Goal: Task Accomplishment & Management: Manage account settings

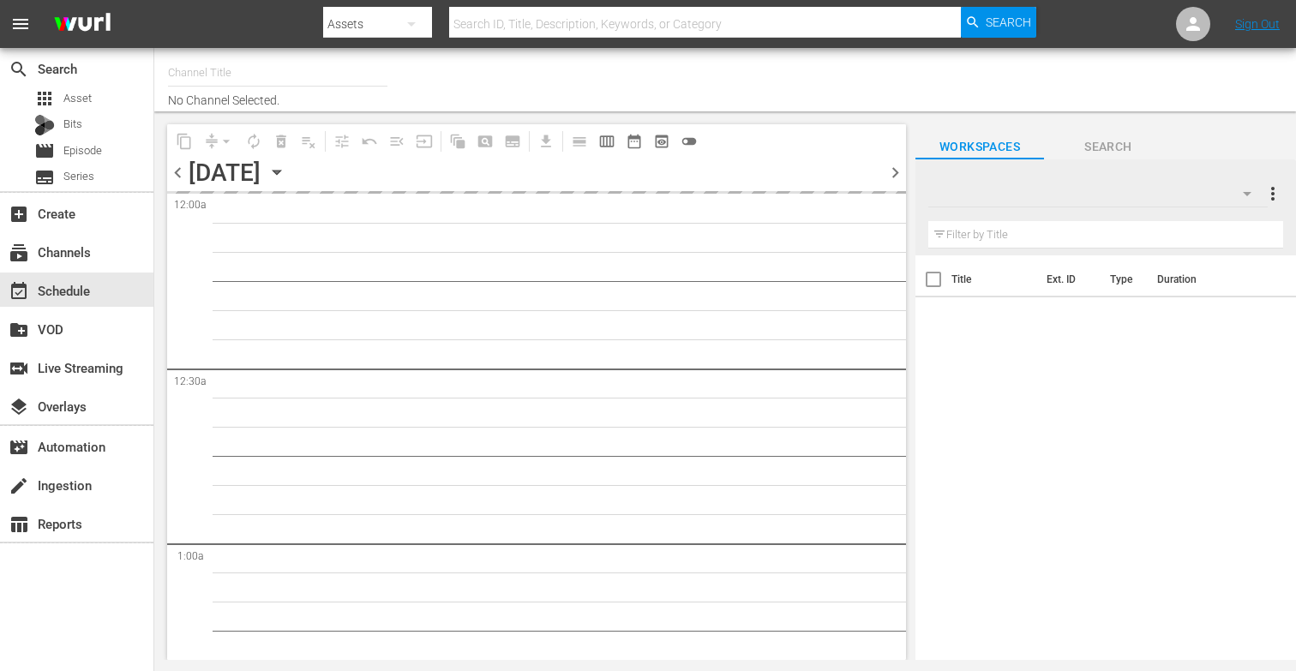
type input "More-U (881)"
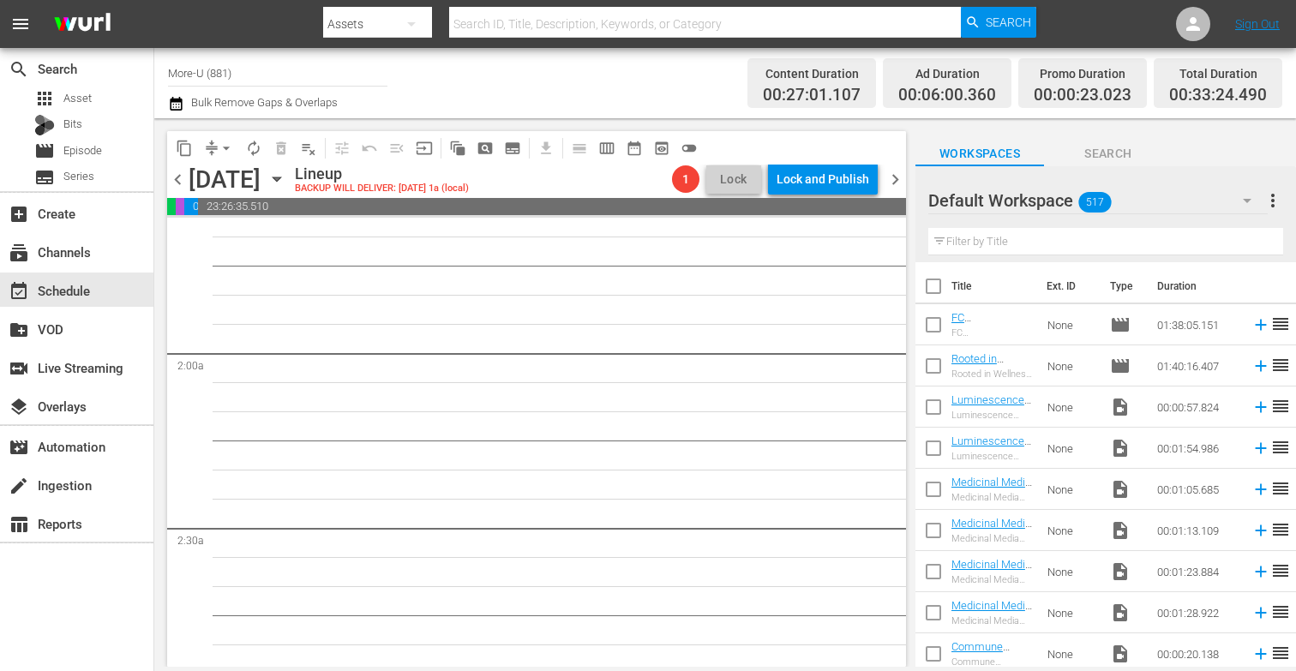
scroll to position [562, 0]
click at [971, 238] on input "text" at bounding box center [1105, 241] width 355 height 27
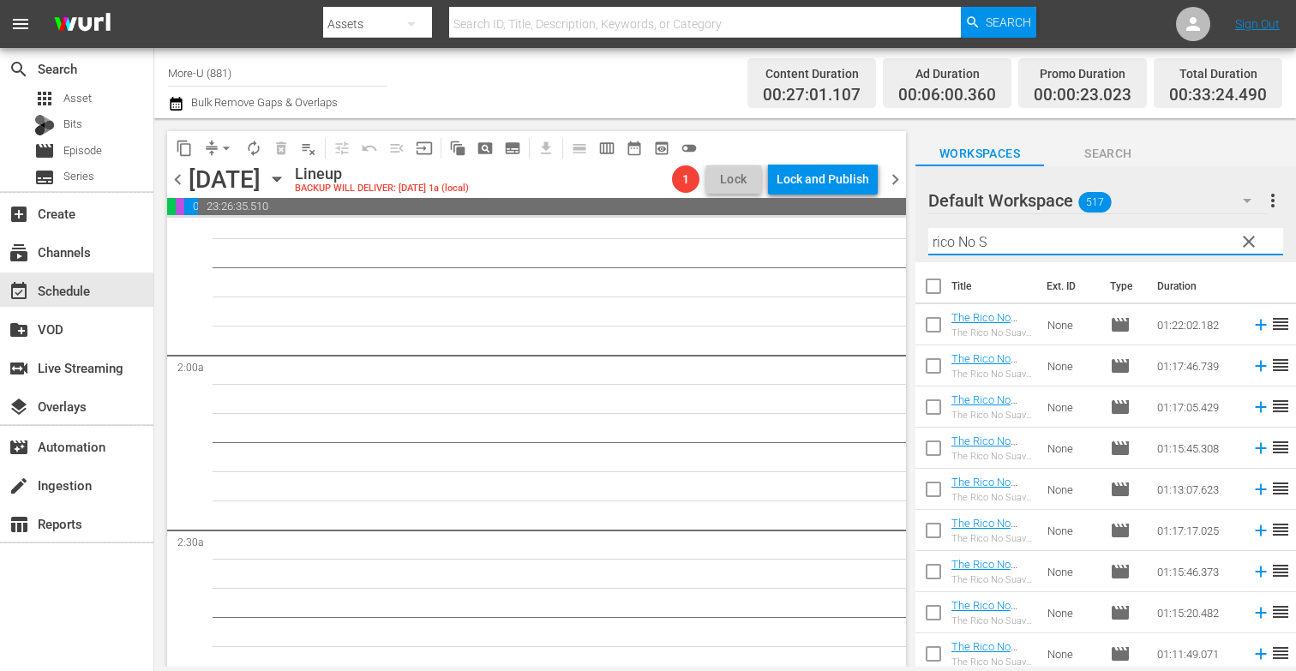
type input "rico No S"
click at [183, 180] on span "chevron_left" at bounding box center [177, 179] width 21 height 21
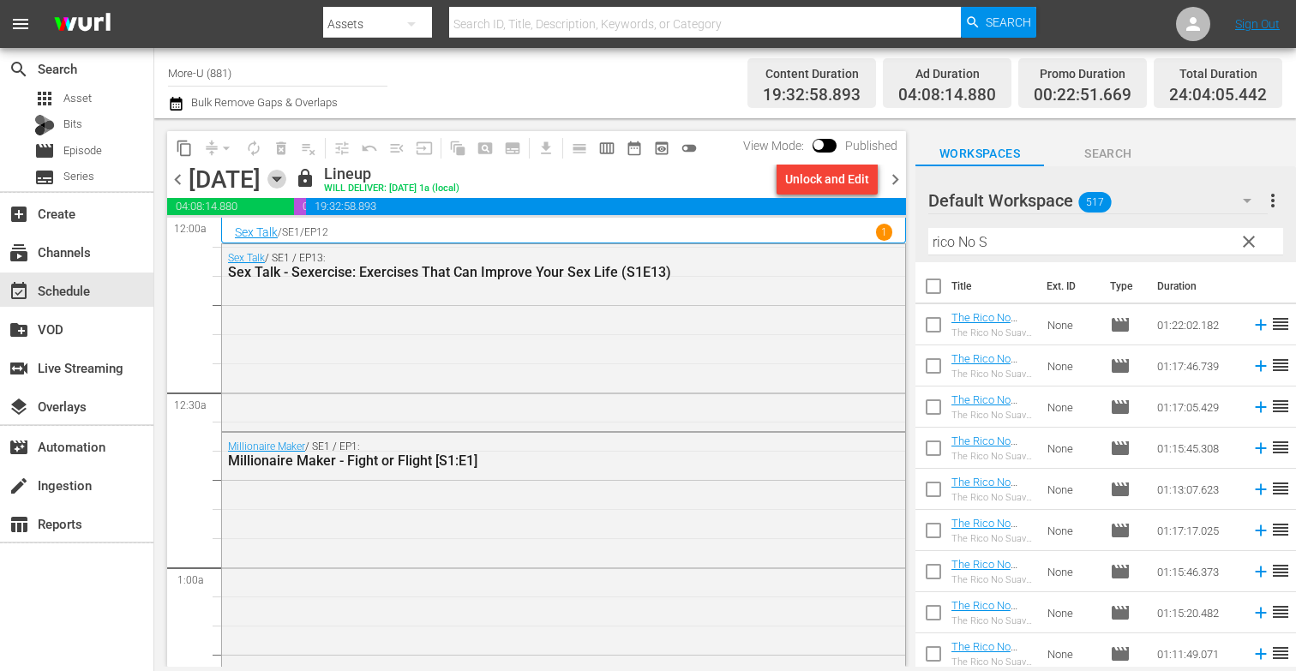
click at [286, 171] on icon "button" at bounding box center [276, 179] width 19 height 19
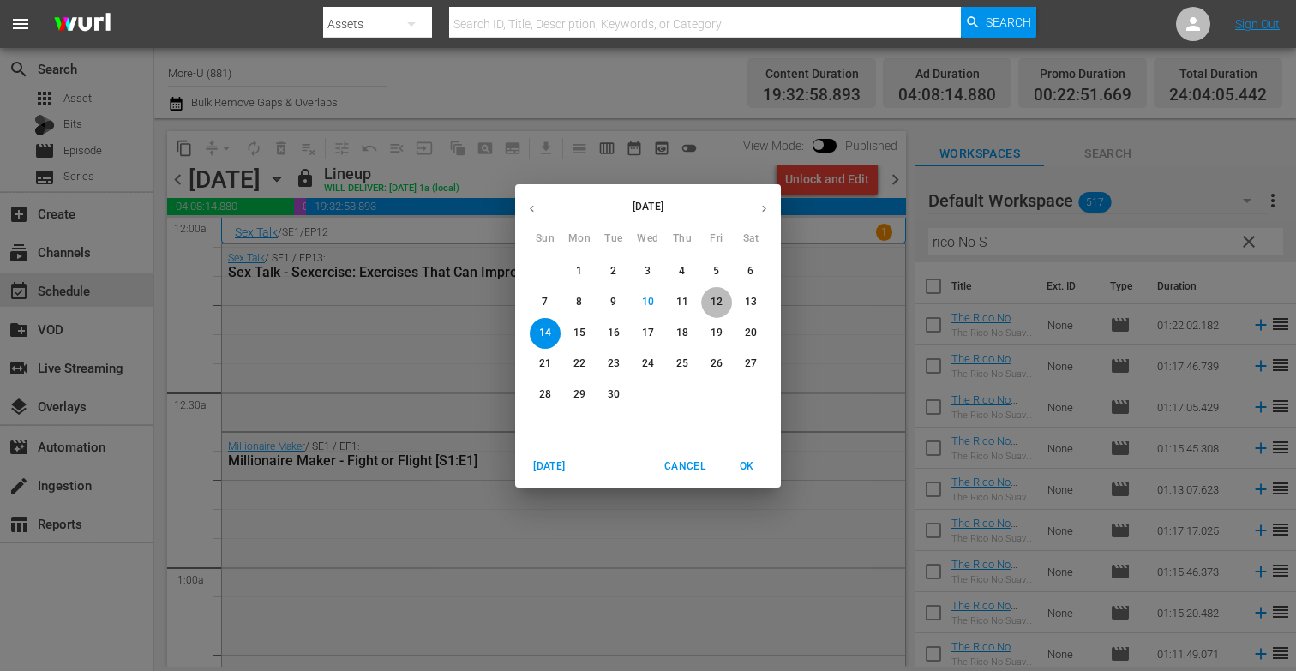
click at [727, 297] on span "12" at bounding box center [716, 302] width 31 height 15
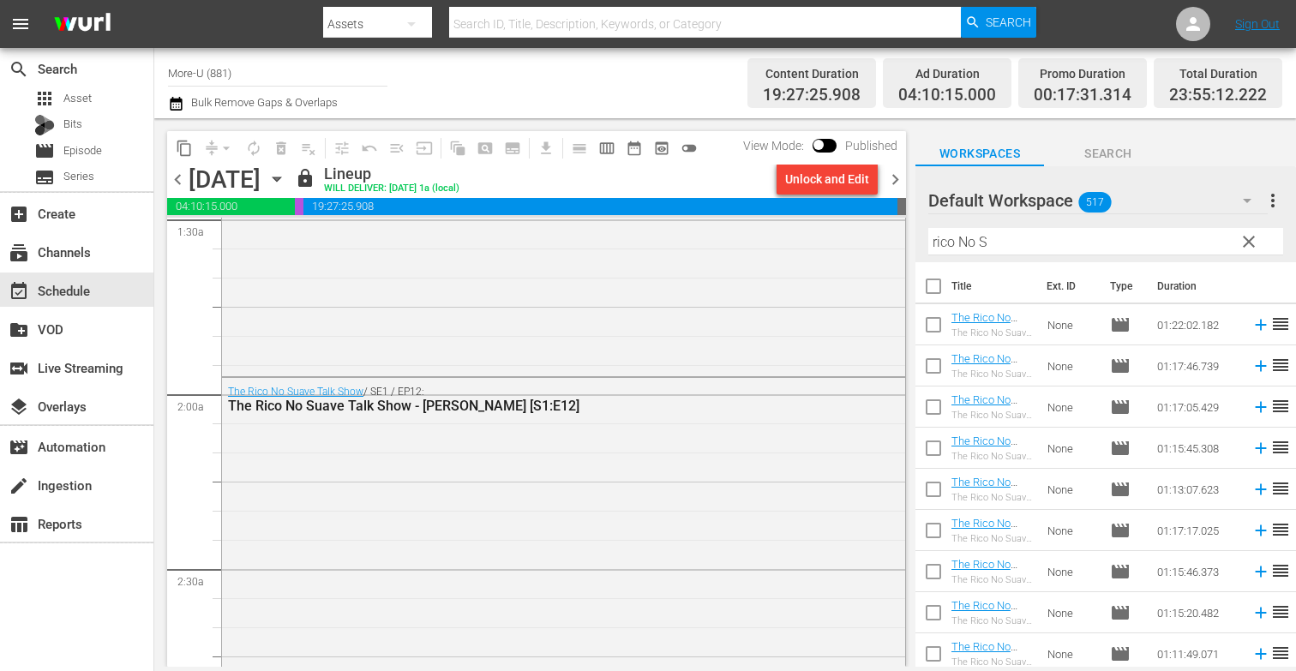
scroll to position [472, 0]
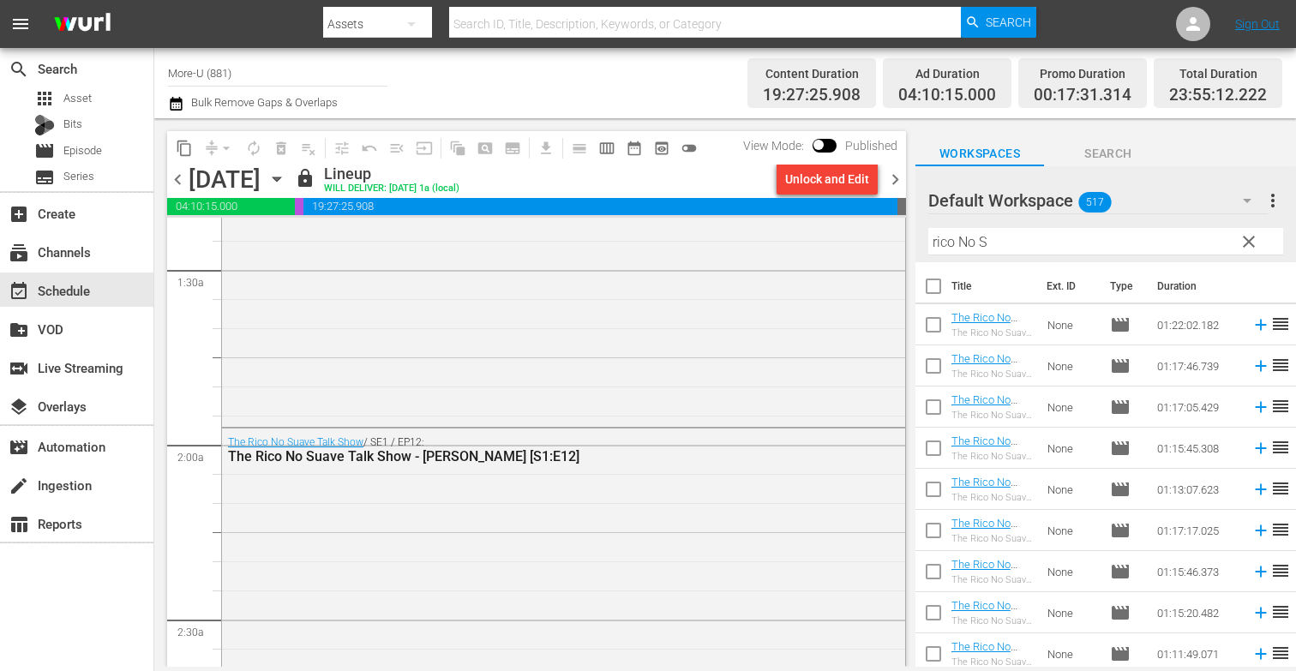
click at [898, 161] on div "content_copy compress arrow_drop_down autorenew_outlined delete_forever_outline…" at bounding box center [536, 147] width 739 height 33
click at [899, 174] on span "chevron_right" at bounding box center [895, 179] width 21 height 21
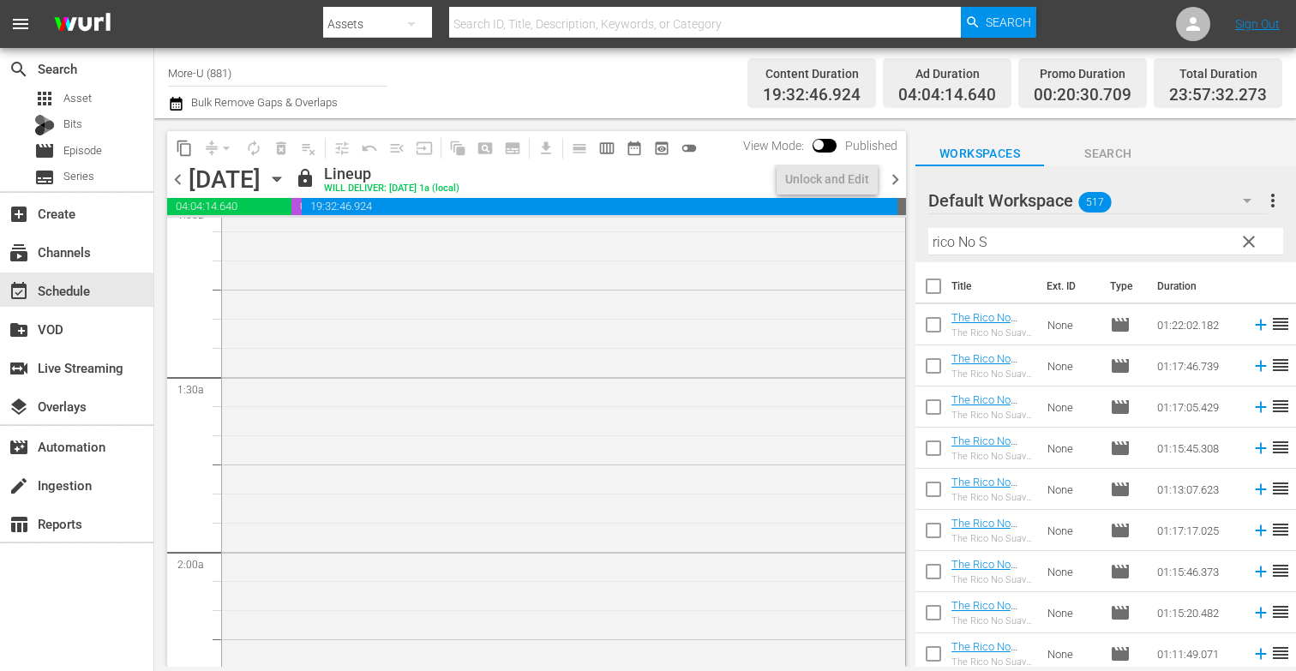
scroll to position [422, 0]
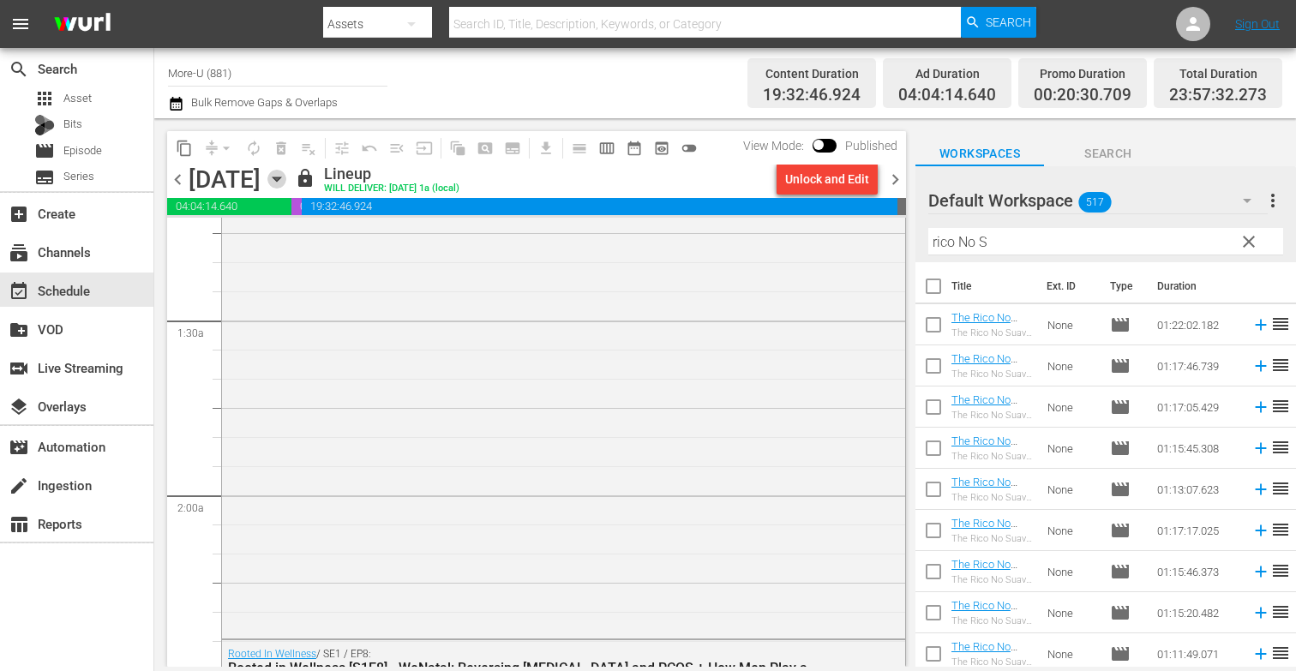
click at [280, 178] on icon "button" at bounding box center [277, 179] width 8 height 4
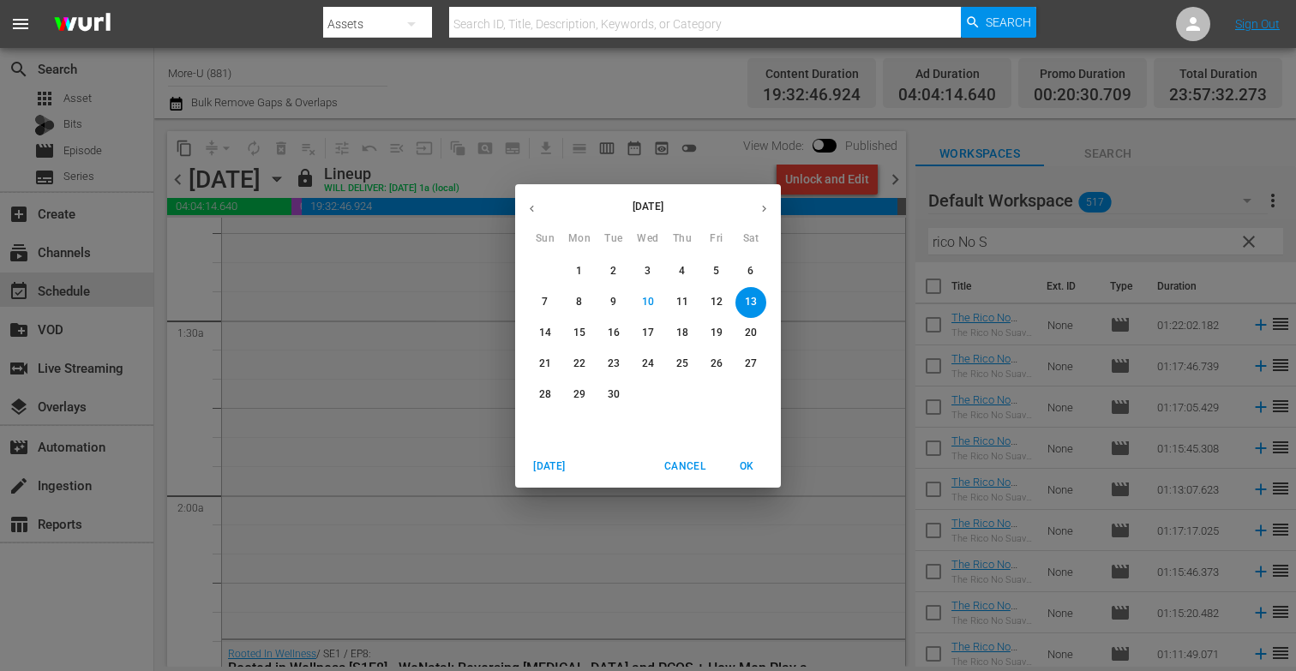
click at [582, 333] on p "15" at bounding box center [580, 333] width 12 height 15
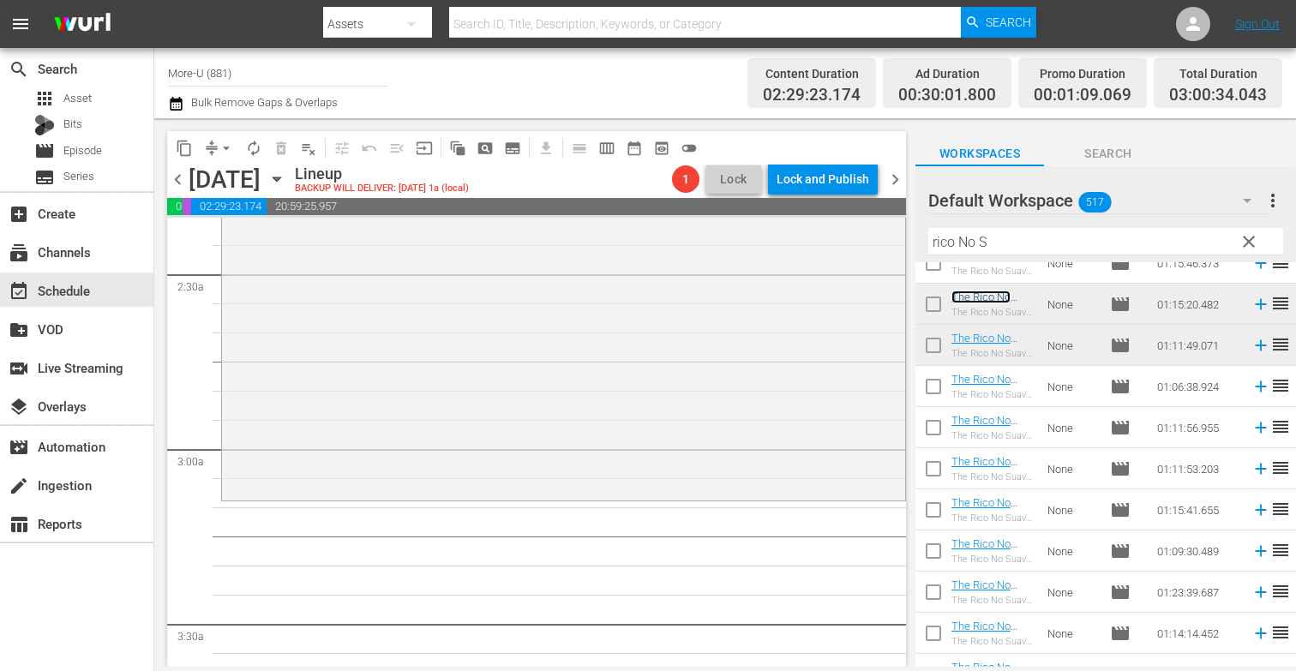
scroll to position [840, 0]
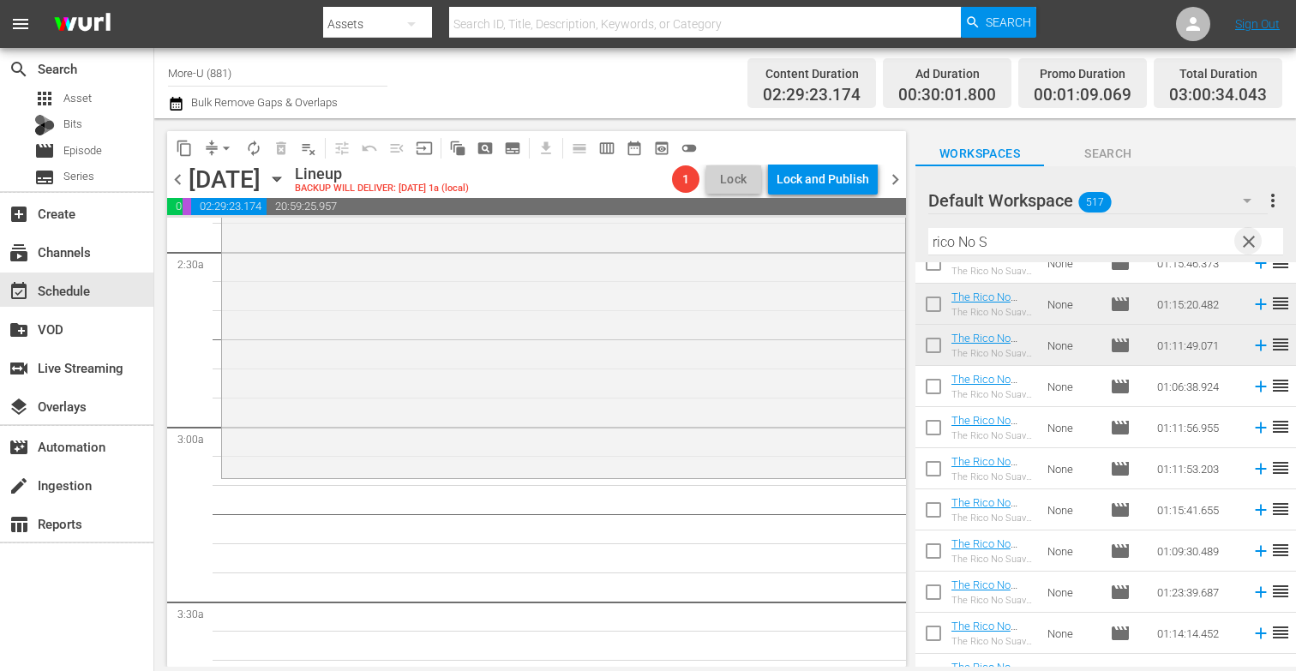
click at [1253, 237] on span "clear" at bounding box center [1249, 241] width 21 height 21
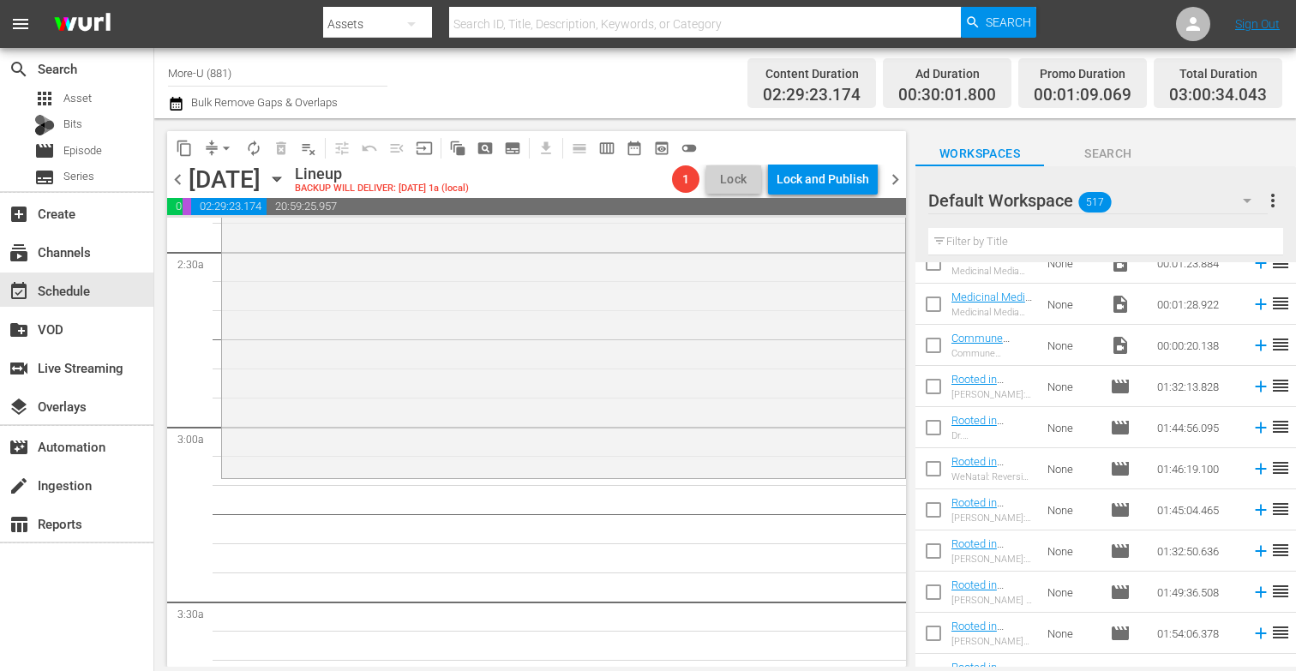
click at [998, 238] on input "text" at bounding box center [1105, 241] width 355 height 27
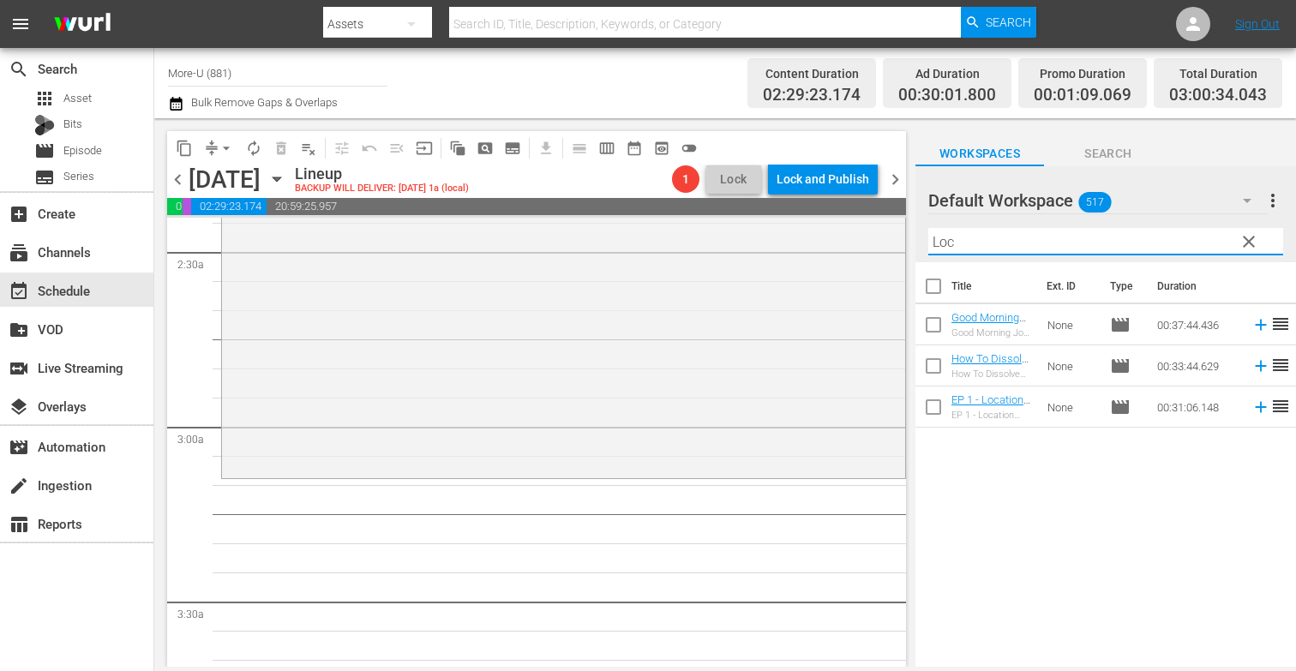
scroll to position [0, 0]
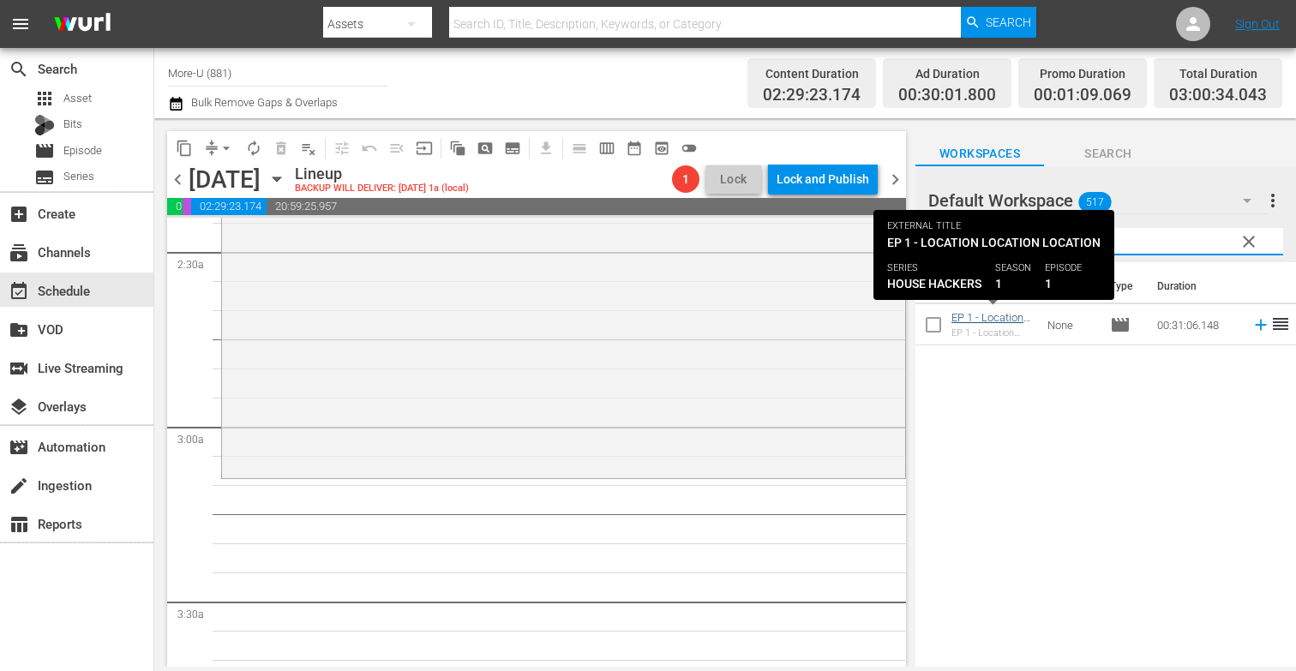
type input "Locat"
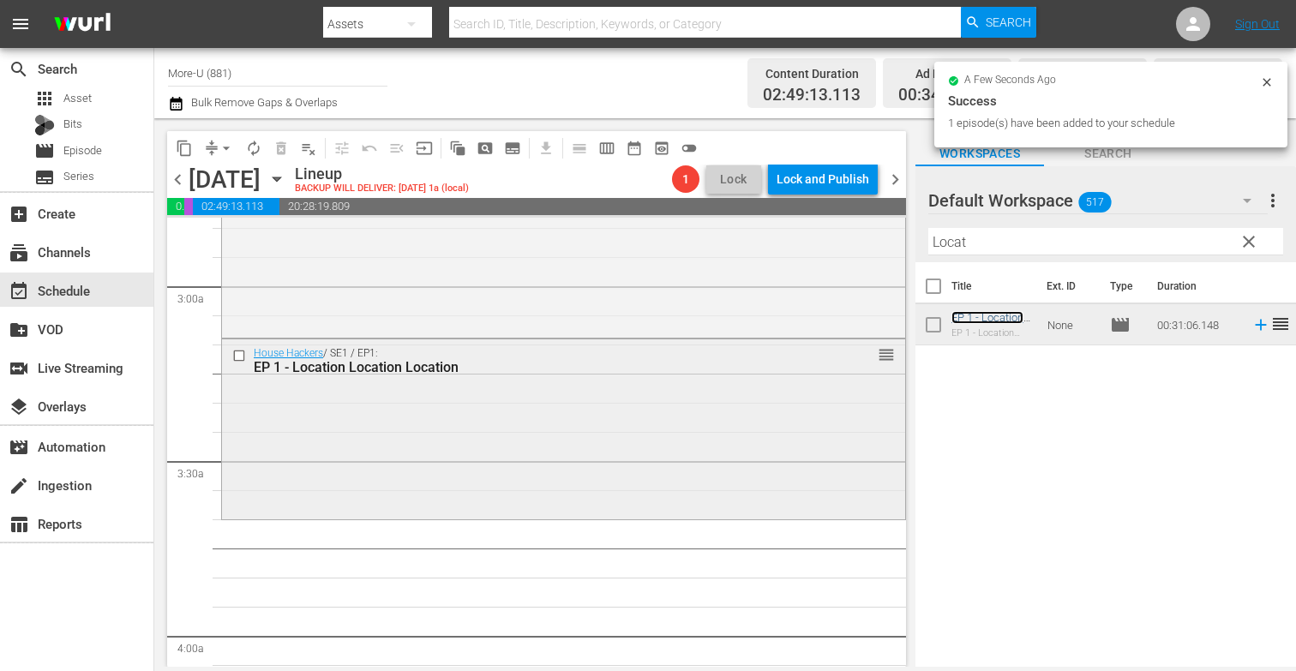
scroll to position [1006, 0]
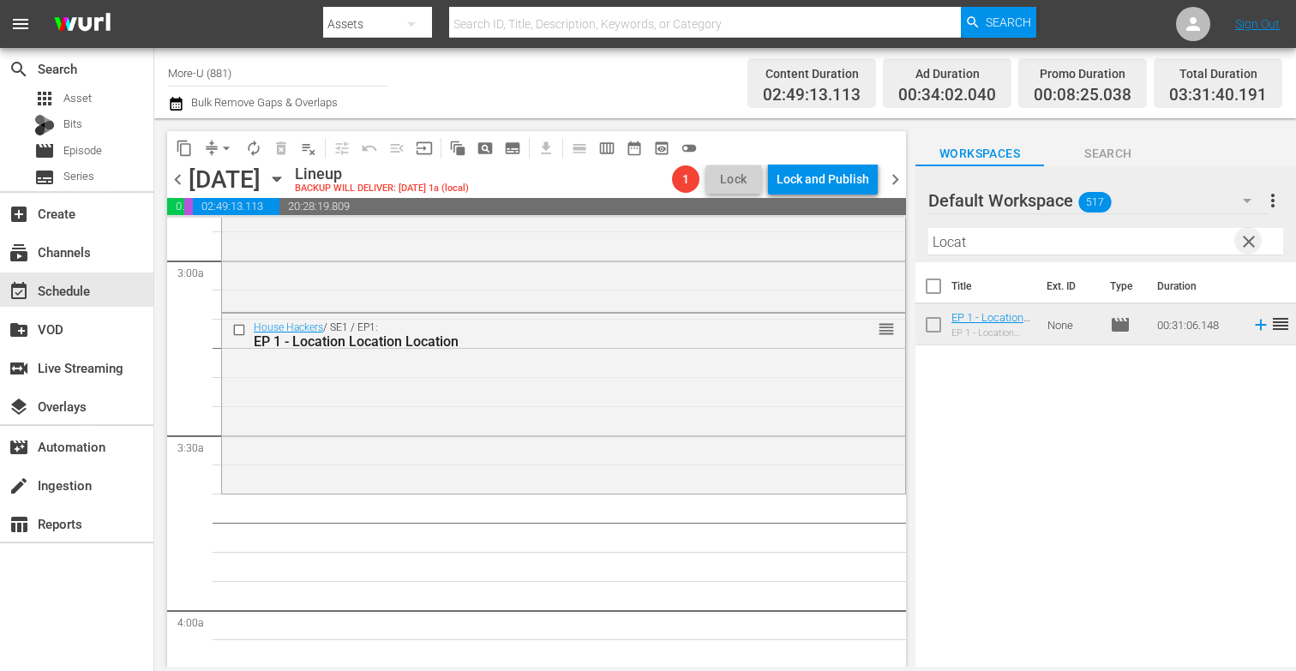
click at [1250, 238] on span "clear" at bounding box center [1249, 241] width 21 height 21
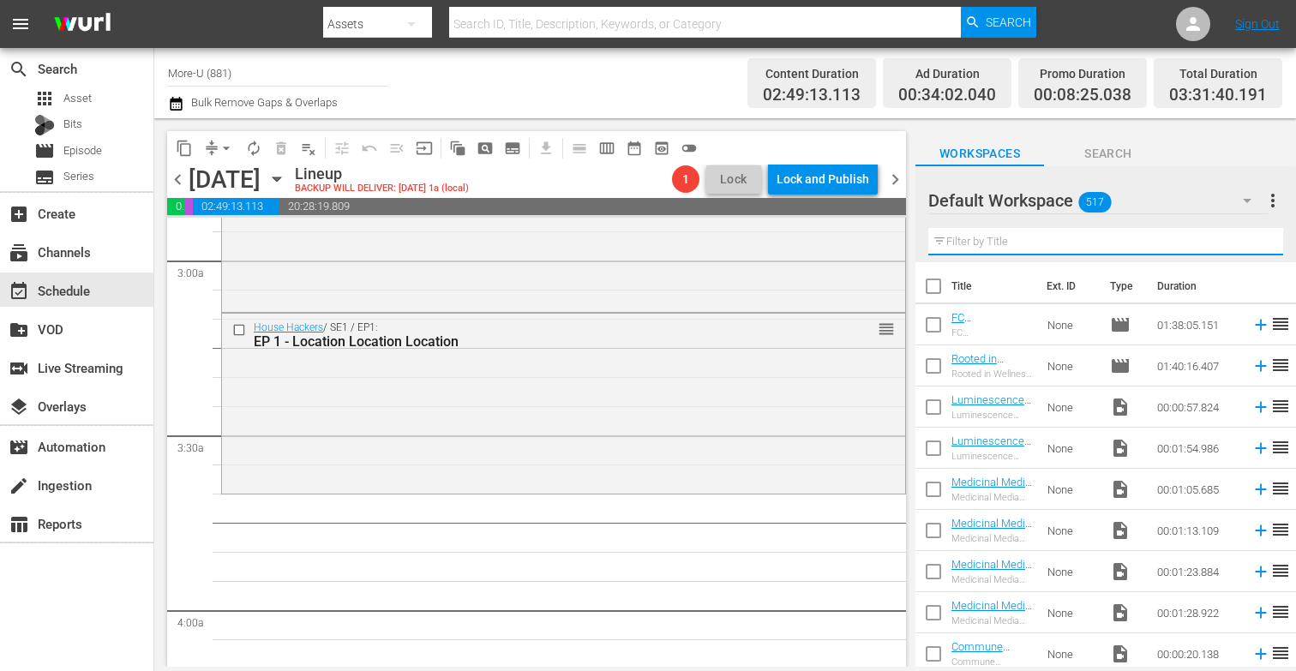
click at [961, 233] on input "text" at bounding box center [1105, 241] width 355 height 27
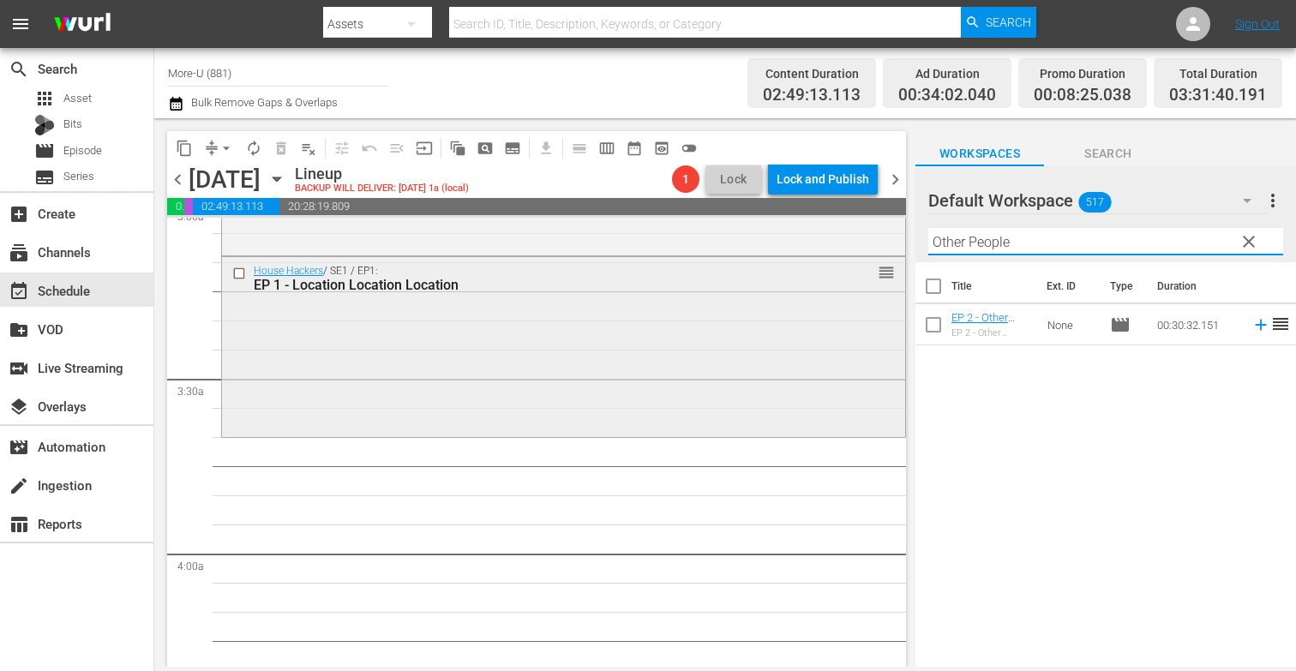
scroll to position [1084, 0]
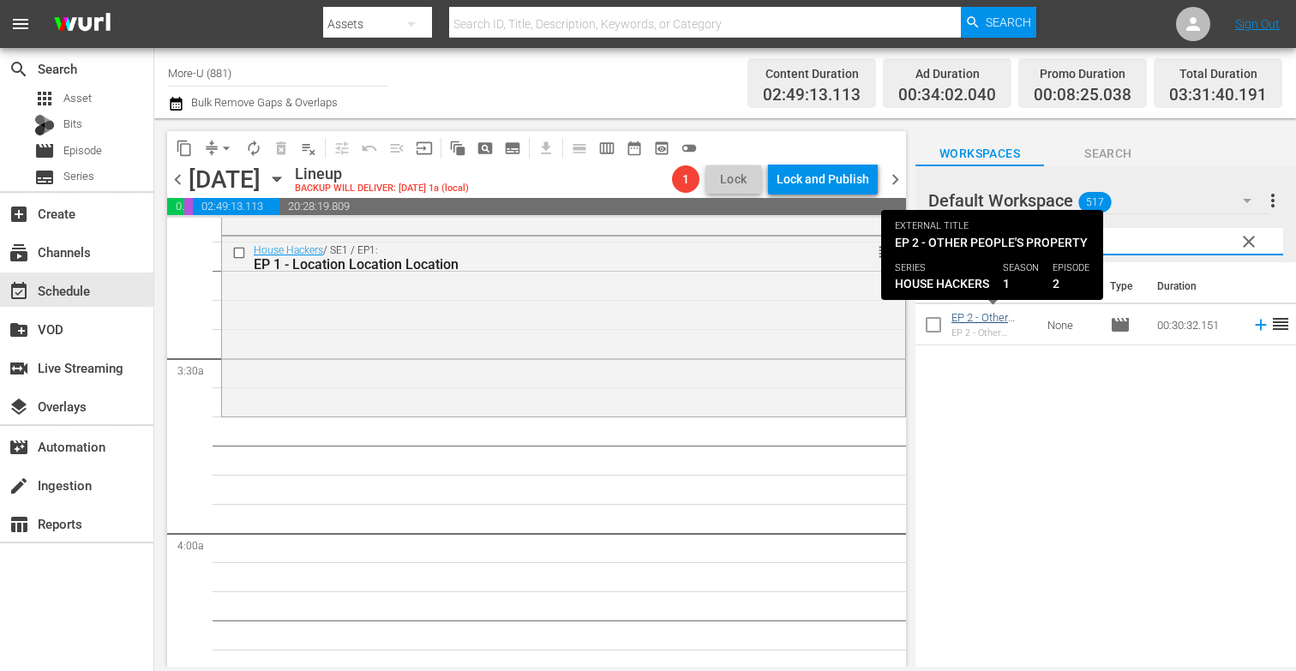
type input "Other People"
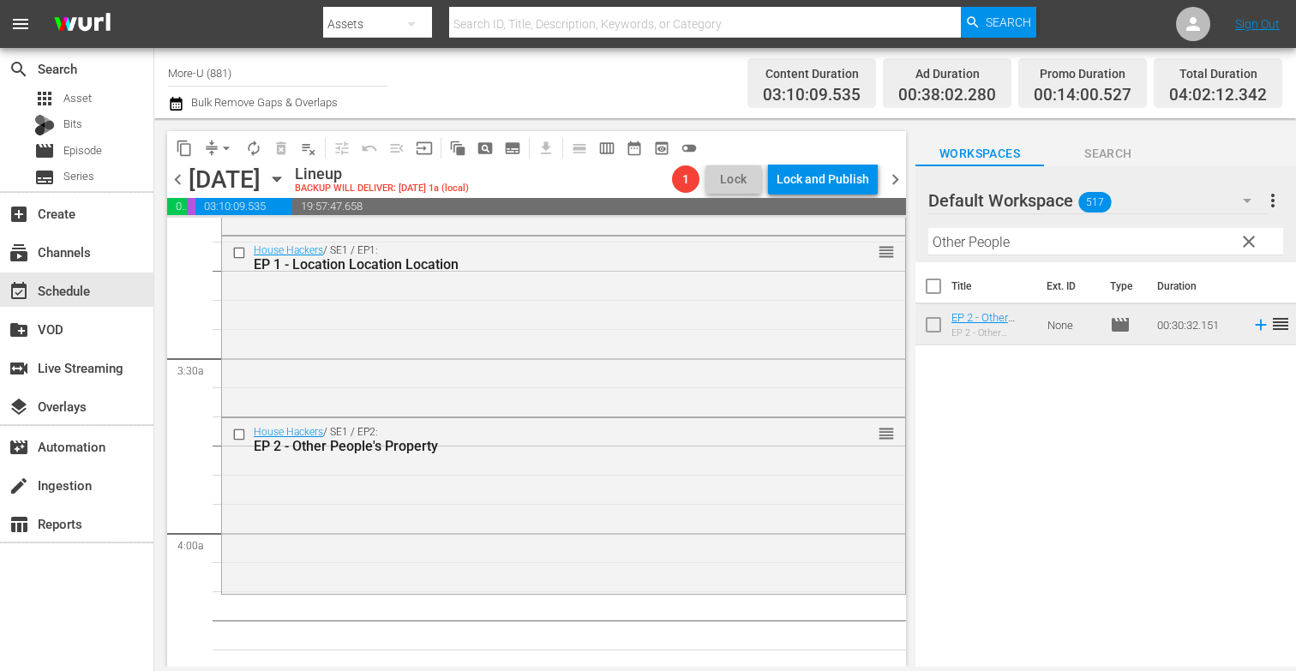
drag, startPoint x: 994, startPoint y: 315, endPoint x: 151, endPoint y: 0, distance: 899.9
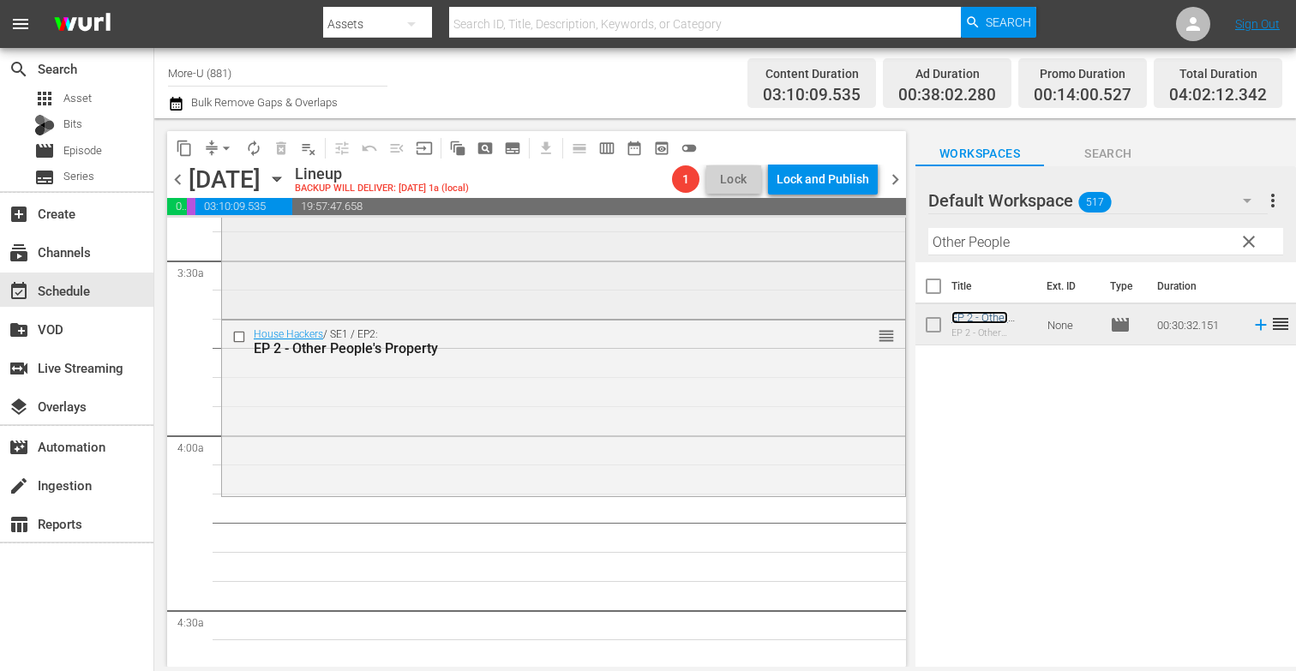
scroll to position [1184, 0]
click at [1247, 235] on span "clear" at bounding box center [1249, 241] width 21 height 21
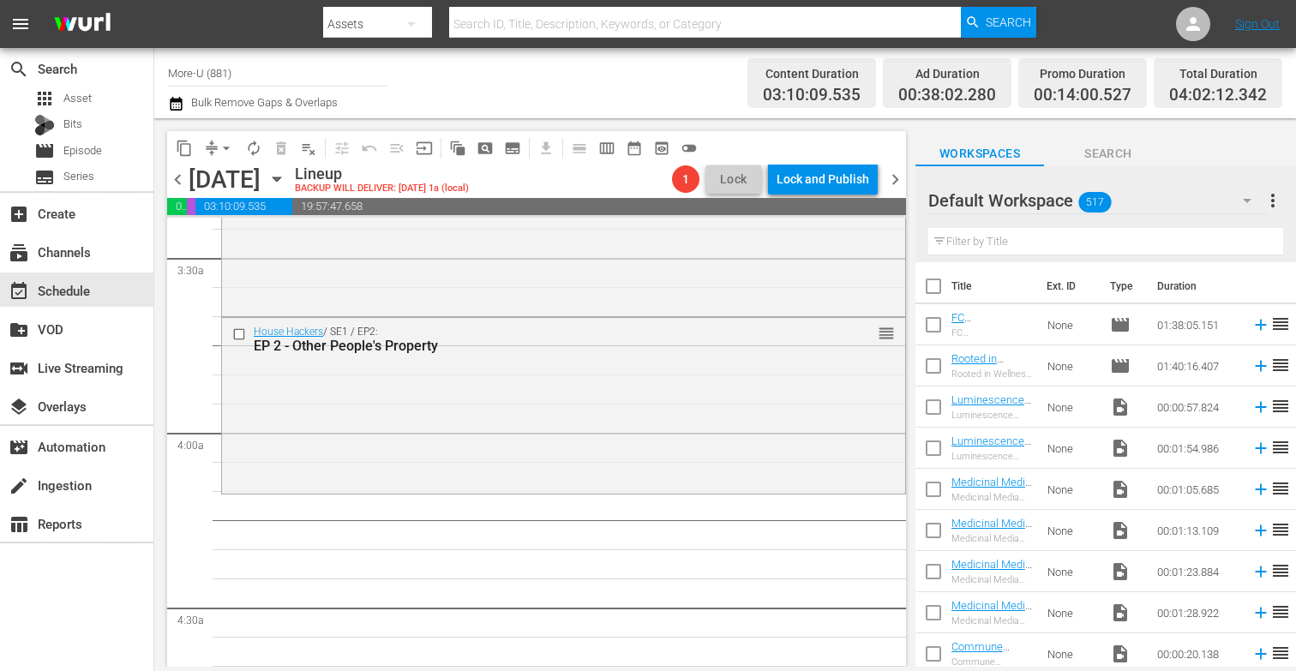
click at [1116, 267] on th "Type" at bounding box center [1123, 286] width 47 height 48
click at [1107, 248] on input "text" at bounding box center [1105, 241] width 355 height 27
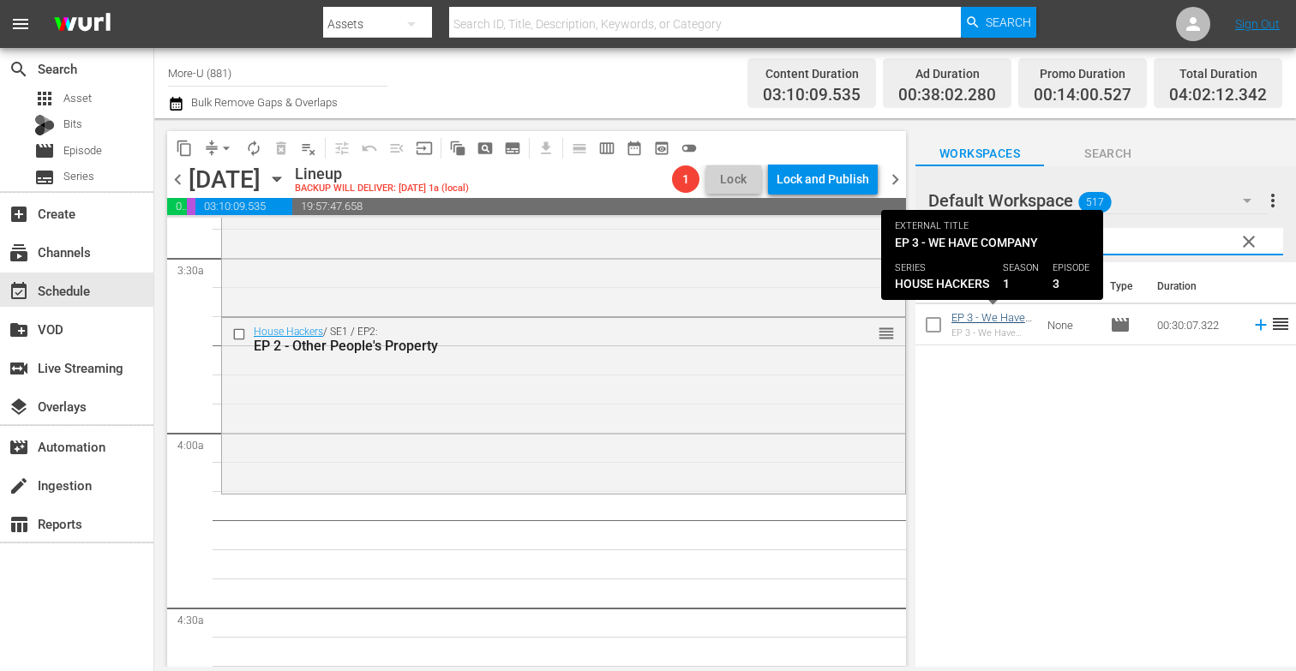
type input "We Ha"
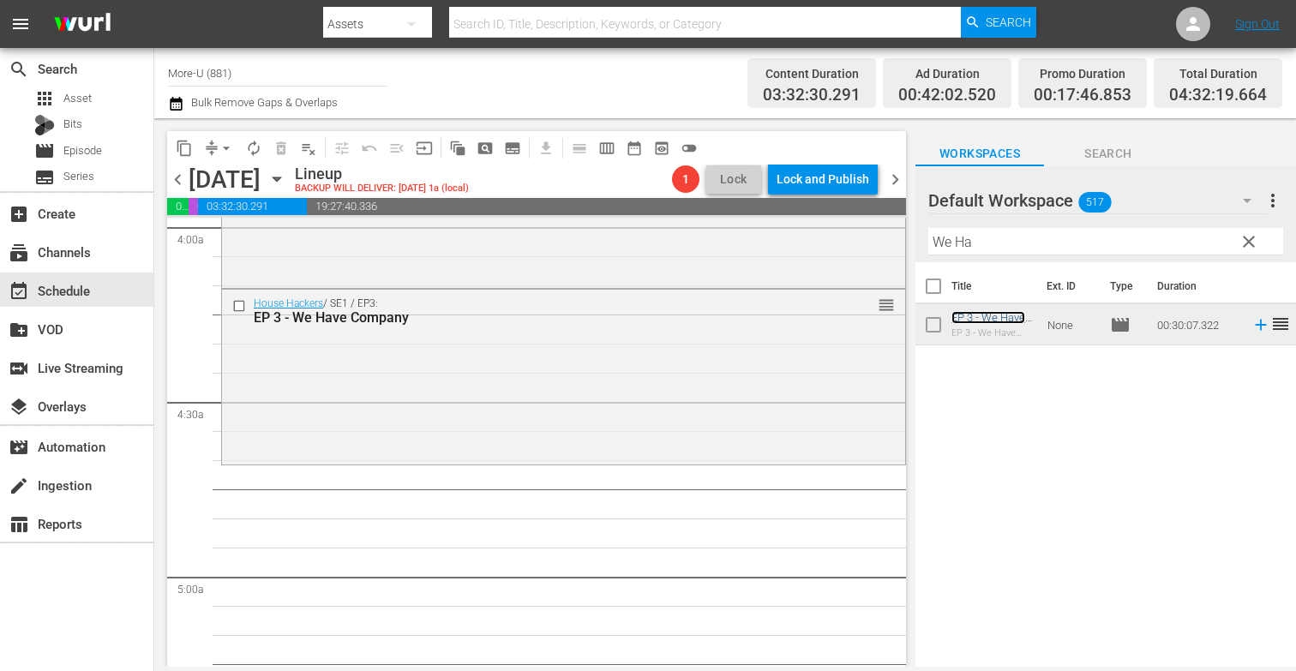
scroll to position [1393, 0]
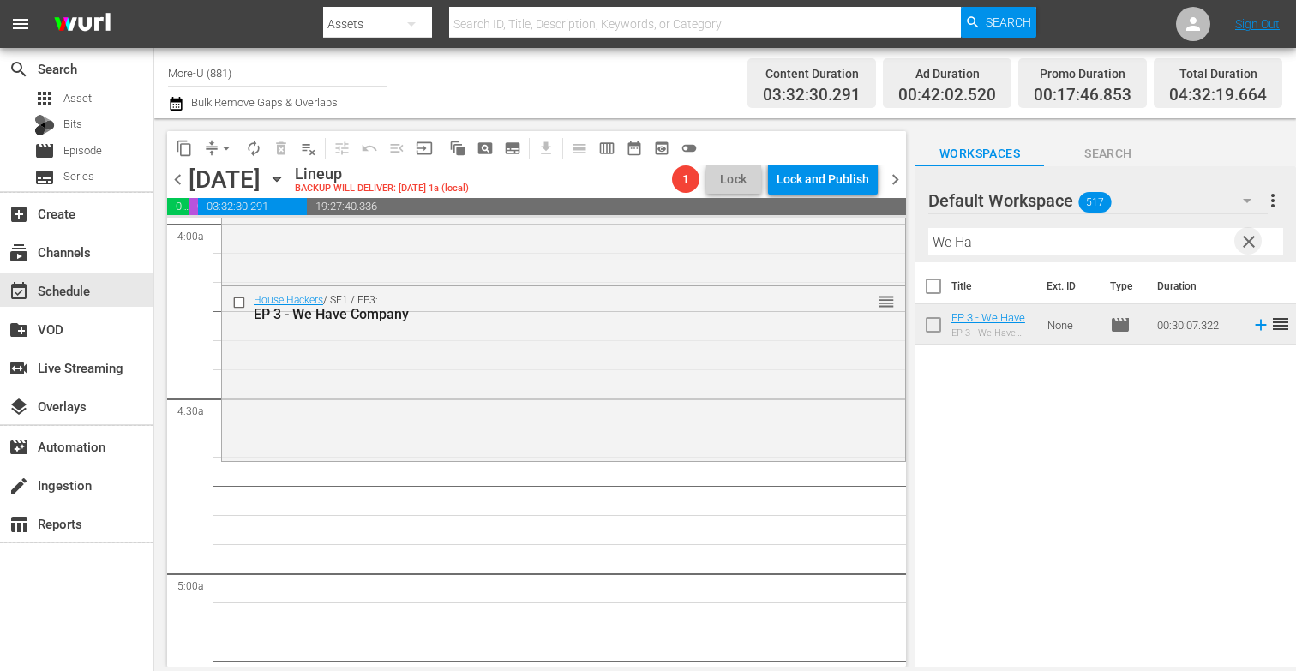
click at [1256, 238] on span "clear" at bounding box center [1249, 241] width 21 height 21
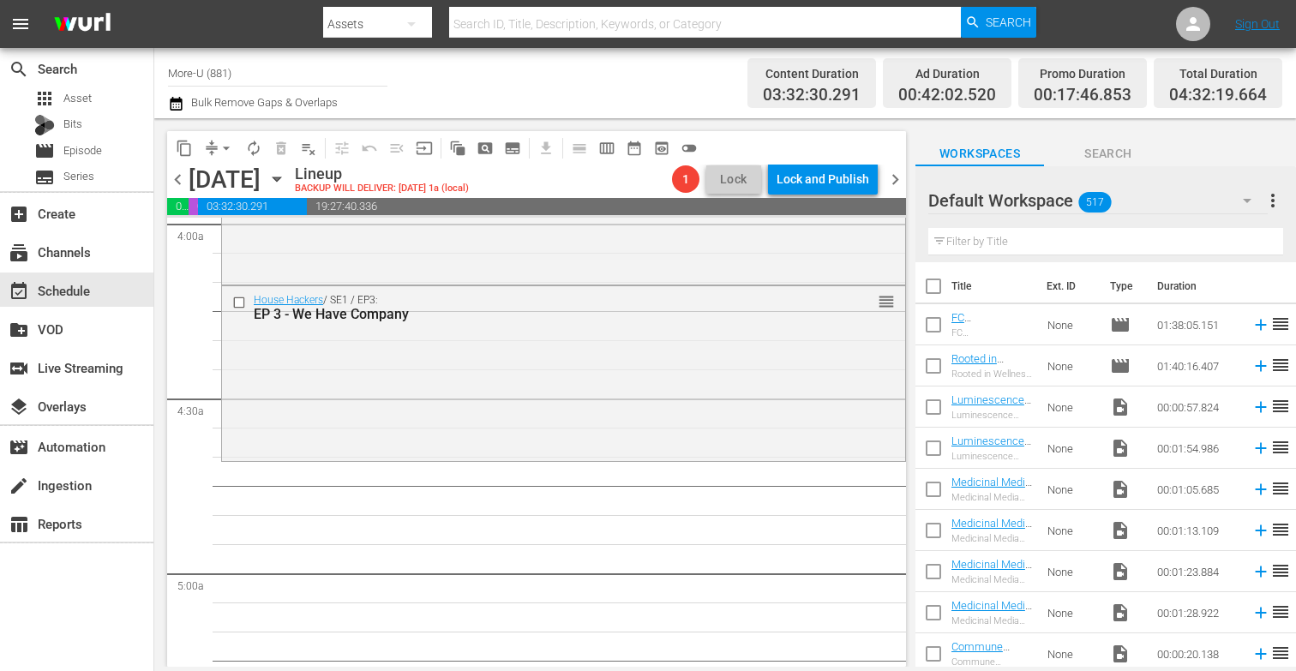
click at [966, 242] on input "text" at bounding box center [1105, 241] width 355 height 27
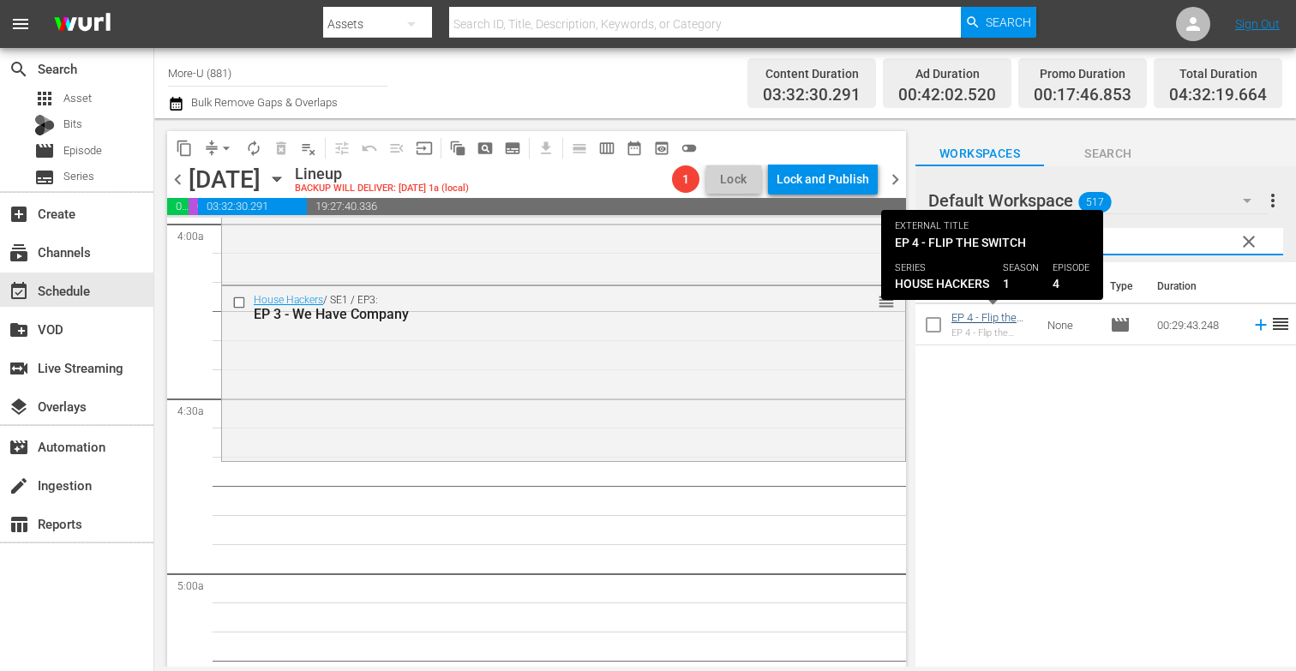
type input "Flip"
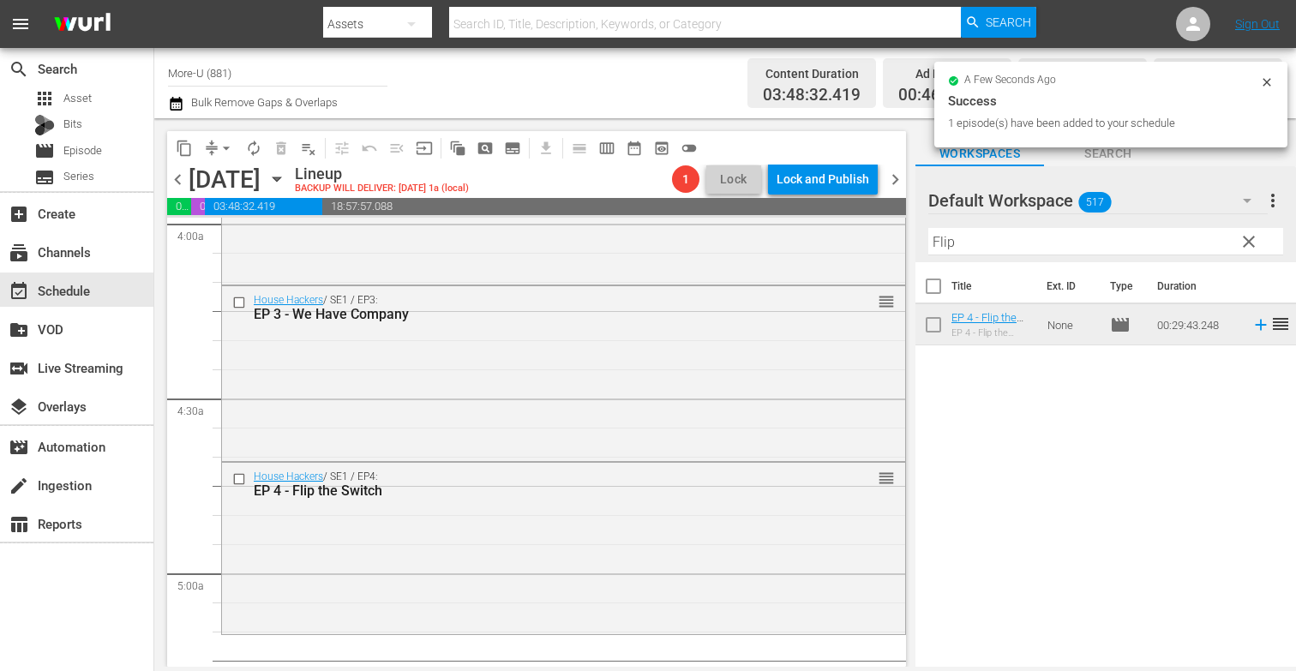
drag, startPoint x: 972, startPoint y: 319, endPoint x: 237, endPoint y: 1, distance: 800.6
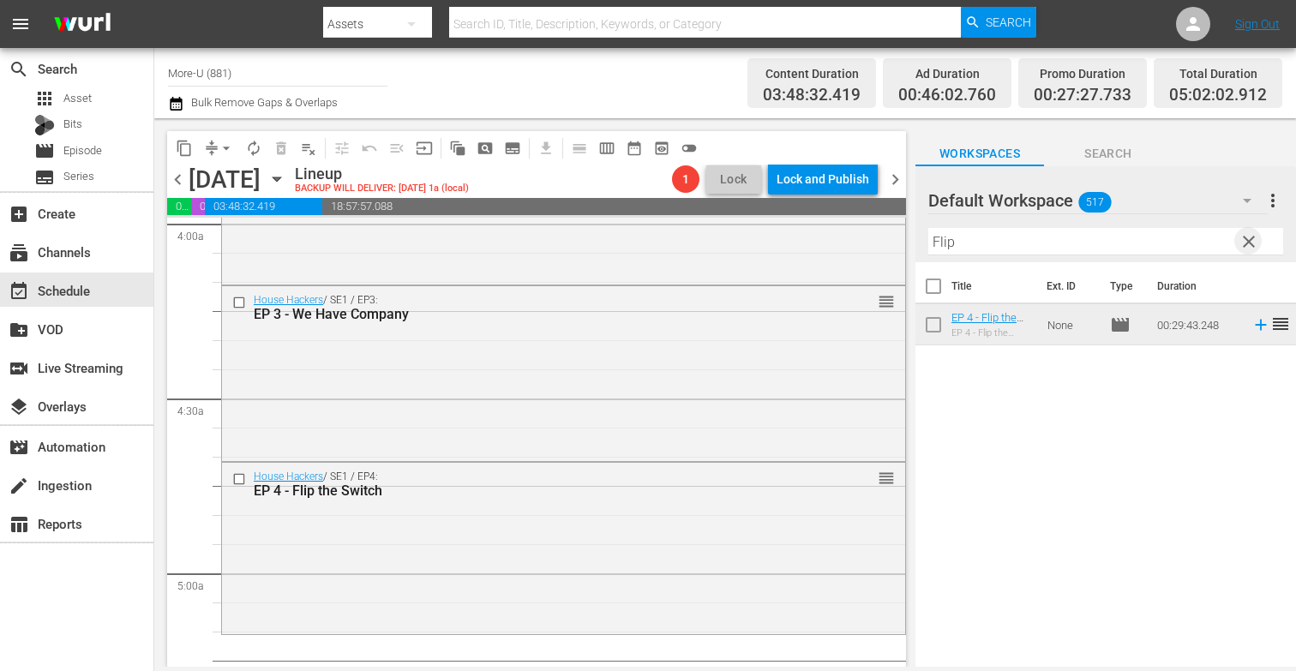
click at [1240, 243] on span "clear" at bounding box center [1249, 241] width 21 height 21
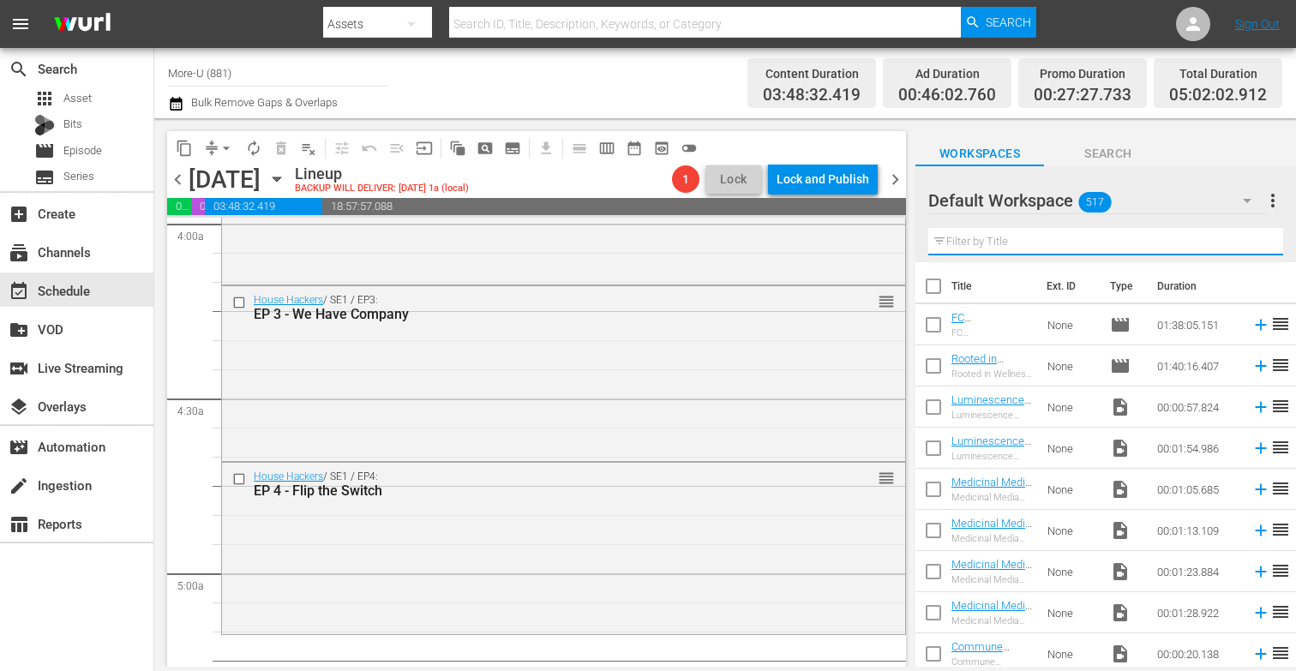
click at [1042, 238] on input "text" at bounding box center [1105, 241] width 355 height 27
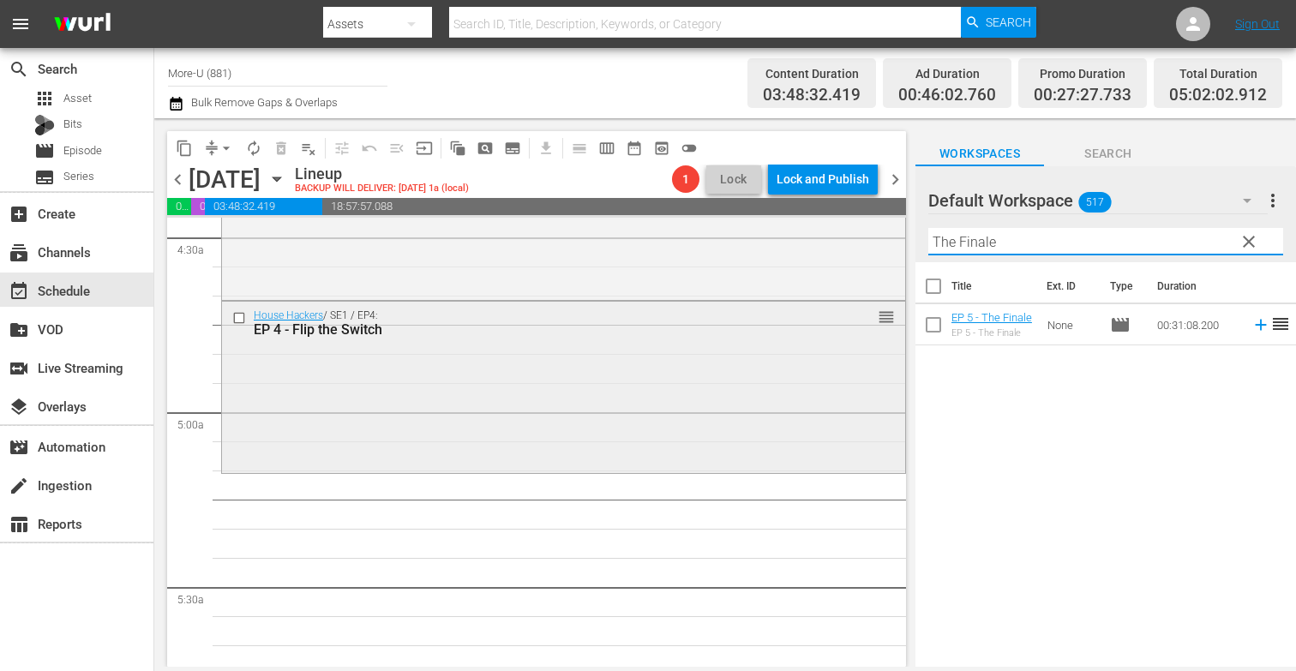
scroll to position [1559, 0]
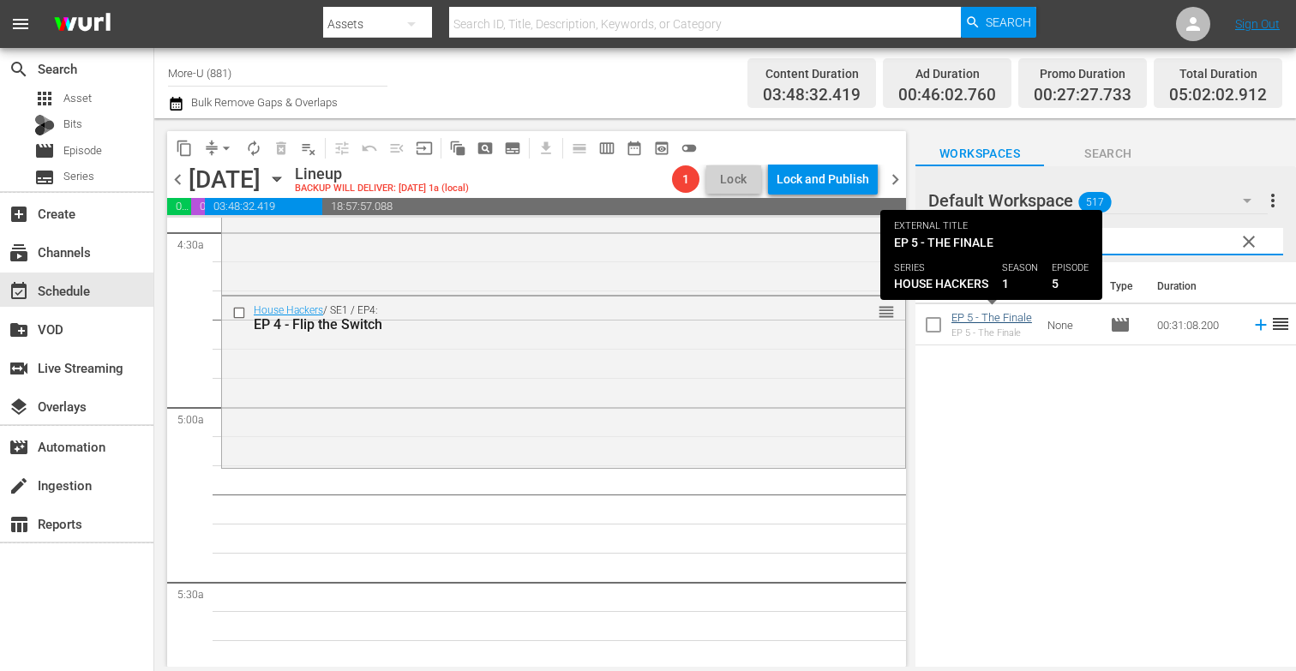
type input "The Finale"
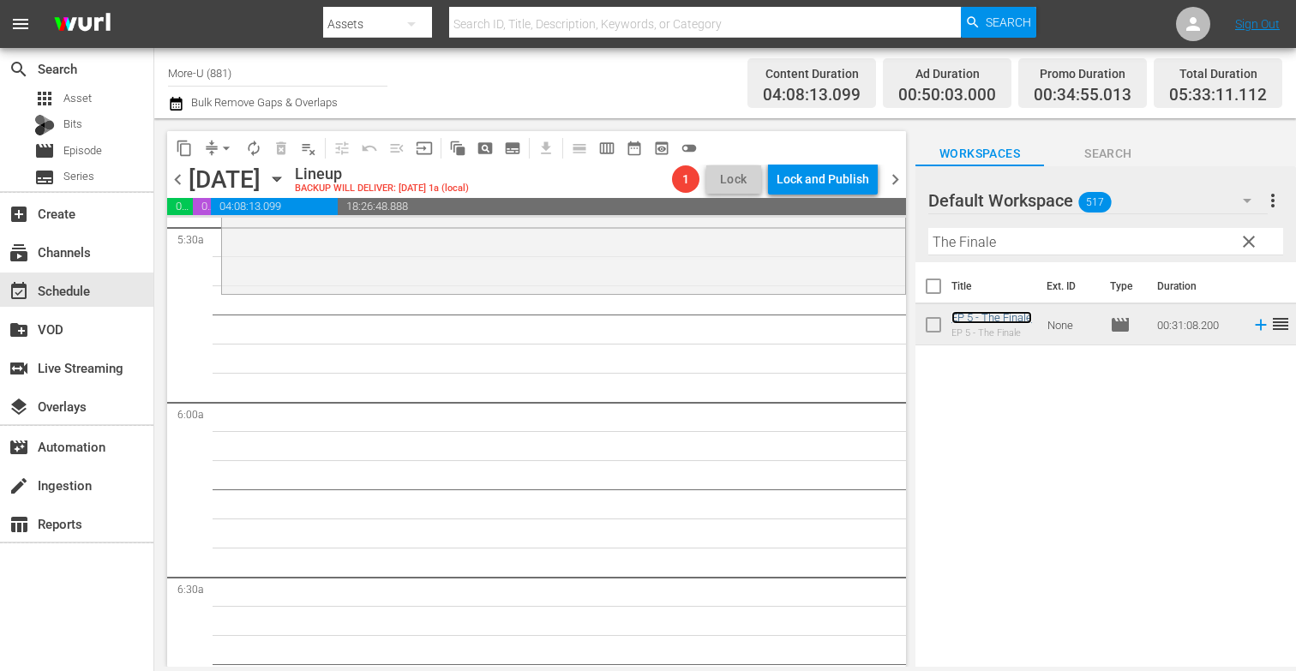
scroll to position [1957, 0]
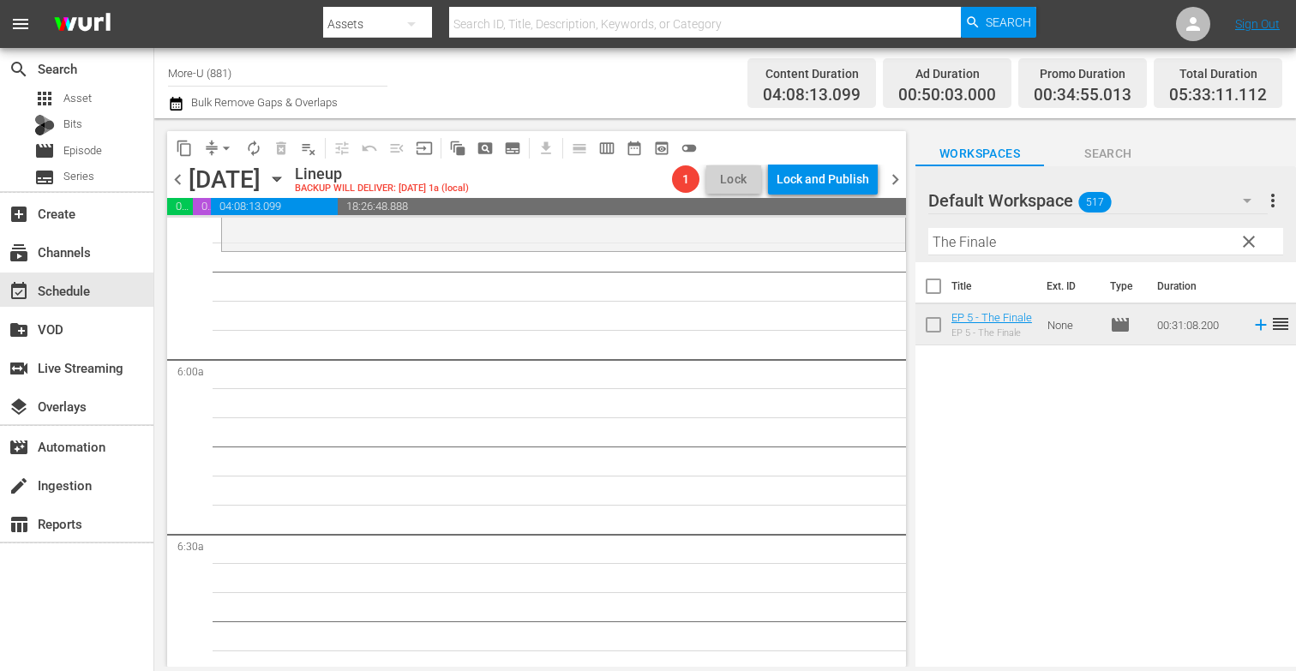
click at [1255, 244] on span "clear" at bounding box center [1249, 241] width 21 height 21
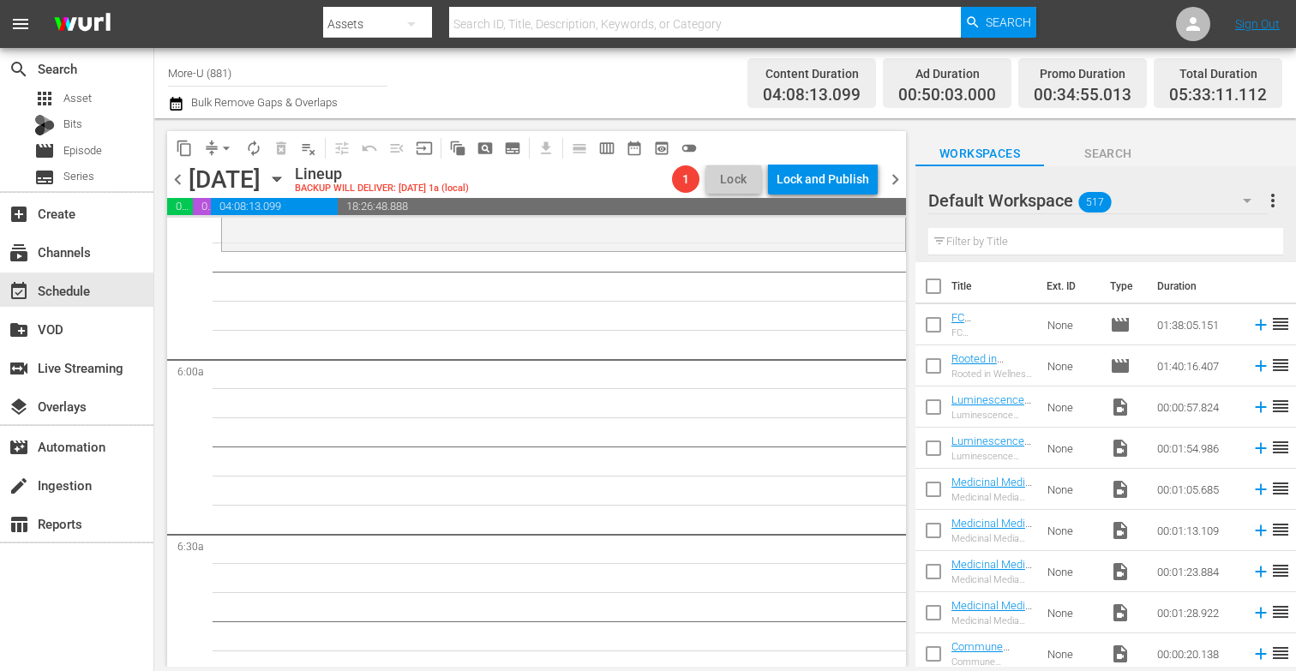
click at [1092, 237] on input "text" at bounding box center [1105, 241] width 355 height 27
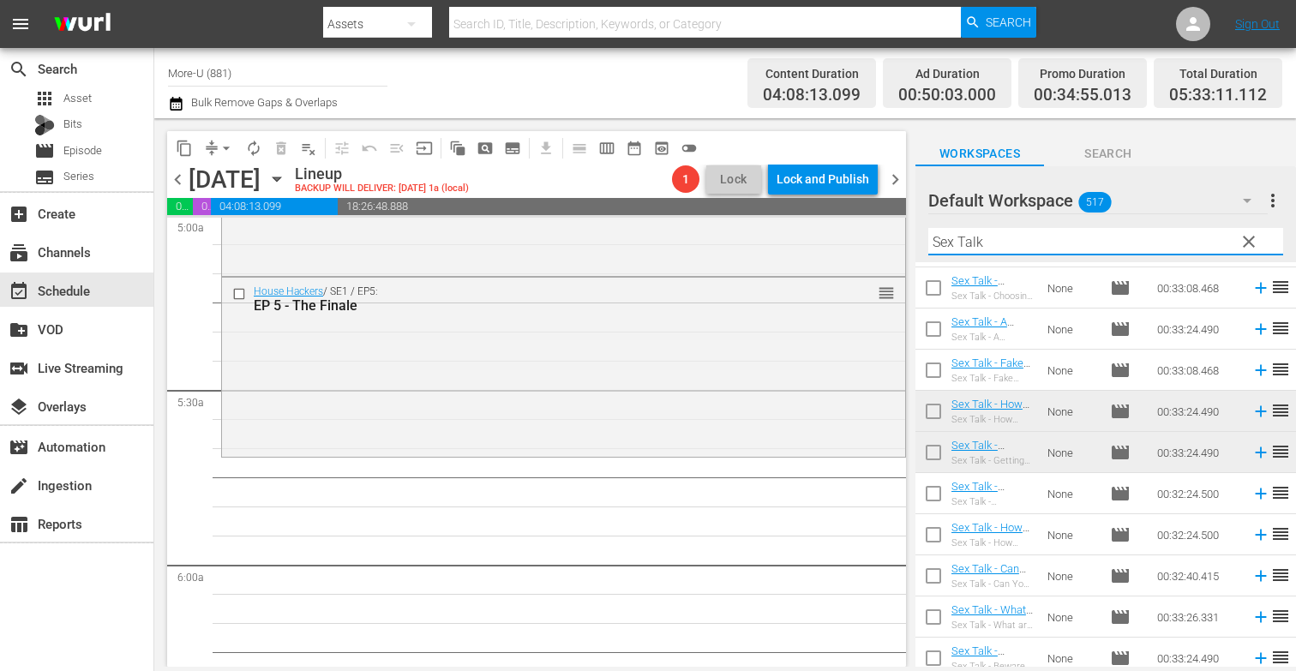
scroll to position [1764, 0]
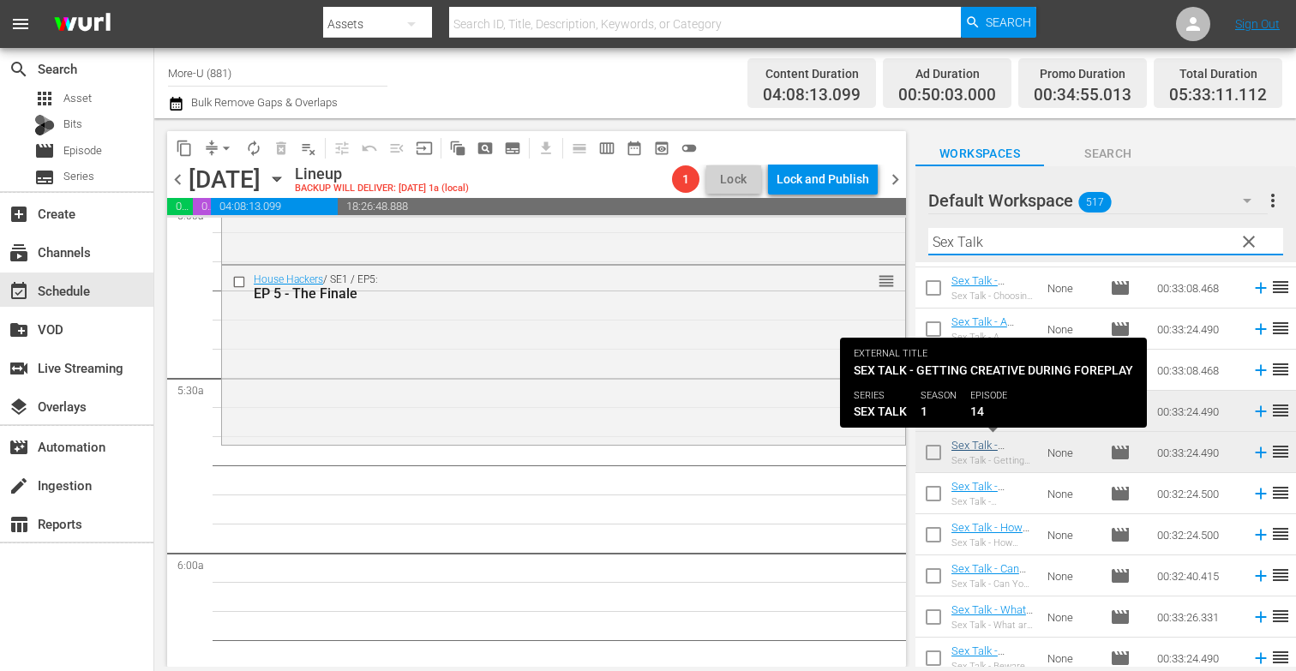
type input "Sex Talk"
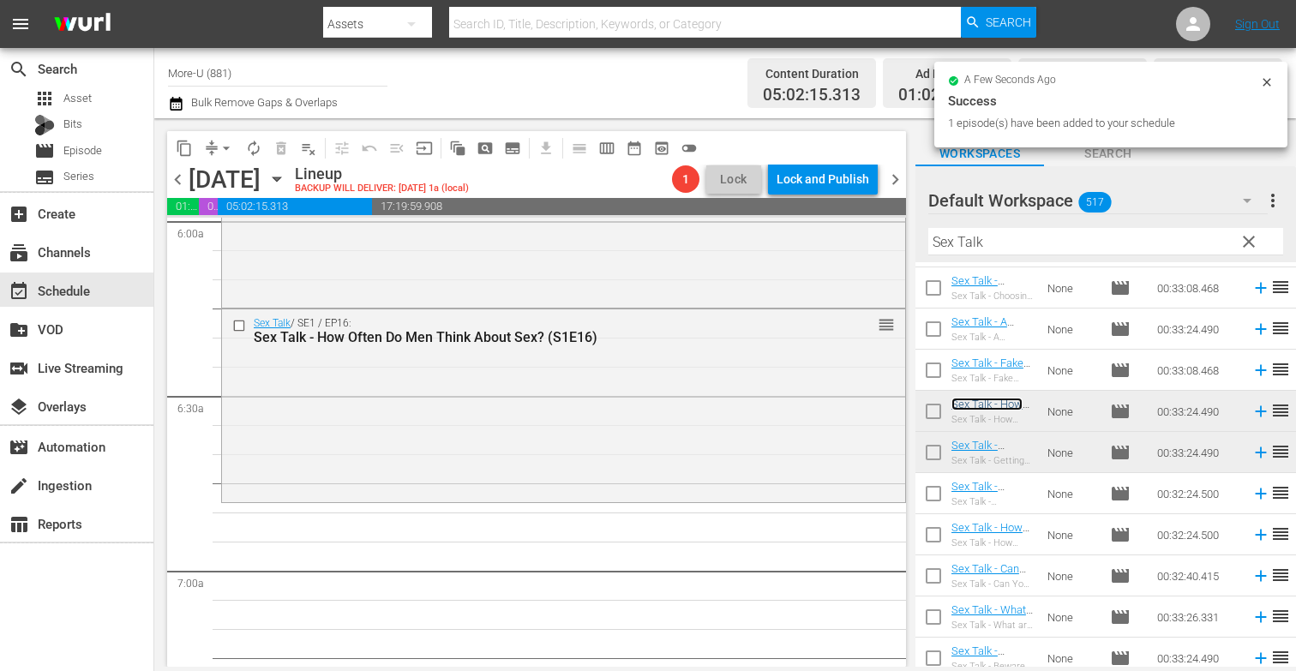
scroll to position [2226, 0]
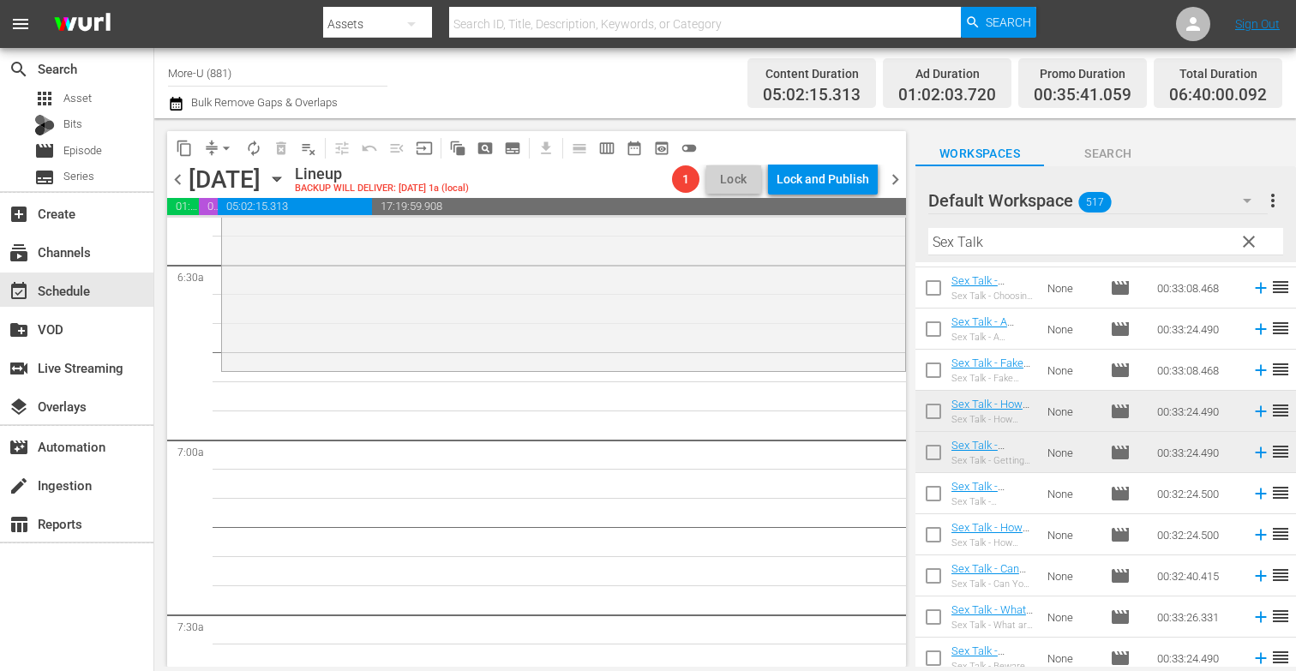
click at [1248, 243] on span "clear" at bounding box center [1249, 241] width 21 height 21
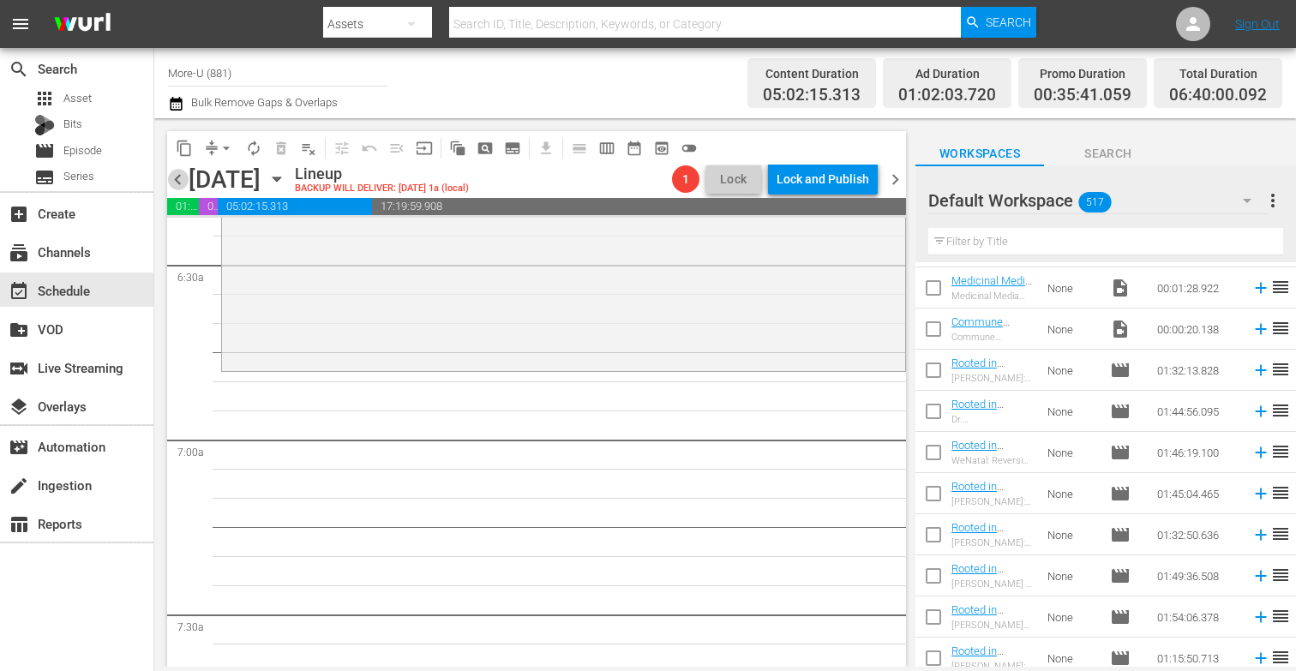
click at [179, 176] on span "chevron_left" at bounding box center [177, 179] width 21 height 21
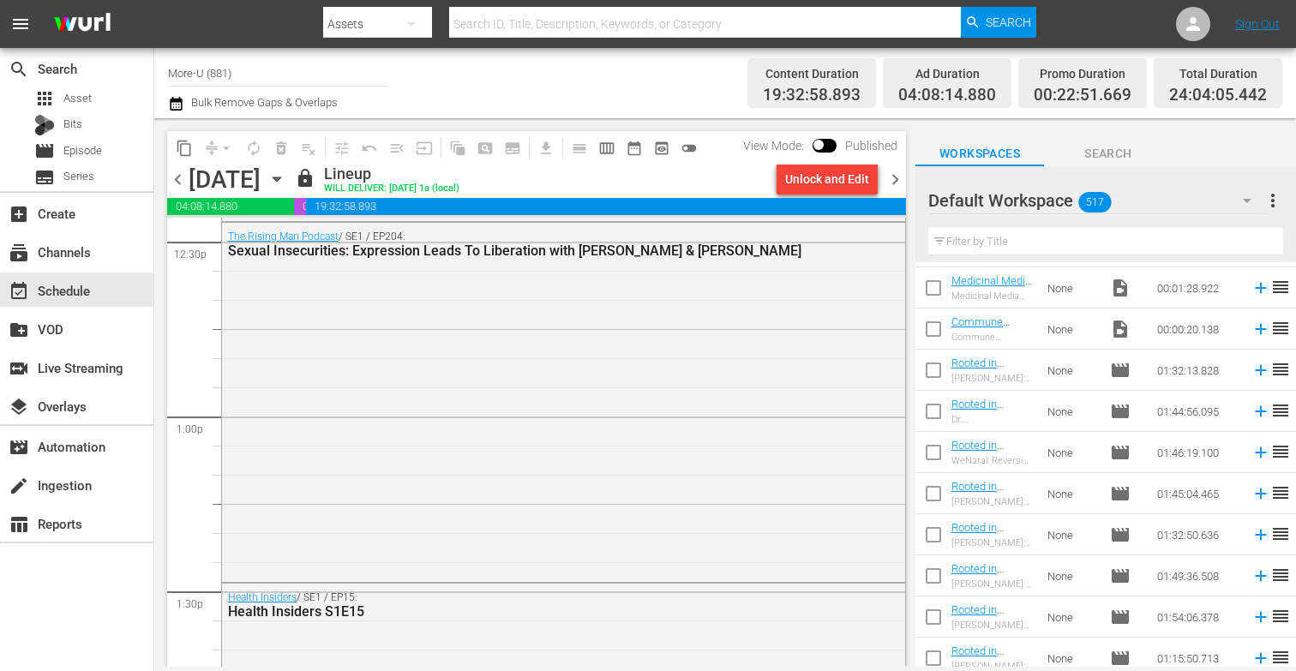
scroll to position [4287, 0]
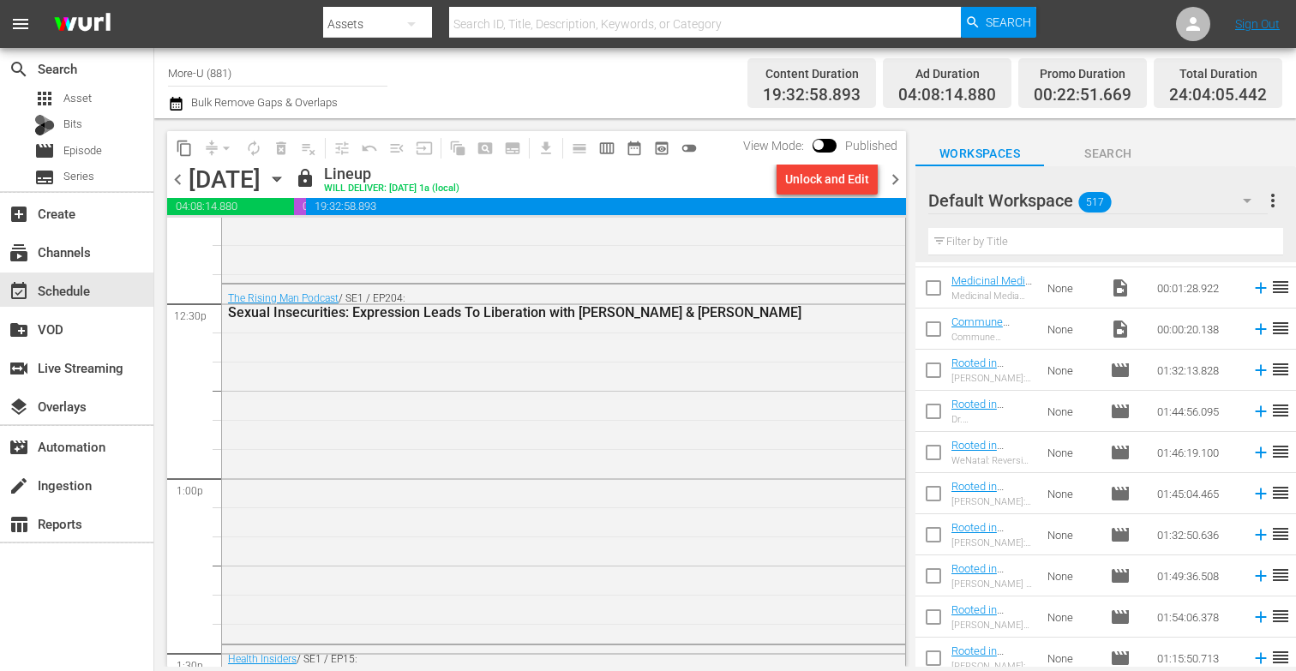
click at [1020, 241] on input "text" at bounding box center [1105, 241] width 355 height 27
paste input "How Passive Permission Asking Sabotages Epic Sex with [PERSON_NAME] & [PERSON_N…"
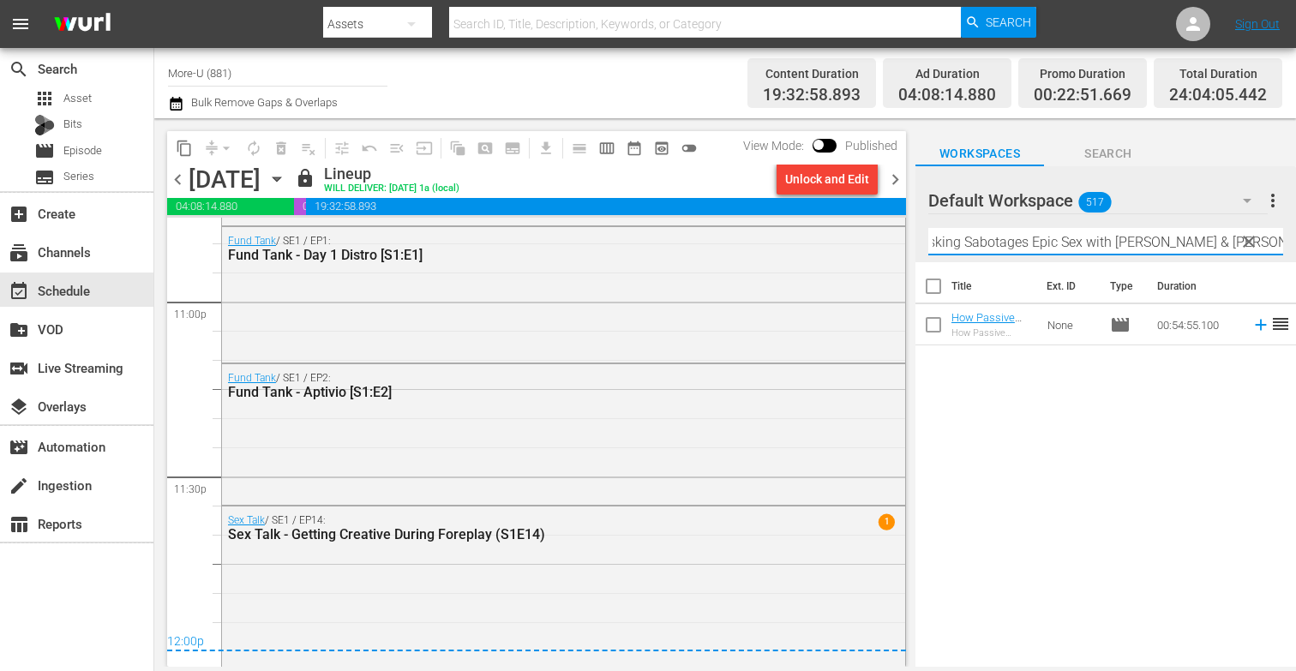
scroll to position [7995, 0]
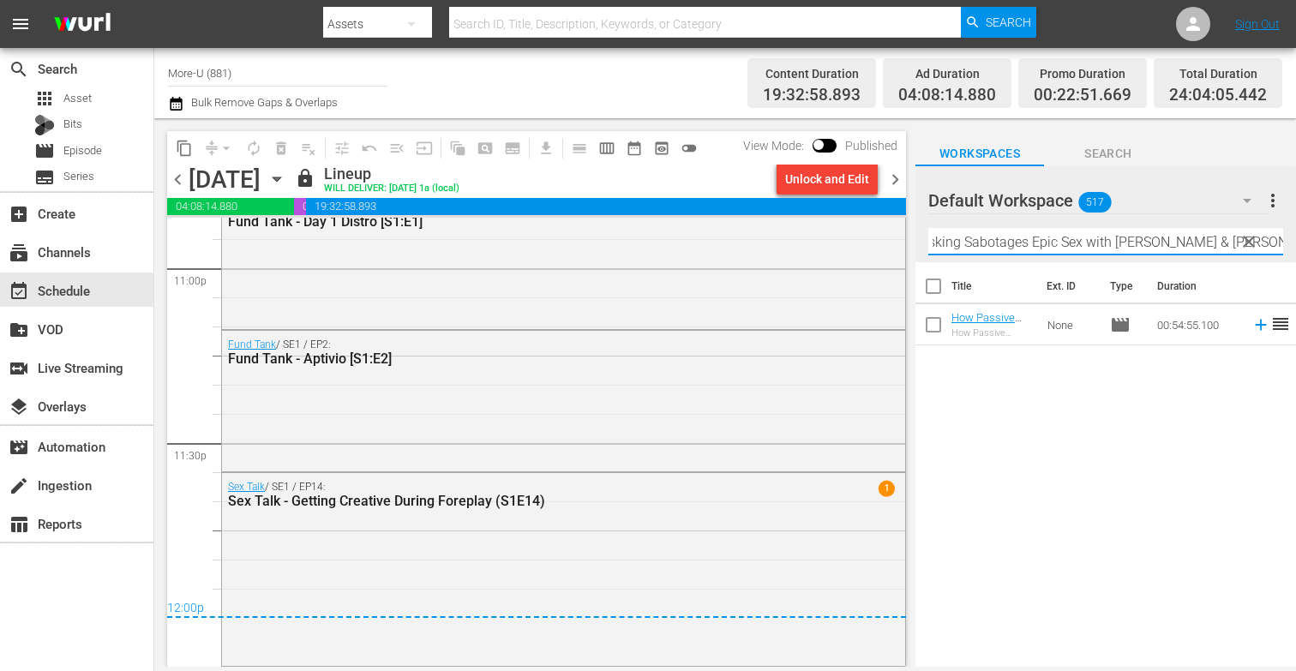
type input "How Passive Permission Asking Sabotages Epic Sex with [PERSON_NAME] & [PERSON_N…"
click at [897, 172] on span "chevron_right" at bounding box center [895, 179] width 21 height 21
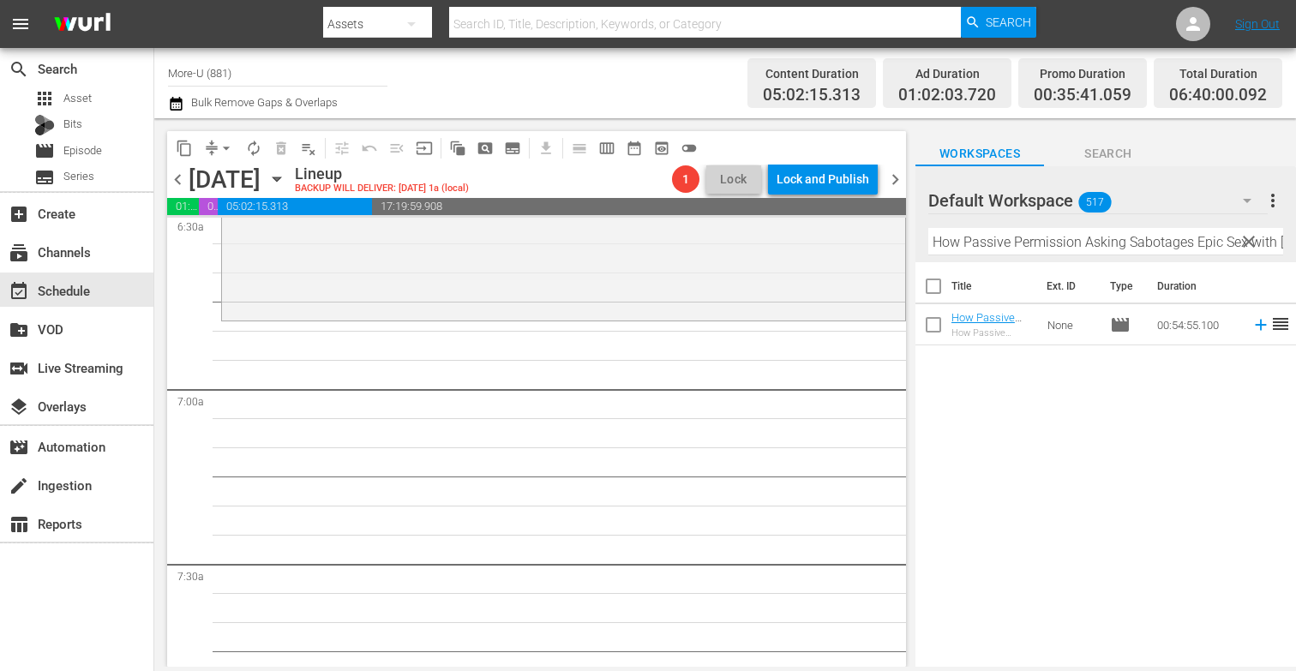
scroll to position [2275, 0]
click at [926, 317] on input "checkbox" at bounding box center [934, 328] width 36 height 36
checkbox input "true"
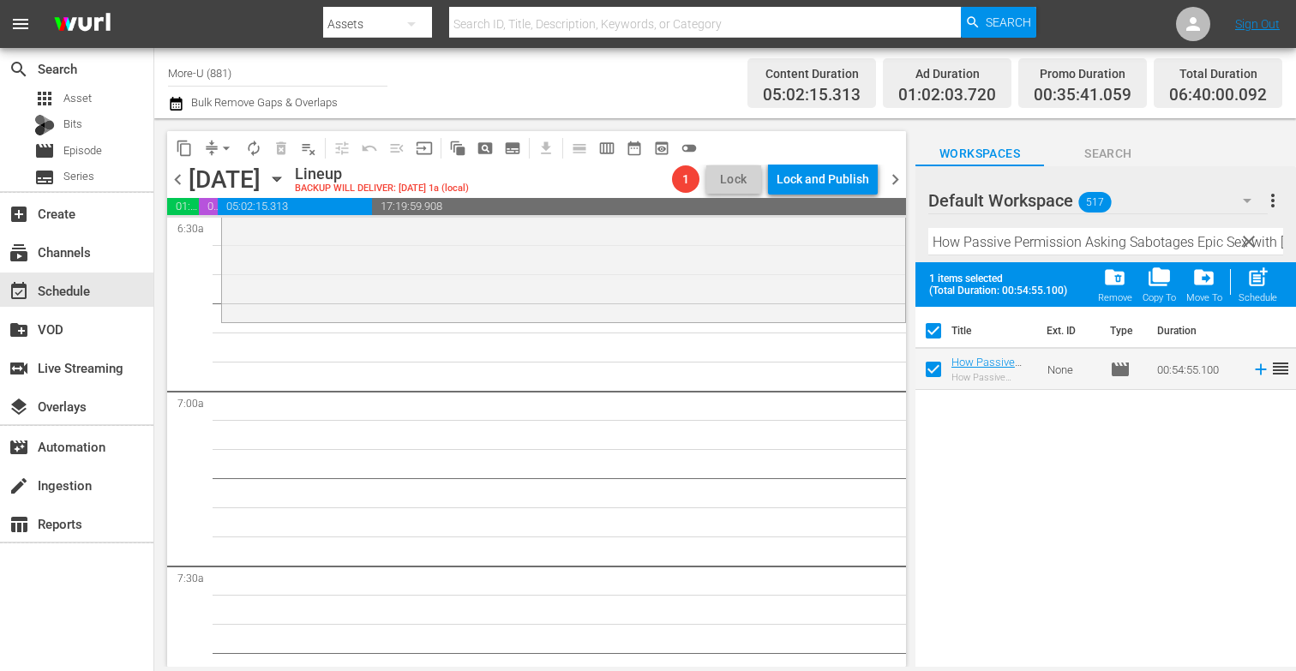
drag, startPoint x: 930, startPoint y: 317, endPoint x: 881, endPoint y: 389, distance: 87.0
click at [881, 389] on div "content_copy compress arrow_drop_down autorenew_outlined delete_forever_outline…" at bounding box center [725, 392] width 1142 height 549
click at [1032, 449] on div "Title Ext. ID Type Duration How Passive Permission Asking Sabotages Epic Sex wi…" at bounding box center [1106, 488] width 381 height 363
click at [932, 331] on input "checkbox" at bounding box center [934, 334] width 36 height 36
checkbox input "false"
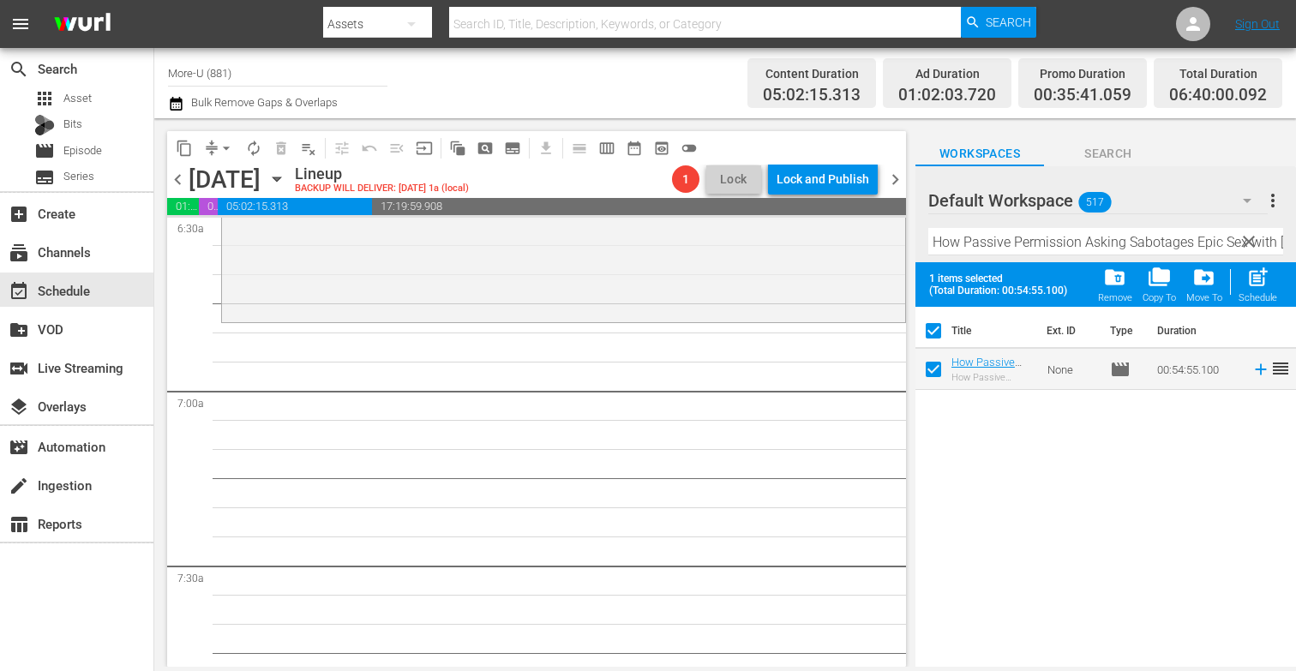
checkbox input "false"
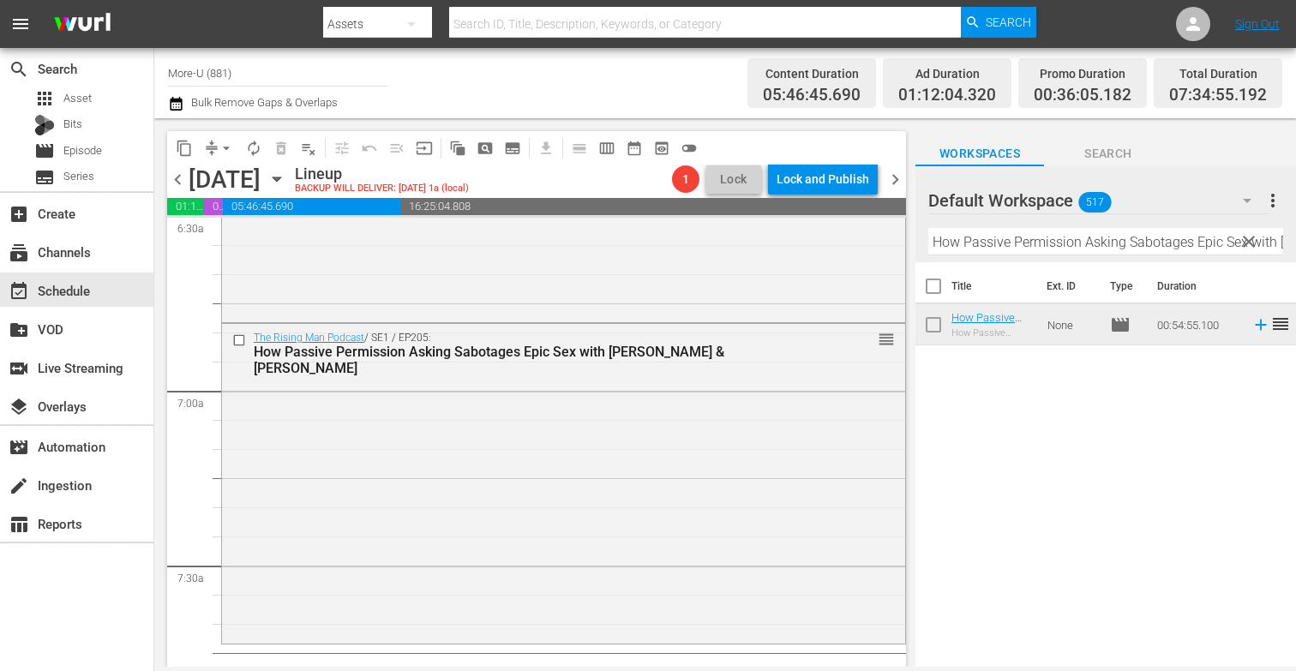
click at [1250, 242] on span "clear" at bounding box center [1249, 241] width 21 height 21
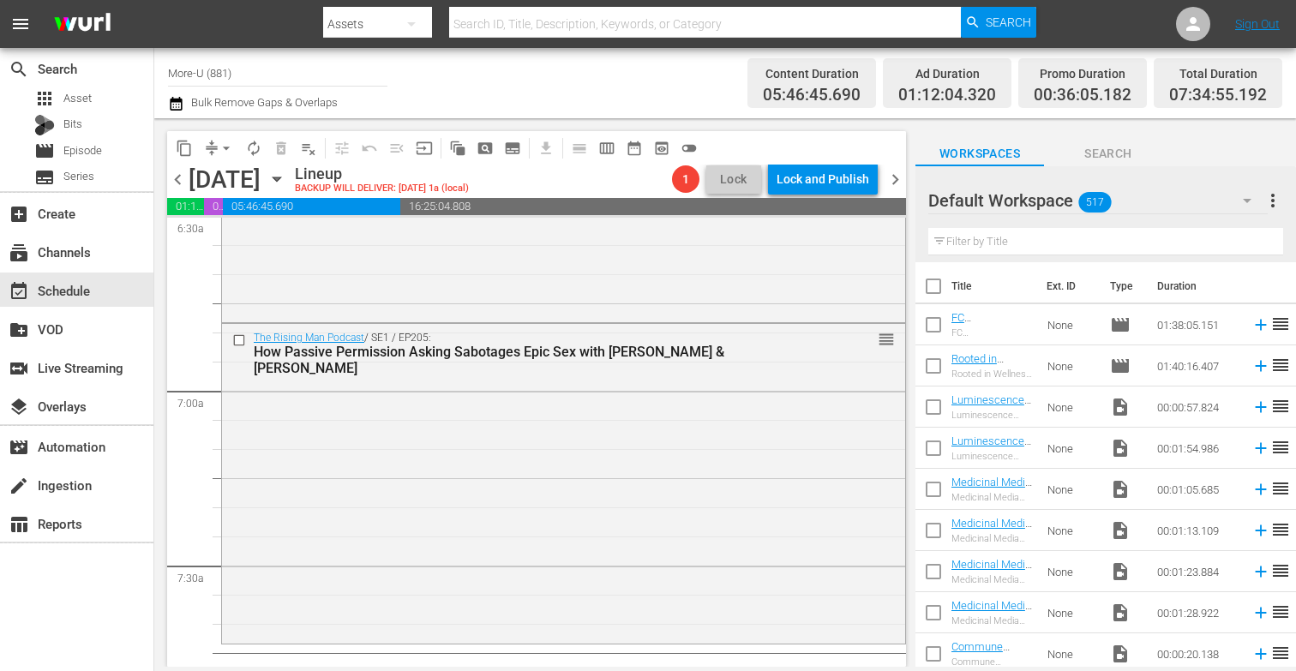
click at [1115, 243] on input "text" at bounding box center [1105, 241] width 355 height 27
paste input "Drop The NEED To Control with [PERSON_NAME] & [PERSON_NAME]"
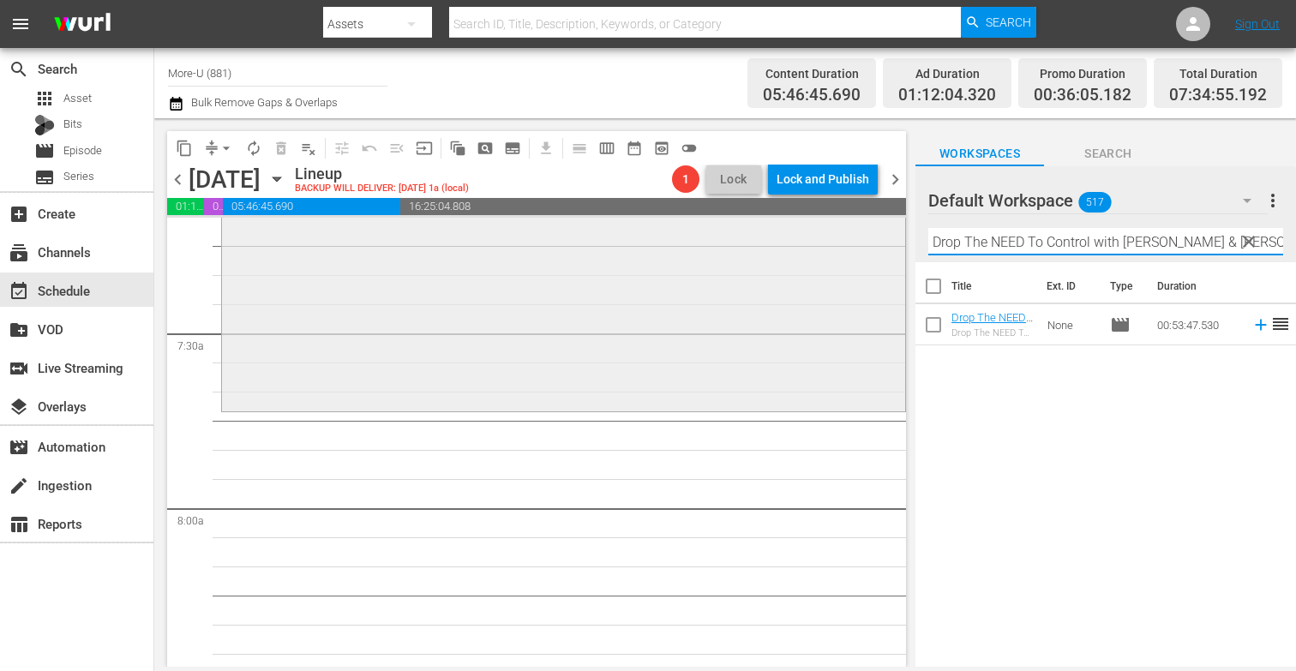
scroll to position [2561, 0]
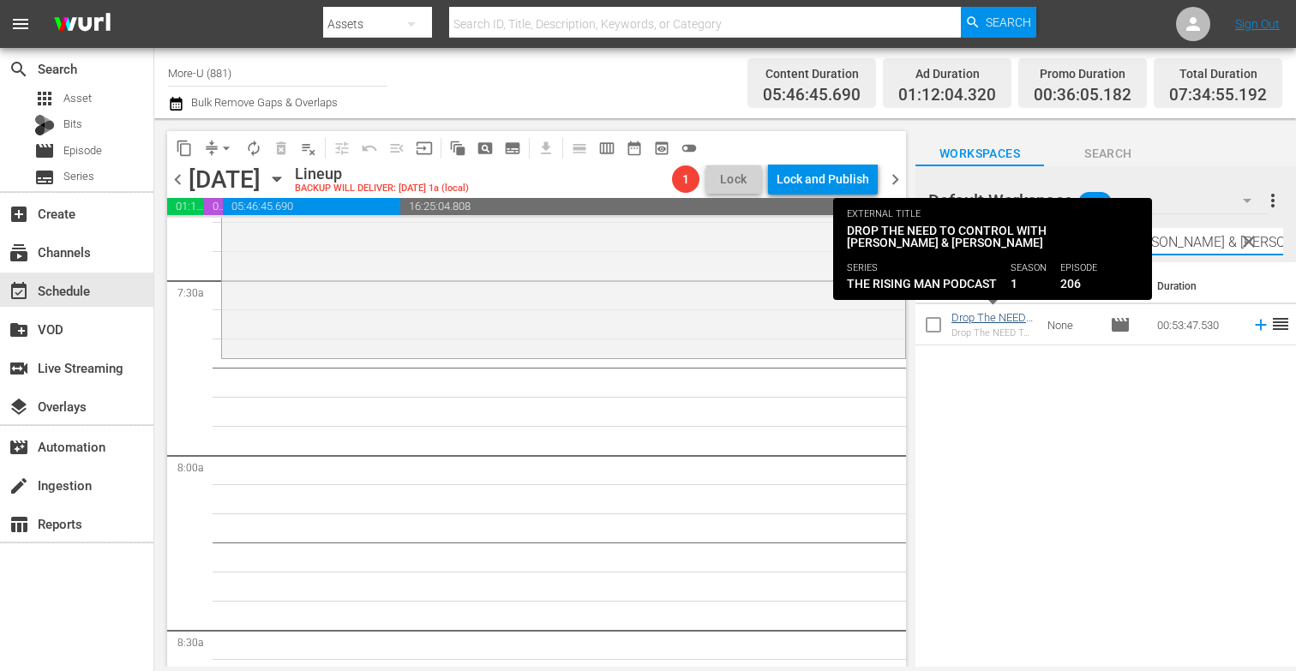
type input "Drop The NEED To Control with Kari & Jeddy"
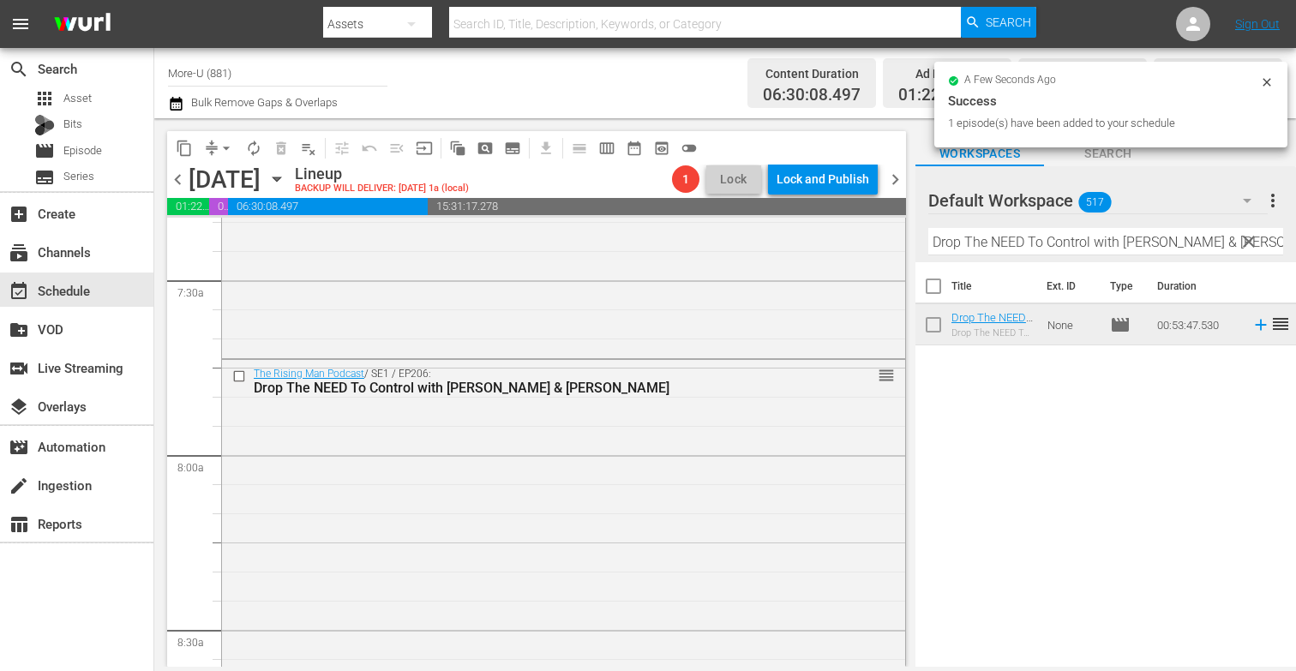
drag, startPoint x: 988, startPoint y: 321, endPoint x: 94, endPoint y: 7, distance: 947.6
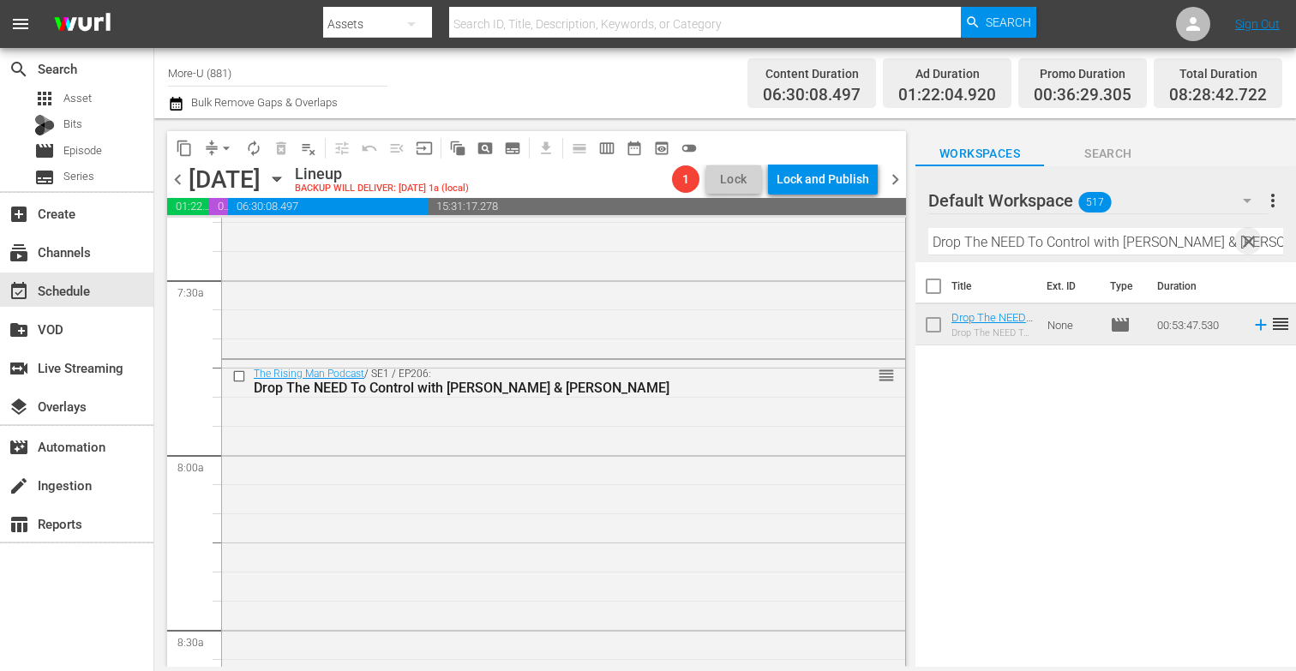
click at [1257, 249] on span "clear" at bounding box center [1249, 241] width 21 height 21
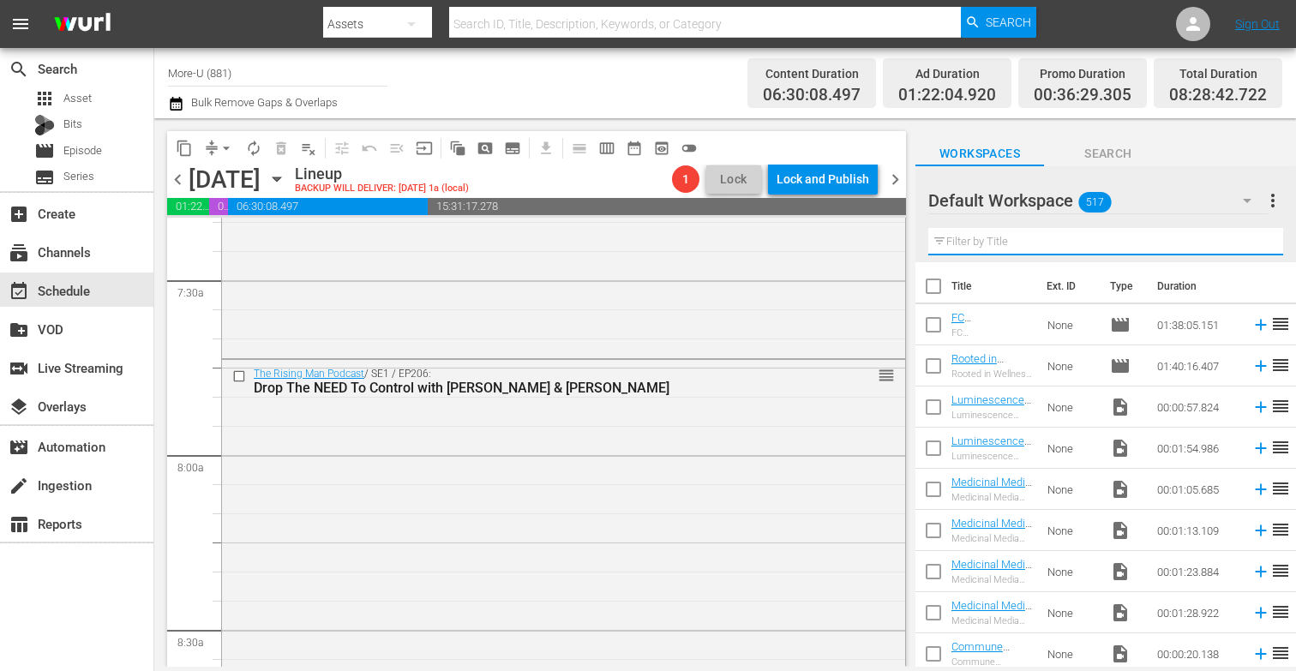
click at [1082, 253] on input "text" at bounding box center [1105, 241] width 355 height 27
paste input "Own It When You Can’t Hold It with [PERSON_NAME] & [PERSON_NAME]"
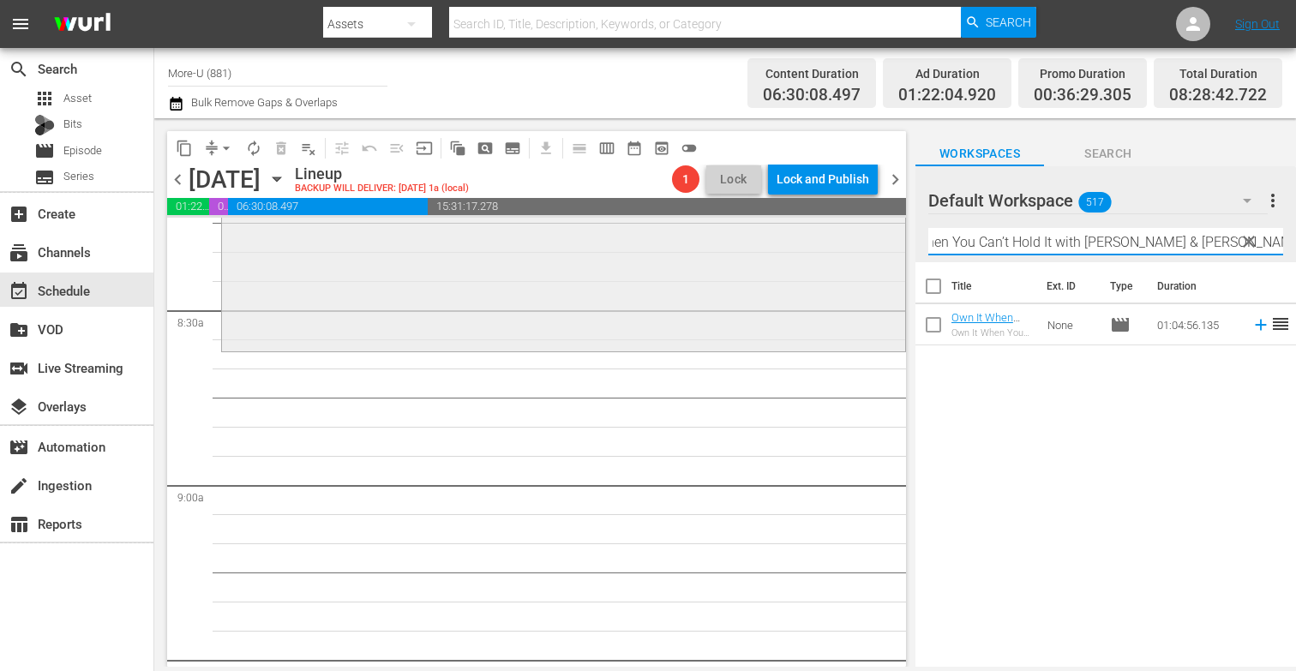
scroll to position [2898, 0]
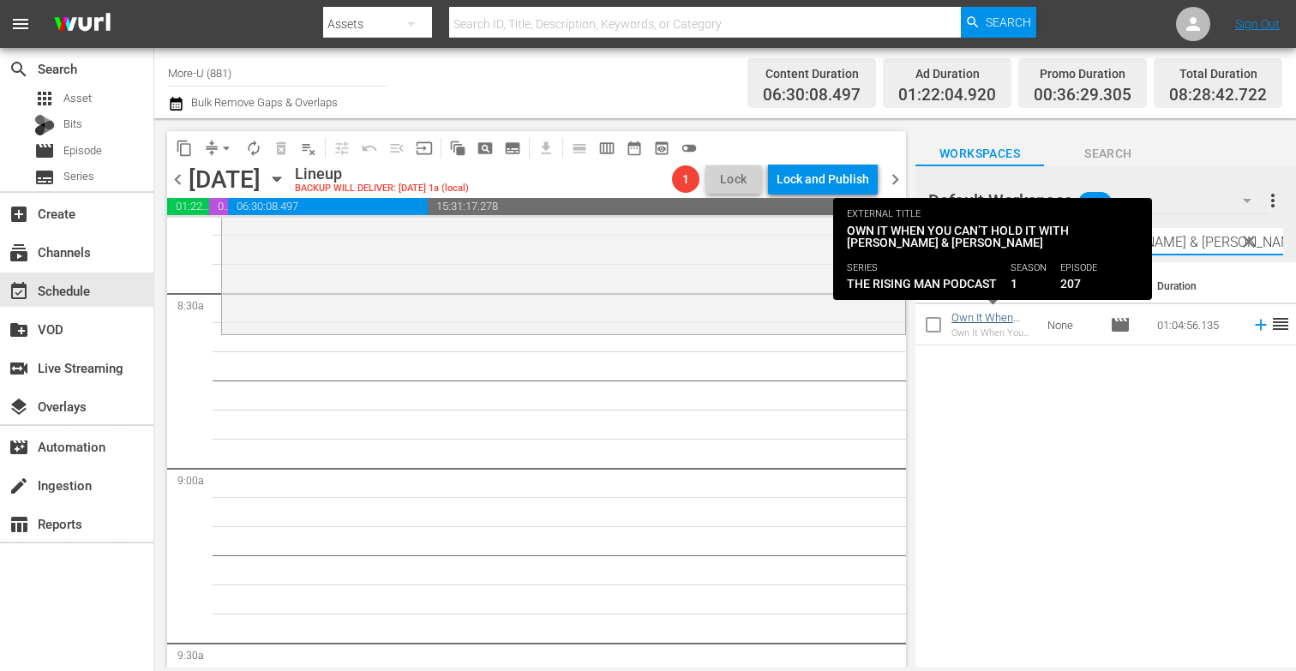
type input "Own It When You Can’t Hold It with [PERSON_NAME] & [PERSON_NAME]"
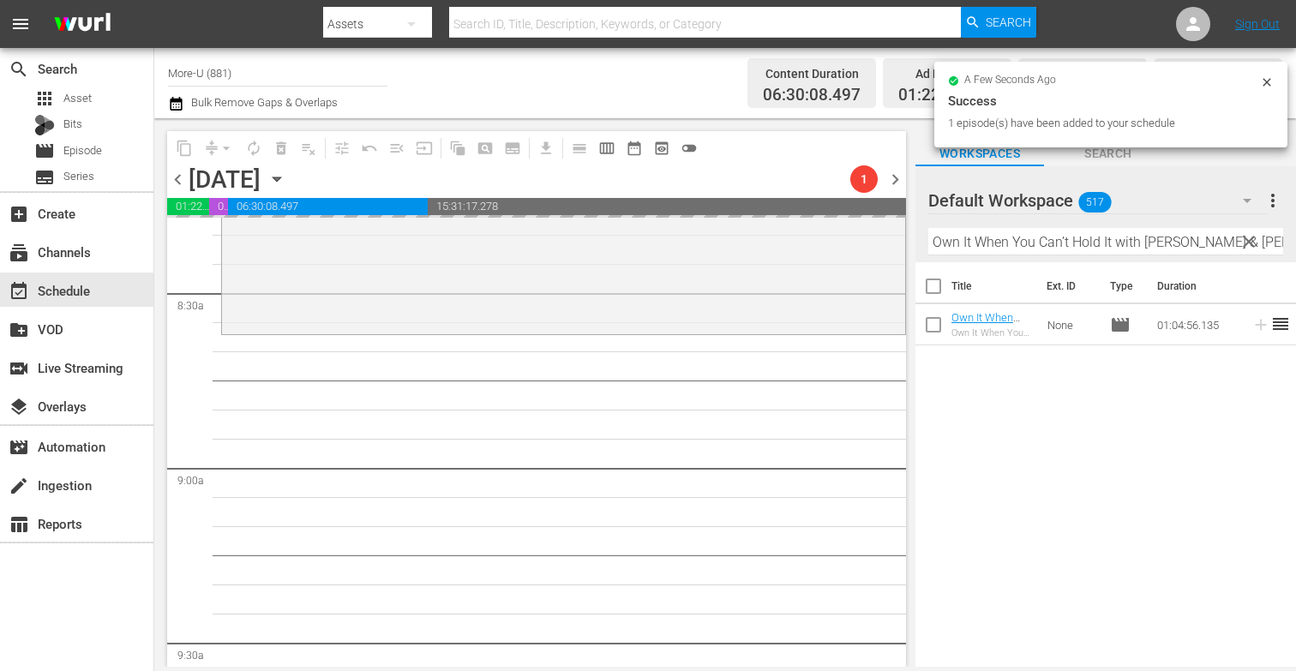
drag, startPoint x: 1007, startPoint y: 315, endPoint x: 214, endPoint y: 8, distance: 850.3
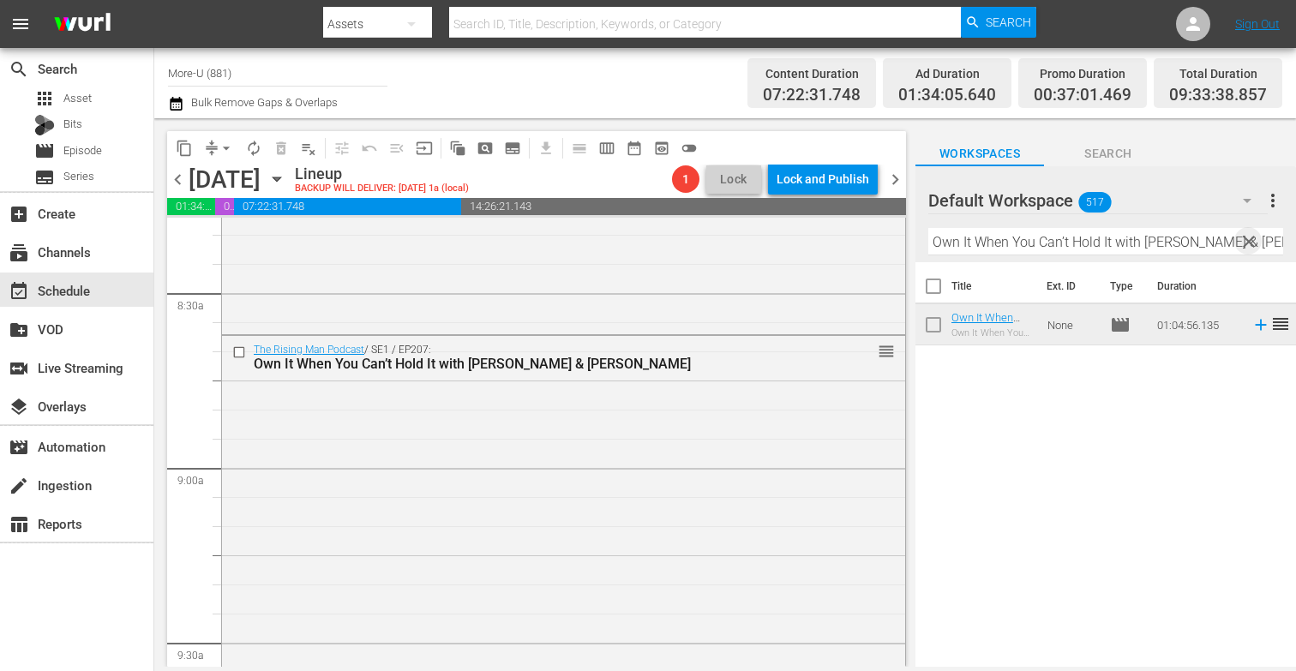
click at [1246, 237] on span "clear" at bounding box center [1249, 241] width 21 height 21
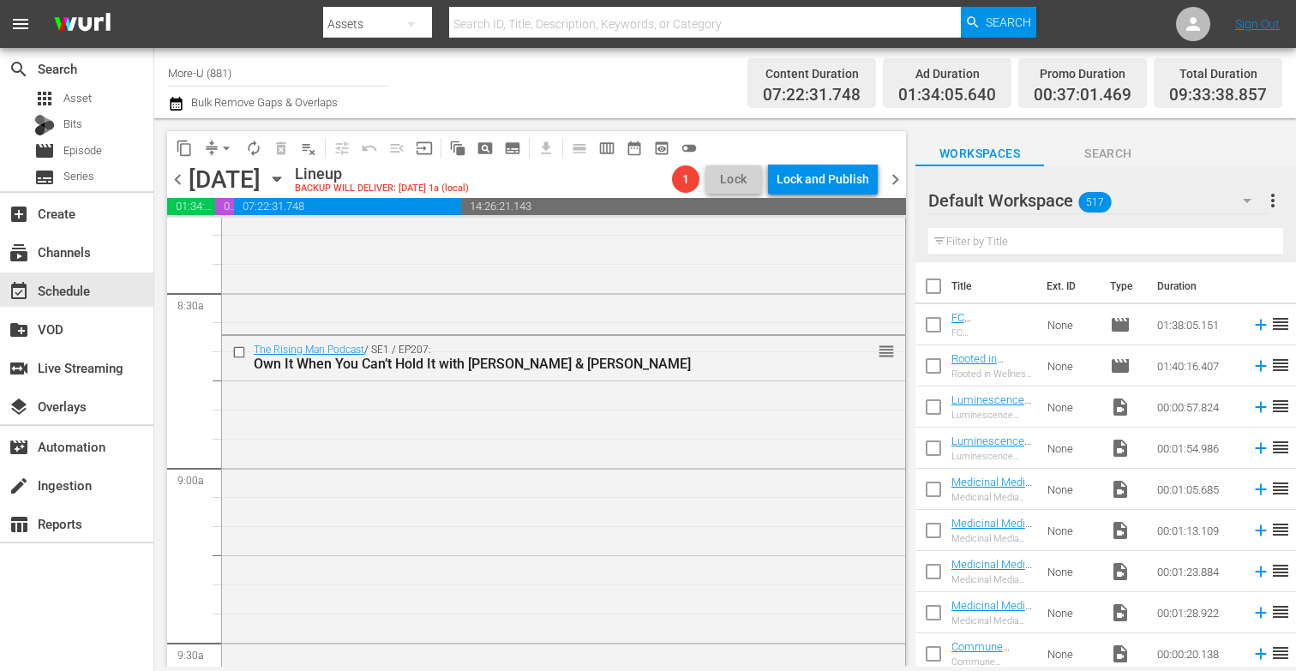
click at [1071, 243] on input "text" at bounding box center [1105, 241] width 355 height 27
paste input "Flow With The Earth’s Regenerative Cycles with [PERSON_NAME] & [PERSON_NAME]"
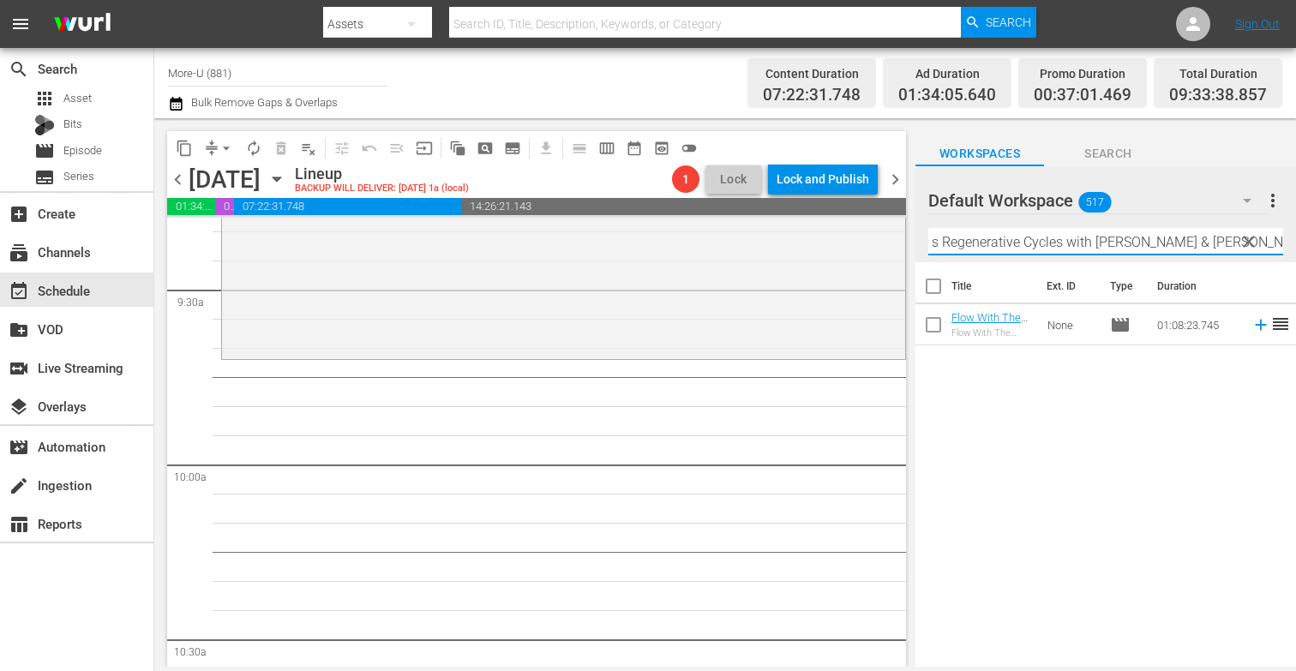
scroll to position [3256, 0]
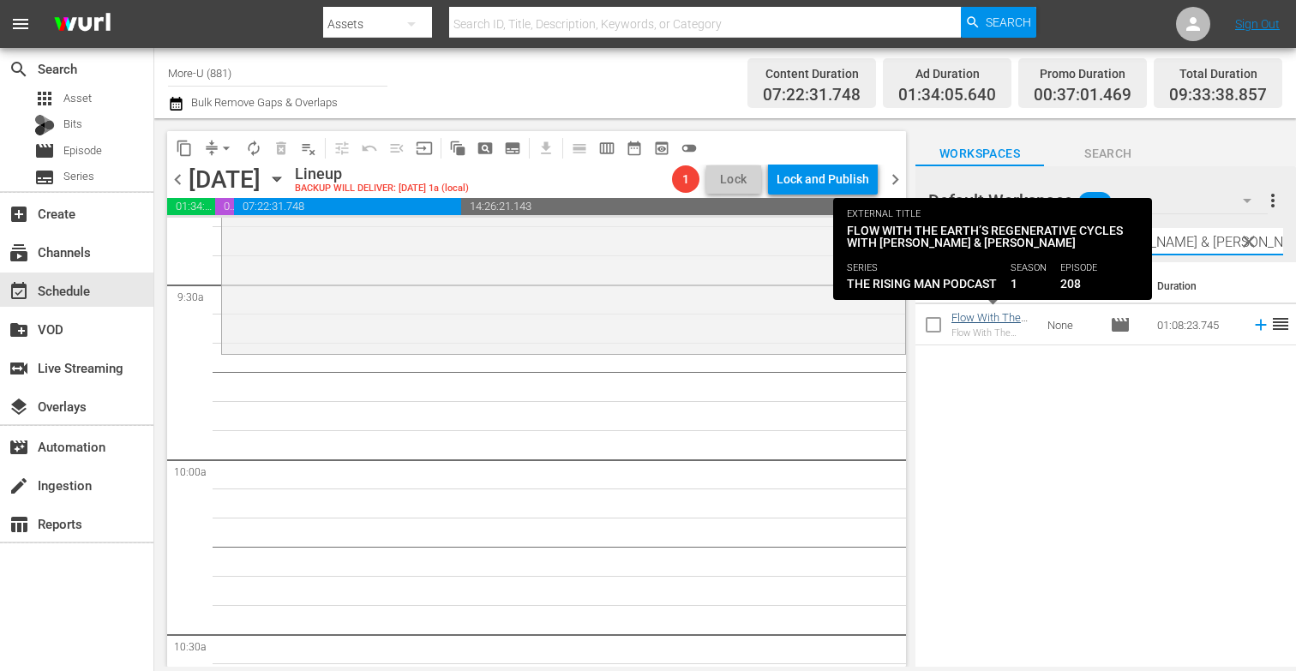
type input "Flow With The Earth’s Regenerative Cycles with [PERSON_NAME] & [PERSON_NAME]"
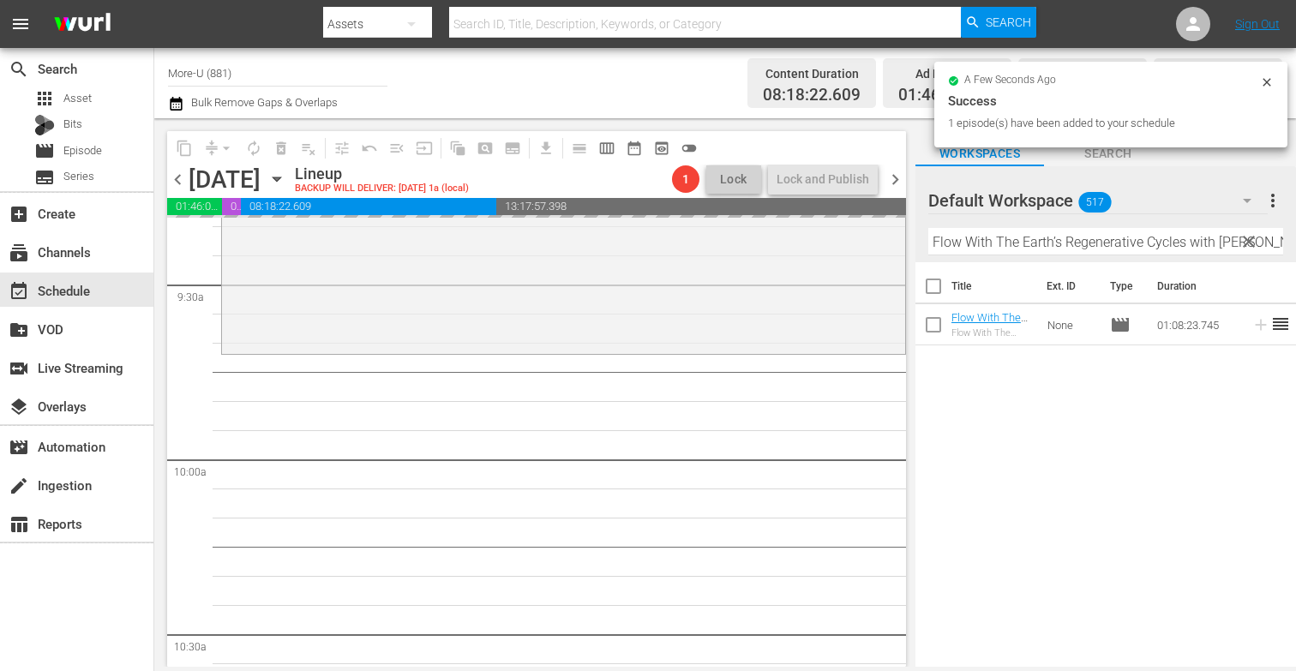
drag, startPoint x: 987, startPoint y: 318, endPoint x: 191, endPoint y: 3, distance: 855.6
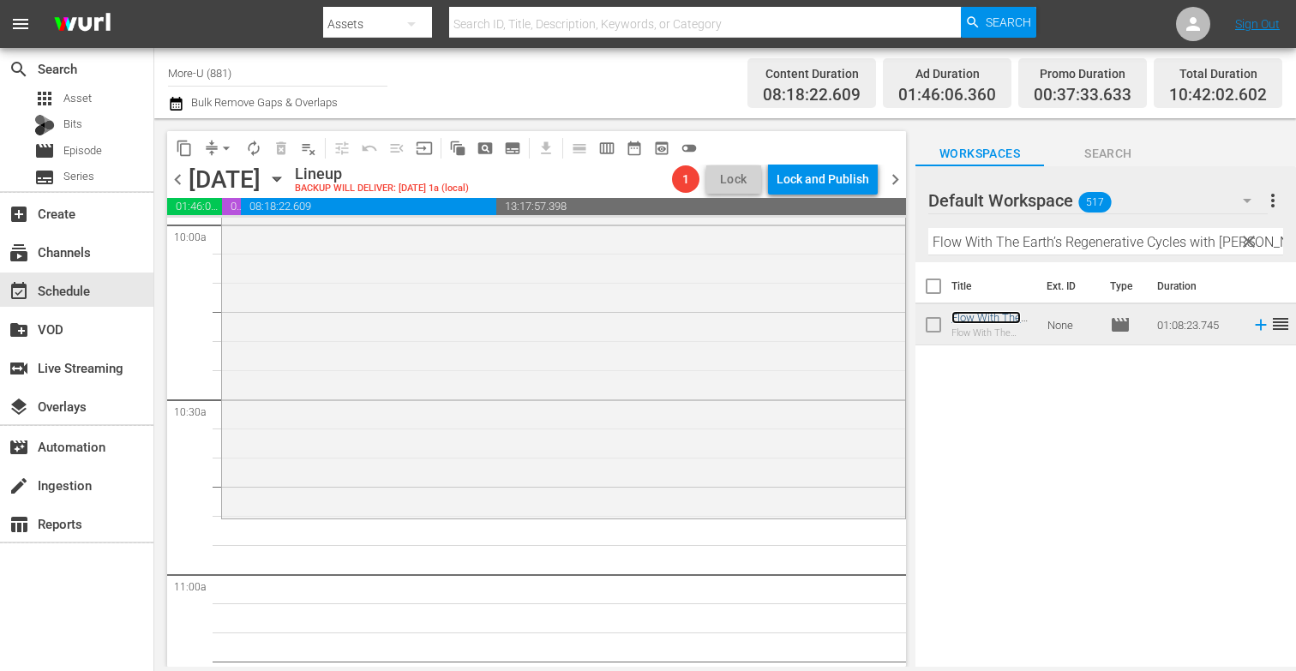
scroll to position [3497, 0]
click at [1256, 237] on span "clear" at bounding box center [1249, 241] width 21 height 21
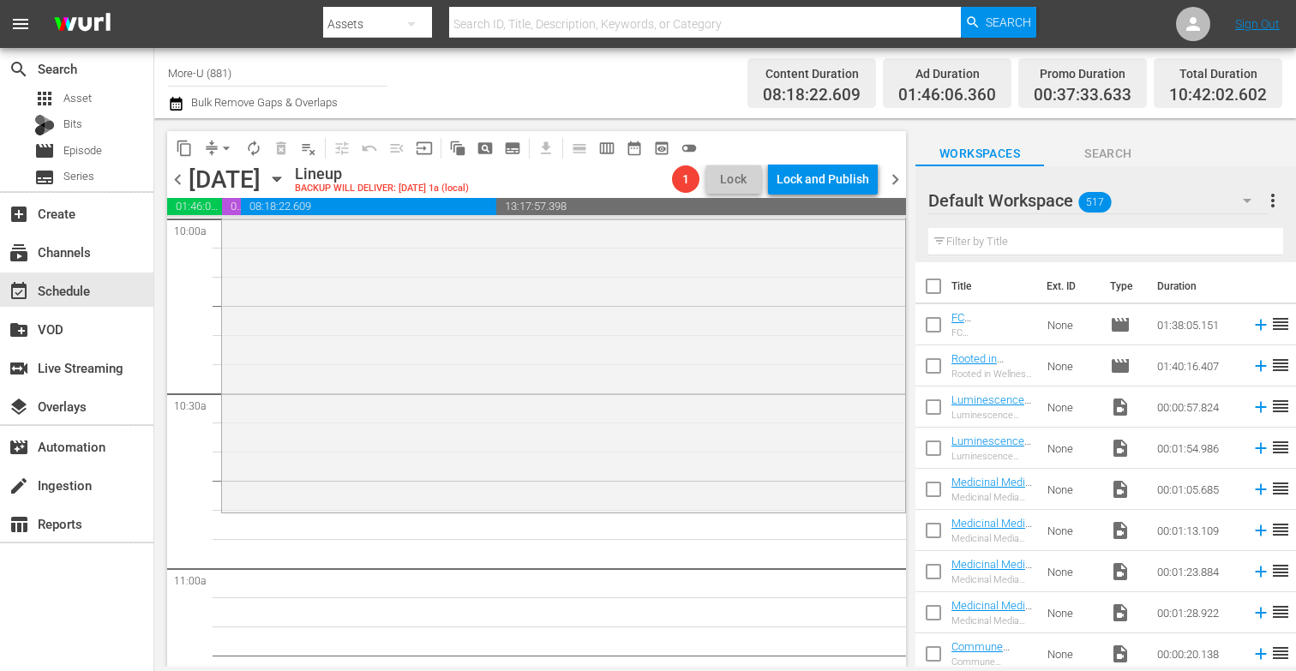
click at [1148, 255] on div "Filter by Title" at bounding box center [1105, 241] width 355 height 41
click at [1127, 247] on input "text" at bounding box center [1105, 241] width 355 height 27
paste input "To Live Is To Risk with [PERSON_NAME] & [PERSON_NAME]"
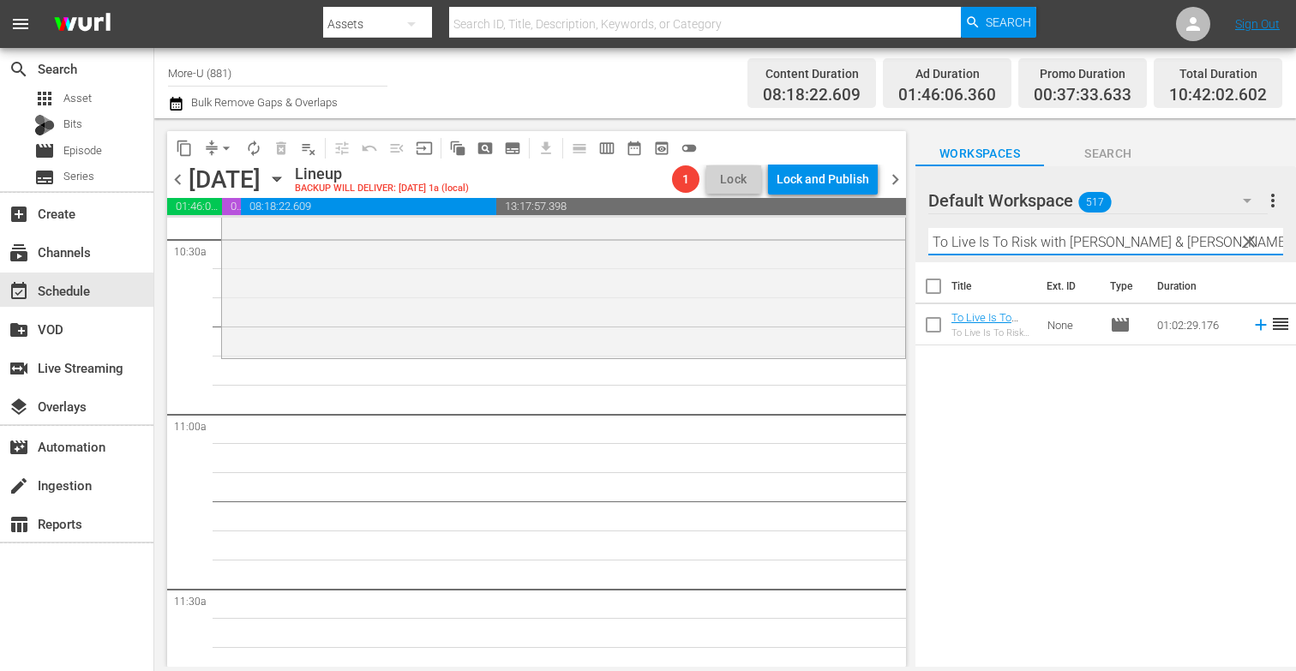
scroll to position [3672, 0]
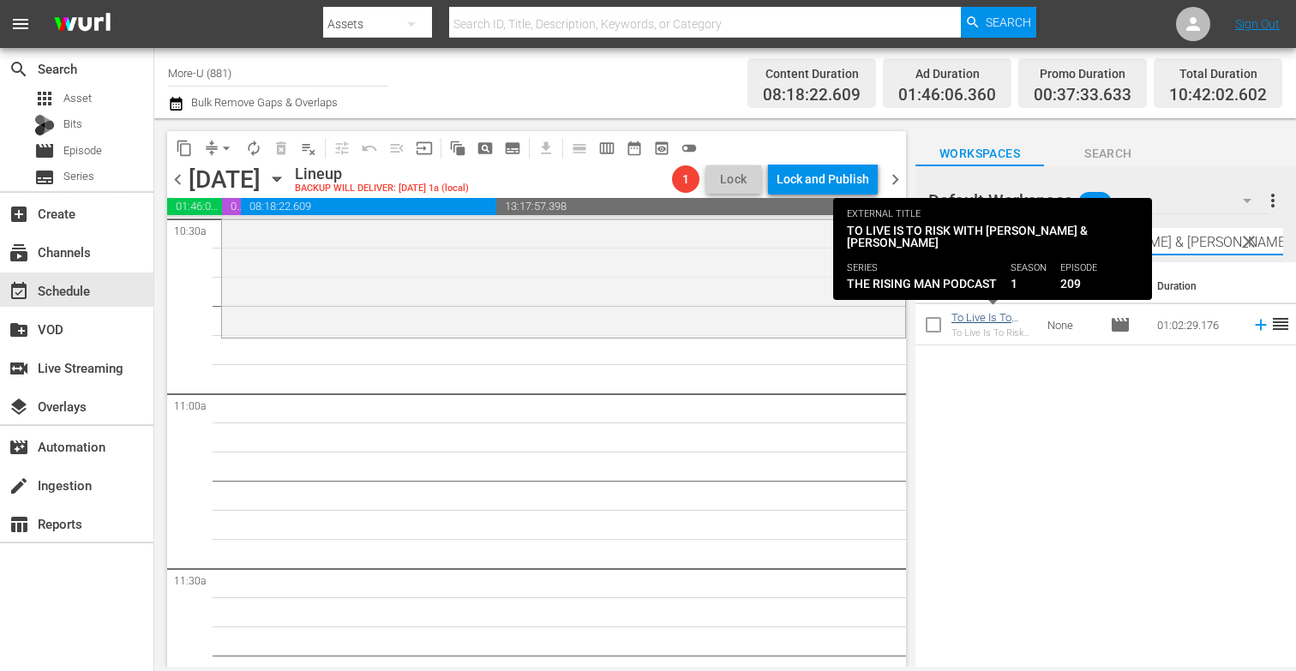
type input "To Live Is To Risk with [PERSON_NAME] & [PERSON_NAME]"
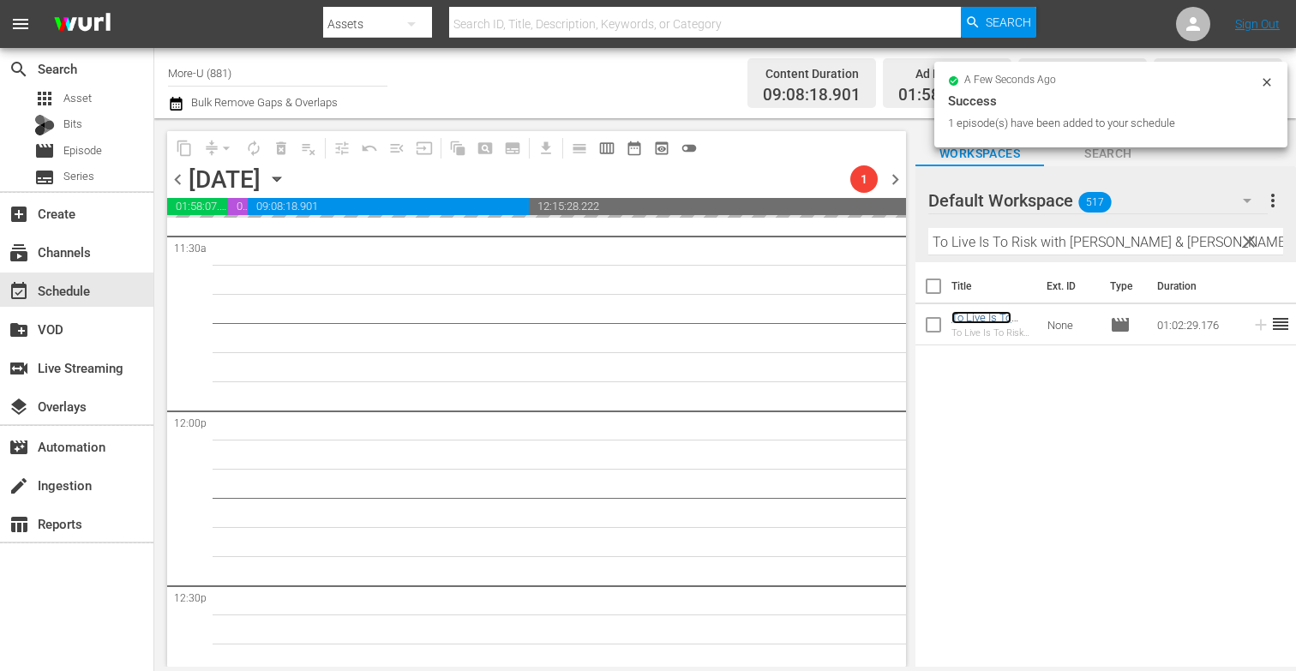
scroll to position [4038, 0]
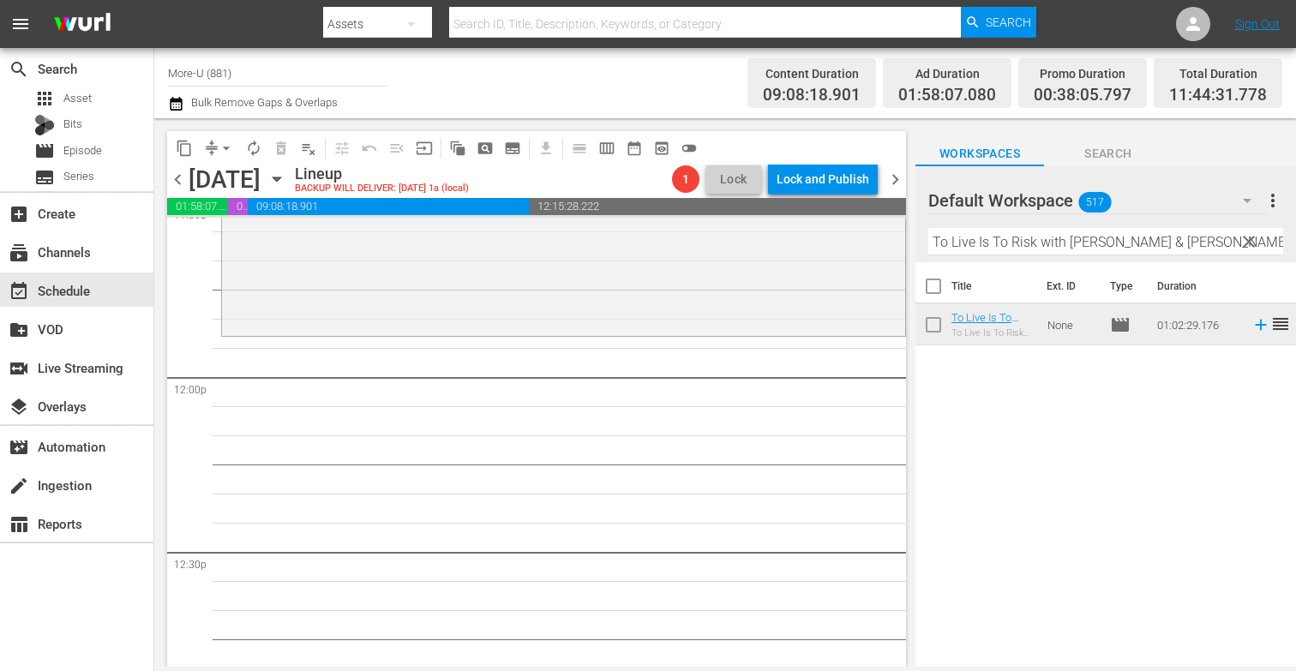
click at [1248, 239] on span "clear" at bounding box center [1249, 241] width 21 height 21
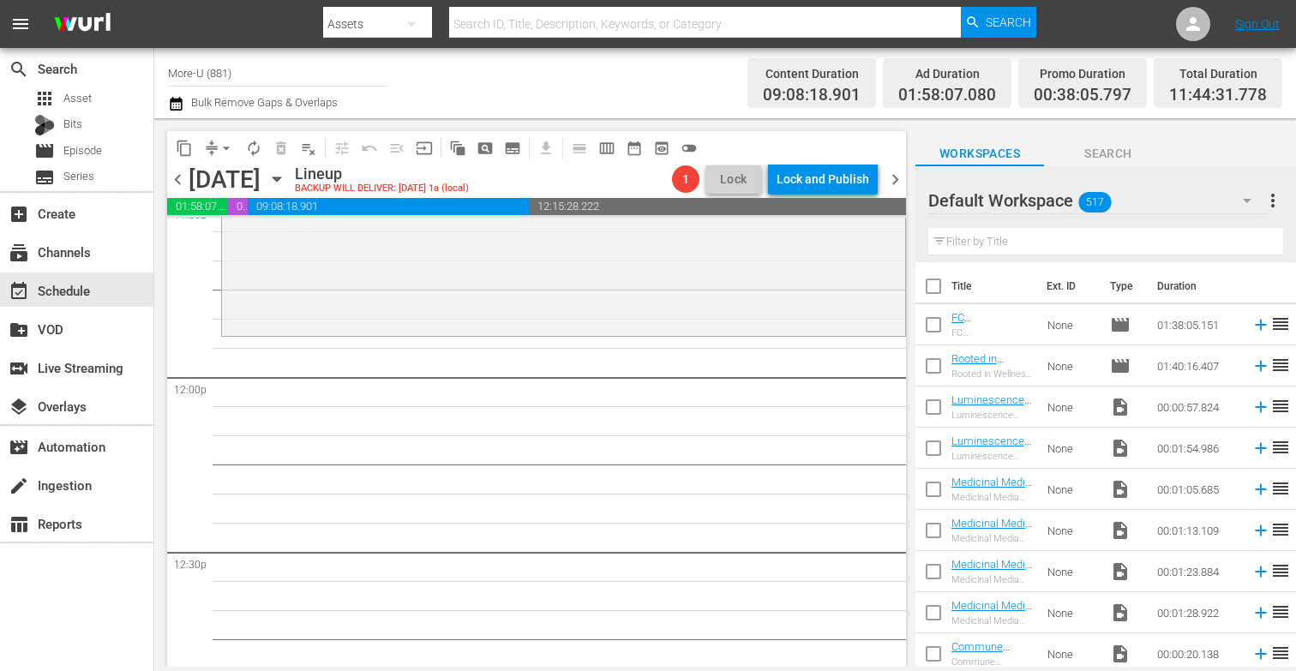
click at [1082, 242] on input "text" at bounding box center [1105, 241] width 355 height 27
paste input "Honoring Indigenous Heart Medicine with [PERSON_NAME] & [PERSON_NAME]"
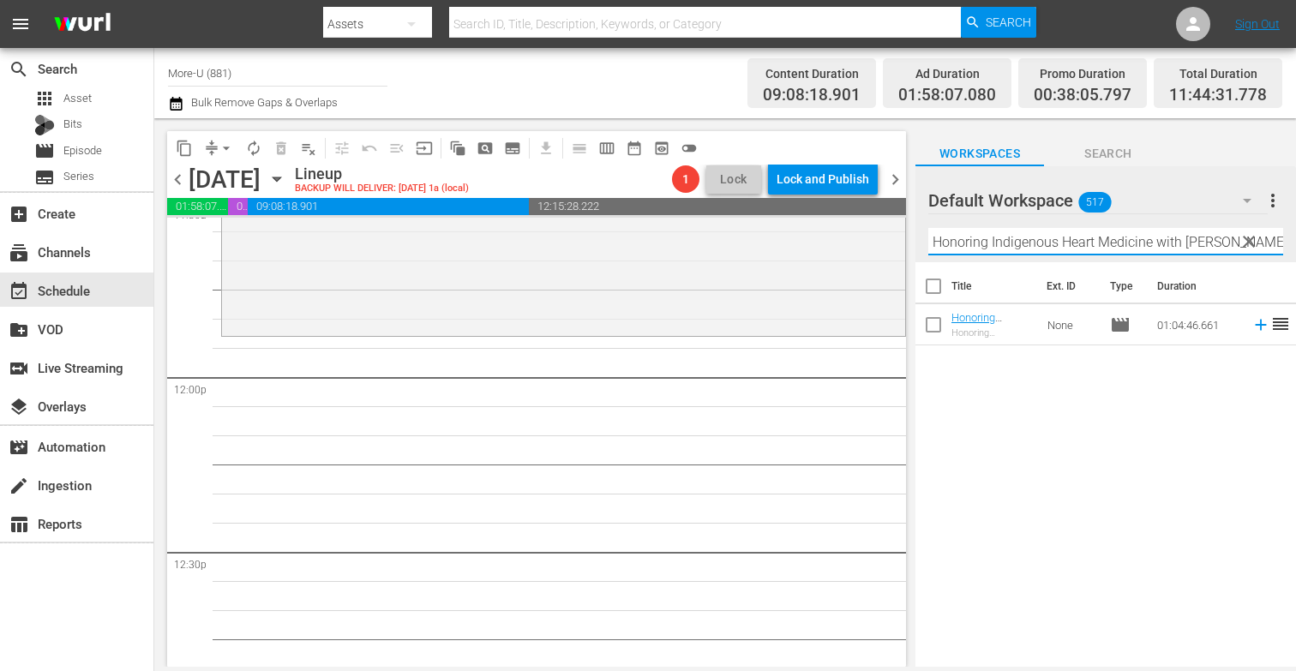
scroll to position [0, 112]
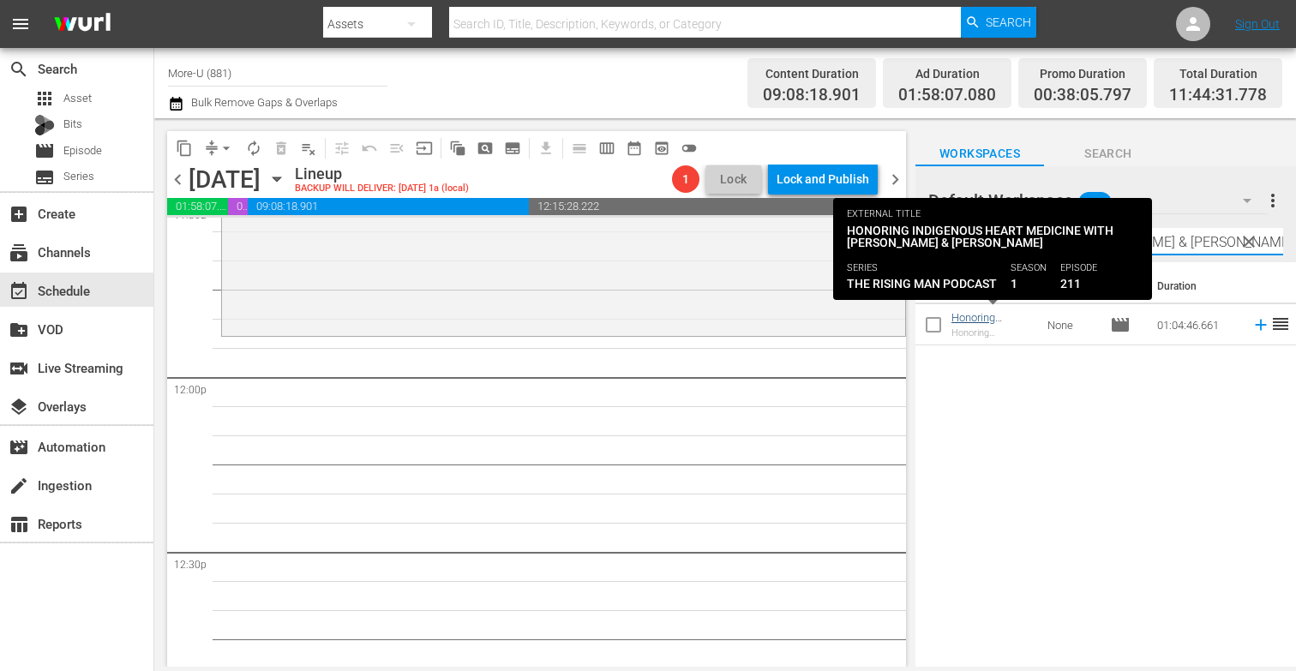
type input "Honoring Indigenous Heart Medicine with [PERSON_NAME] & [PERSON_NAME]"
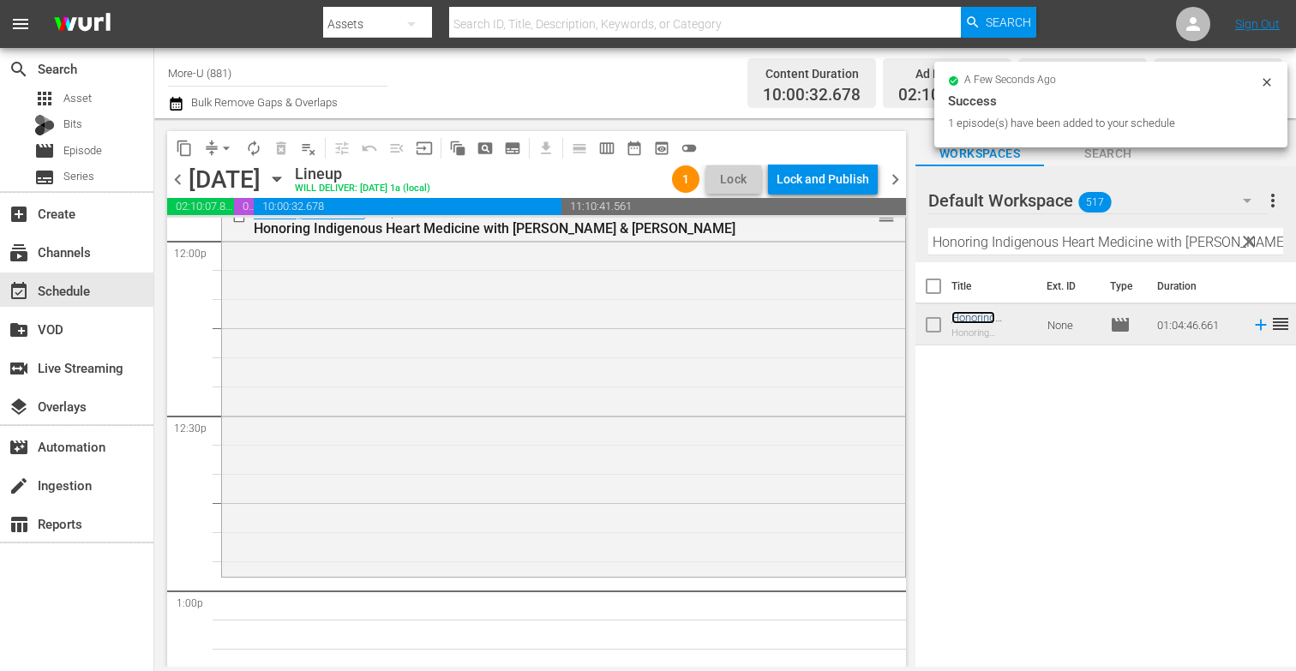
scroll to position [4353, 0]
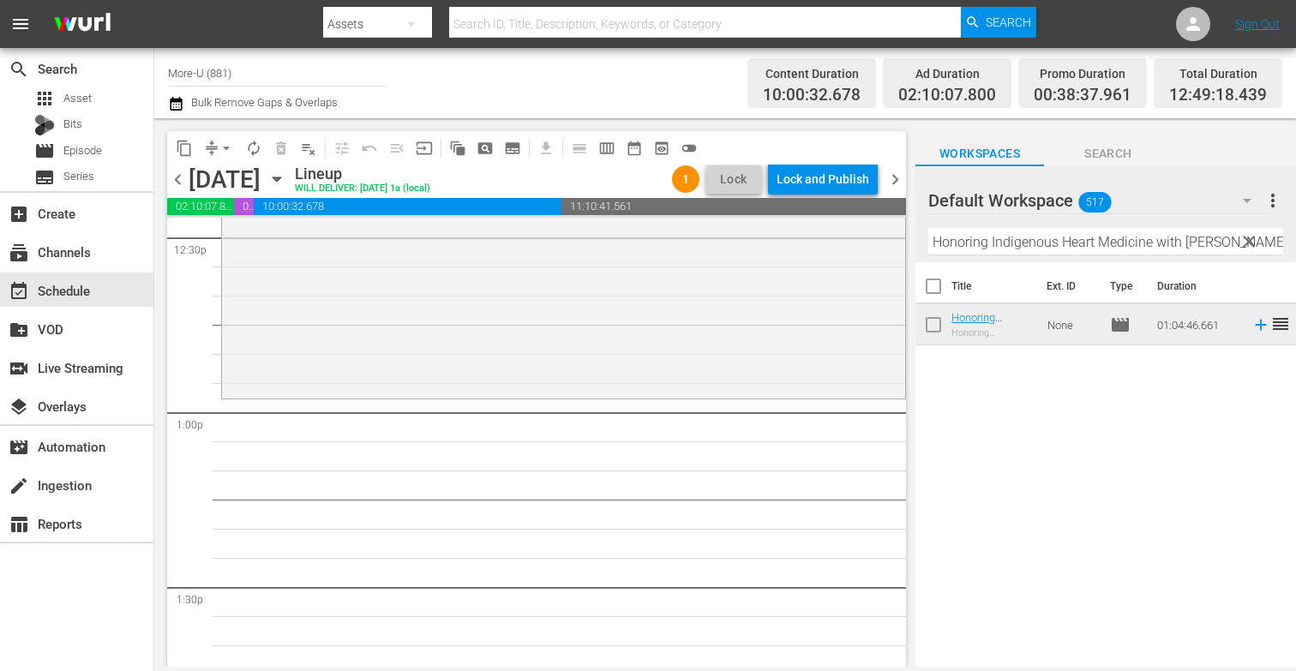
click at [1246, 242] on span "clear" at bounding box center [1249, 241] width 21 height 21
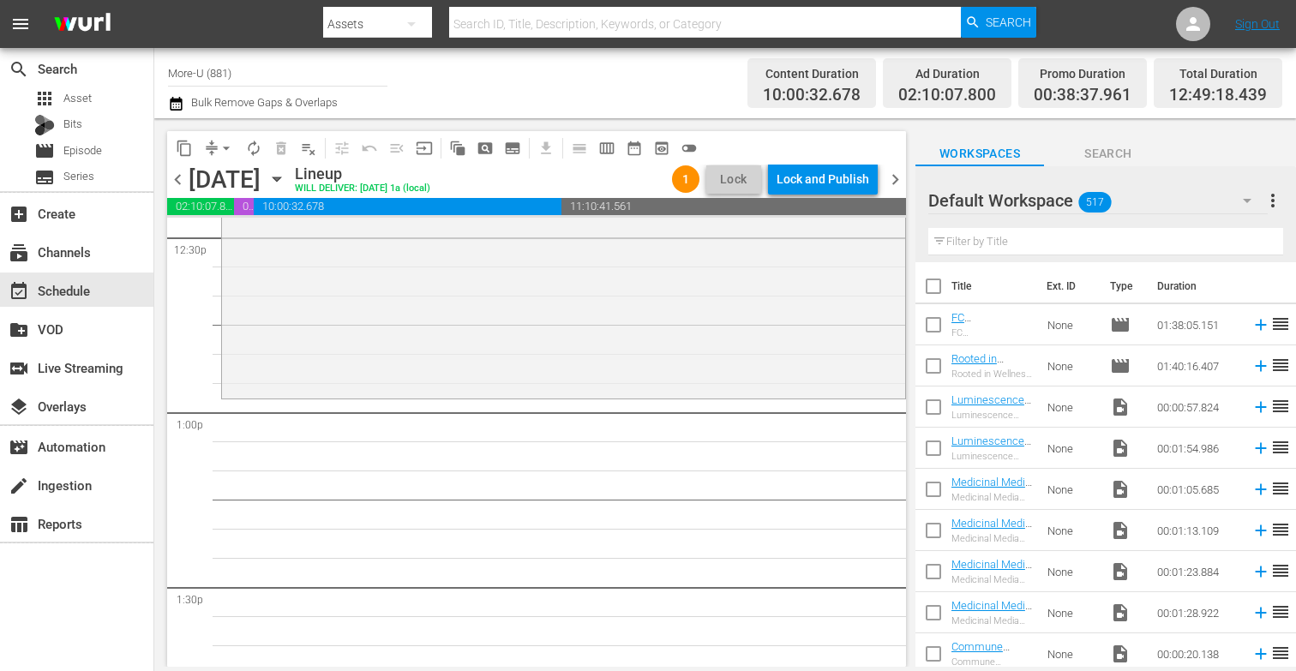
click at [1077, 243] on input "text" at bounding box center [1105, 241] width 355 height 27
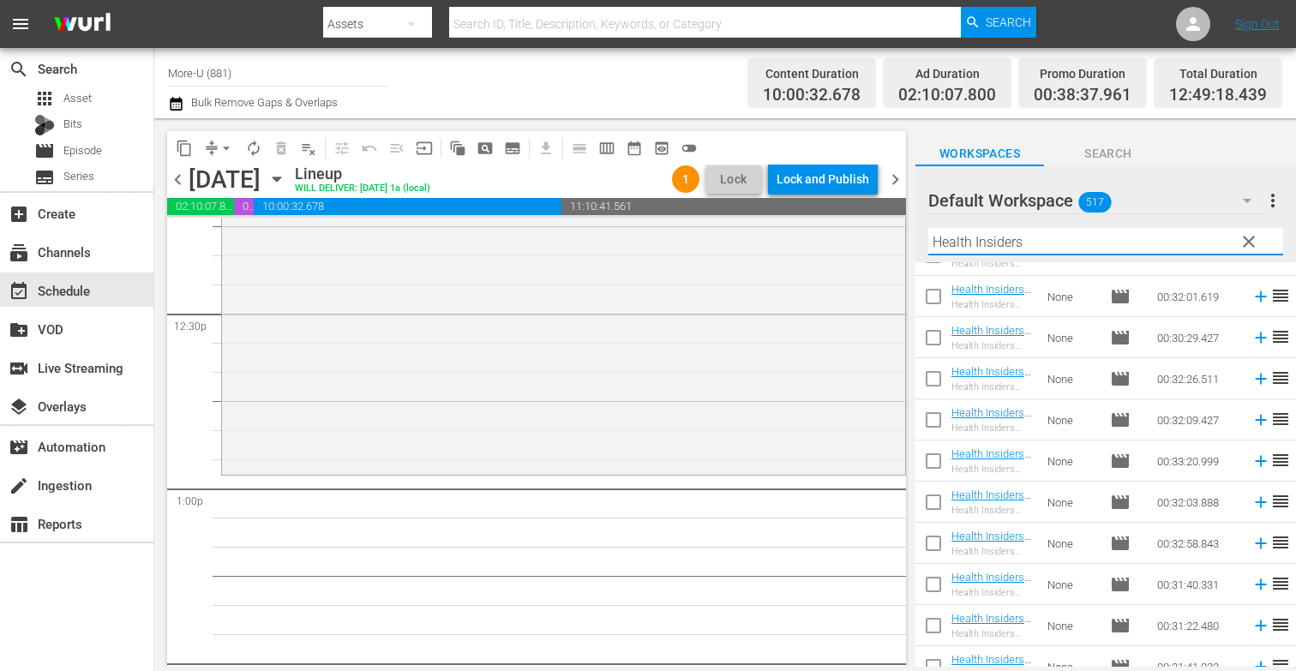
scroll to position [2104, 0]
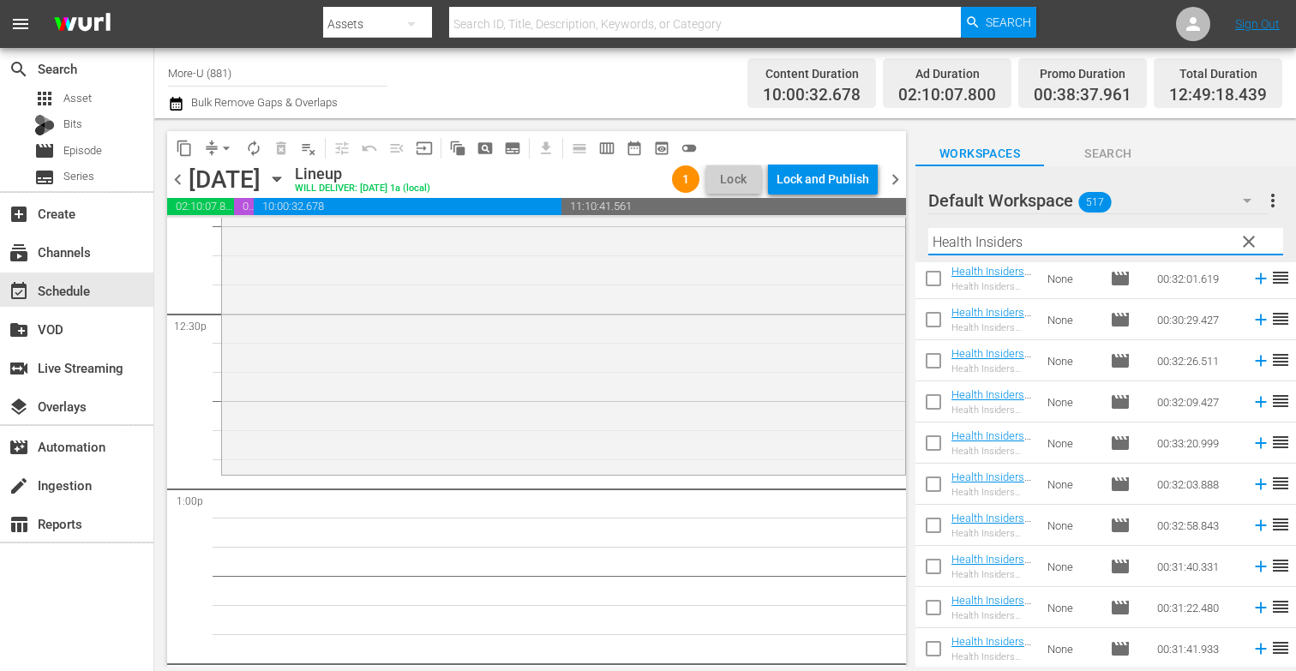
type input "Health Insiders"
click at [175, 182] on span "chevron_left" at bounding box center [177, 179] width 21 height 21
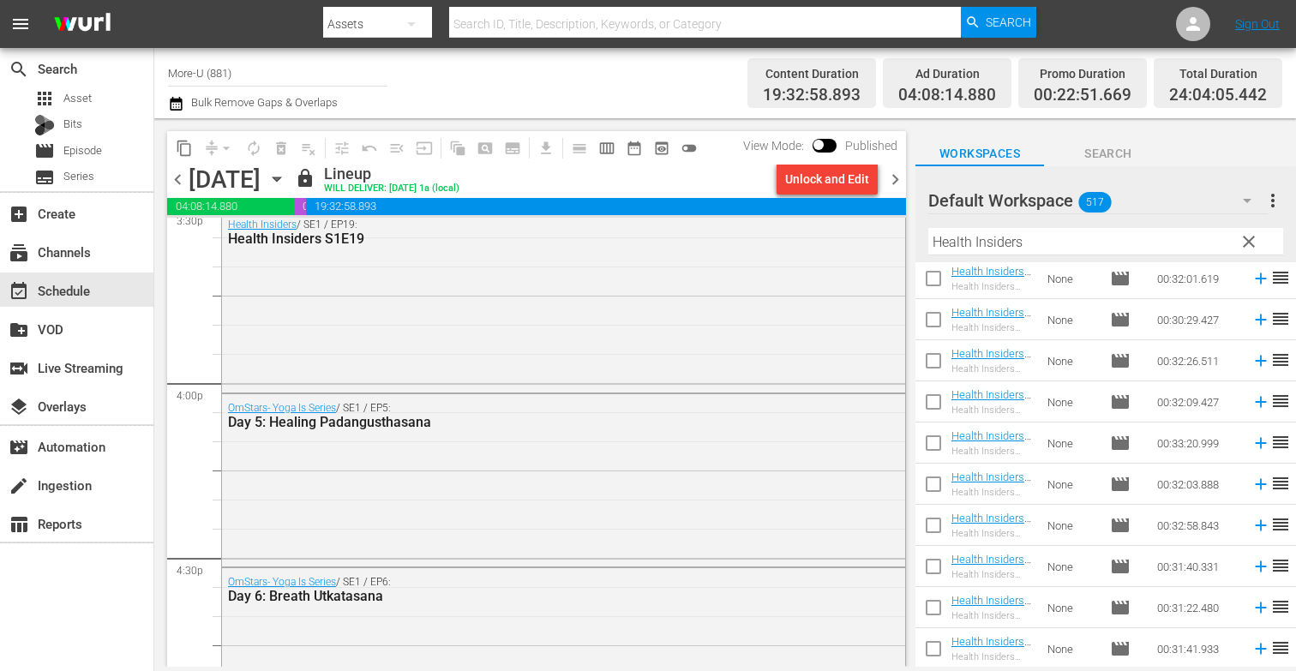
scroll to position [5435, 0]
click at [892, 178] on span "chevron_right" at bounding box center [895, 179] width 21 height 21
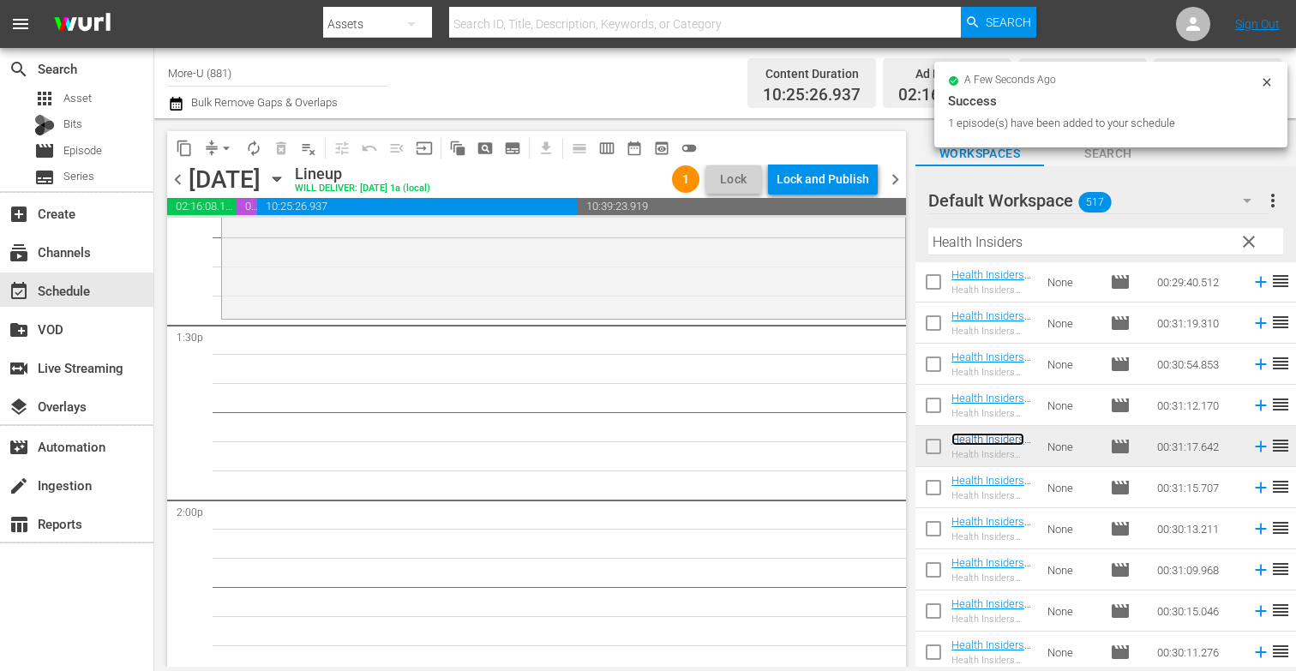
scroll to position [4628, 0]
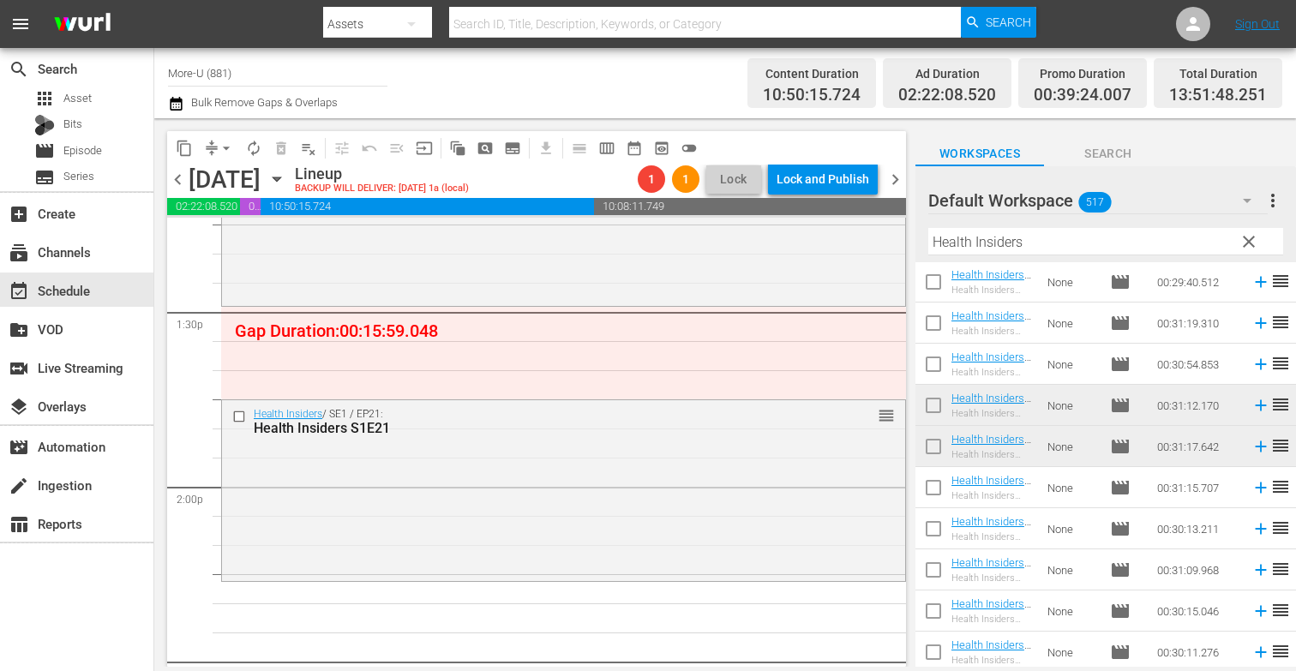
drag, startPoint x: 882, startPoint y: 383, endPoint x: 853, endPoint y: 382, distance: 29.2
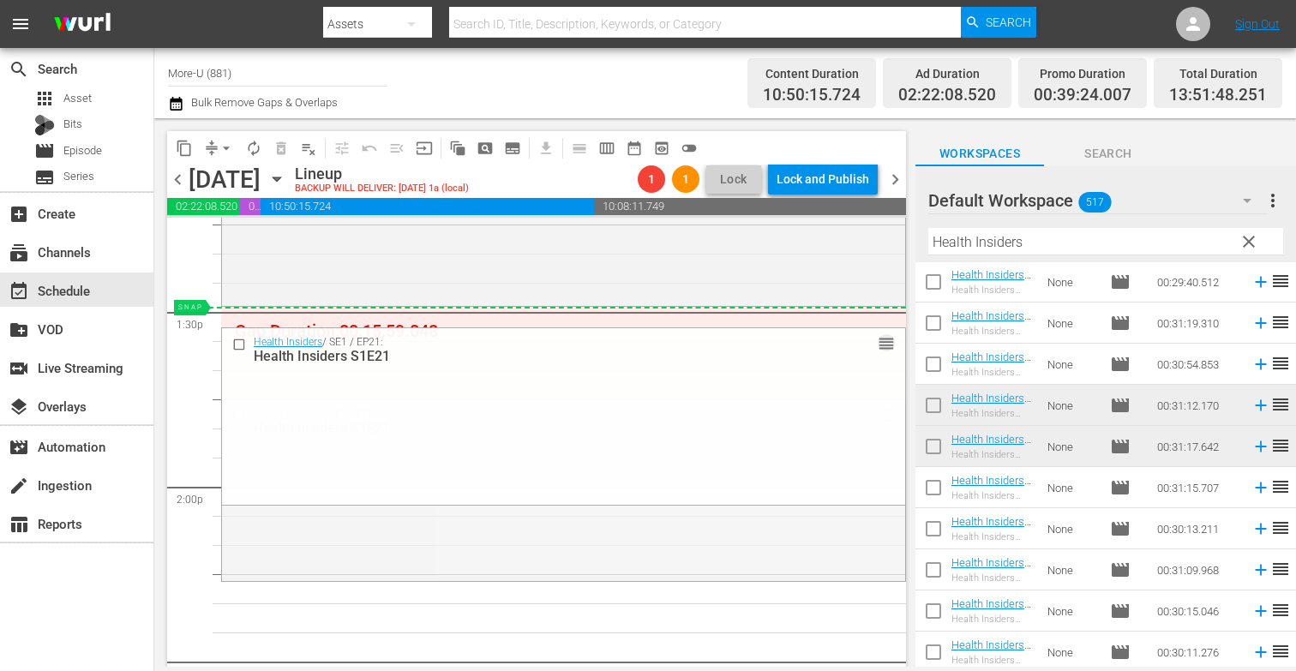
drag, startPoint x: 890, startPoint y: 412, endPoint x: 851, endPoint y: 309, distance: 110.7
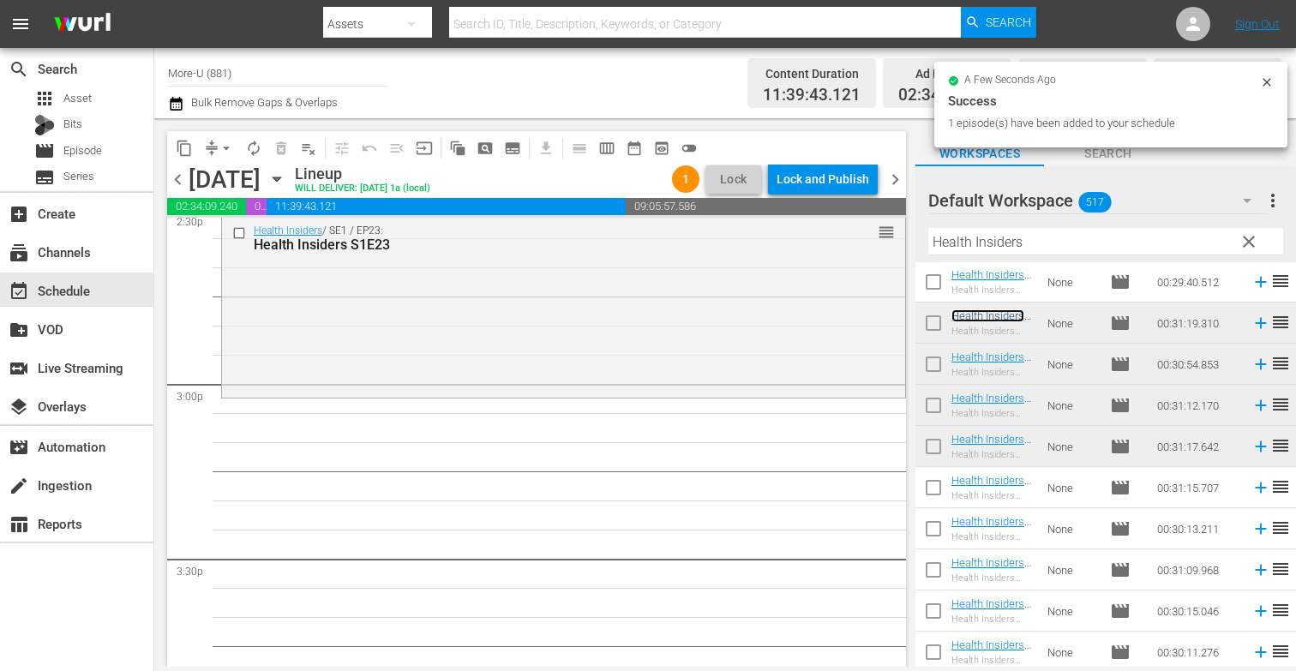
scroll to position [5094, 0]
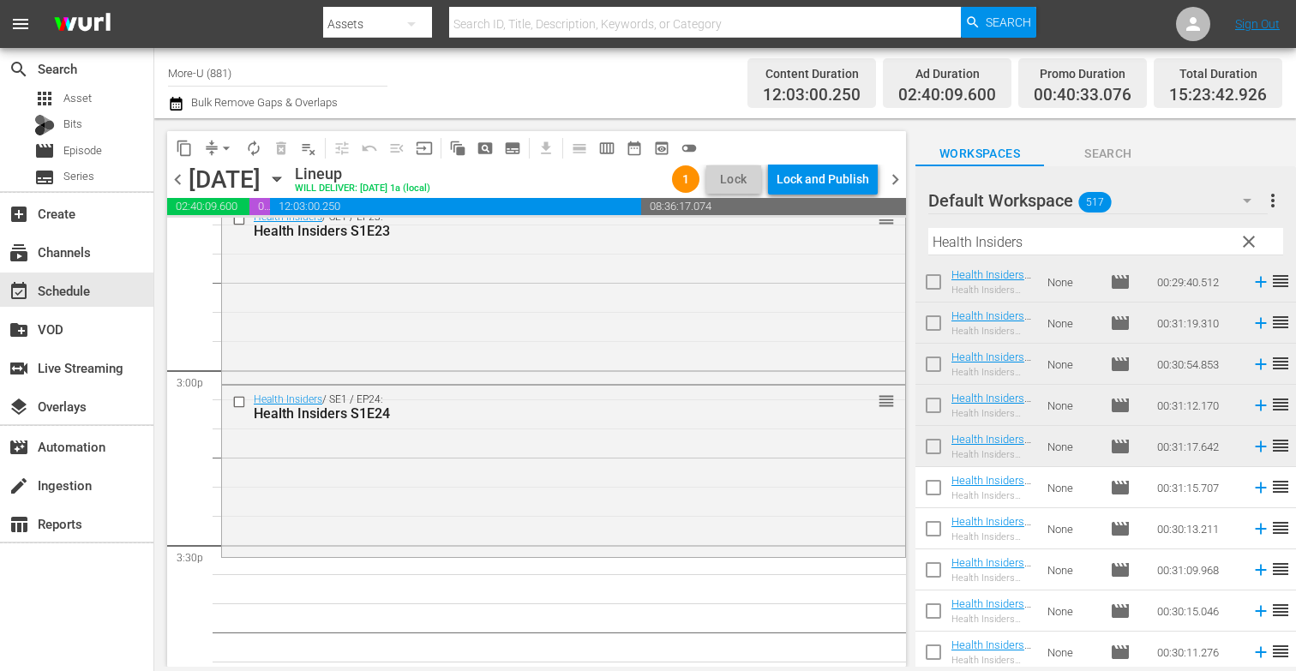
drag, startPoint x: 994, startPoint y: 279, endPoint x: 269, endPoint y: 9, distance: 773.9
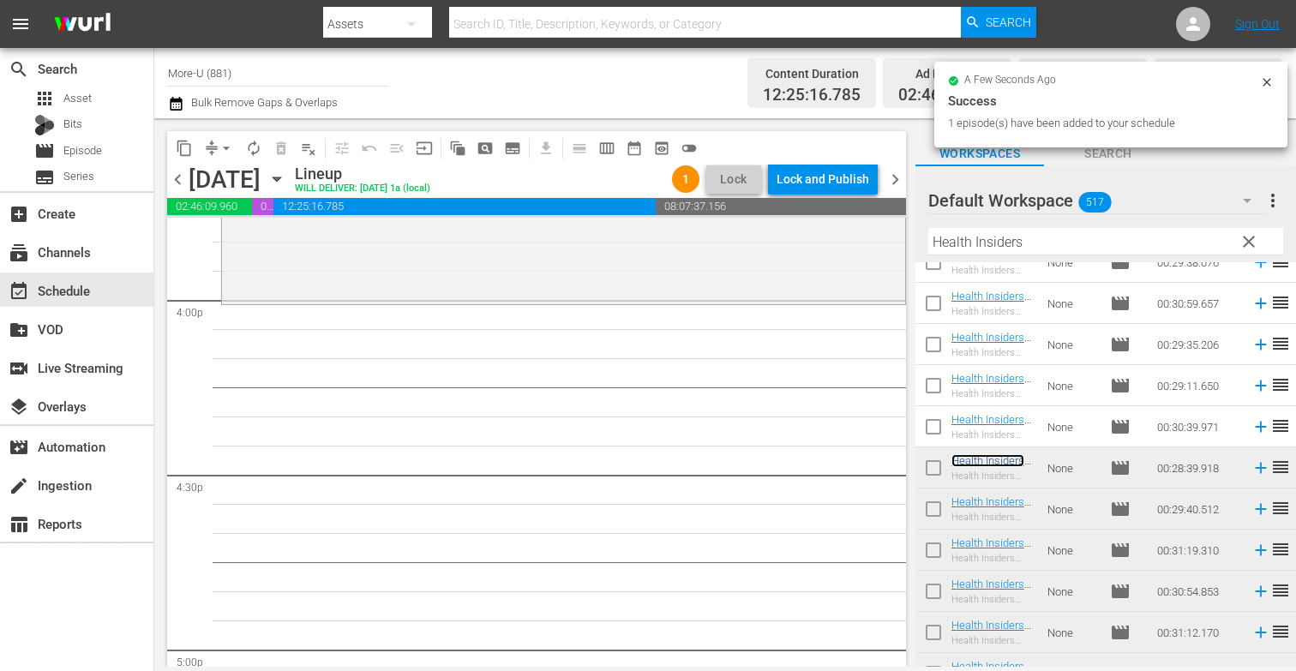
scroll to position [5489, 0]
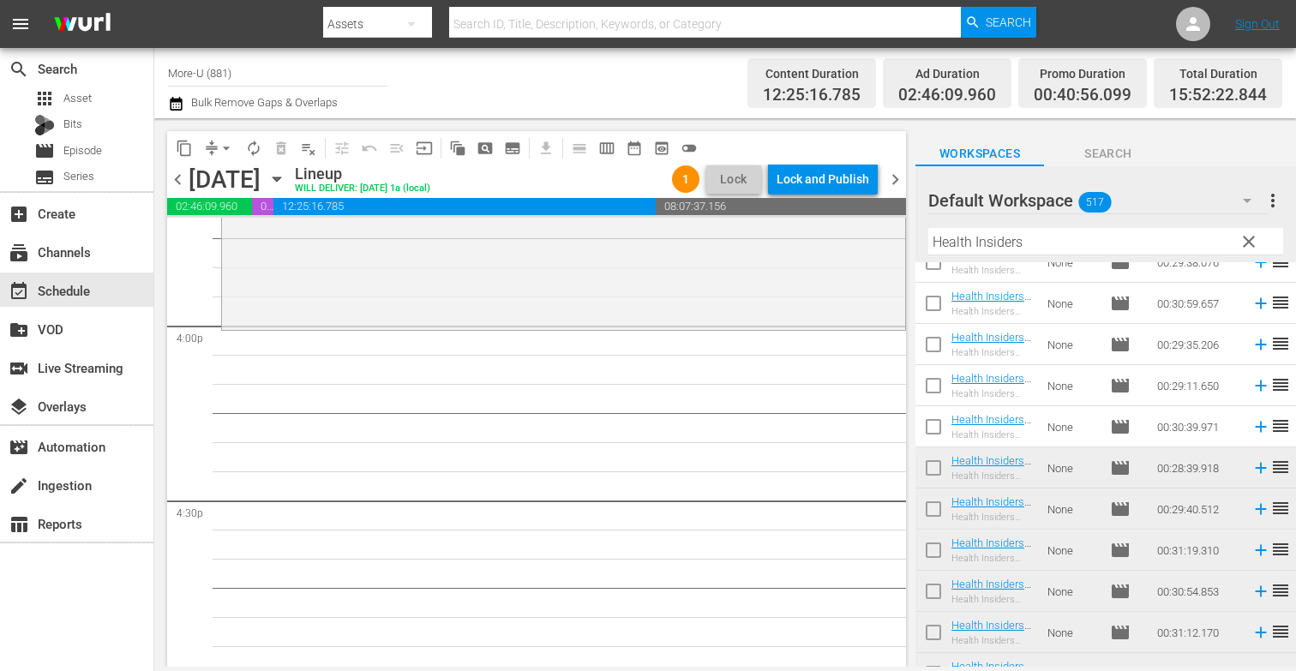
click at [1250, 243] on span "clear" at bounding box center [1249, 241] width 21 height 21
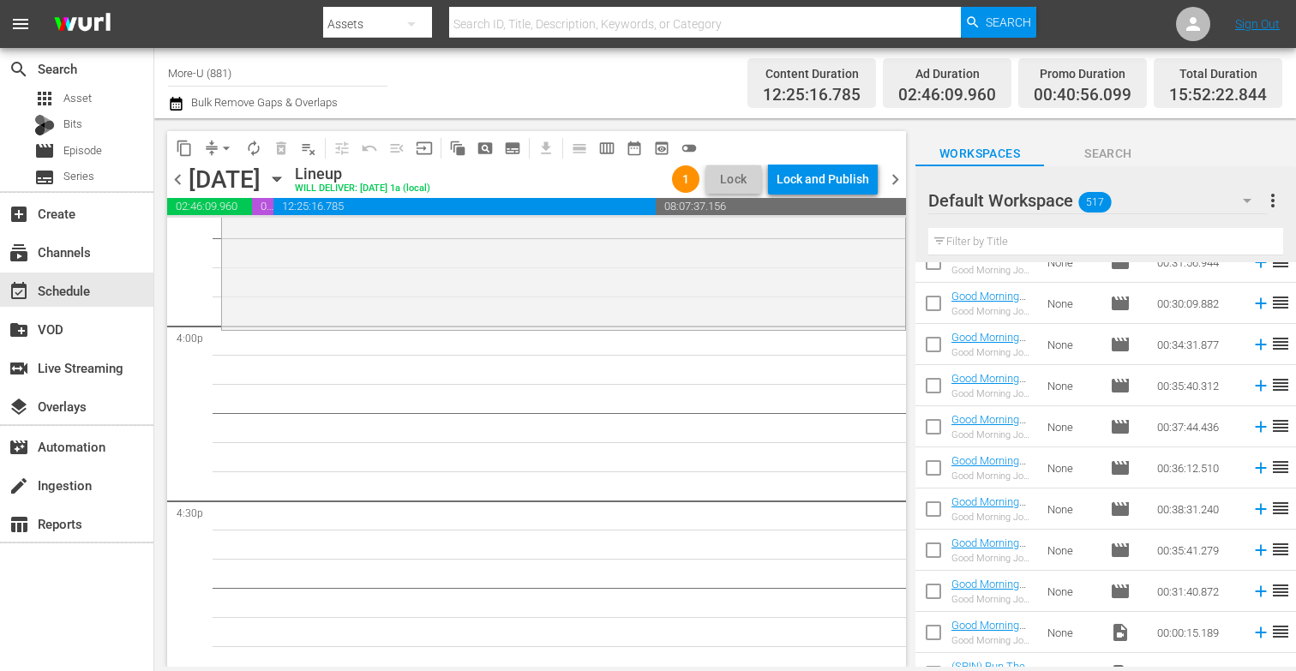
click at [179, 185] on span "chevron_left" at bounding box center [177, 179] width 21 height 21
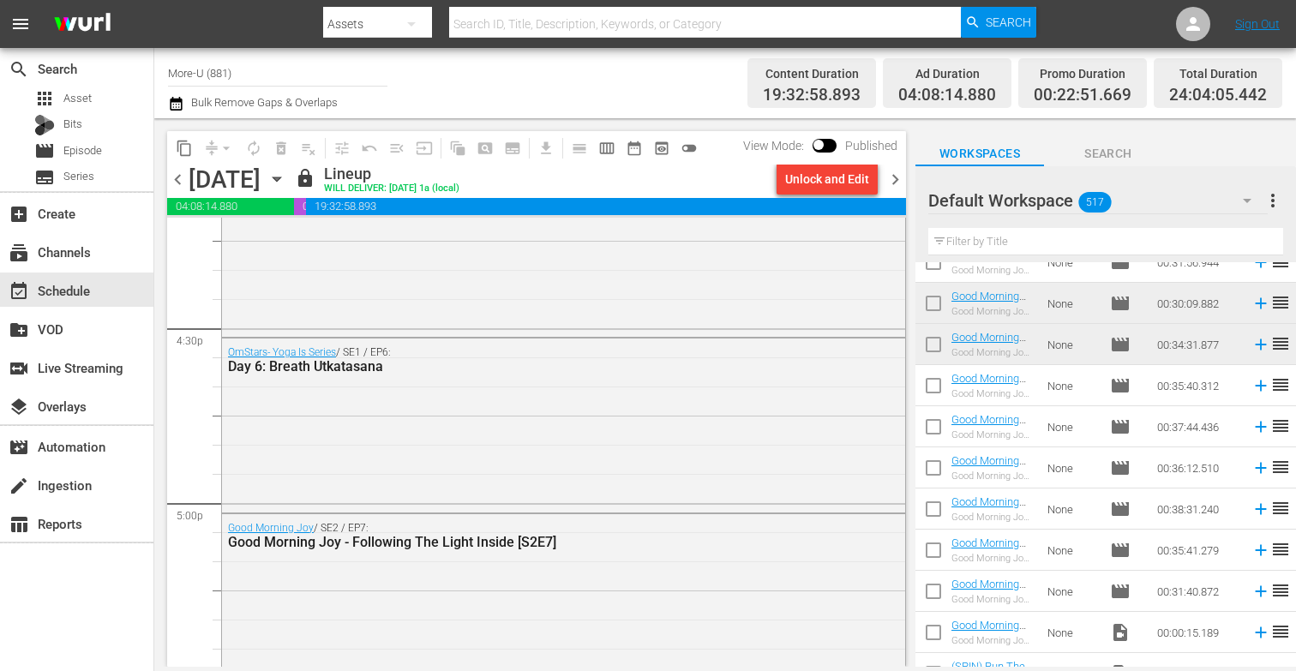
scroll to position [5686, 0]
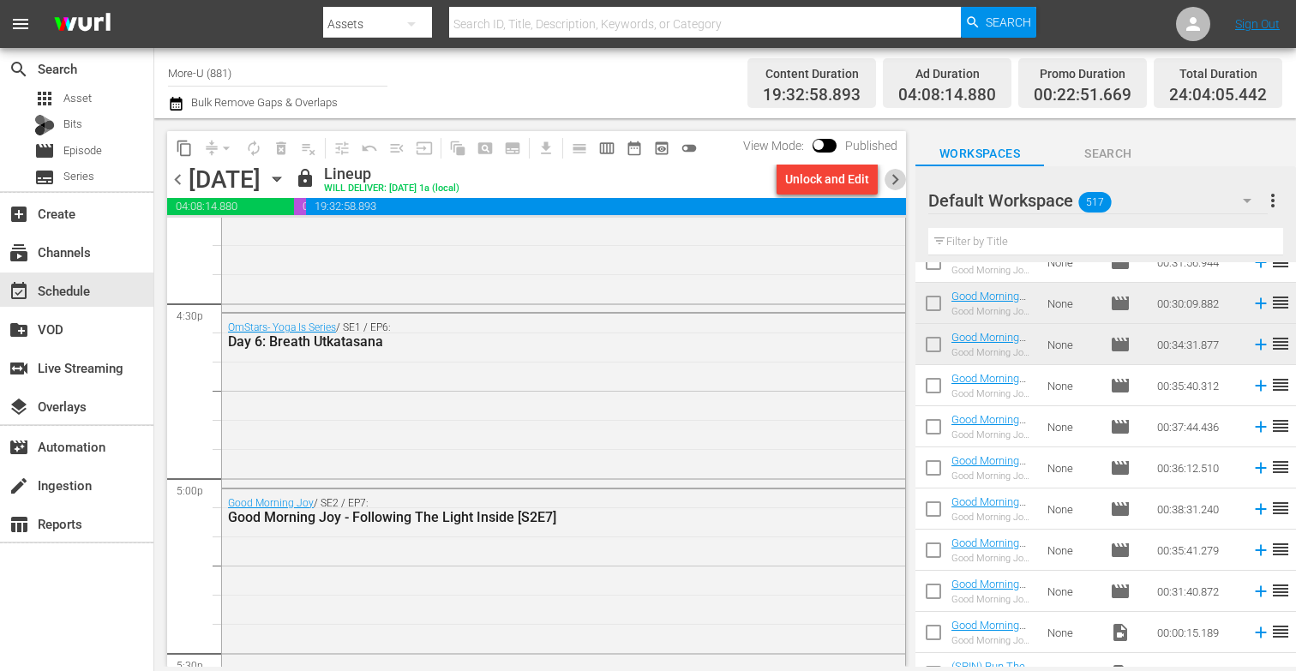
click at [894, 188] on span "chevron_right" at bounding box center [895, 179] width 21 height 21
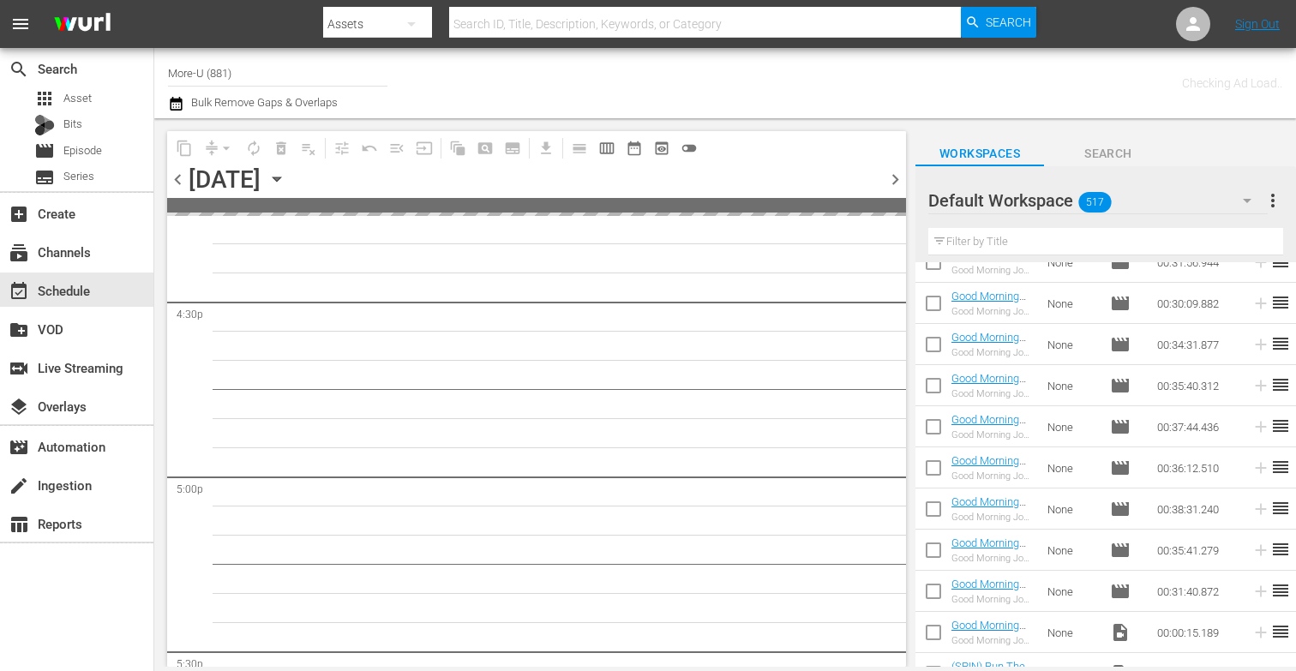
scroll to position [6036, 0]
click at [1011, 243] on input "text" at bounding box center [1105, 241] width 355 height 27
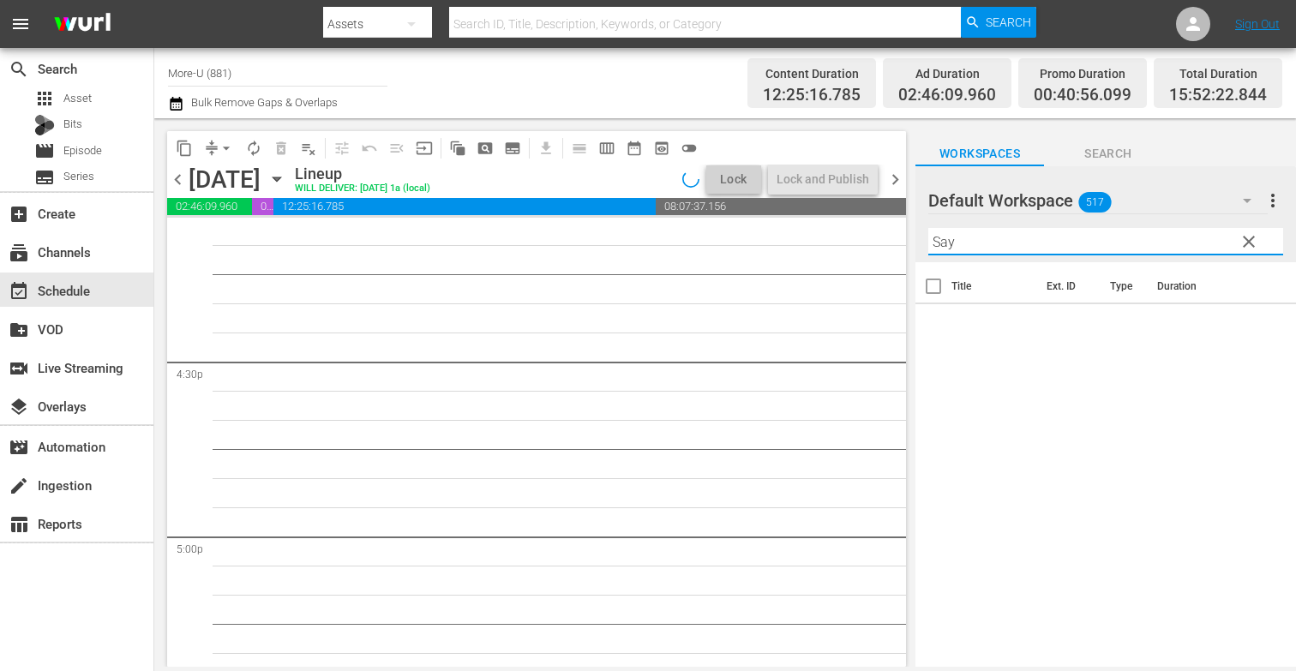
scroll to position [0, 0]
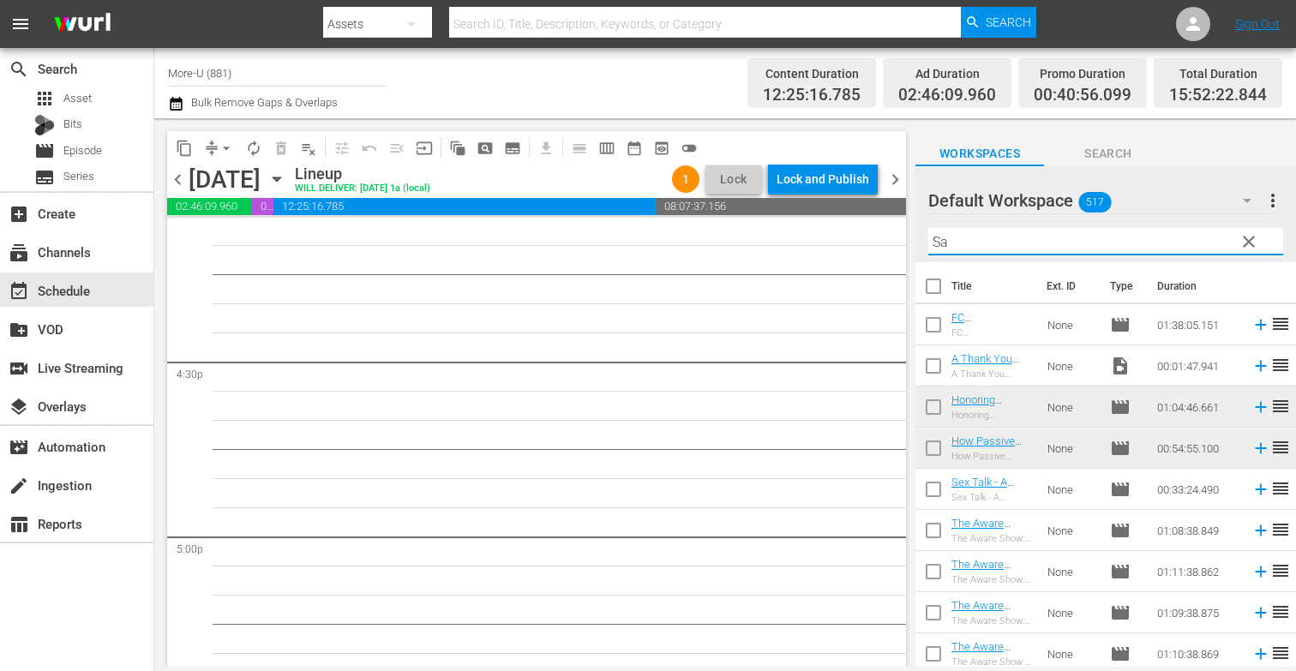
type input "S"
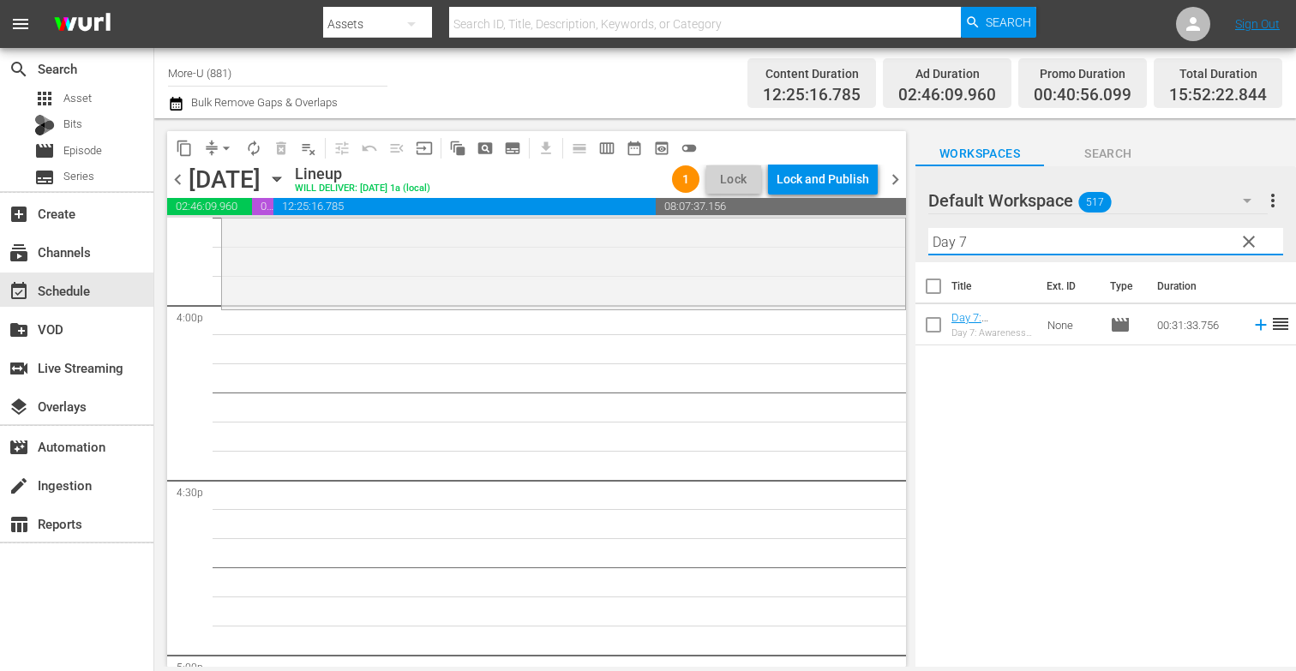
scroll to position [5513, 0]
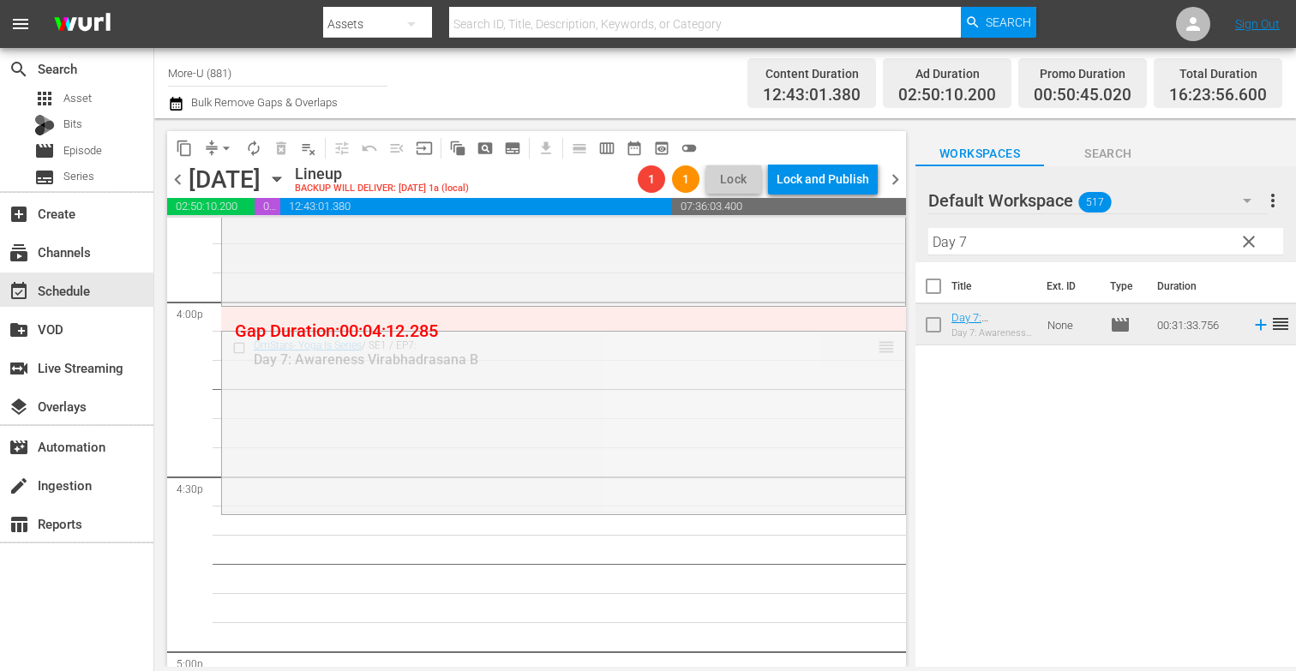
drag, startPoint x: 887, startPoint y: 343, endPoint x: 878, endPoint y: 309, distance: 34.7
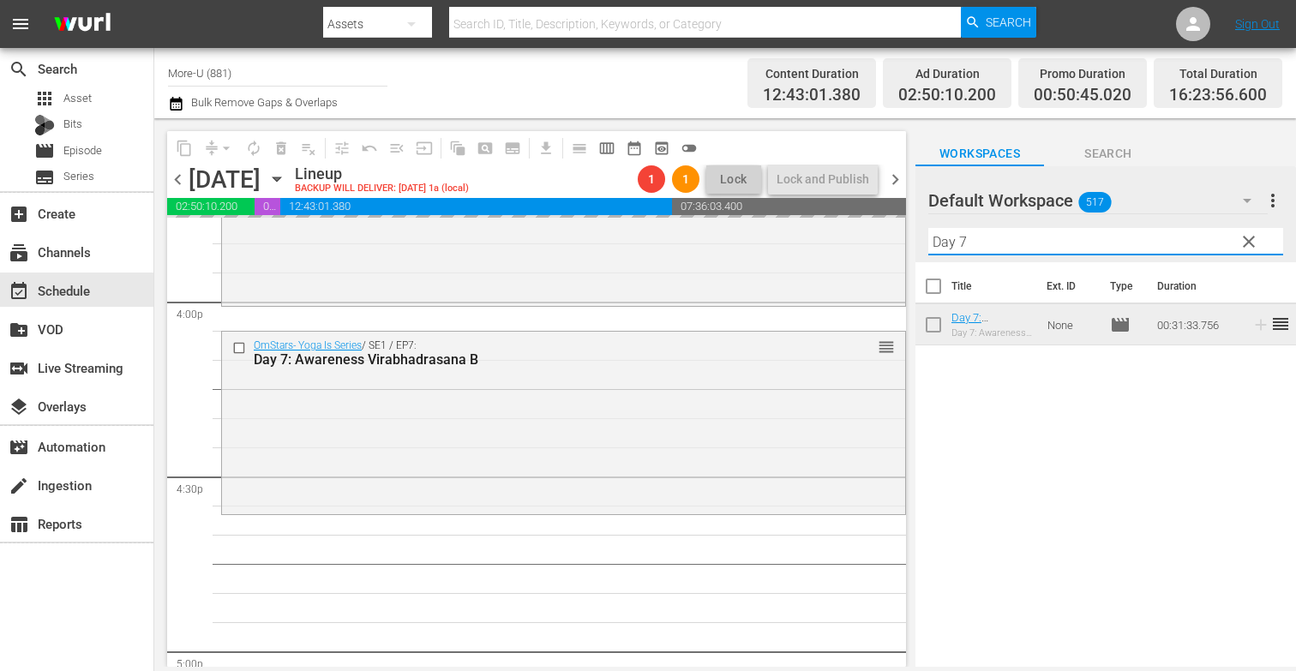
click at [1023, 243] on input "Day 7" at bounding box center [1105, 241] width 355 height 27
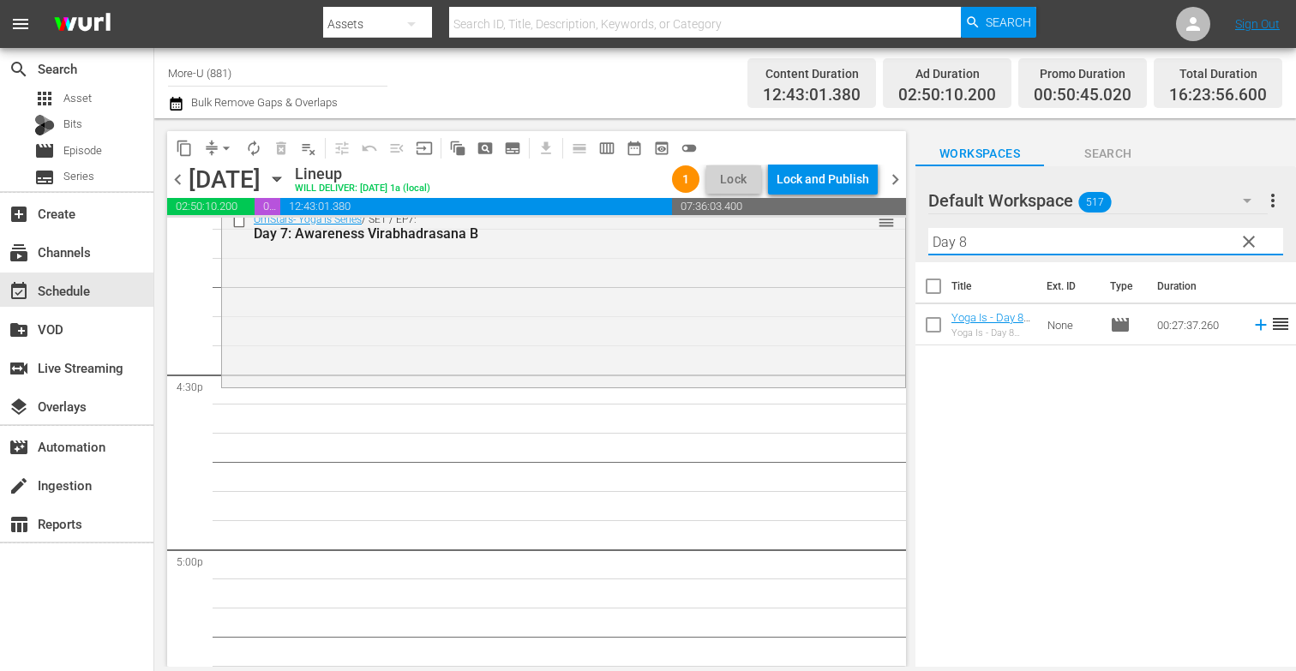
scroll to position [5616, 0]
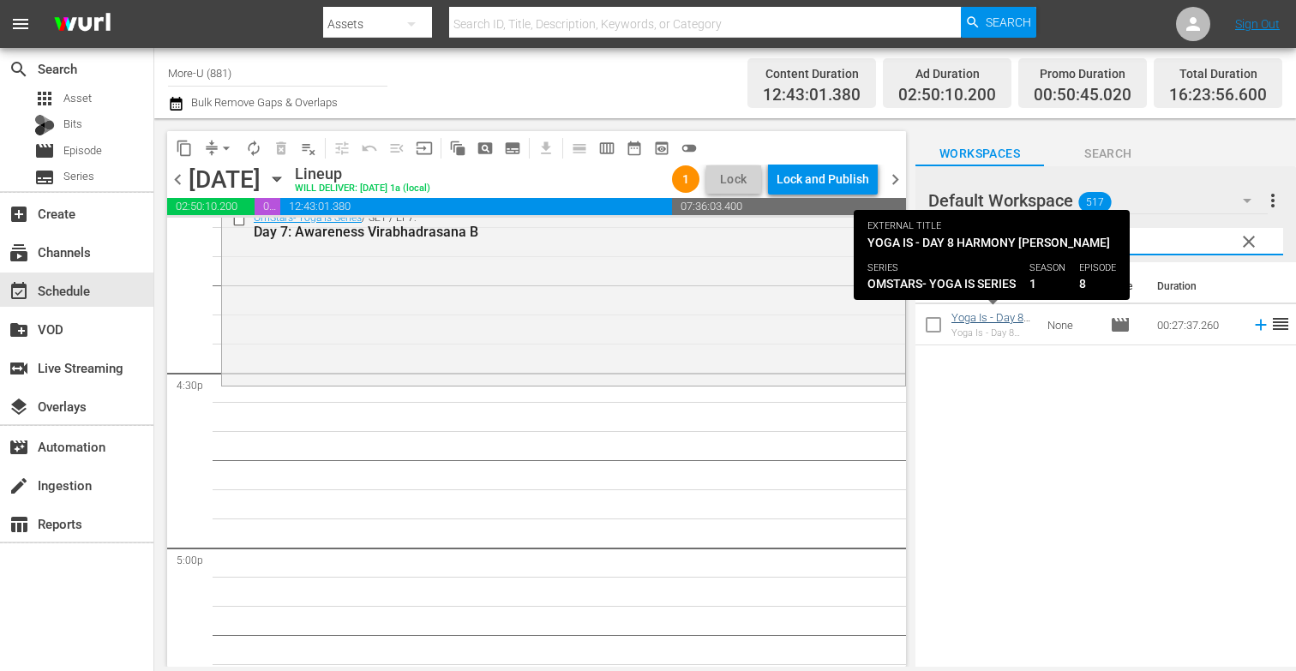
type input "Day 8"
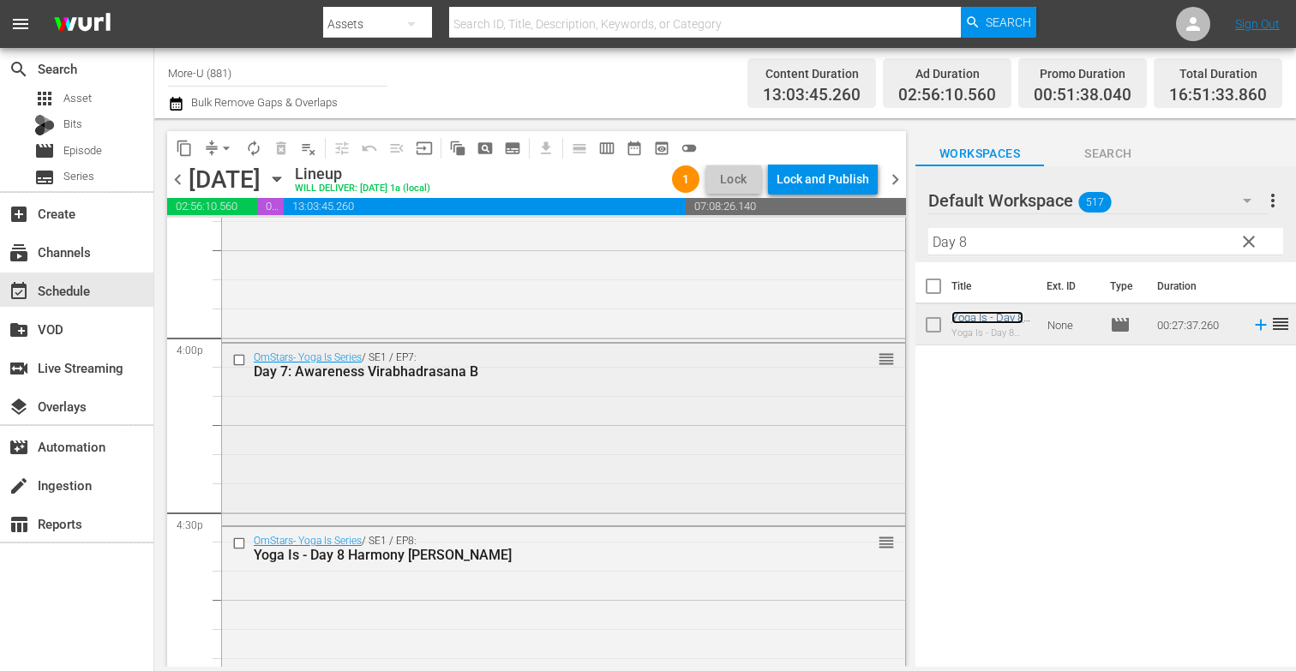
scroll to position [5470, 0]
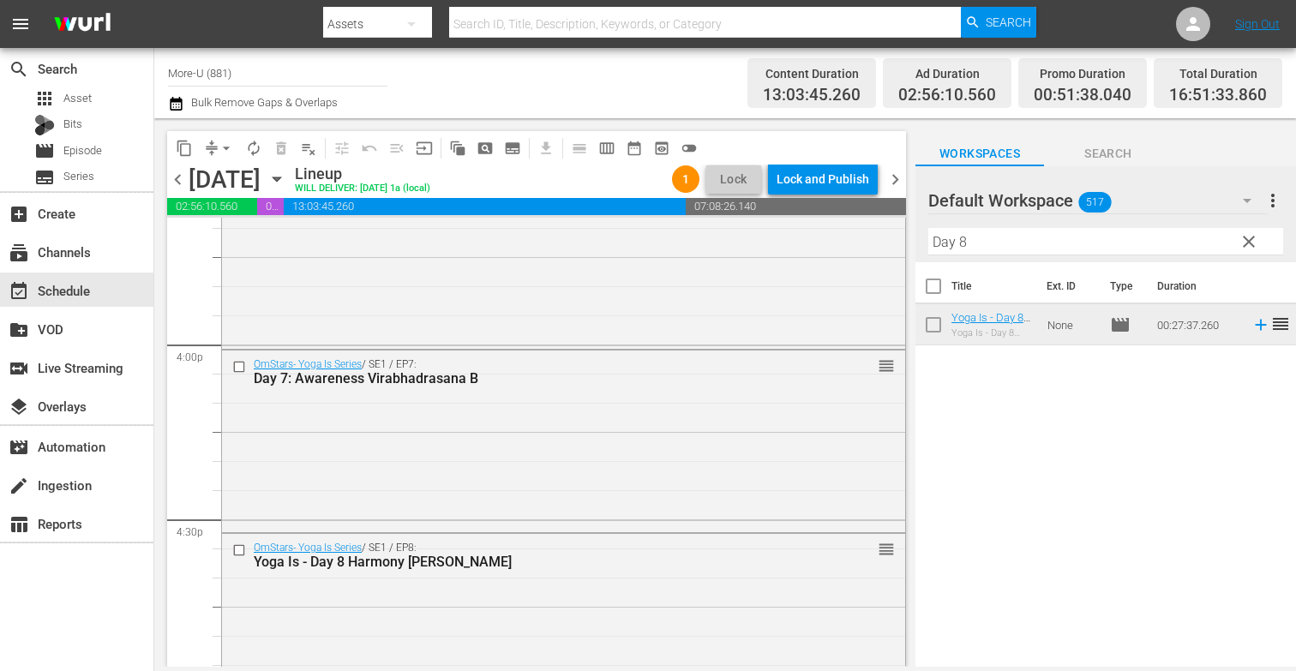
click at [1250, 235] on span "clear" at bounding box center [1249, 241] width 21 height 21
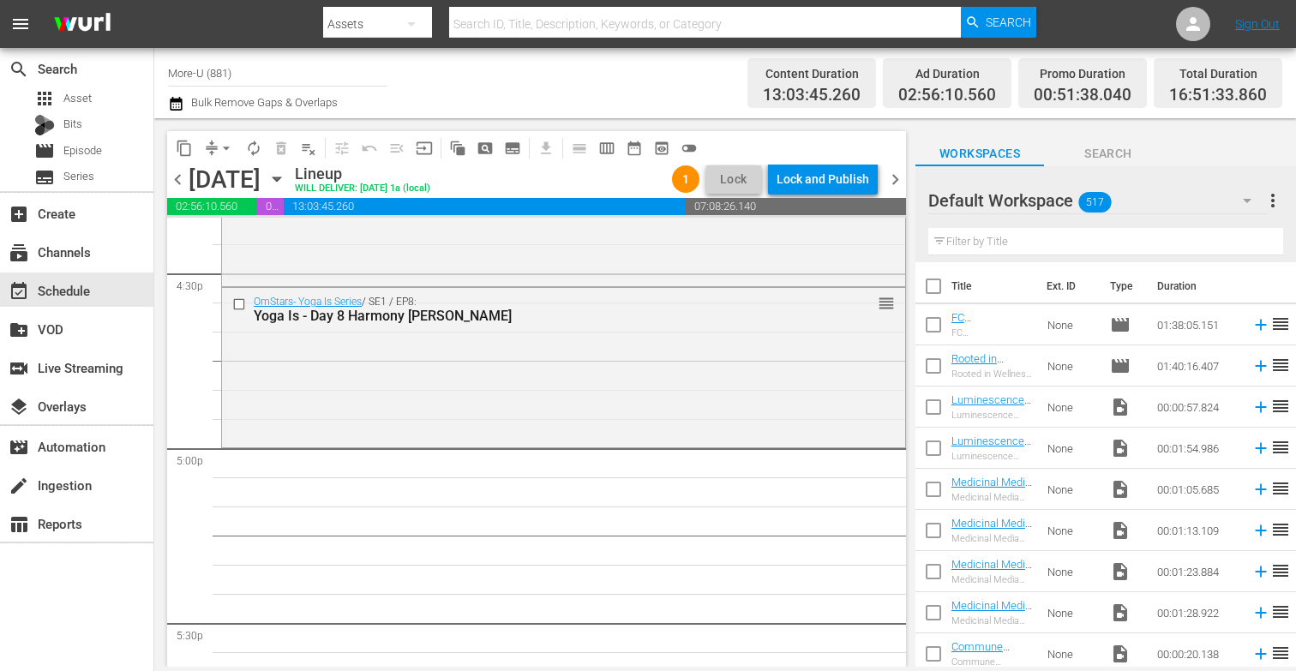
scroll to position [5721, 0]
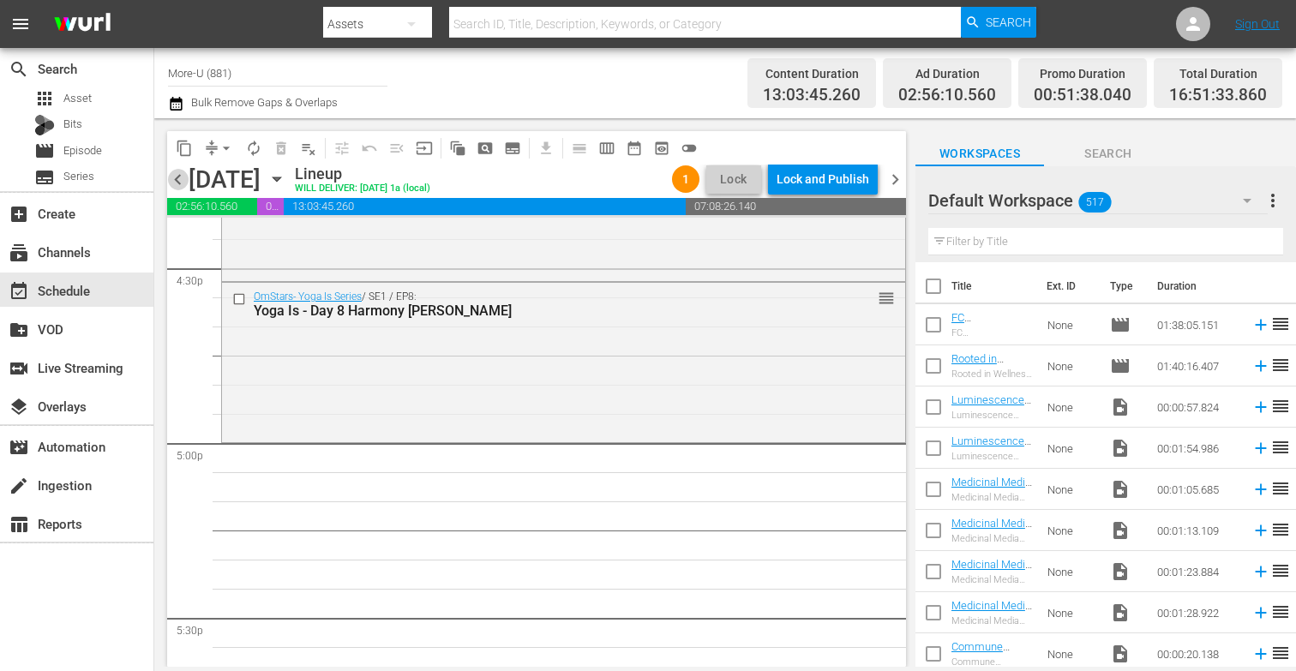
click at [181, 186] on span "chevron_left" at bounding box center [177, 179] width 21 height 21
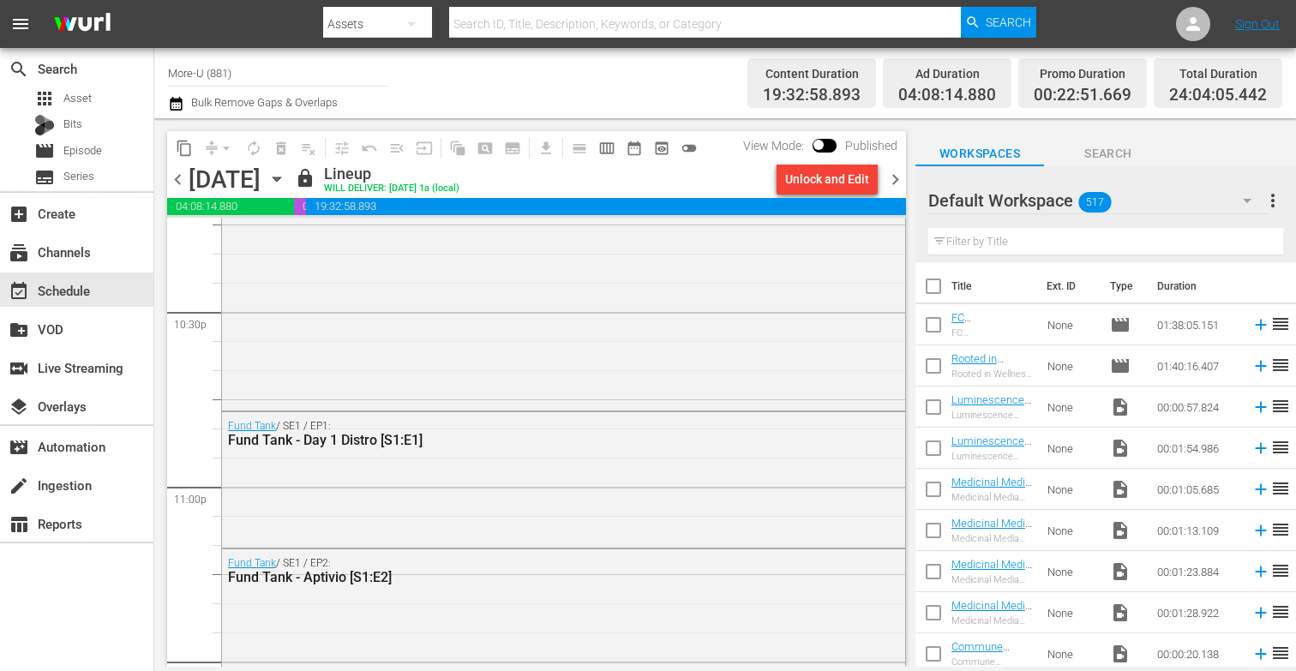
scroll to position [7995, 0]
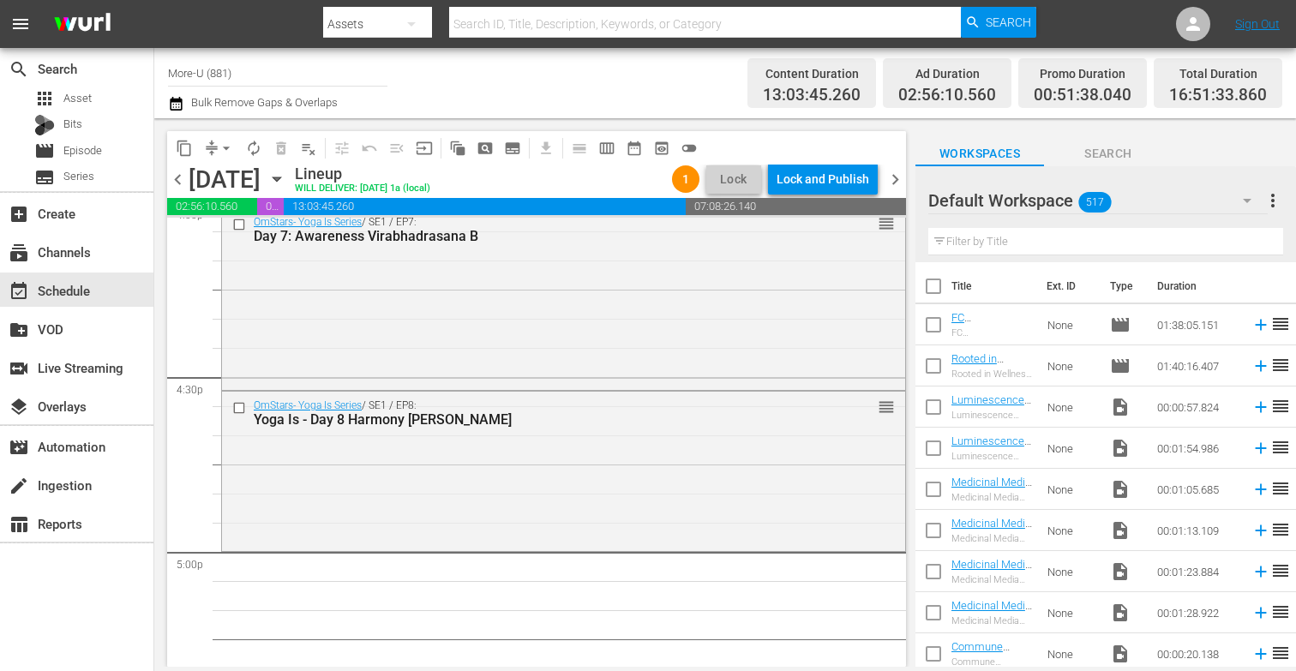
scroll to position [5689, 0]
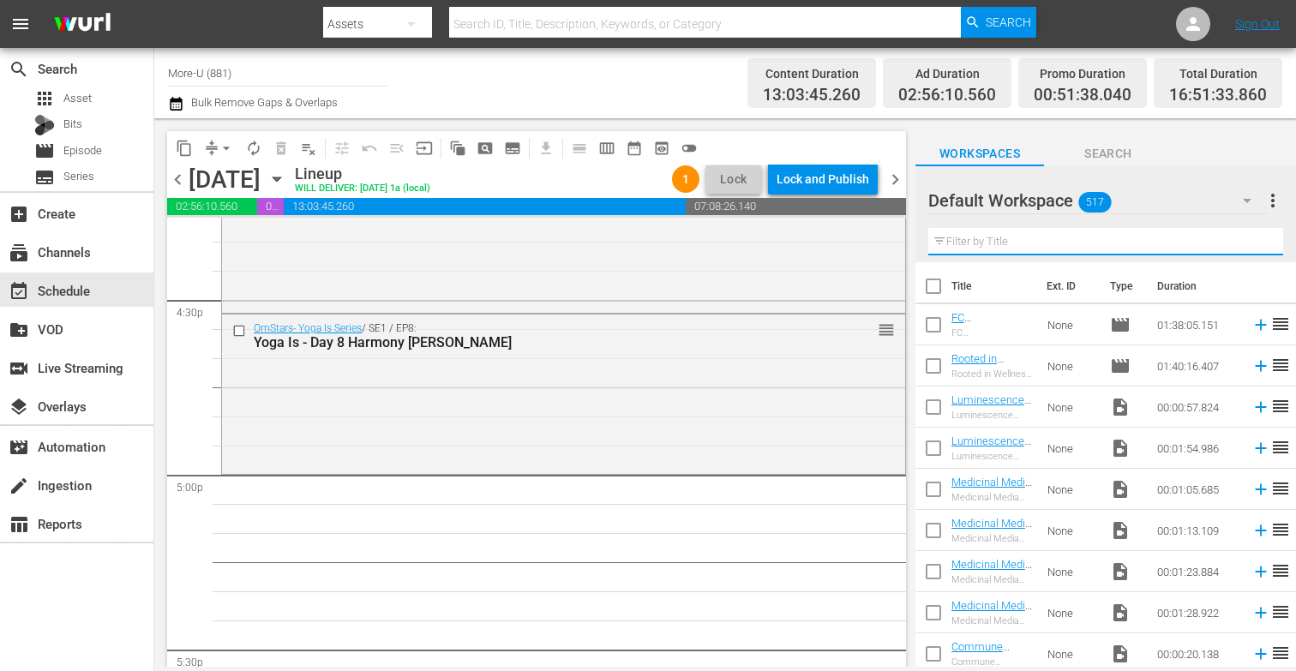
click at [1022, 247] on input "text" at bounding box center [1105, 241] width 355 height 27
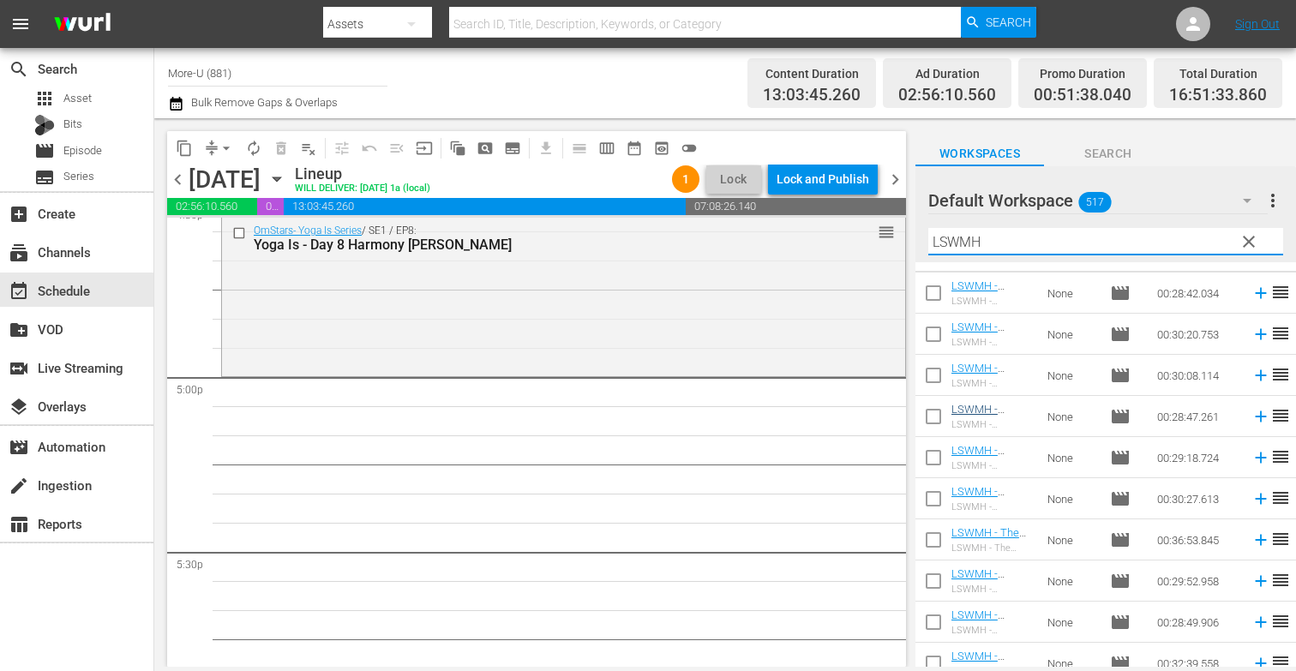
scroll to position [0, 0]
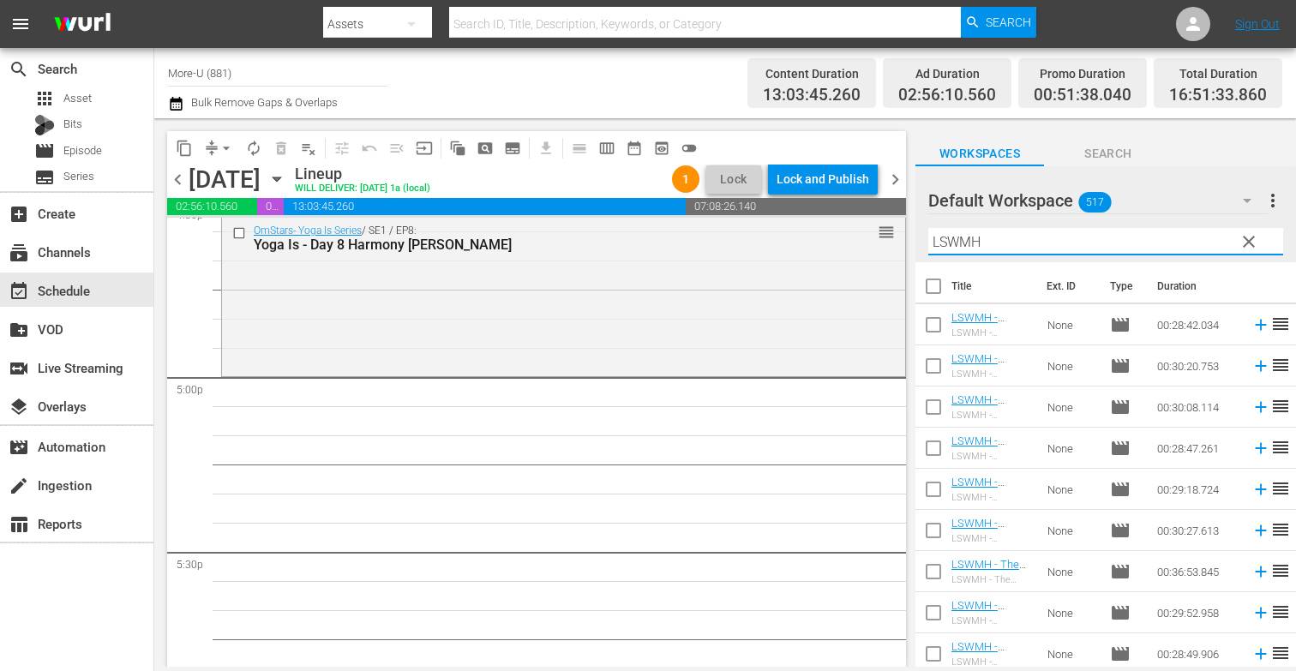
click at [173, 178] on span "chevron_left" at bounding box center [177, 179] width 21 height 21
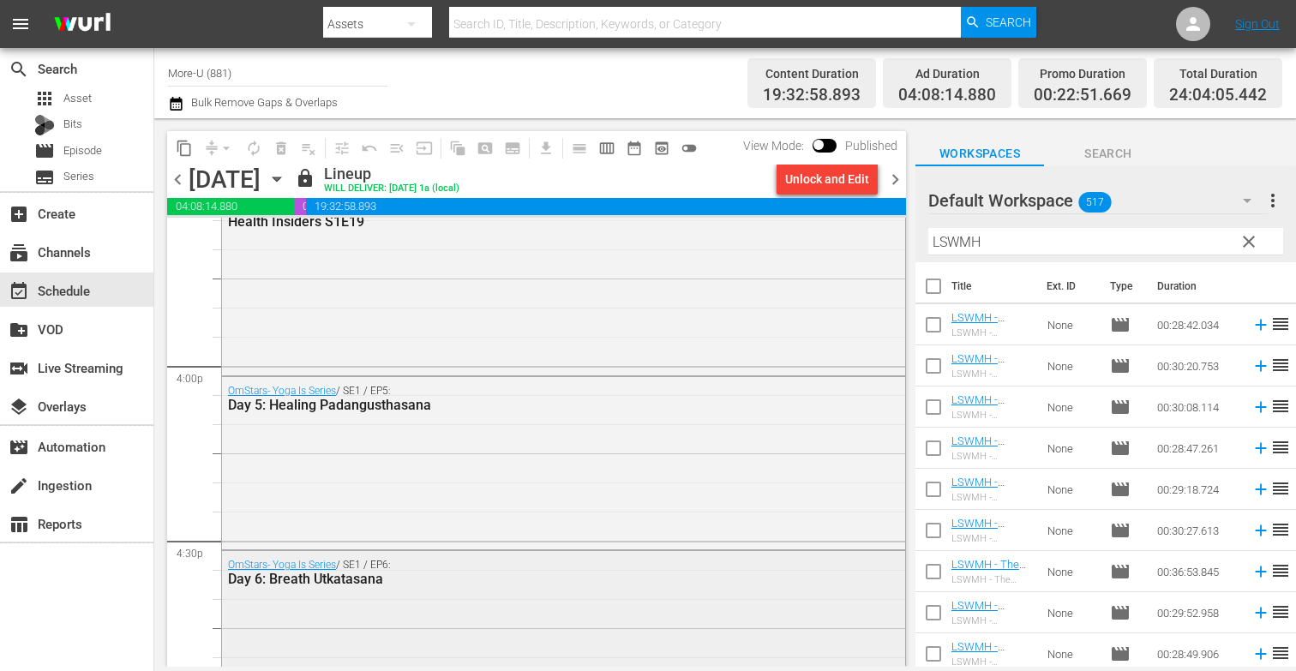
scroll to position [5231, 0]
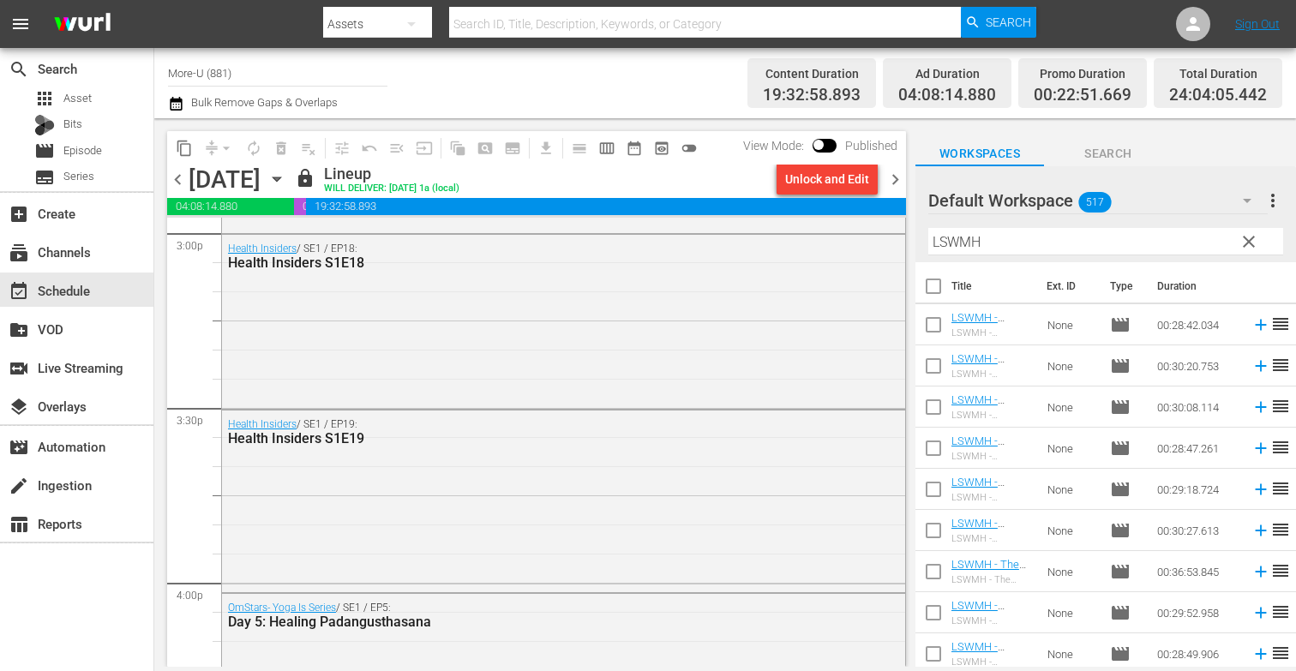
click at [1005, 231] on input "LSWMH" at bounding box center [1105, 241] width 355 height 27
click at [1011, 237] on input "LSWMH" at bounding box center [1105, 241] width 355 height 27
type input "L"
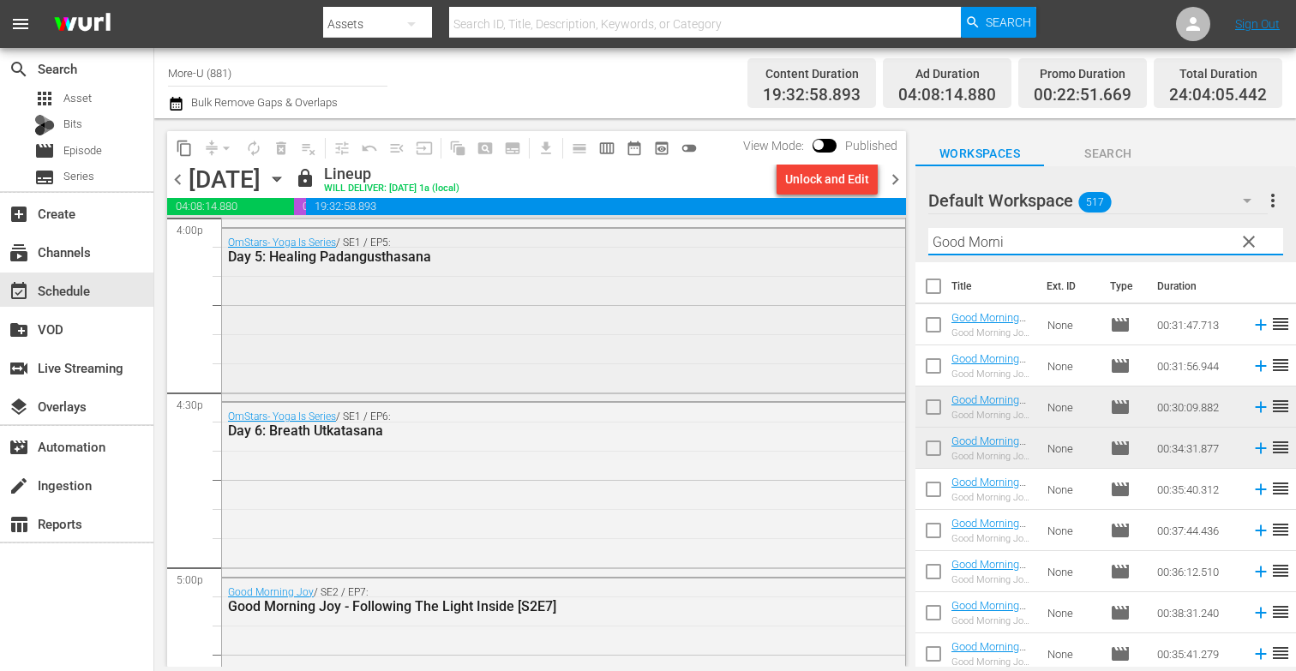
scroll to position [5600, 0]
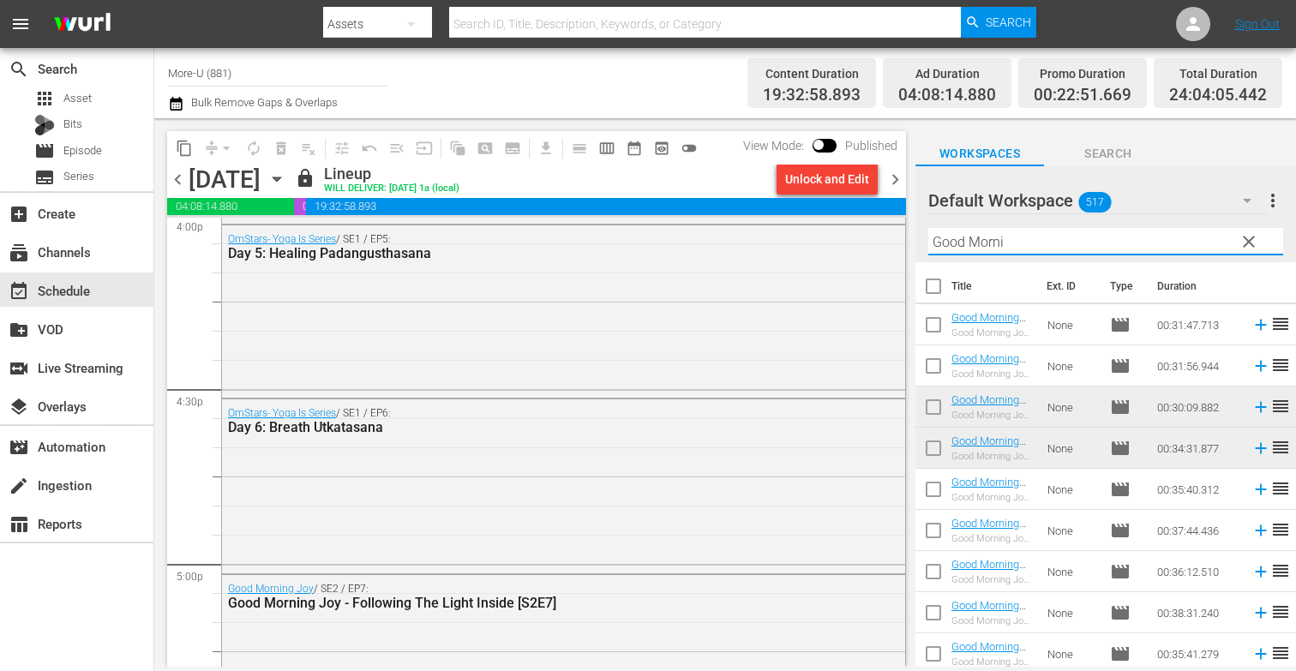
type input "Good Morni"
click at [892, 177] on span "chevron_right" at bounding box center [895, 179] width 21 height 21
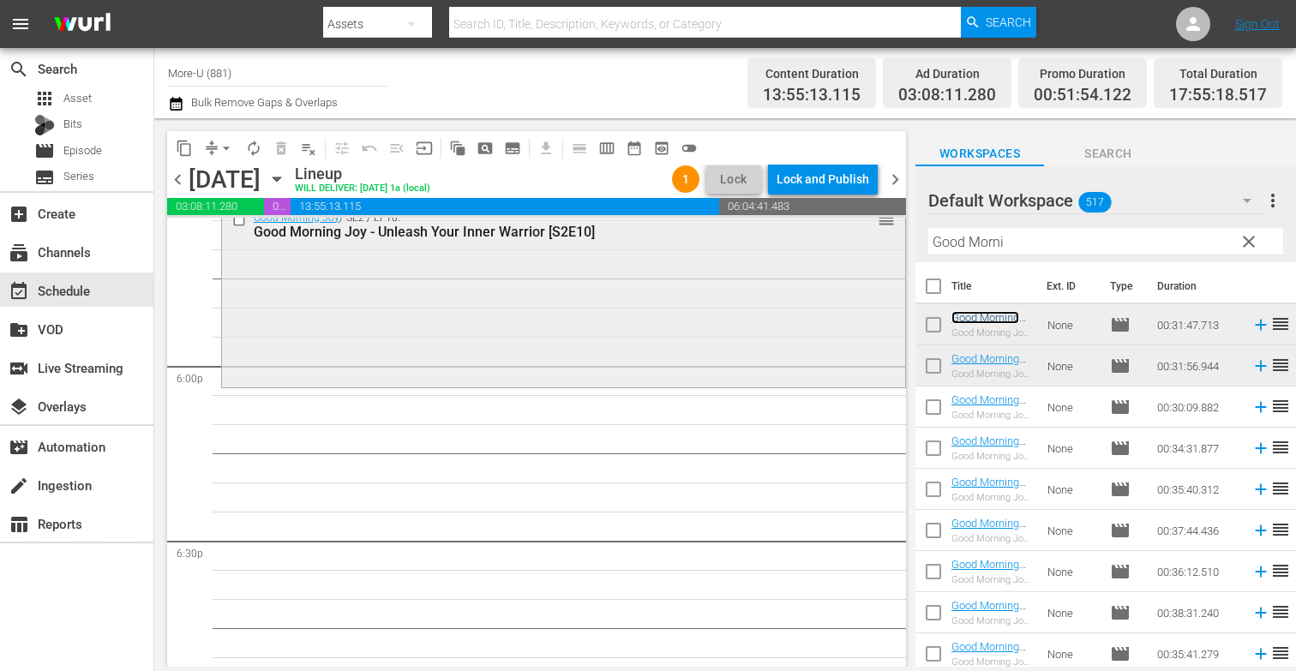
scroll to position [6186, 0]
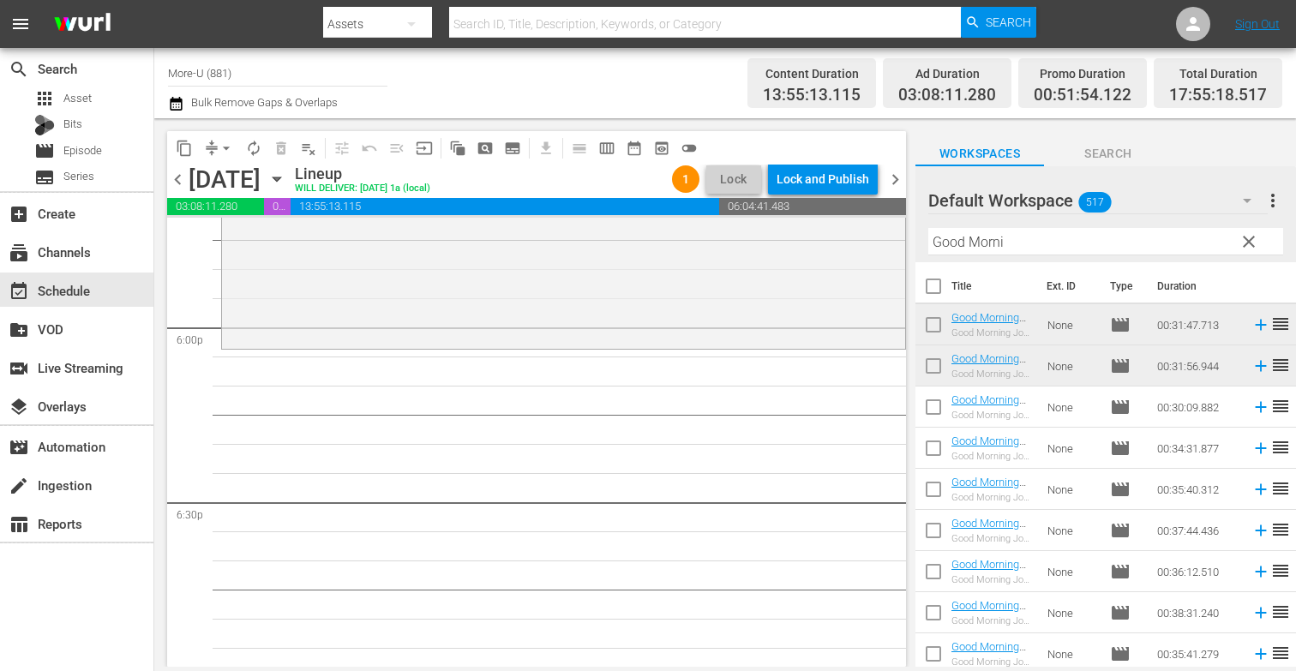
click at [1246, 242] on span "clear" at bounding box center [1249, 241] width 21 height 21
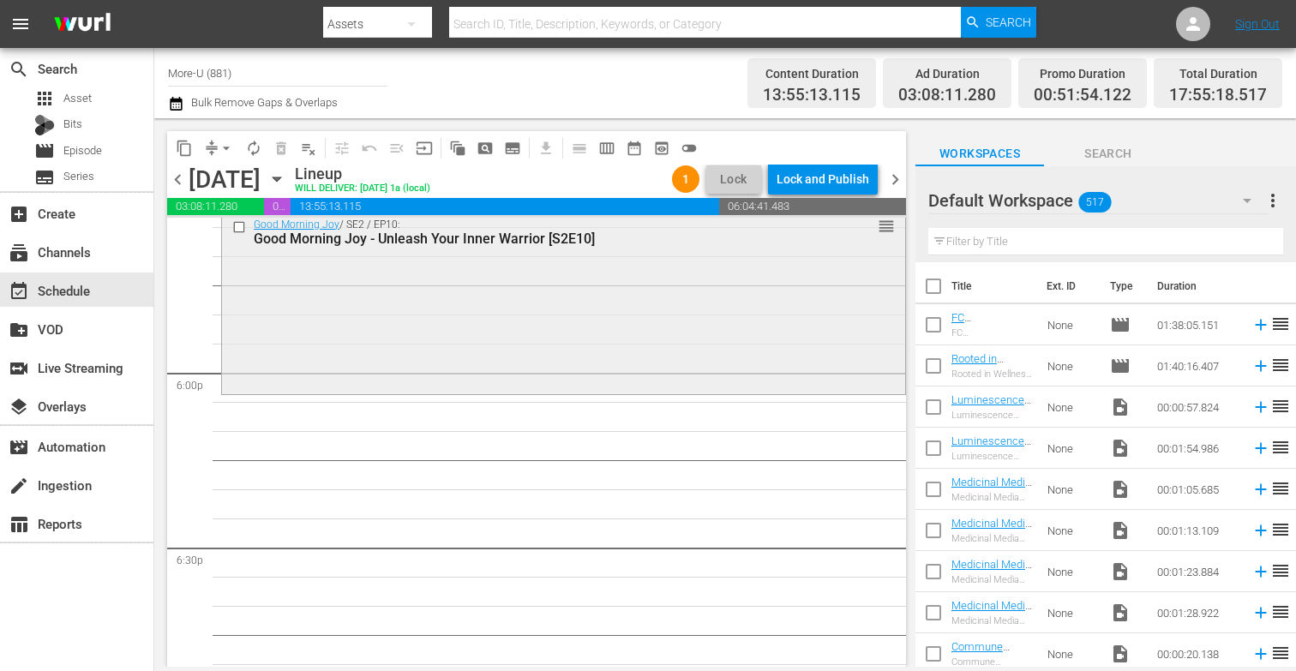
scroll to position [6007, 0]
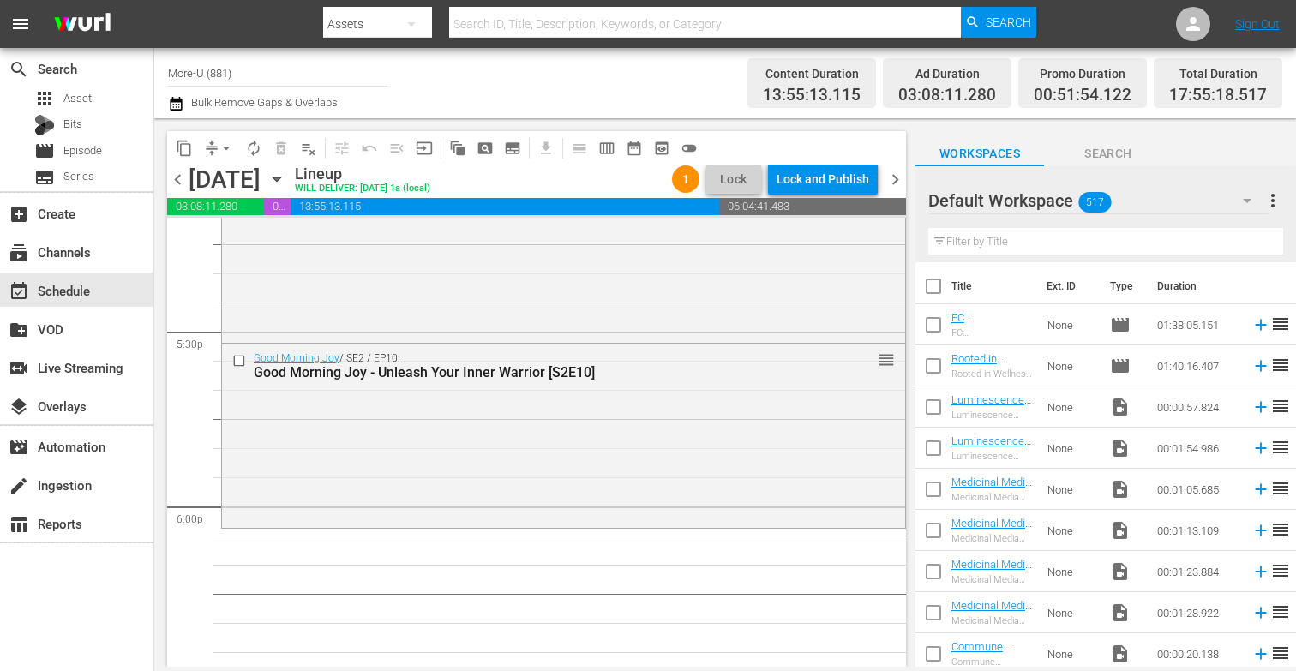
click at [1072, 245] on input "text" at bounding box center [1105, 241] width 355 height 27
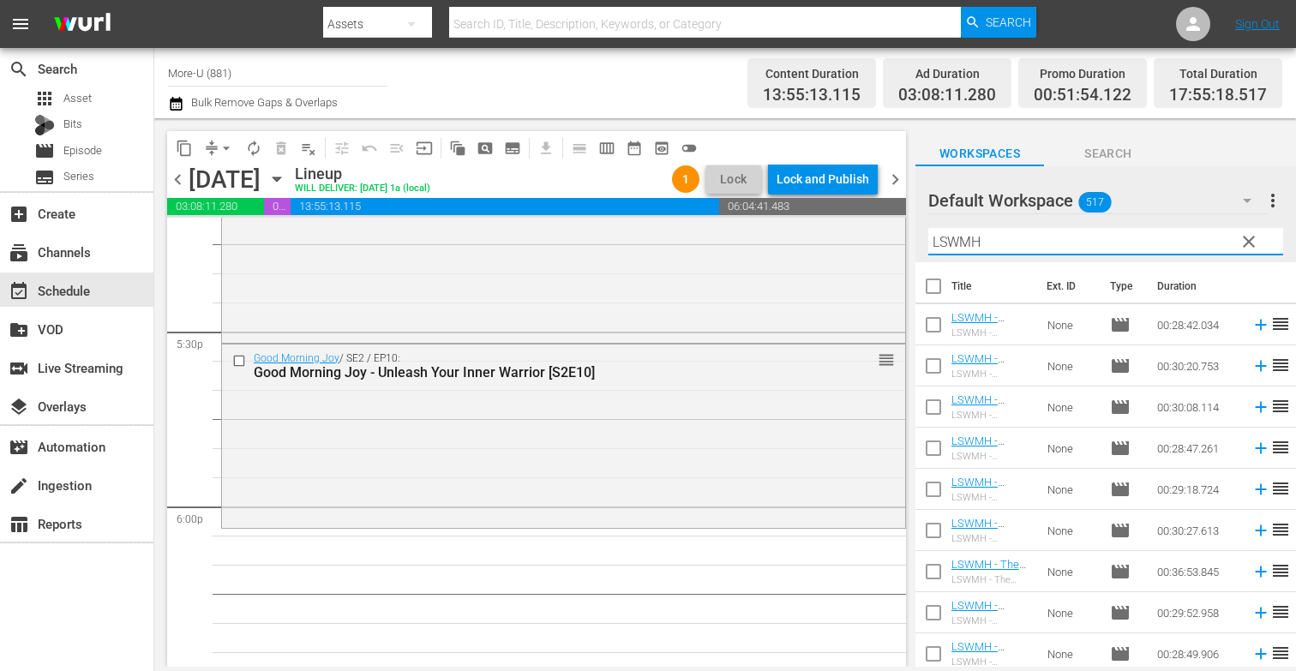
type input "LSWMH"
click at [175, 179] on span "chevron_left" at bounding box center [177, 179] width 21 height 21
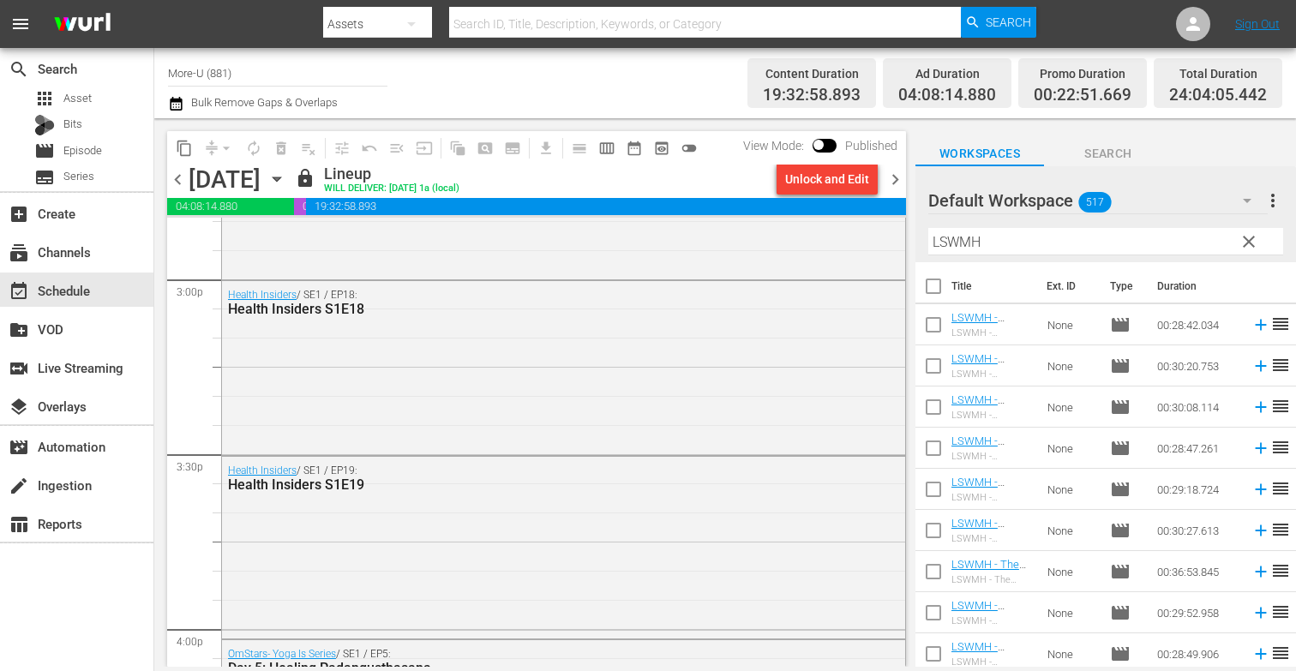
scroll to position [5132, 0]
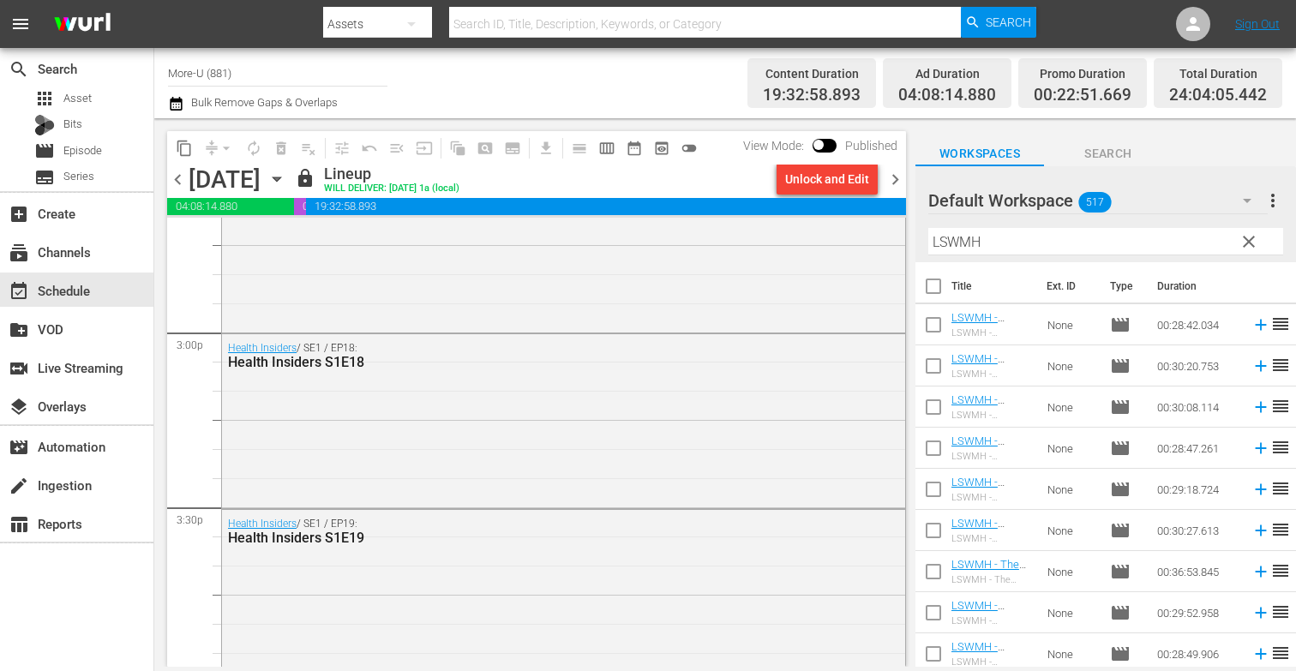
click at [187, 182] on span "chevron_left" at bounding box center [177, 179] width 21 height 21
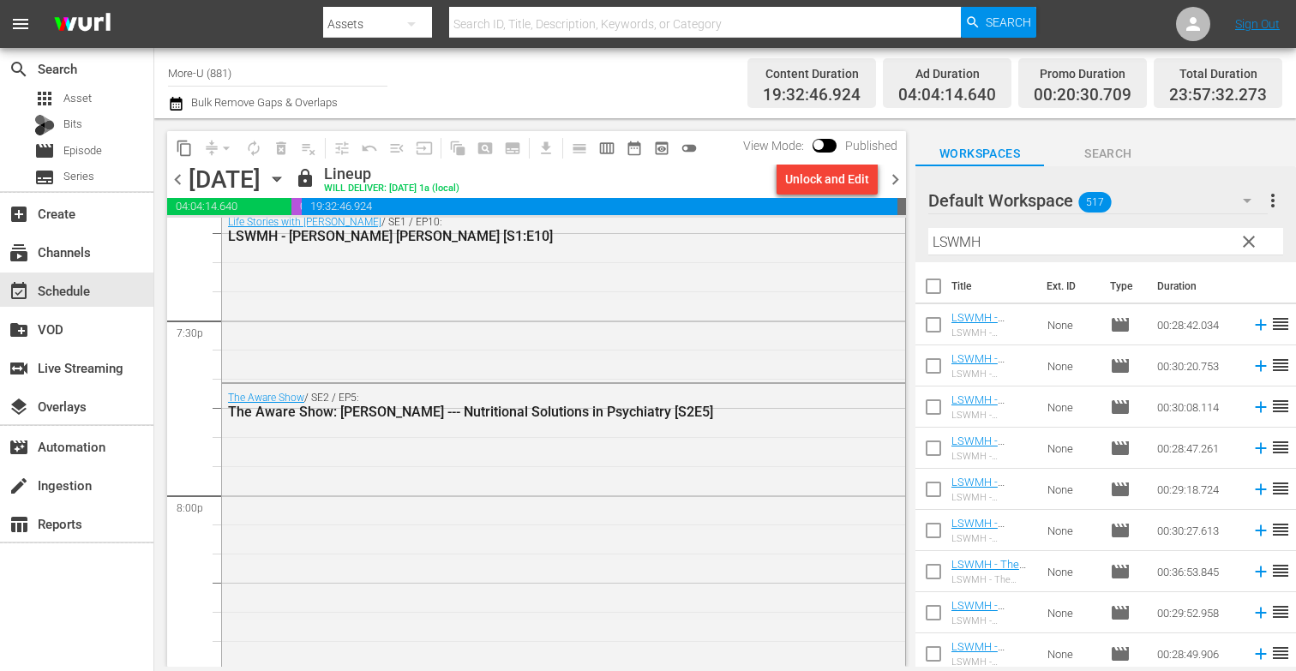
scroll to position [6723, 0]
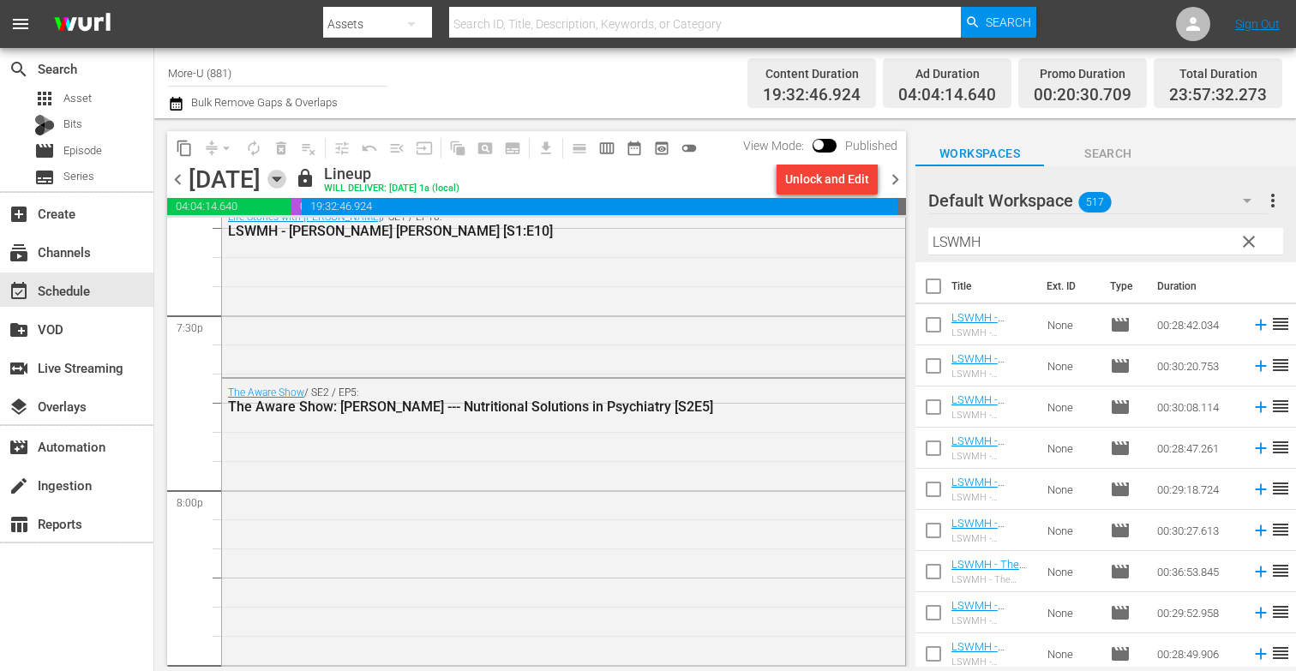
click at [286, 175] on icon "button" at bounding box center [276, 179] width 19 height 19
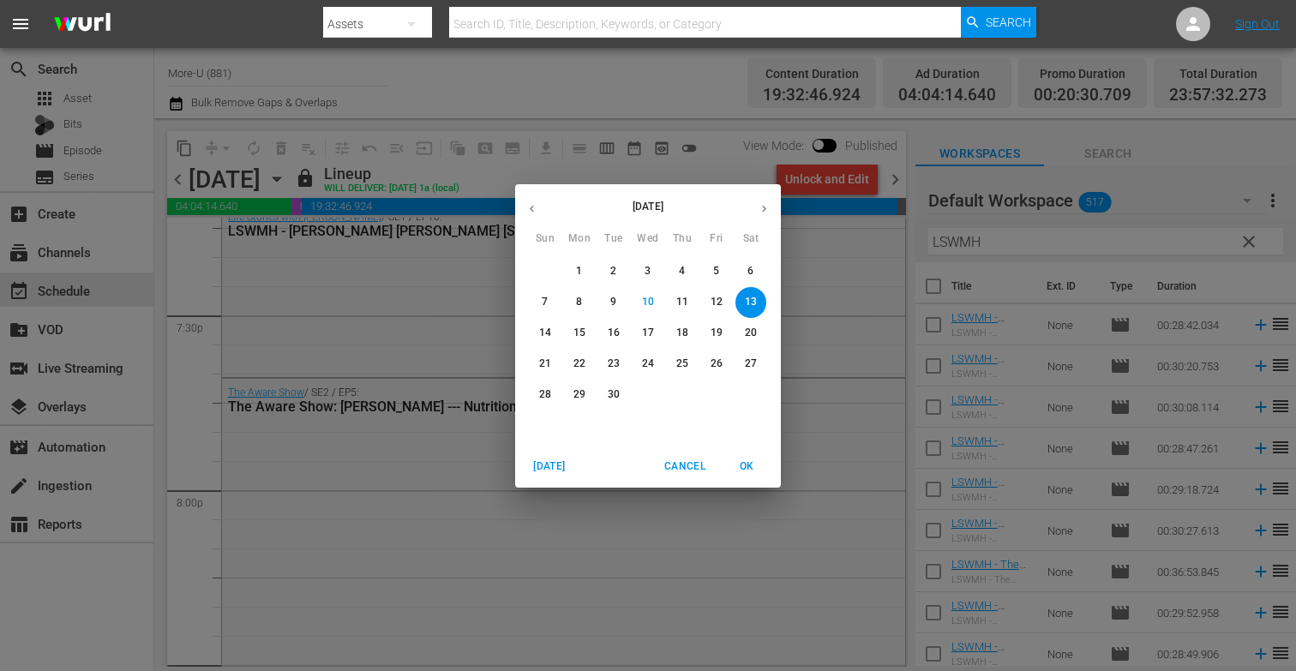
click at [580, 336] on p "15" at bounding box center [580, 333] width 12 height 15
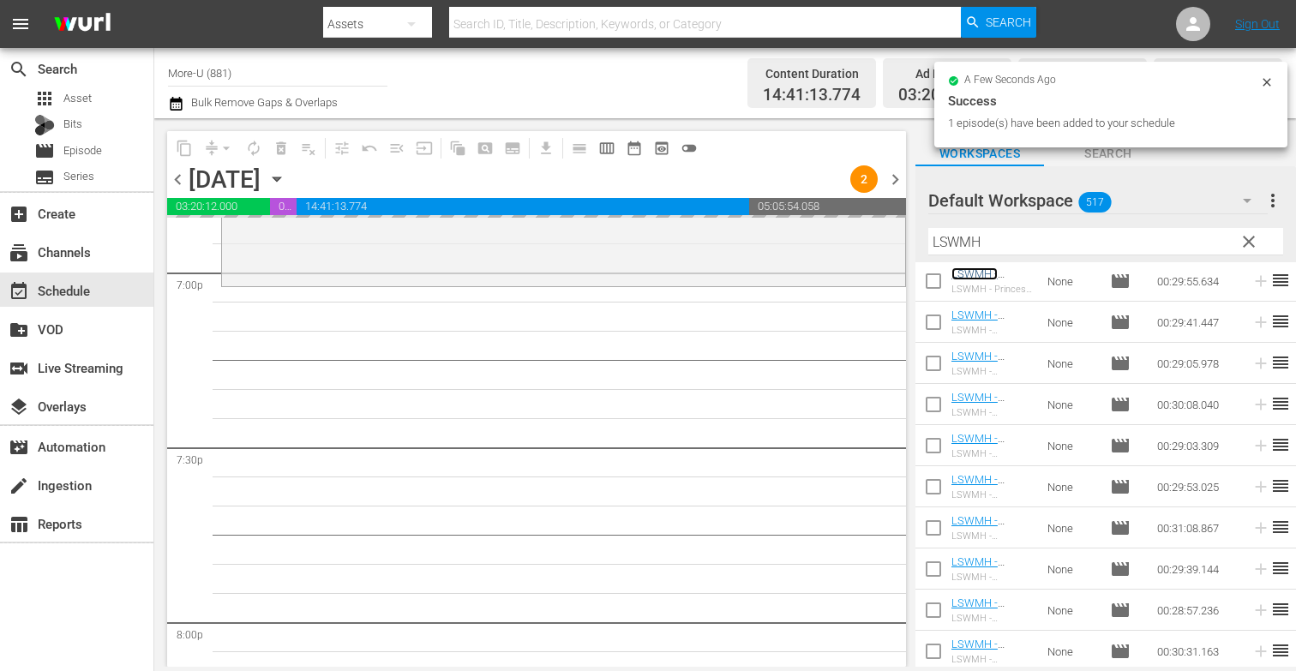
scroll to position [6636, 0]
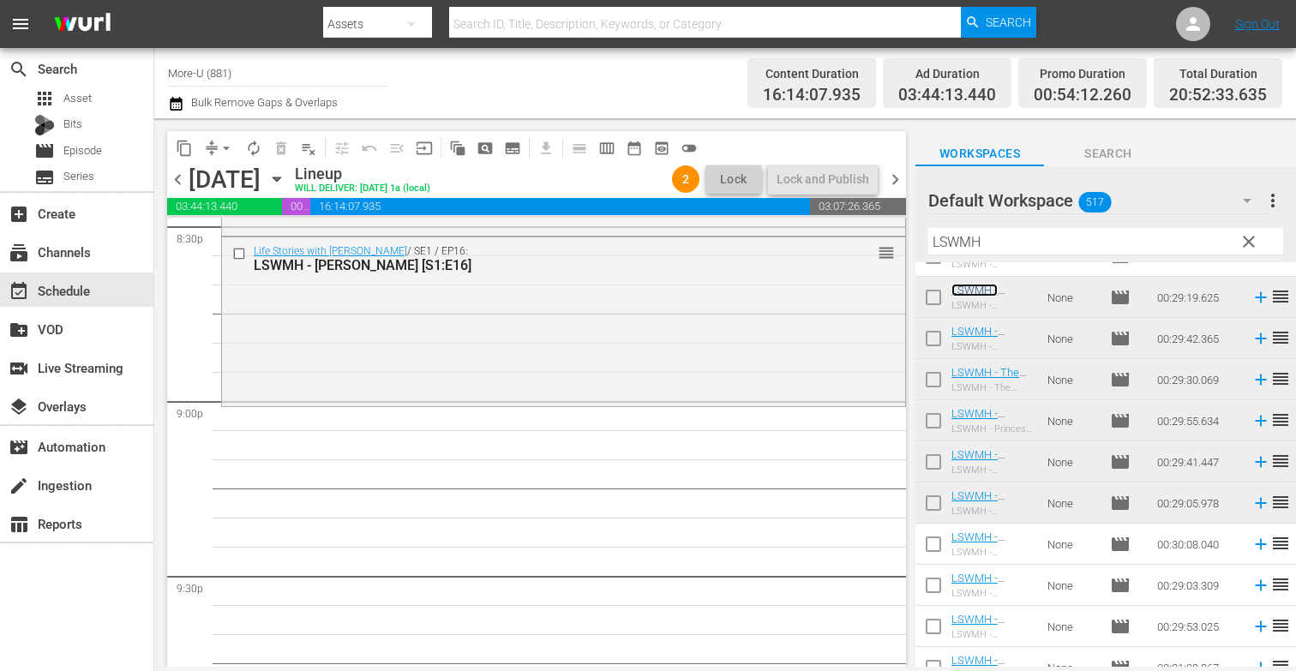
scroll to position [7147, 0]
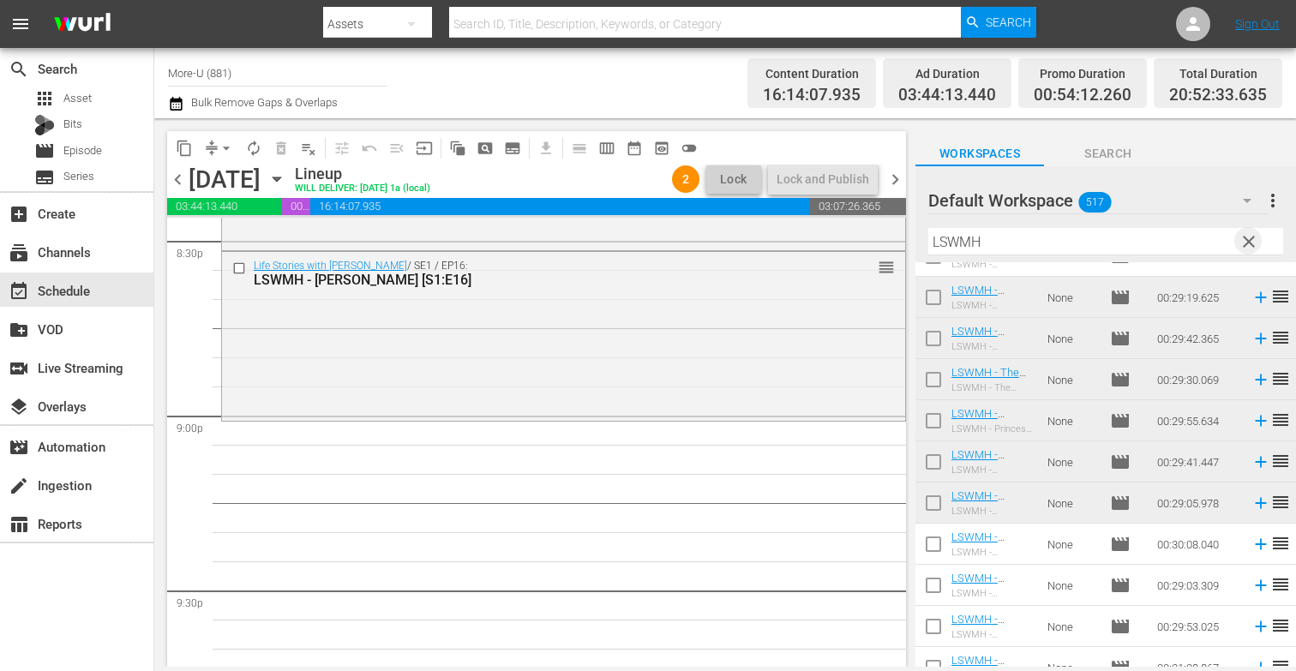
click at [1252, 231] on span "clear" at bounding box center [1249, 241] width 21 height 21
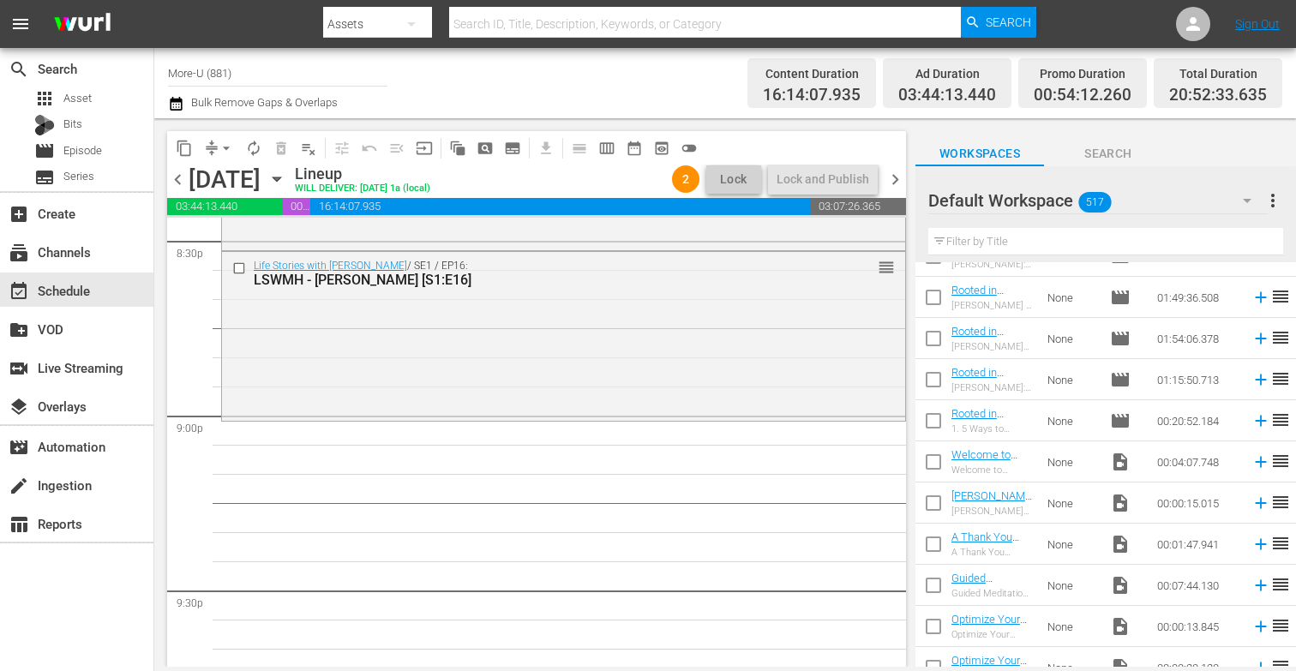
click at [1114, 246] on input "text" at bounding box center [1105, 241] width 355 height 27
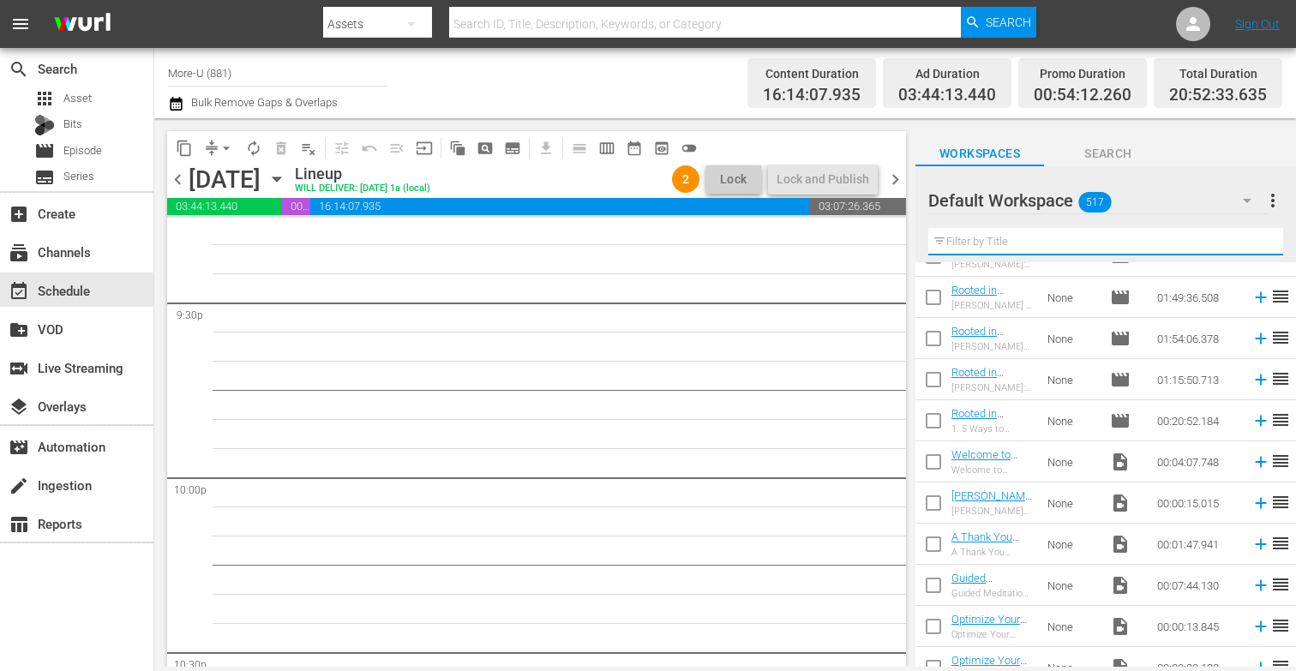
scroll to position [7428, 0]
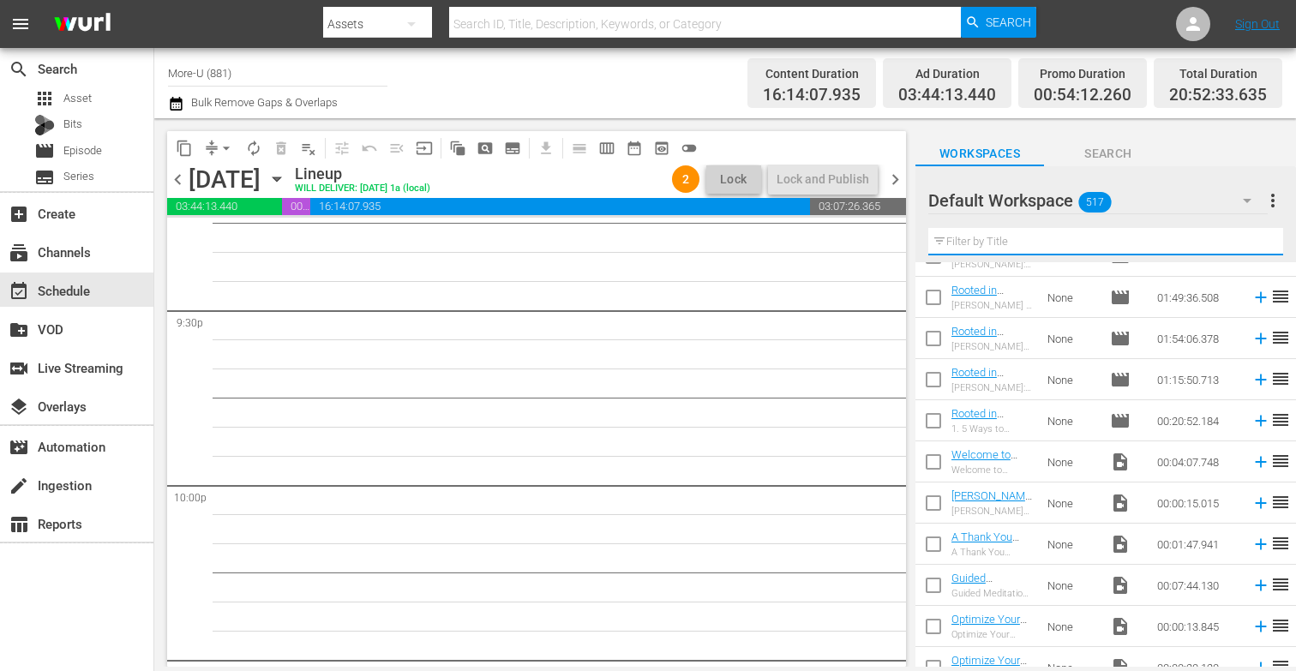
type input "Q"
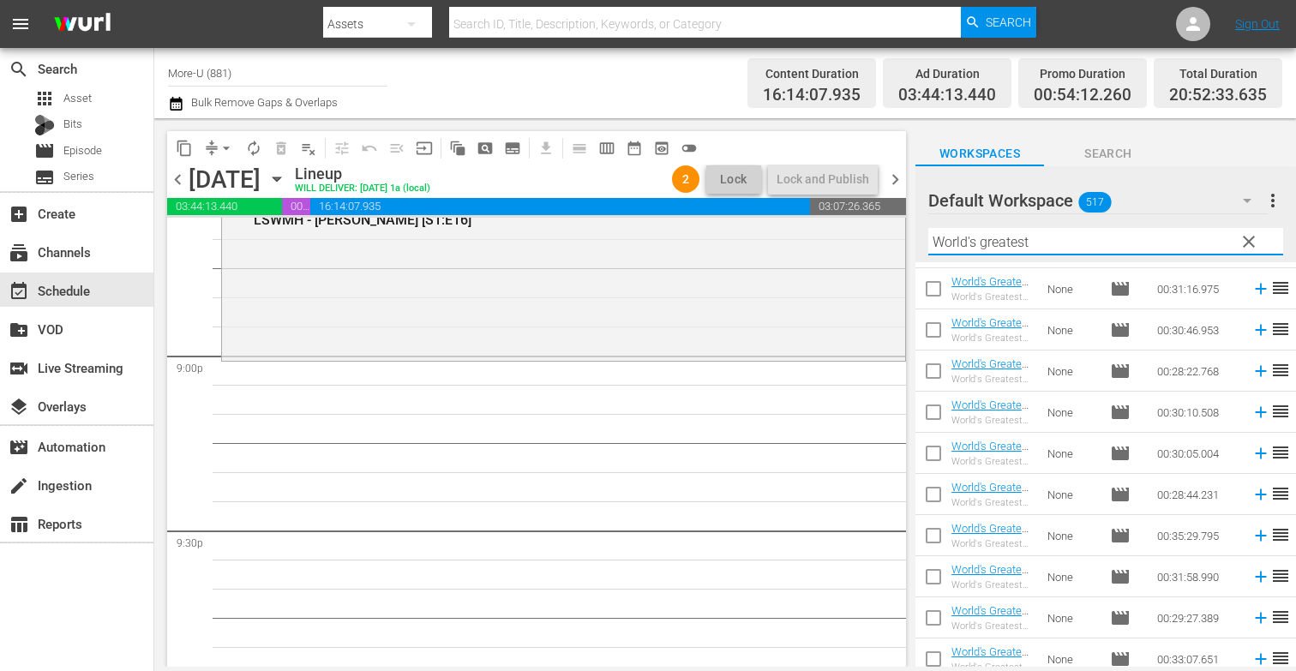
scroll to position [124, 0]
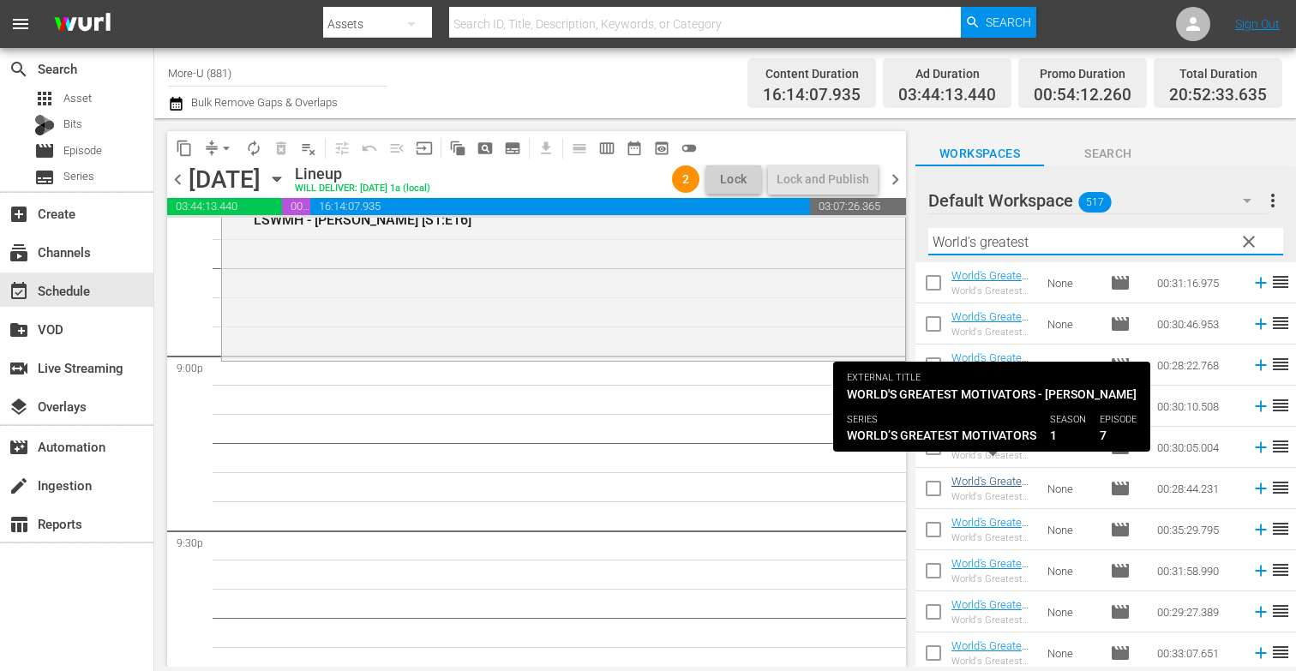
type input "World's greatest"
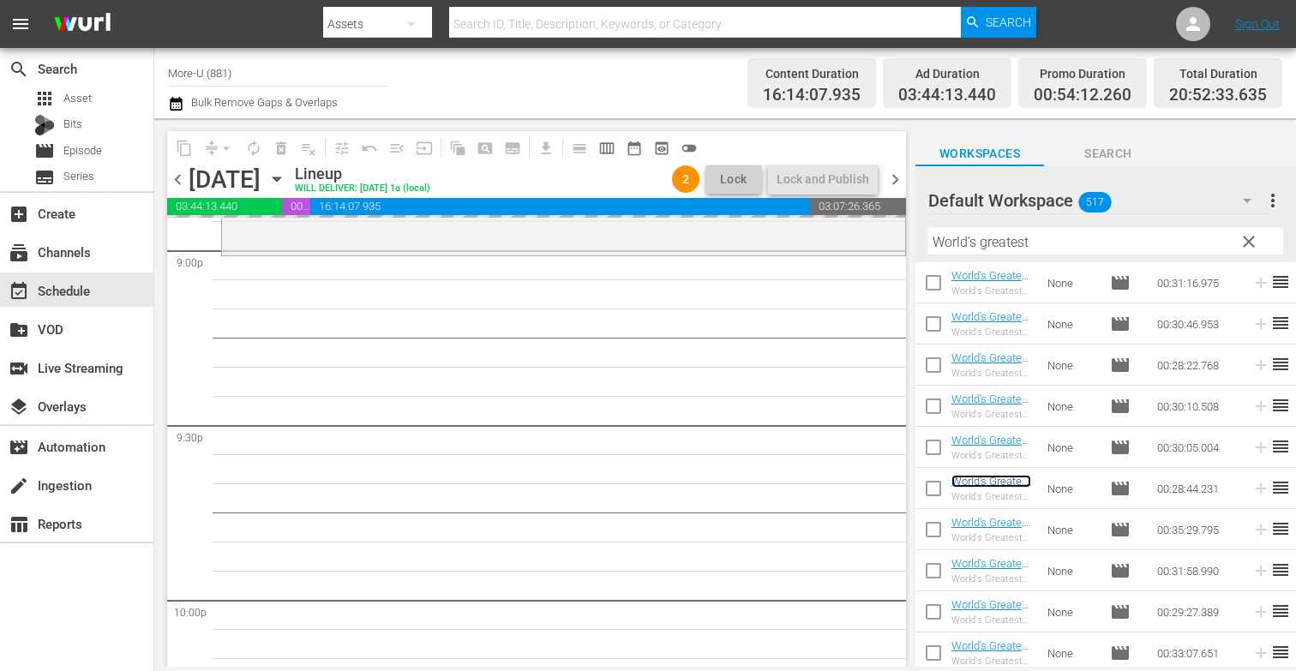
scroll to position [7336, 0]
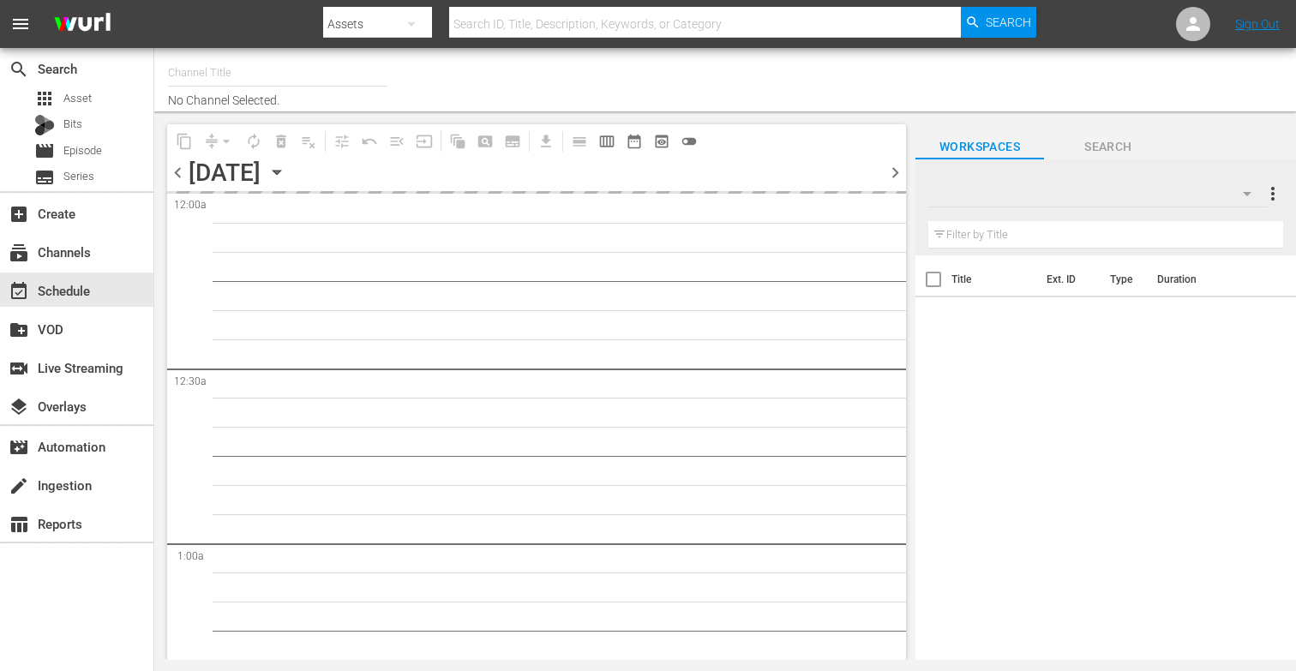
type input "More-U (881)"
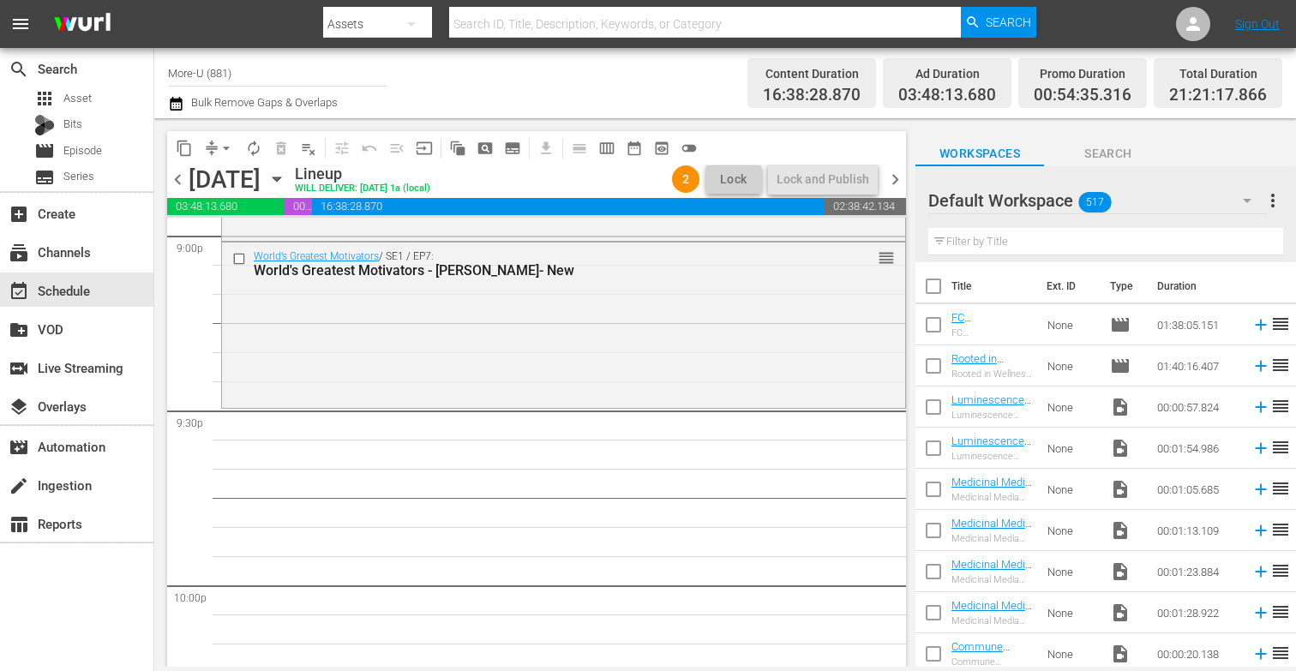
scroll to position [7322, 0]
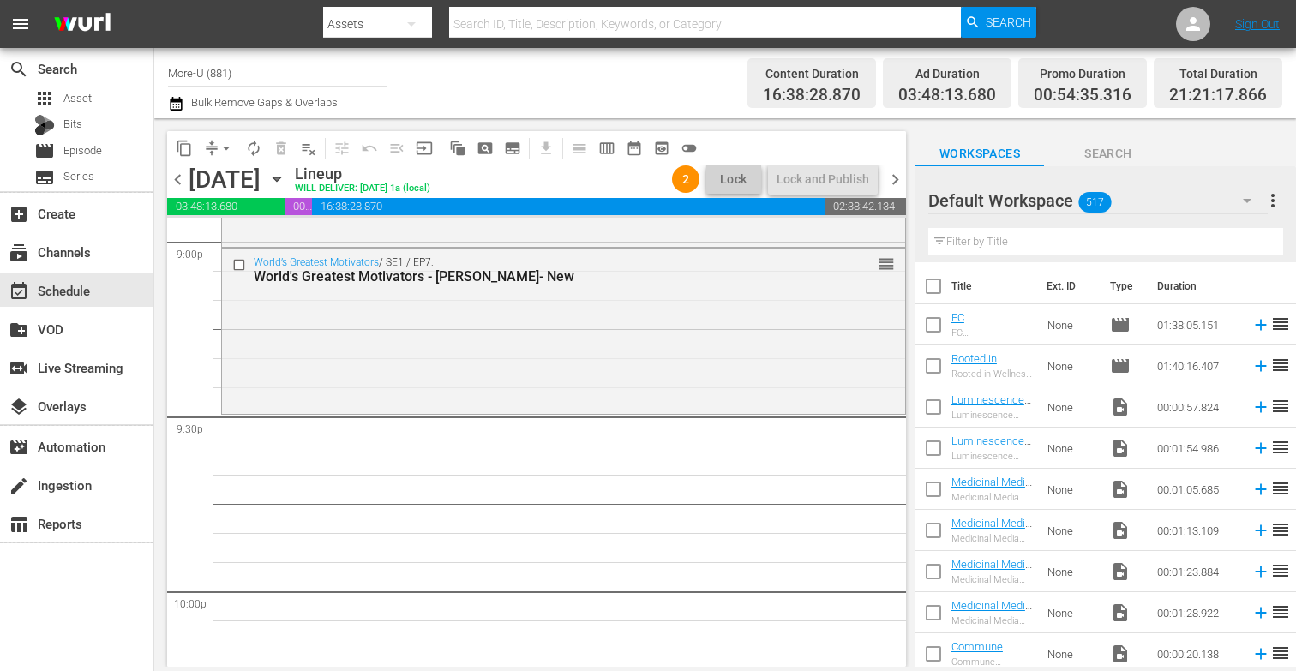
click at [1059, 239] on input "text" at bounding box center [1105, 241] width 355 height 27
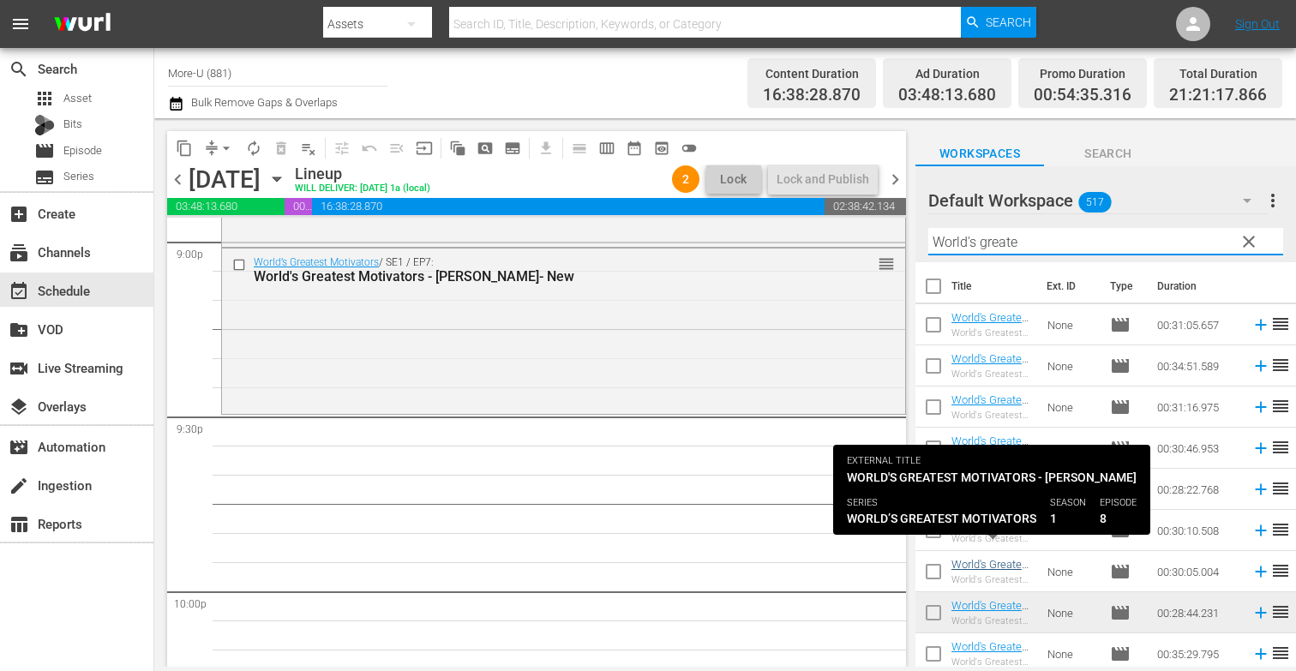
type input "World's greate"
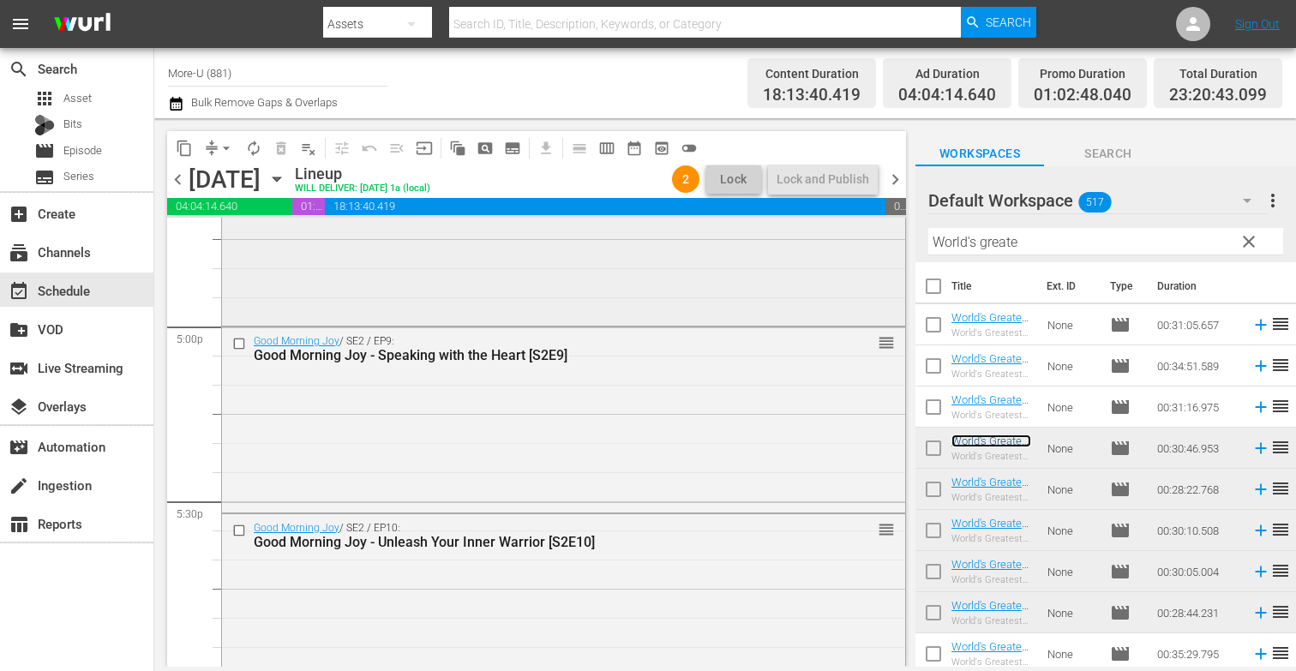
scroll to position [5803, 0]
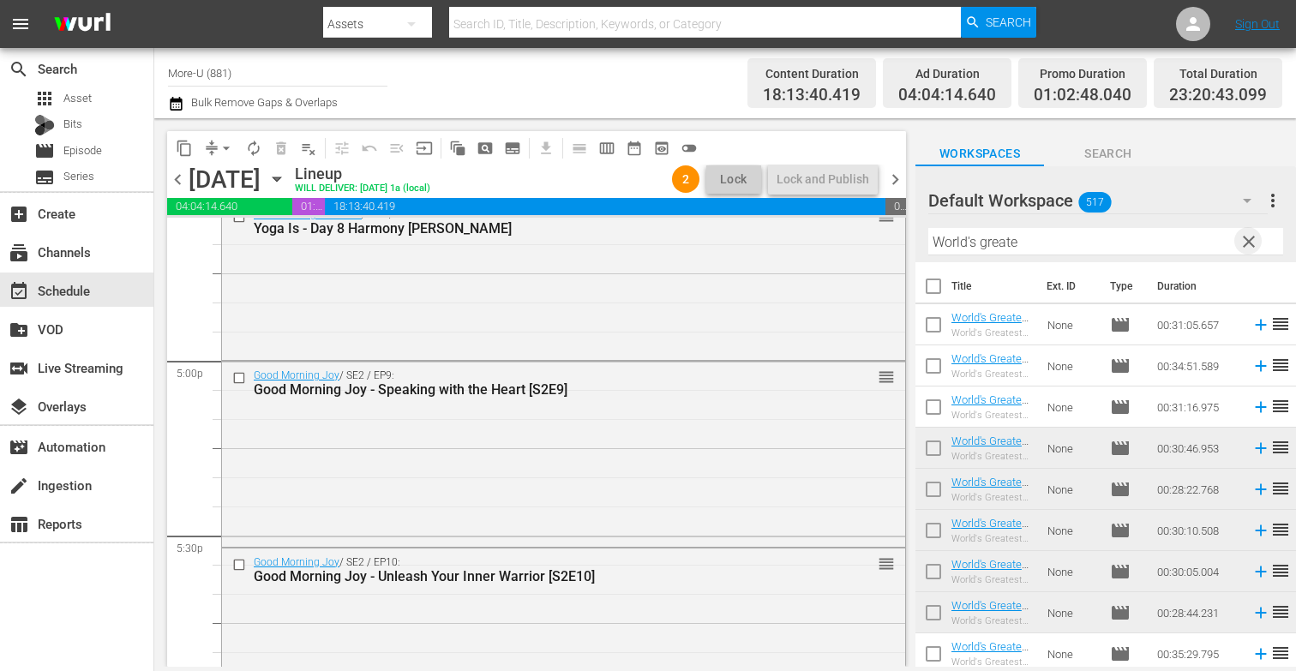
click at [1250, 240] on span "clear" at bounding box center [1249, 241] width 21 height 21
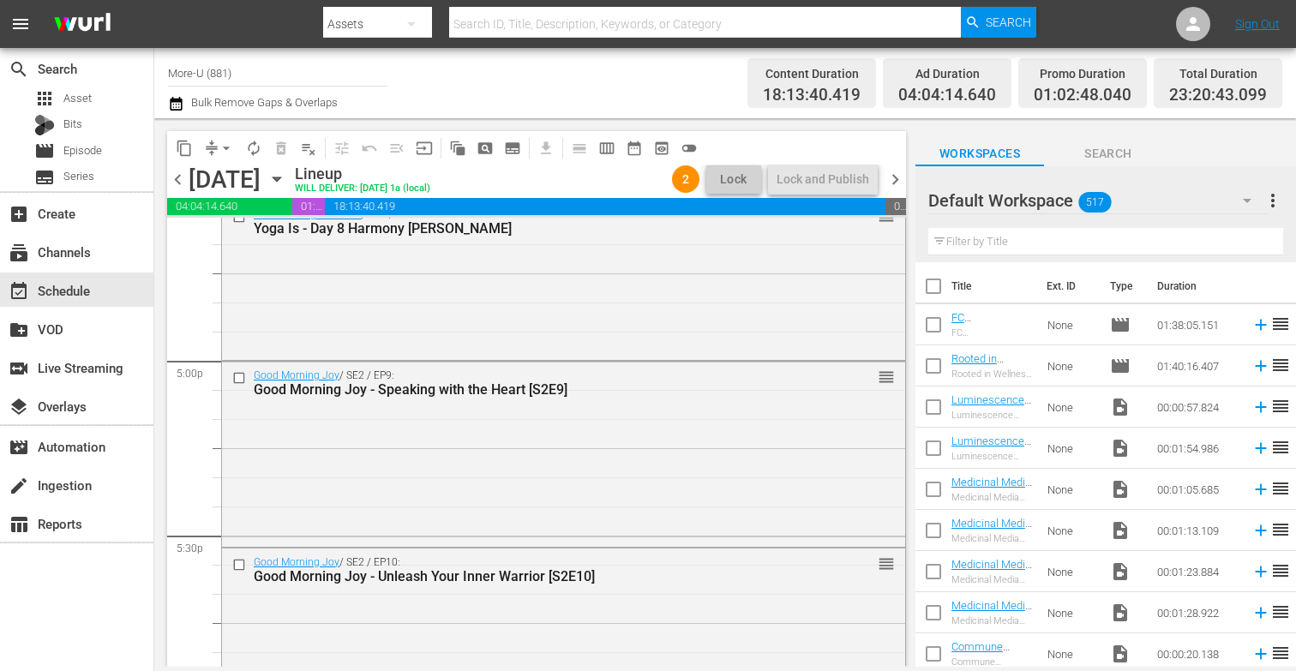
click at [1169, 243] on input "text" at bounding box center [1105, 241] width 355 height 27
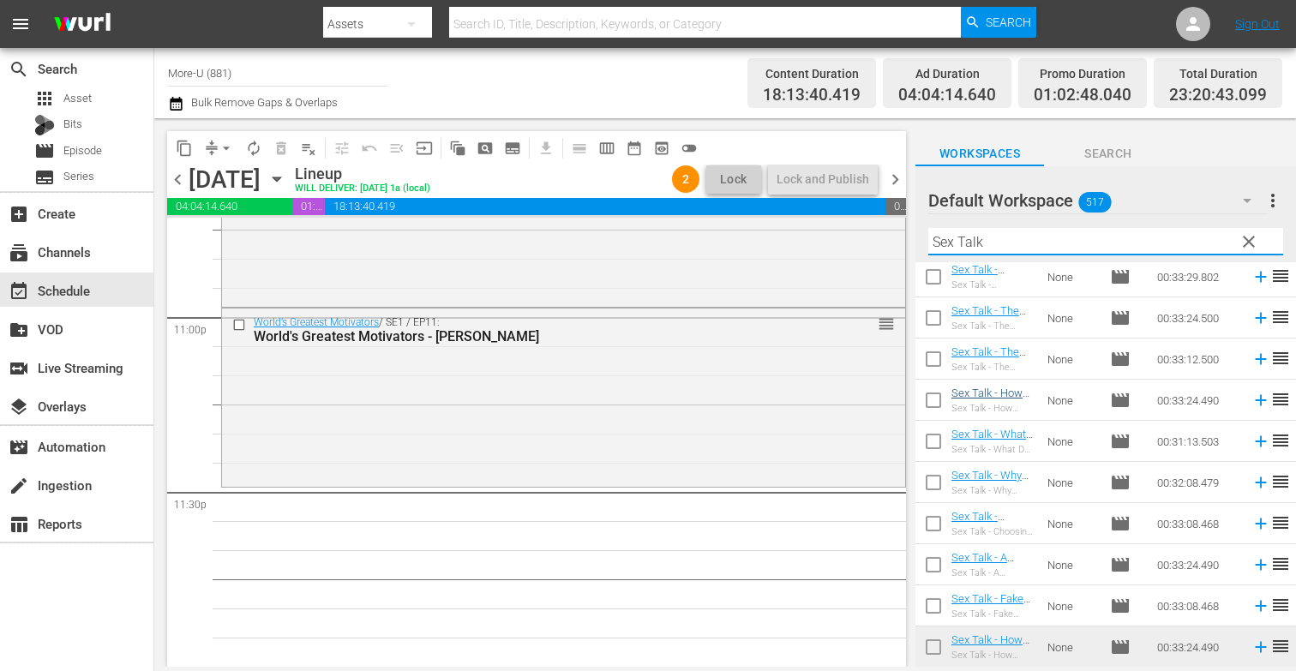
scroll to position [105, 0]
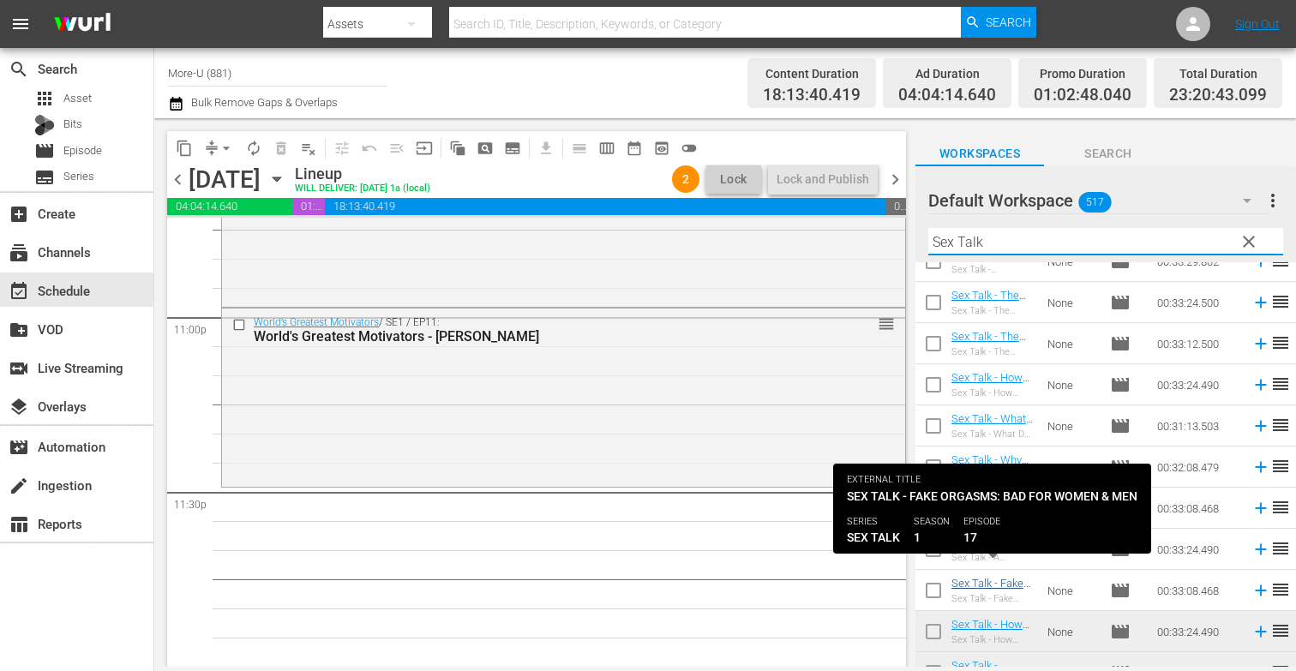
type input "Sex Talk"
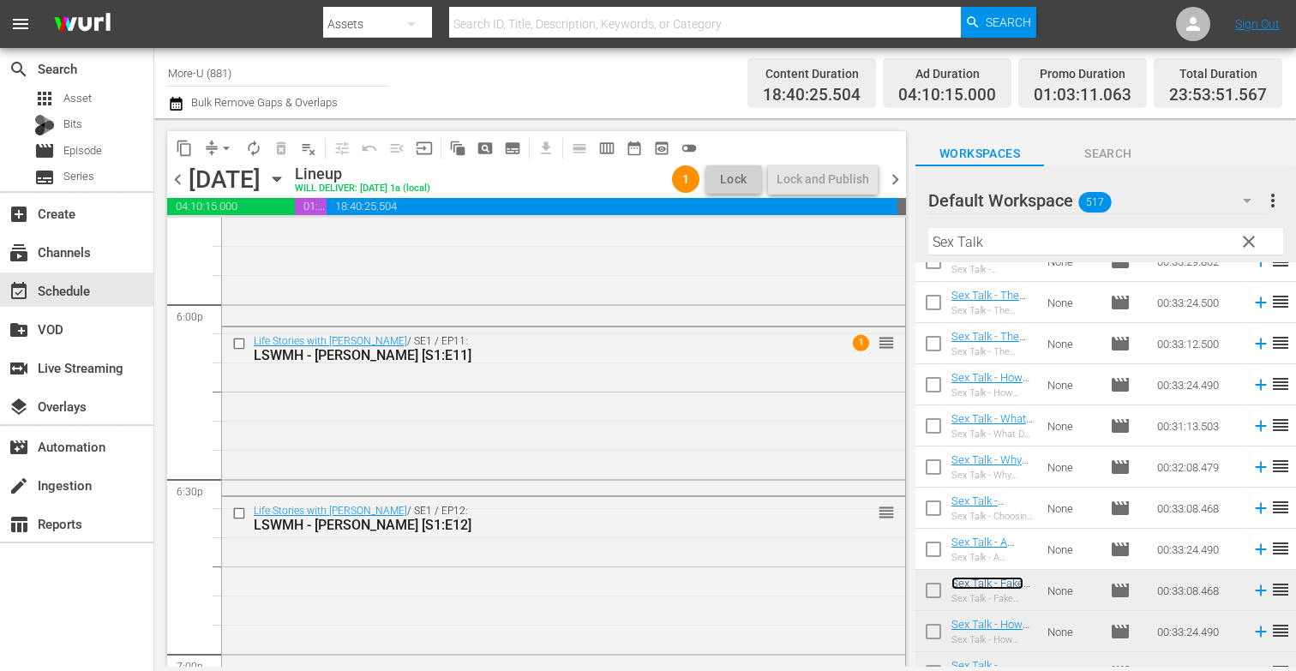
scroll to position [6221, 0]
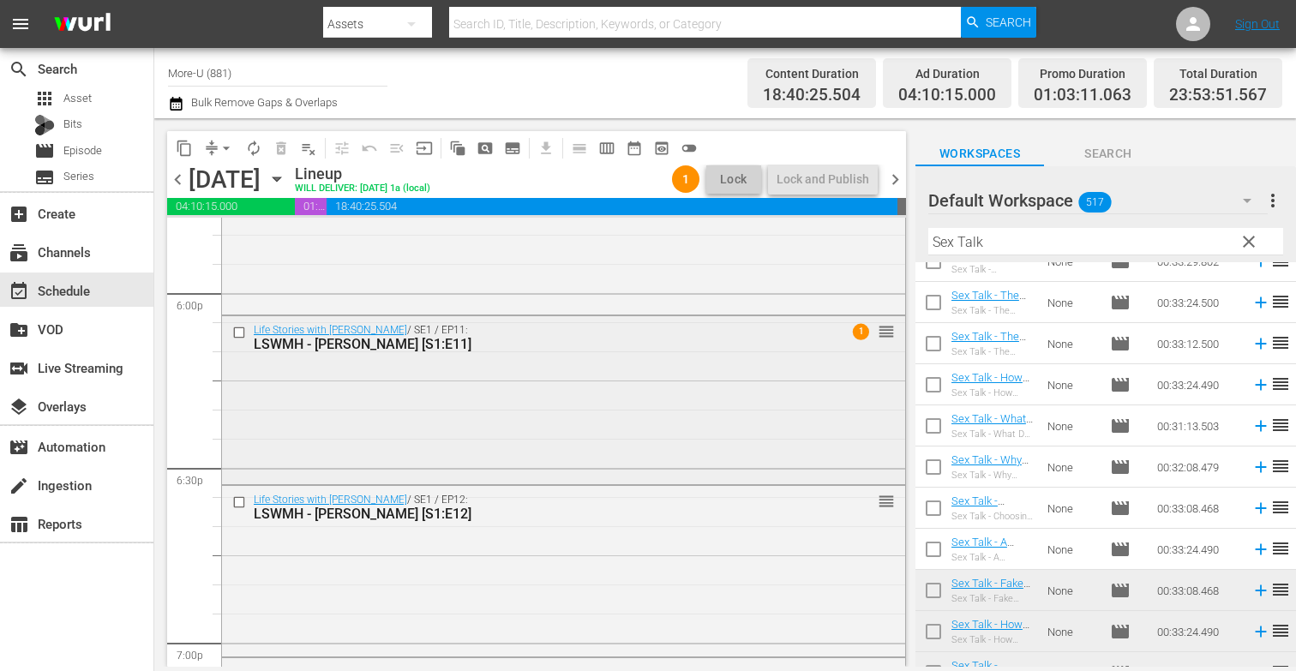
click at [505, 364] on div "Life Stories with Marc Hoberman / SE1 / EP11: LSWMH - Gregg Brinkley [S1:E11] 1…" at bounding box center [563, 398] width 683 height 165
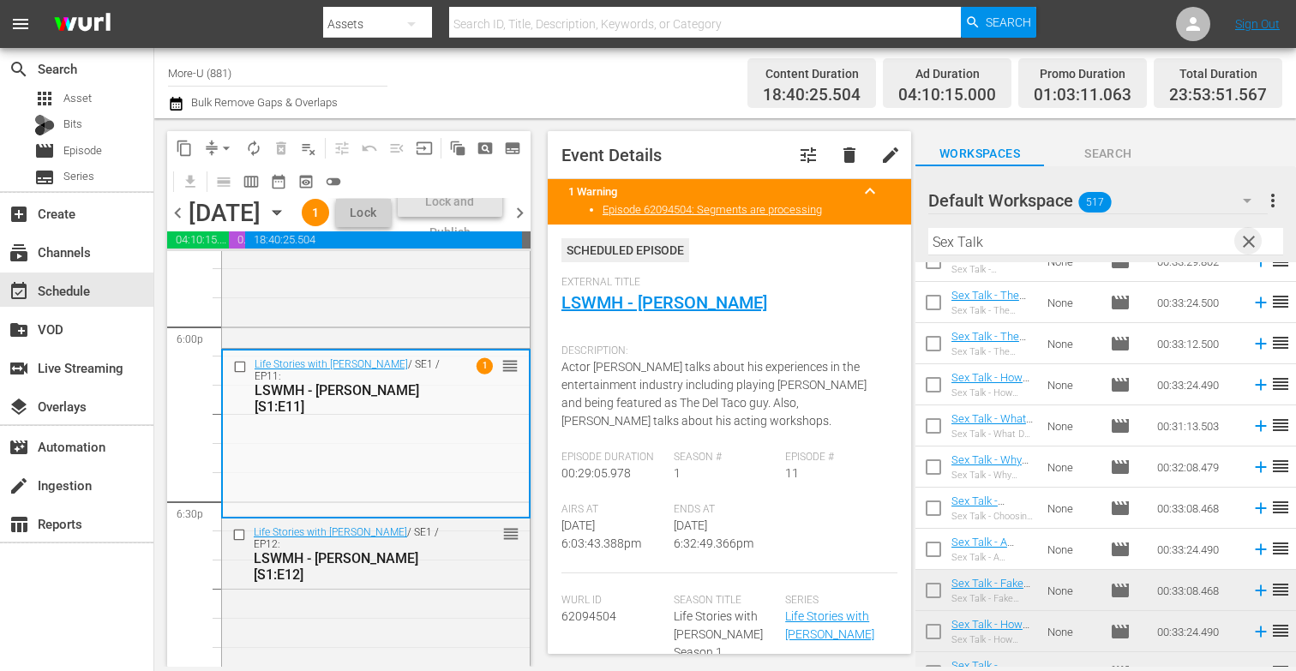
click at [1250, 236] on span "clear" at bounding box center [1249, 241] width 21 height 21
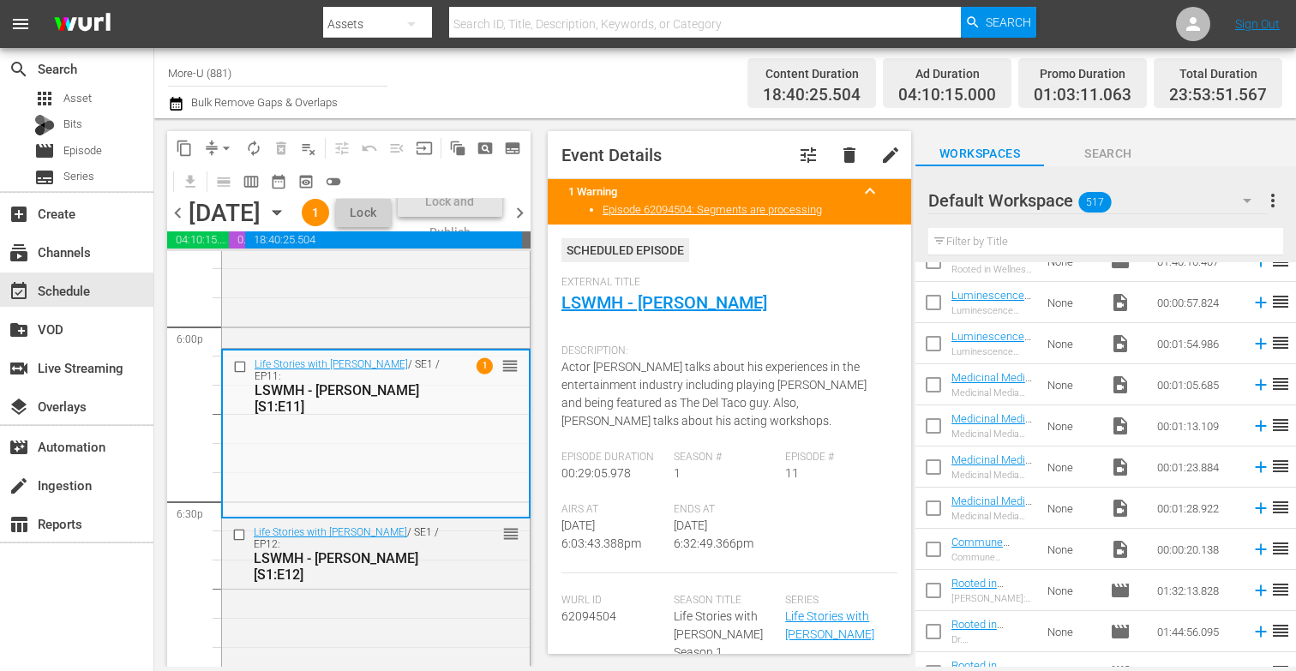
click at [1171, 241] on input "text" at bounding box center [1105, 241] width 355 height 27
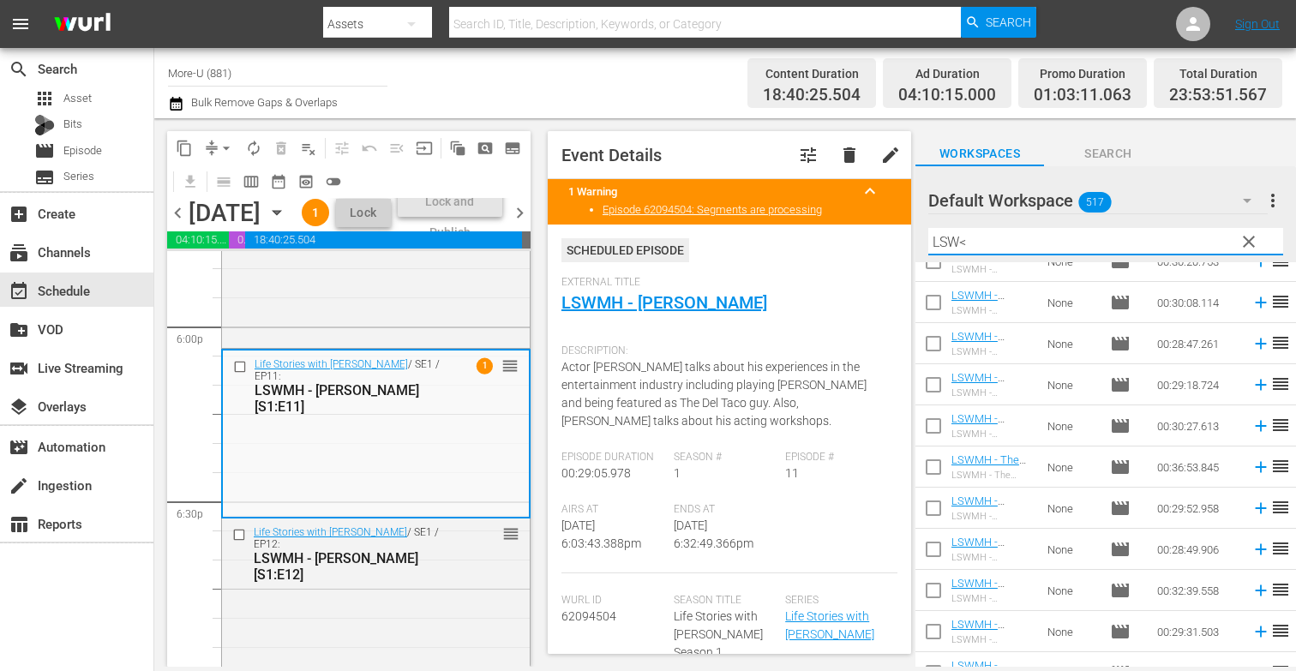
scroll to position [0, 0]
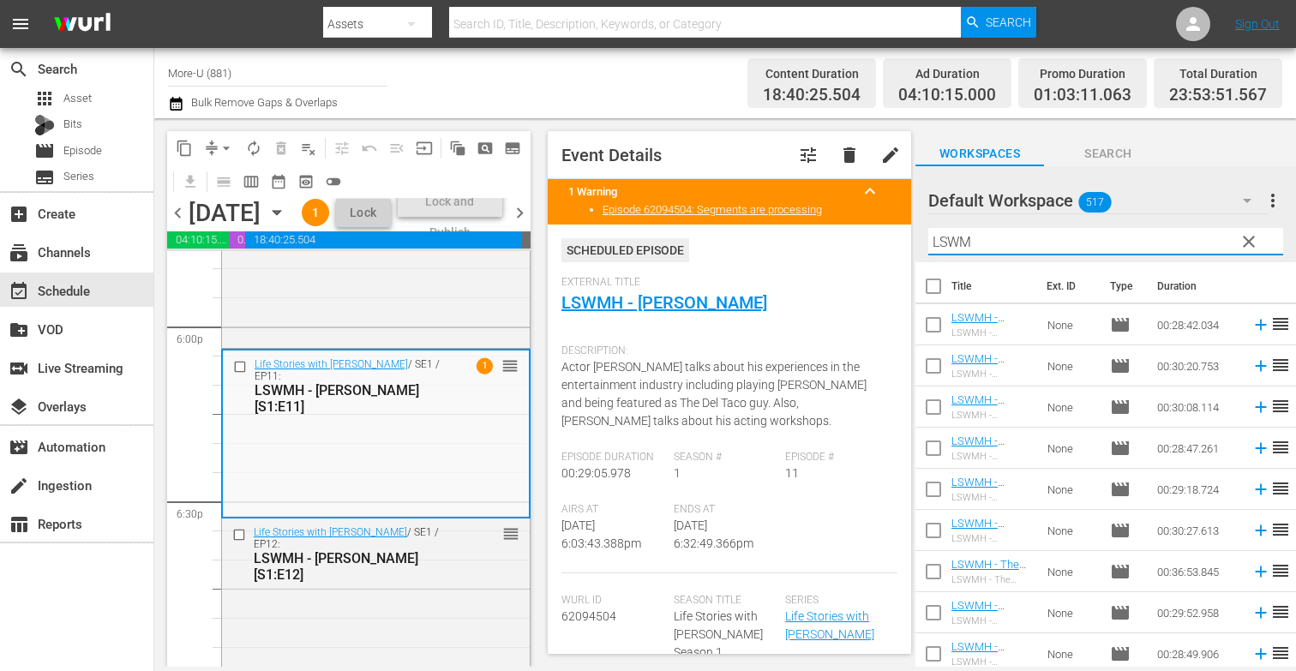
type input "LSWMH"
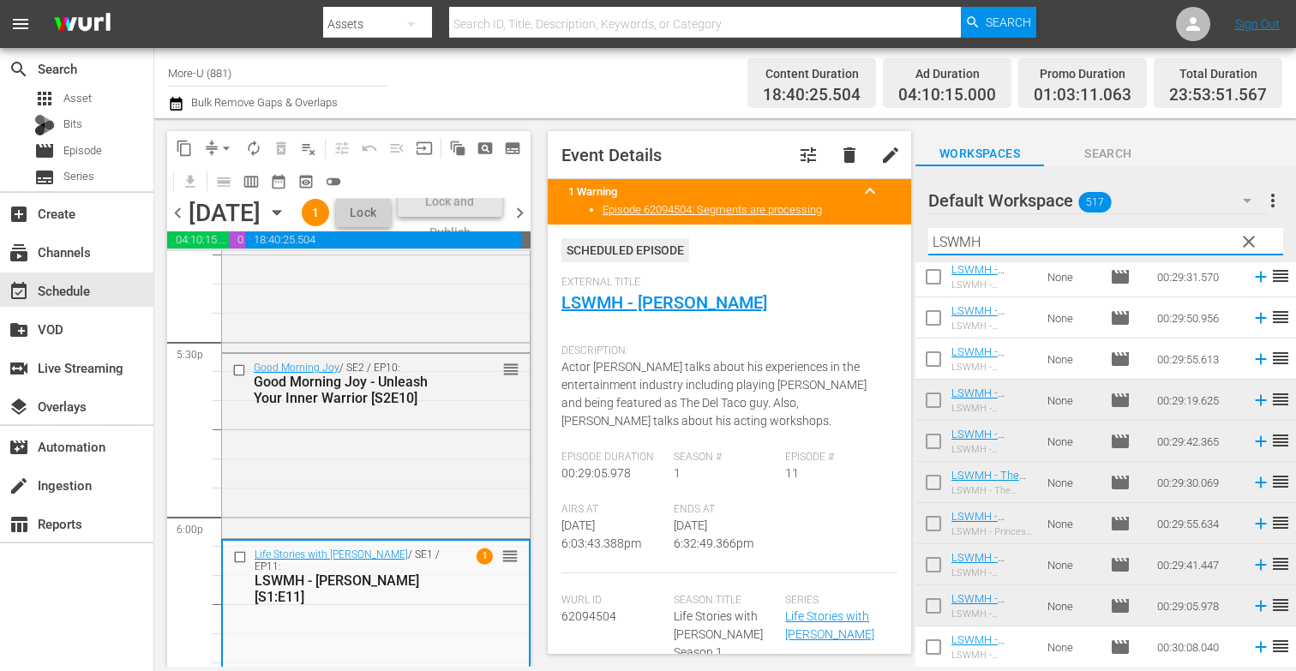
scroll to position [6035, 0]
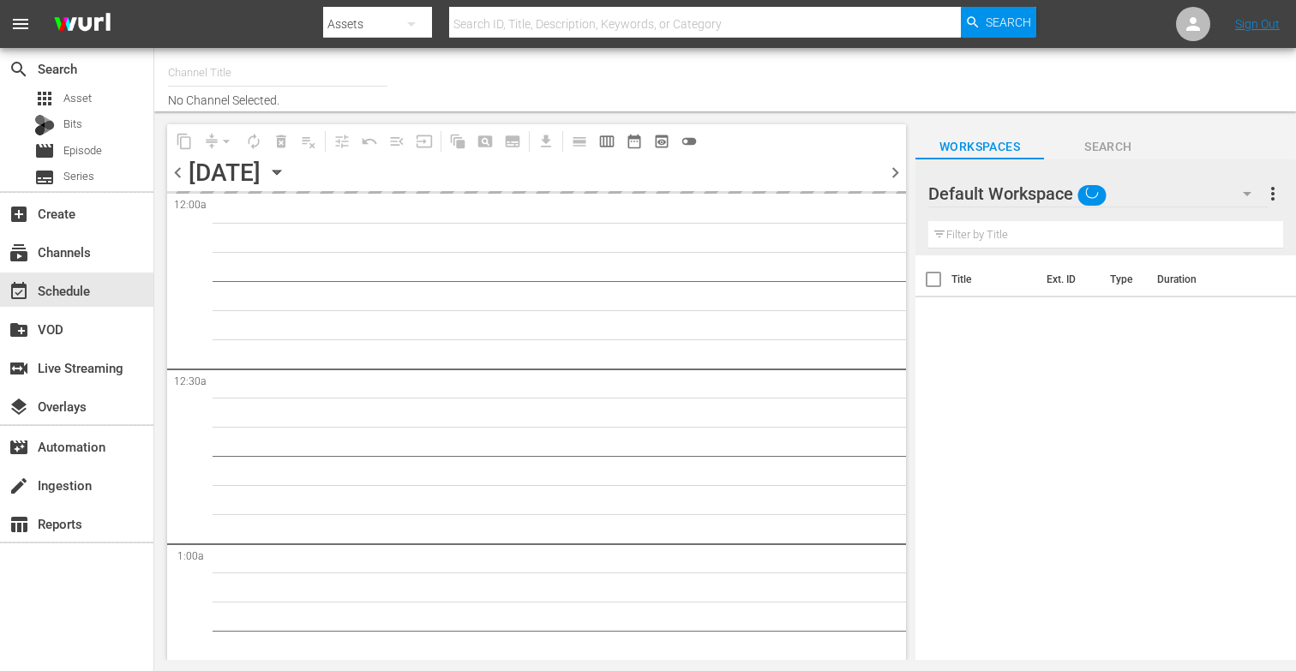
type input "More-U (881)"
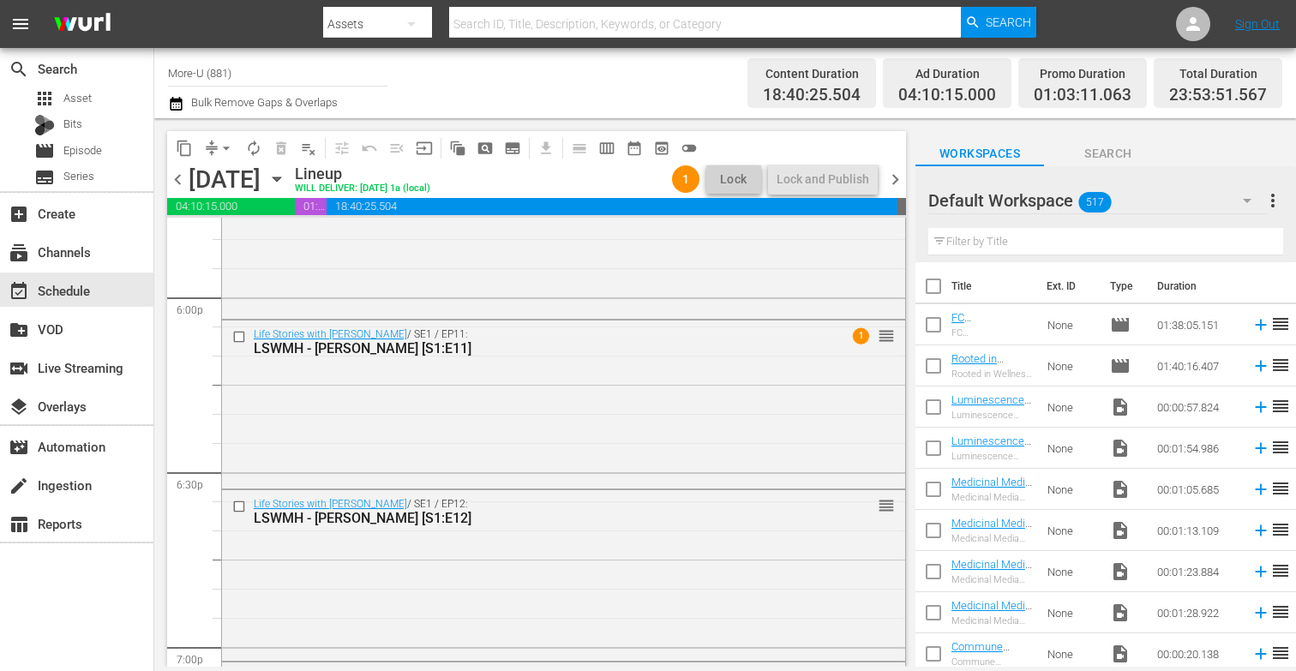
scroll to position [6228, 0]
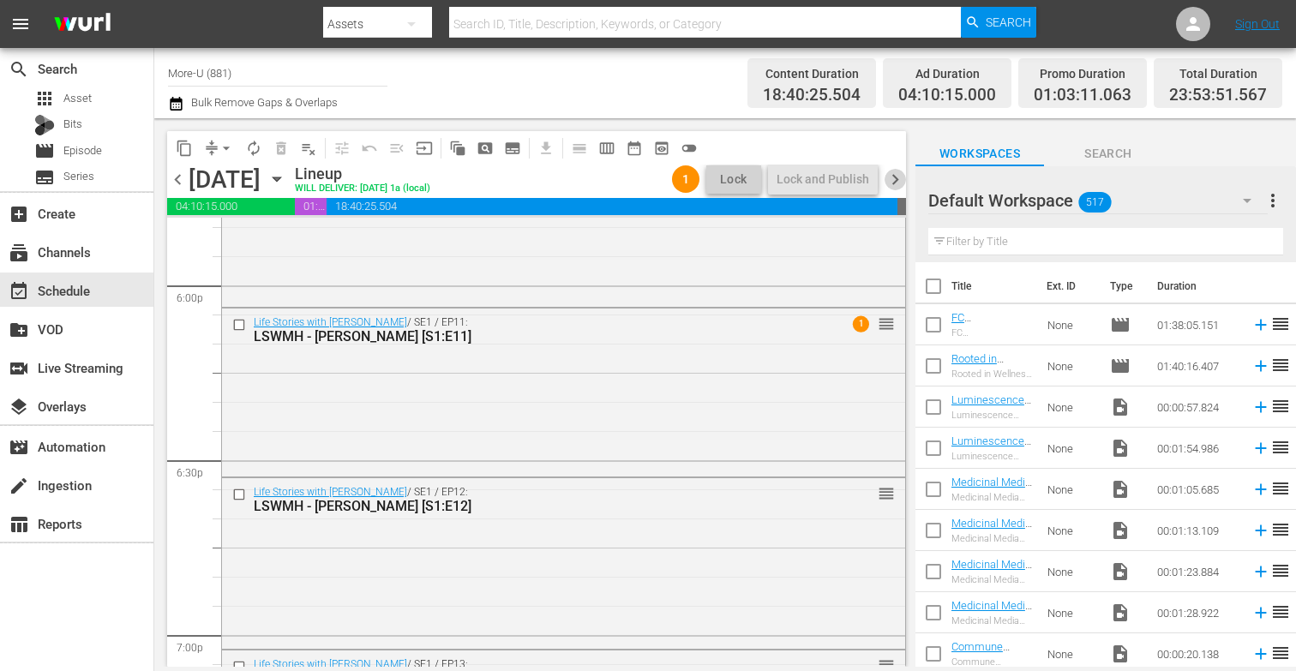
click at [894, 183] on span "chevron_right" at bounding box center [895, 179] width 21 height 21
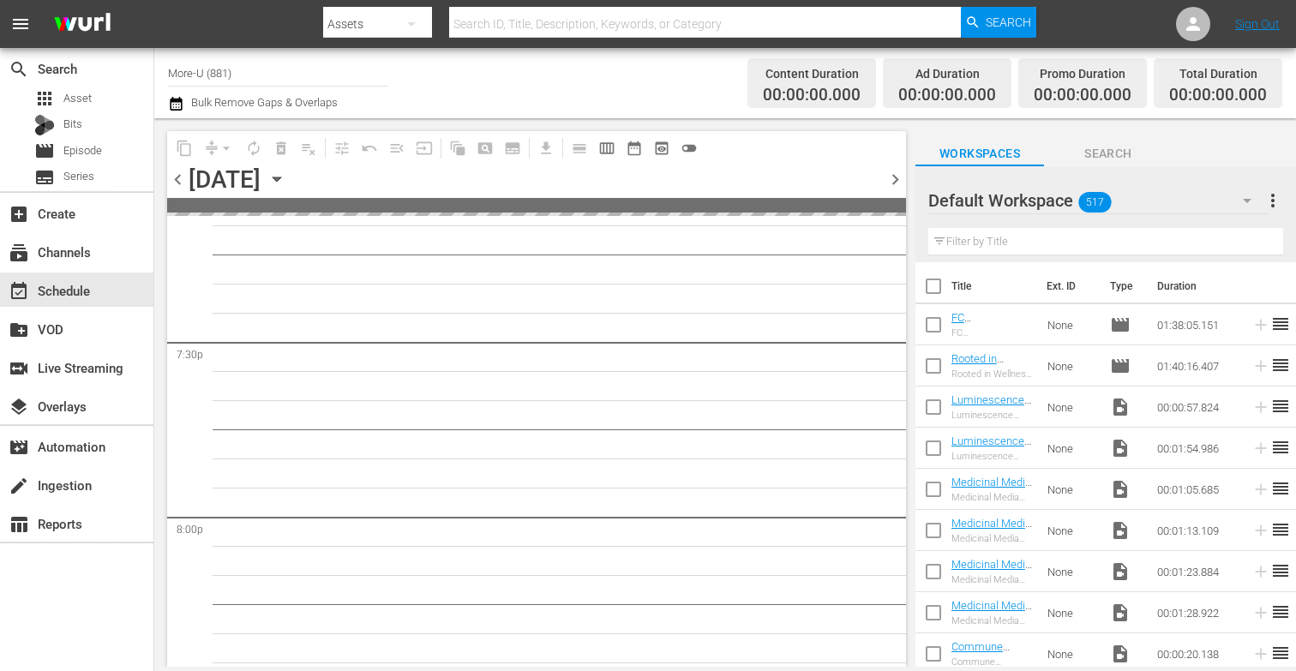
scroll to position [6666, 0]
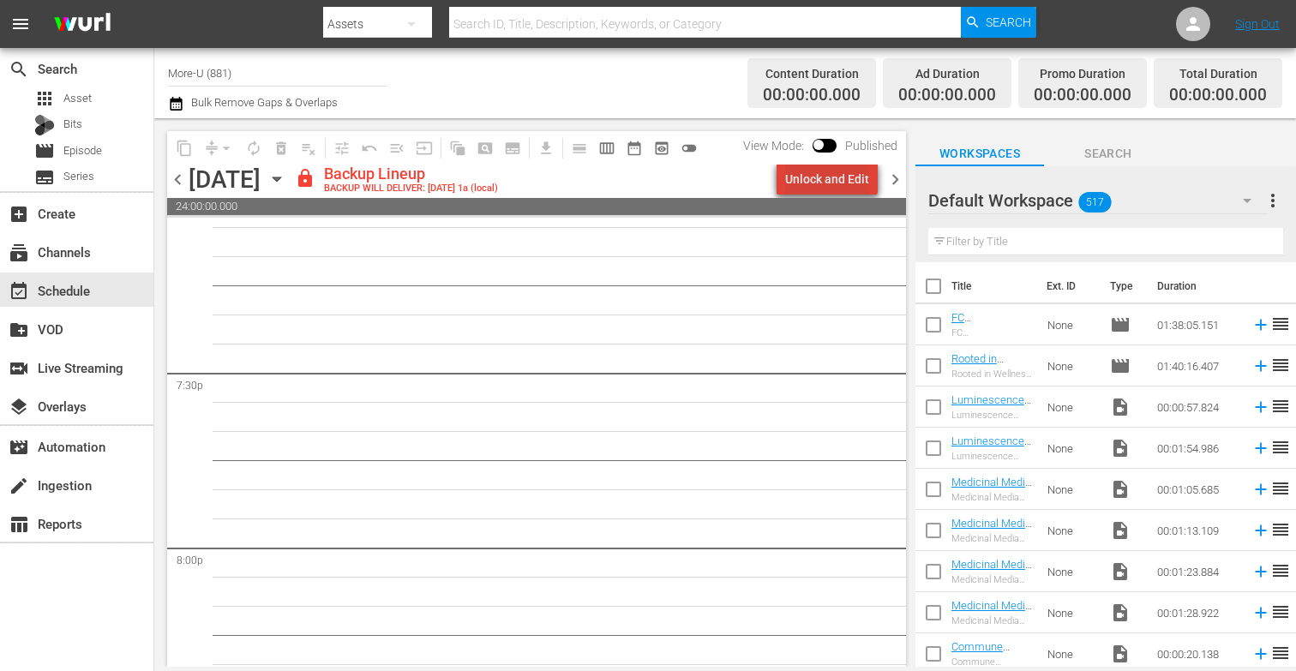
click at [836, 171] on div "Unlock and Edit" at bounding box center [827, 179] width 84 height 31
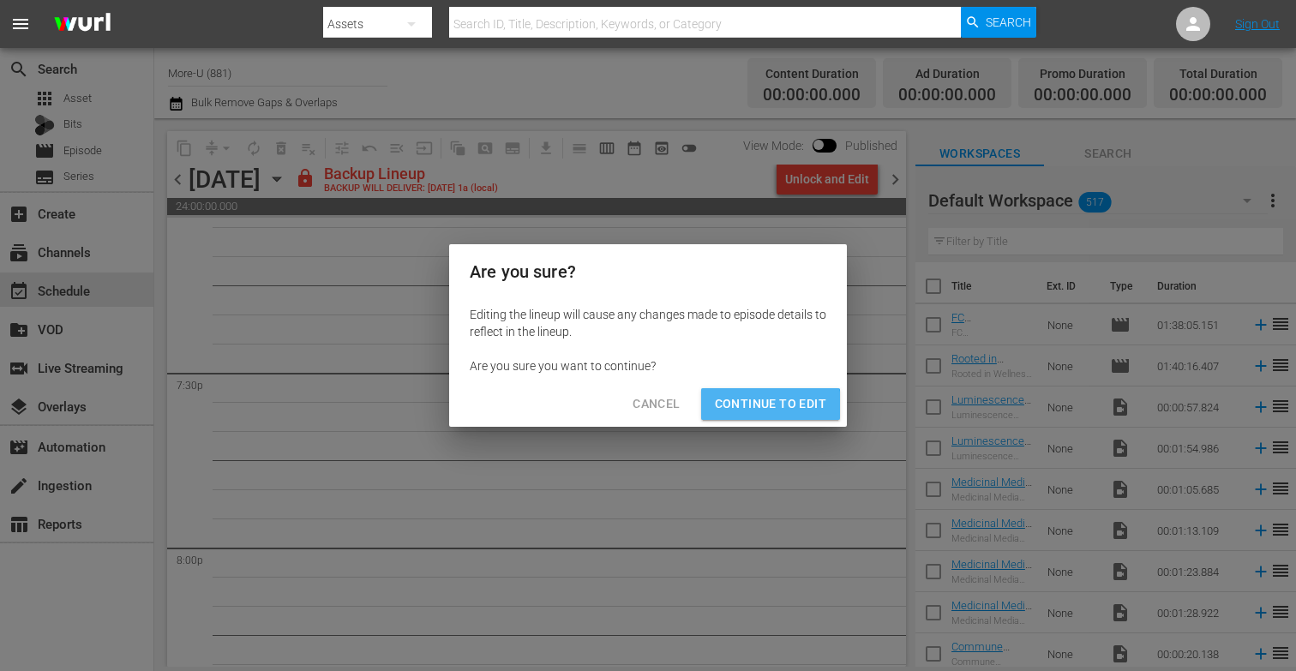
click at [763, 408] on span "Continue to Edit" at bounding box center [770, 404] width 111 height 21
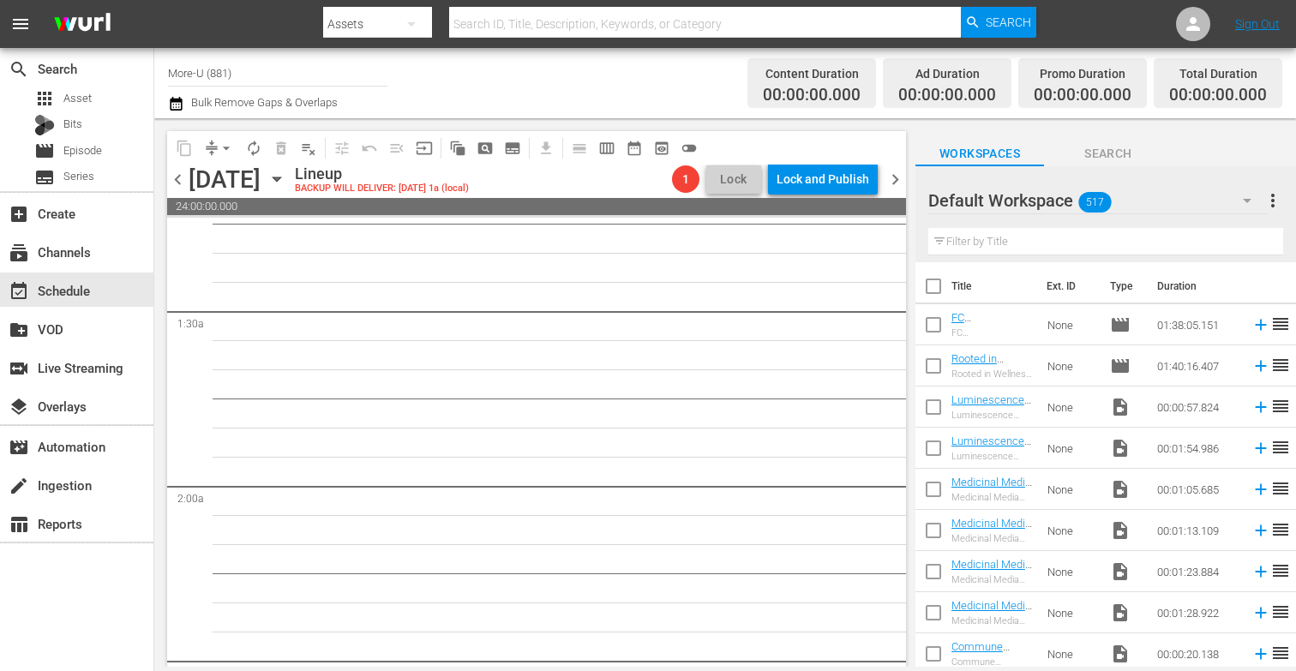
scroll to position [0, 0]
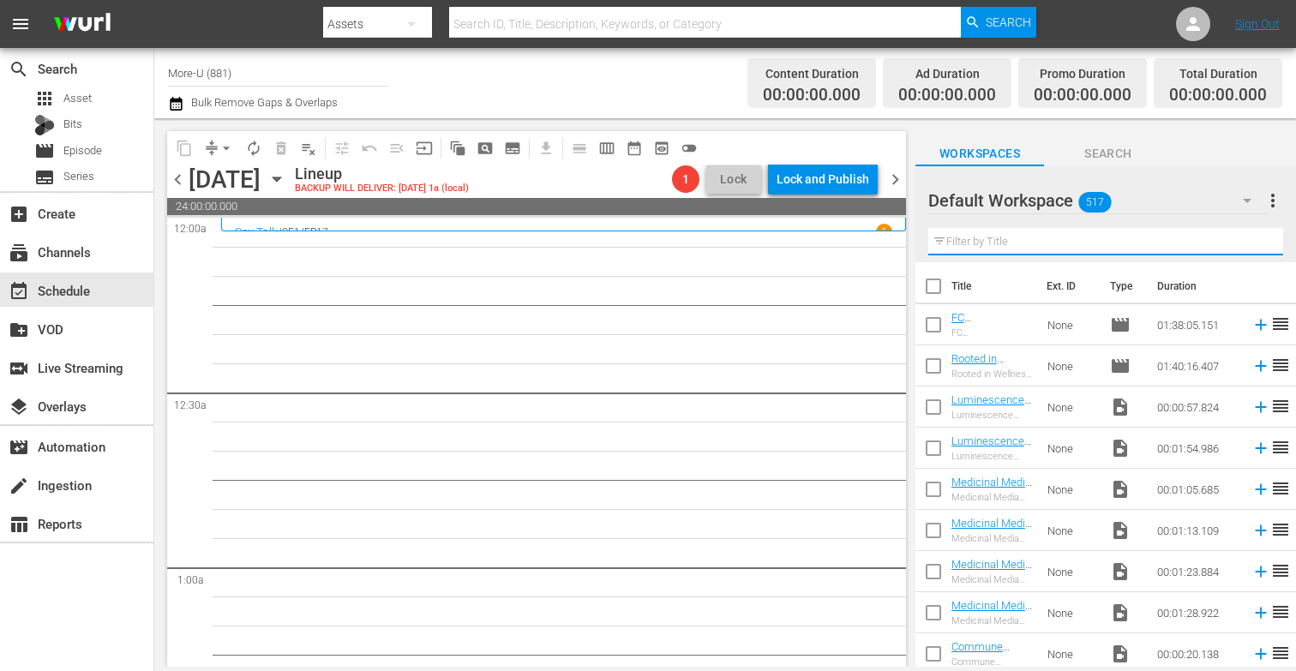
click at [968, 240] on input "text" at bounding box center [1105, 241] width 355 height 27
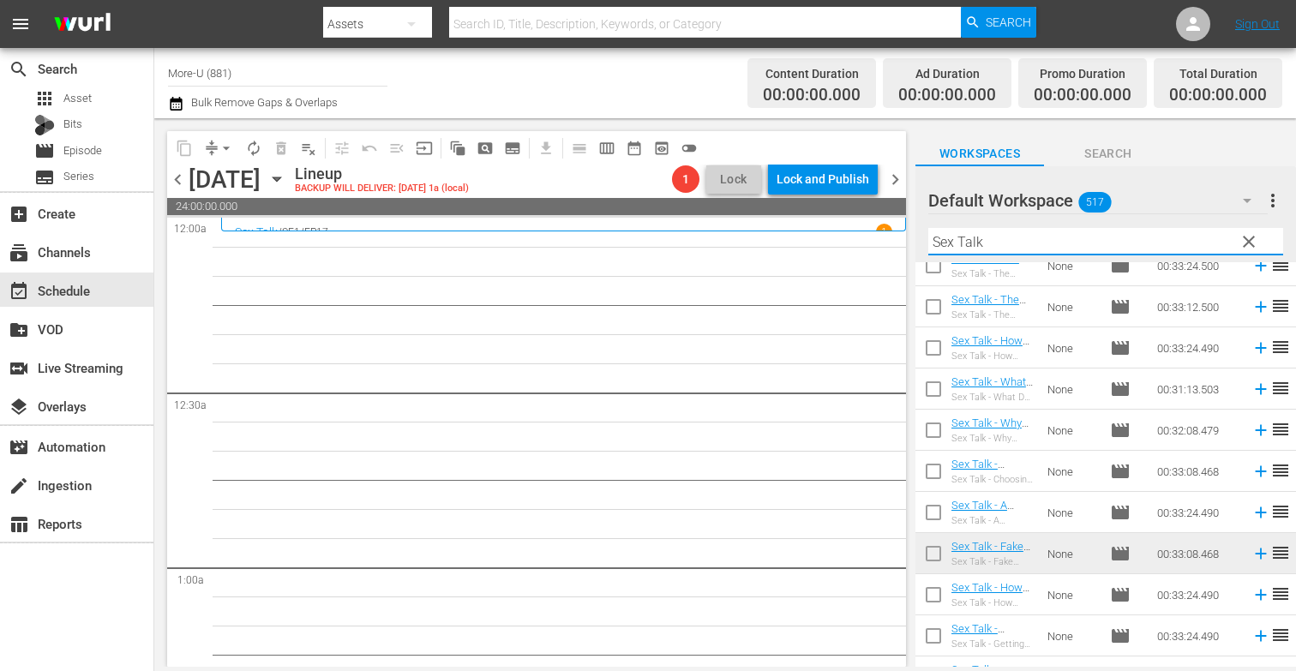
scroll to position [149, 0]
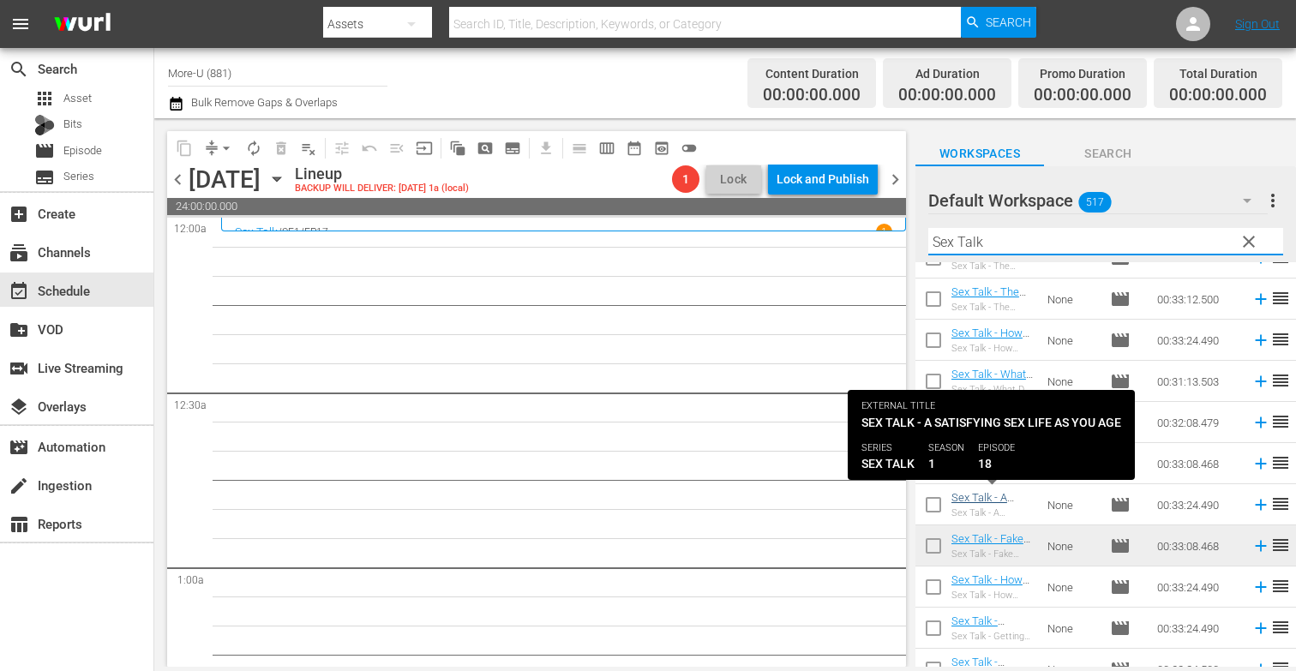
type input "Sex Talk"
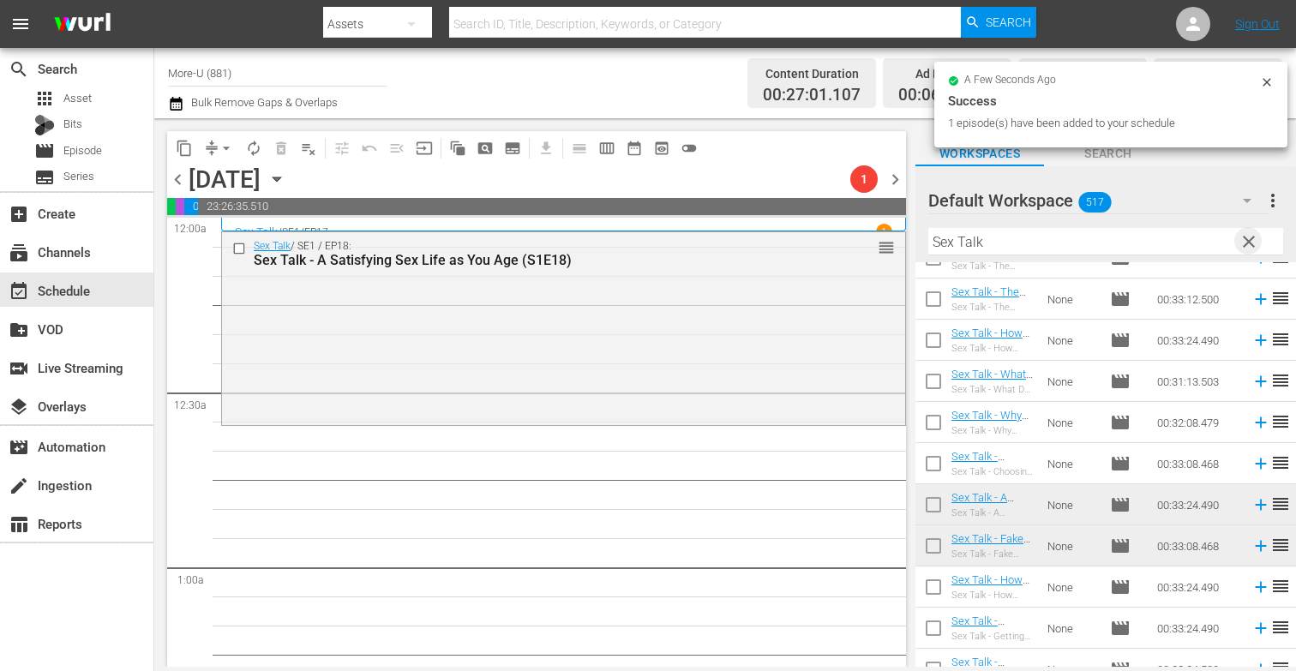
click at [1257, 241] on span "clear" at bounding box center [1249, 241] width 21 height 21
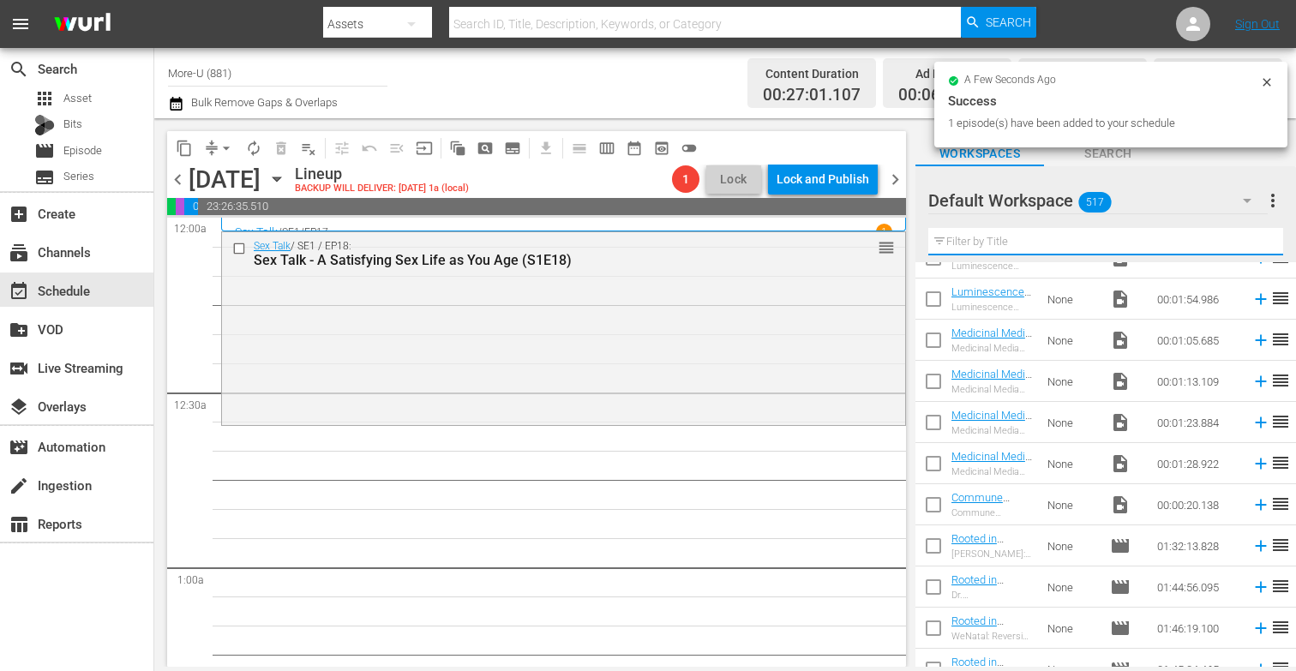
click at [1086, 245] on input "text" at bounding box center [1105, 241] width 355 height 27
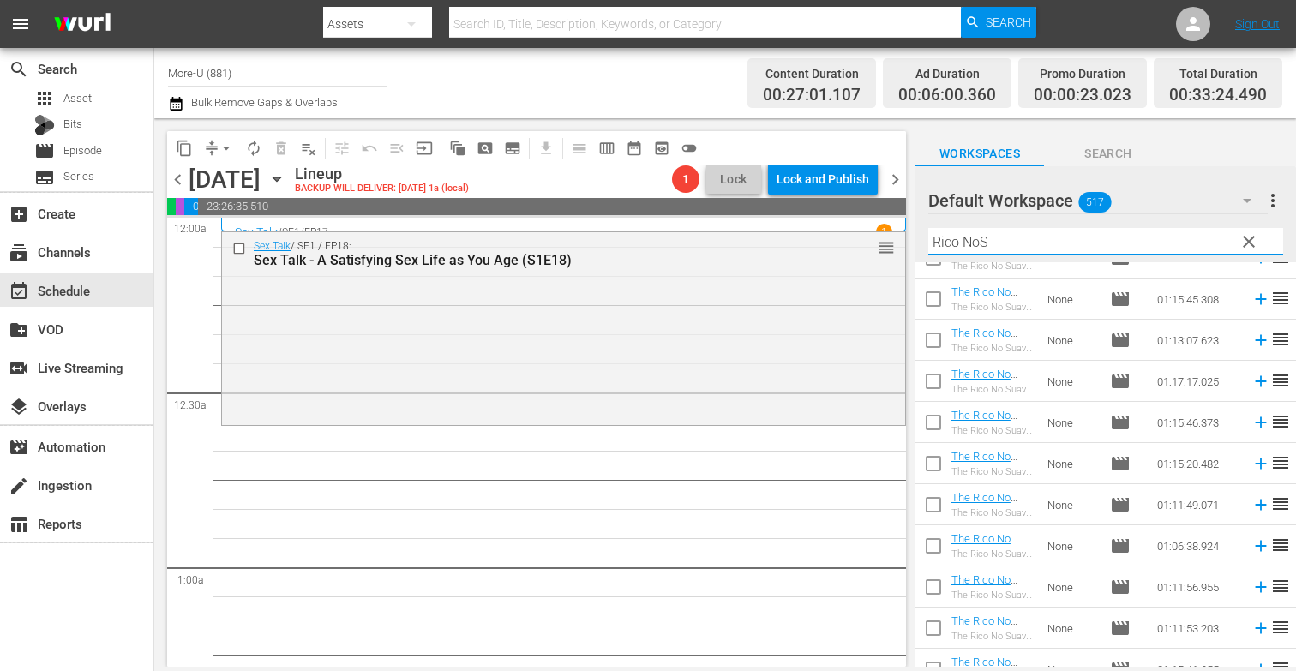
scroll to position [0, 0]
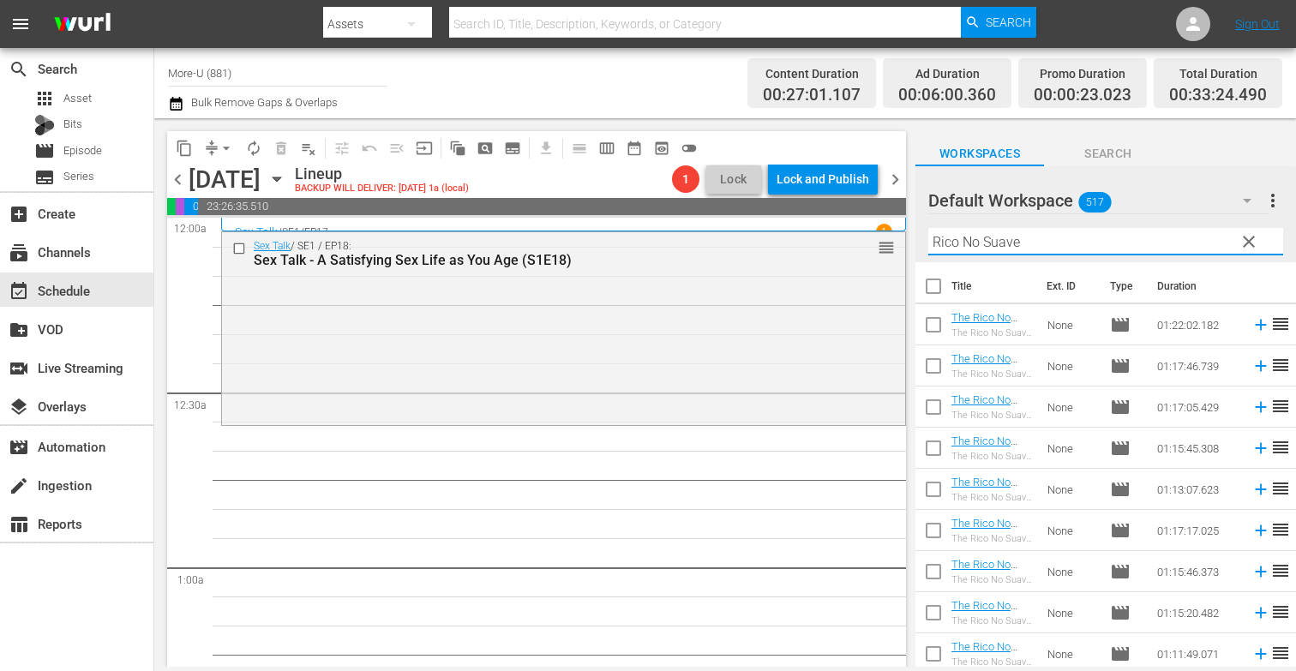
type input "Rico No Suave"
click at [177, 185] on span "chevron_left" at bounding box center [177, 179] width 21 height 21
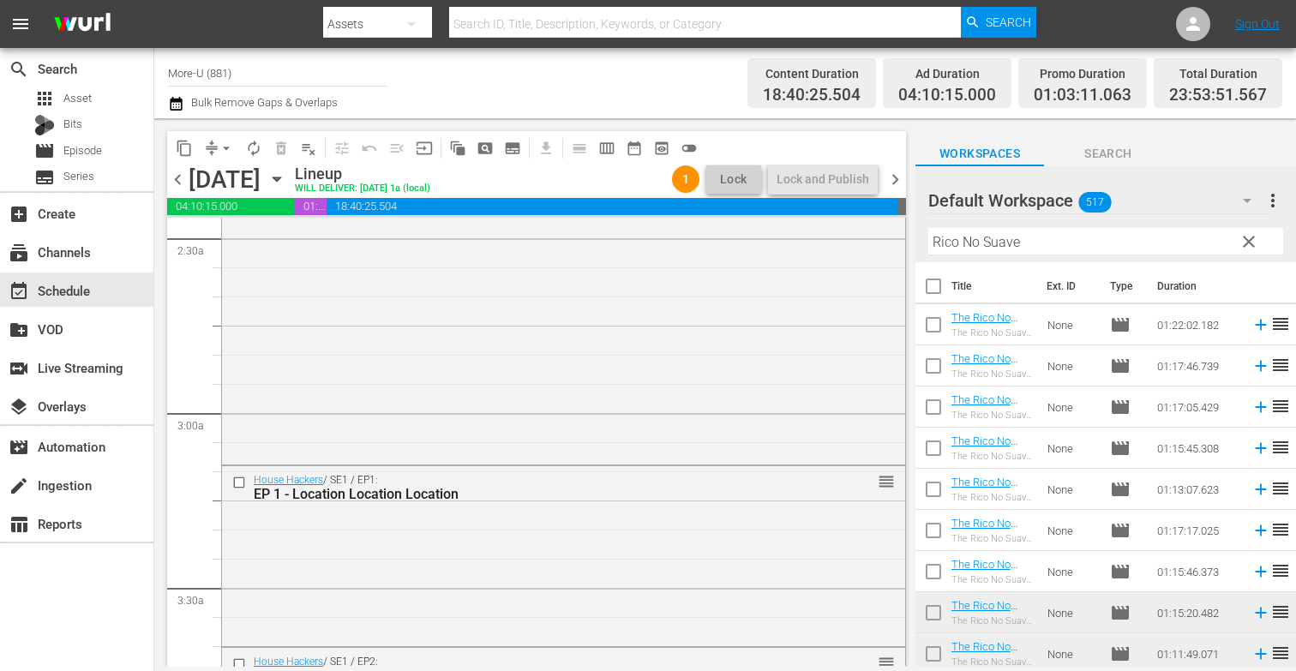
scroll to position [861, 0]
click at [891, 183] on span "chevron_right" at bounding box center [895, 179] width 21 height 21
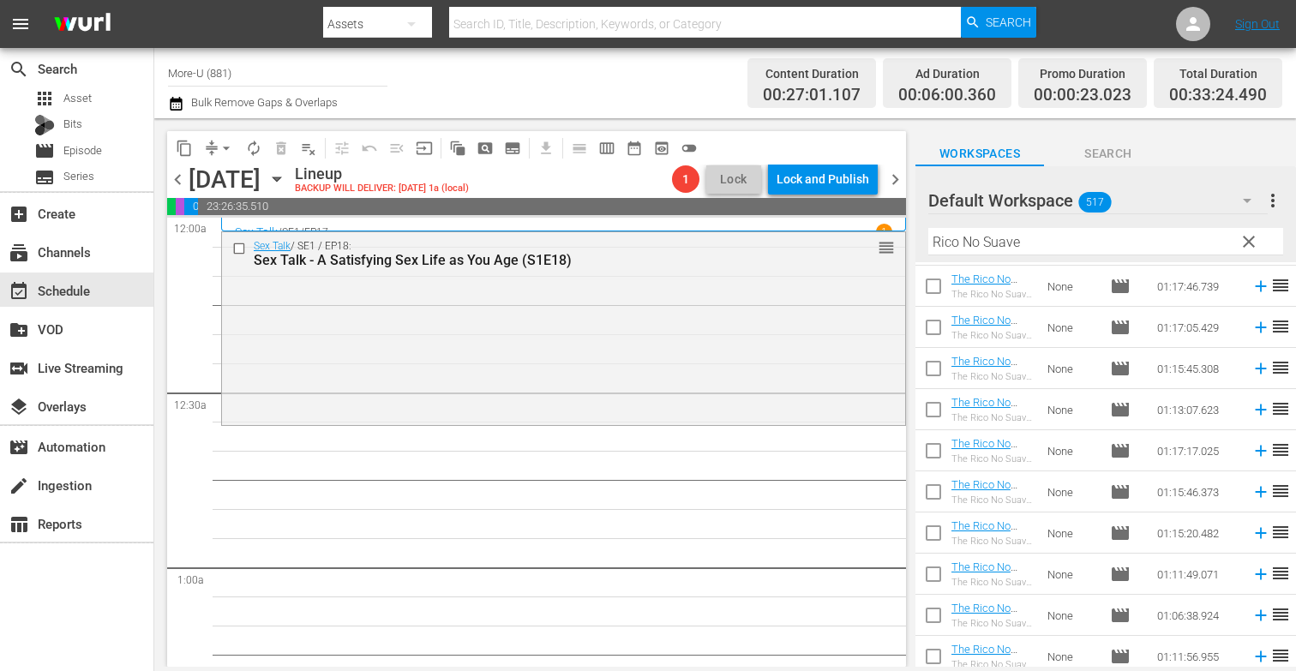
scroll to position [90, 0]
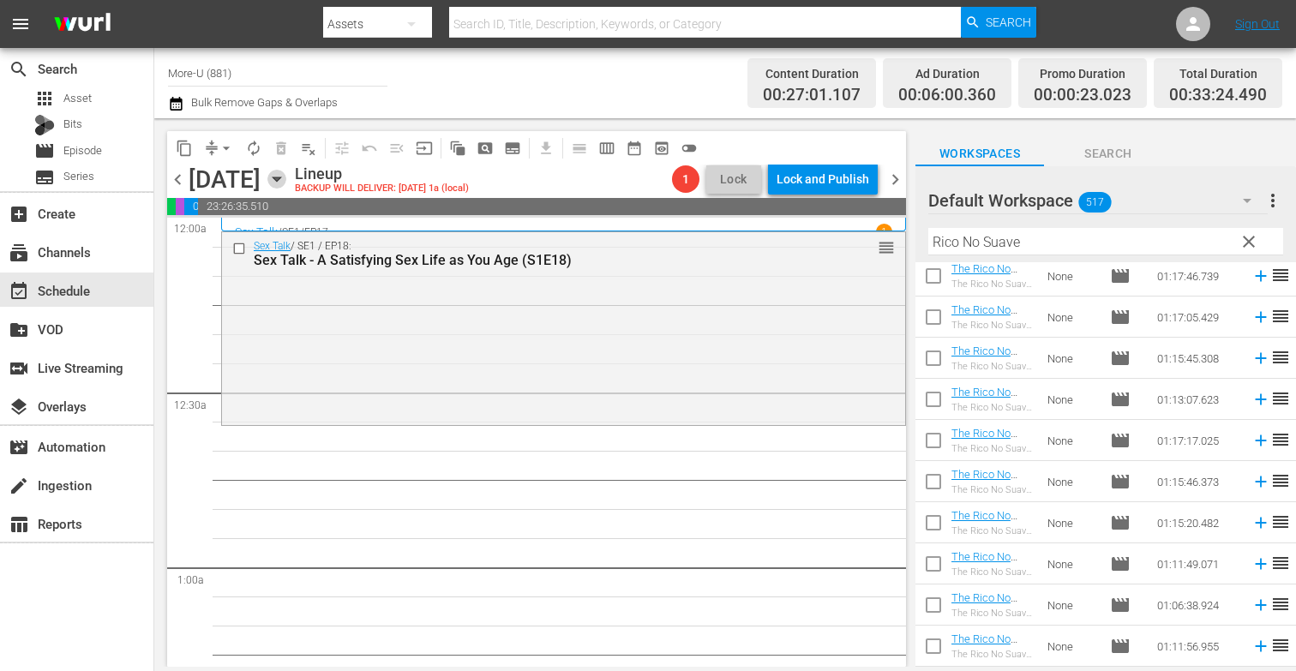
click at [280, 177] on icon "button" at bounding box center [277, 179] width 8 height 4
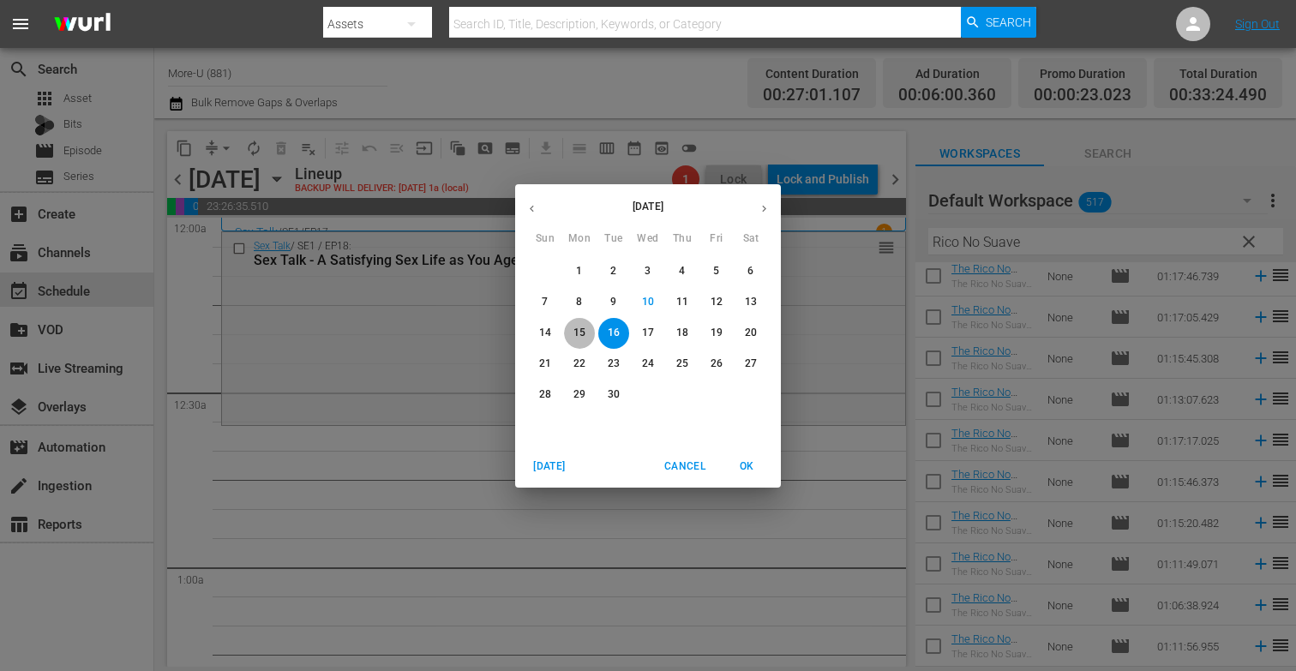
click at [582, 329] on p "15" at bounding box center [580, 333] width 12 height 15
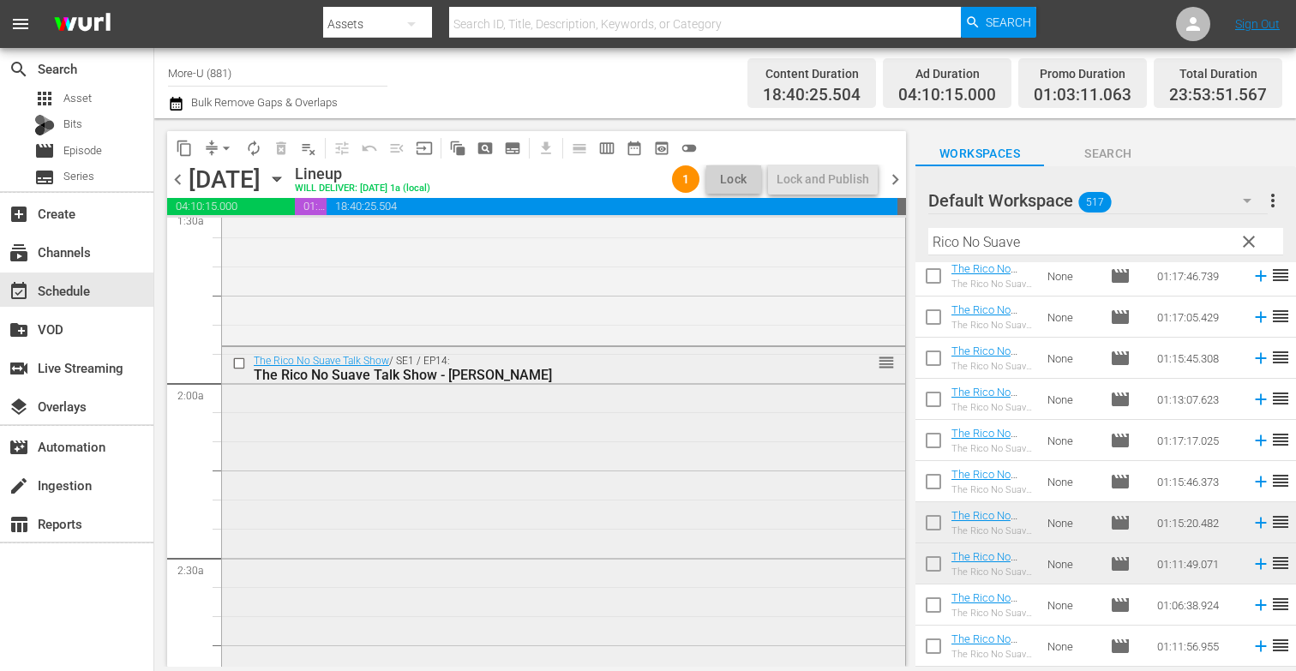
scroll to position [519, 0]
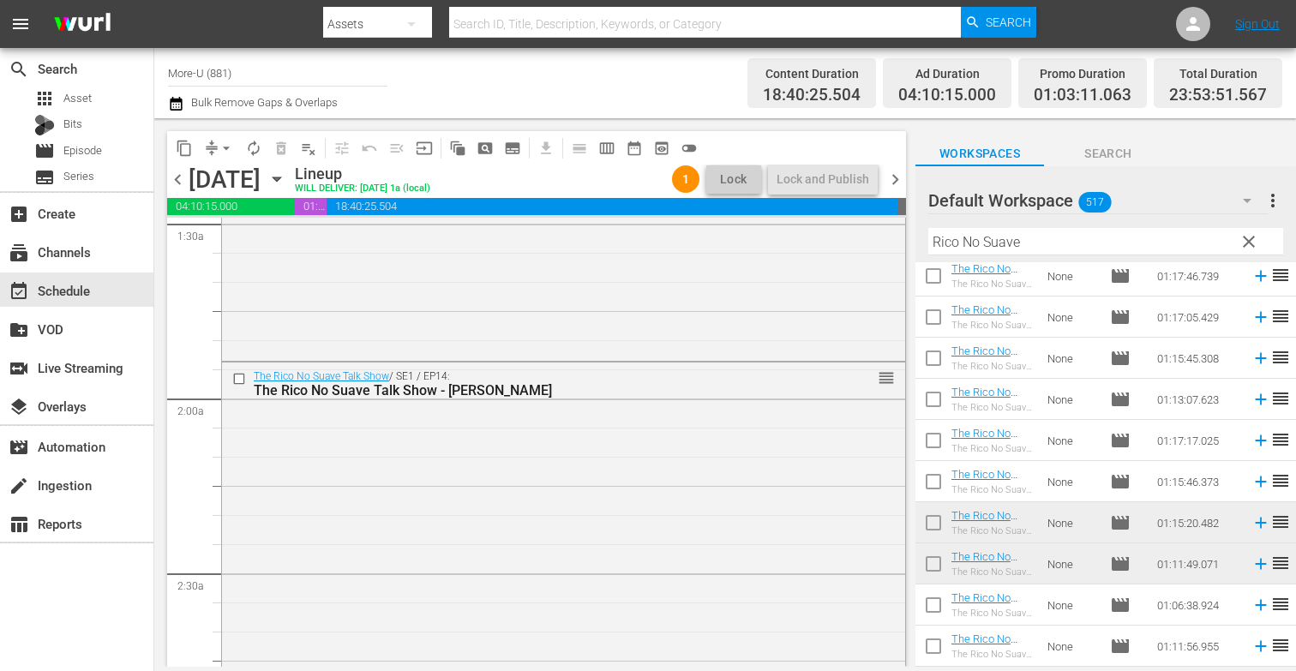
click at [286, 178] on icon "button" at bounding box center [276, 179] width 19 height 19
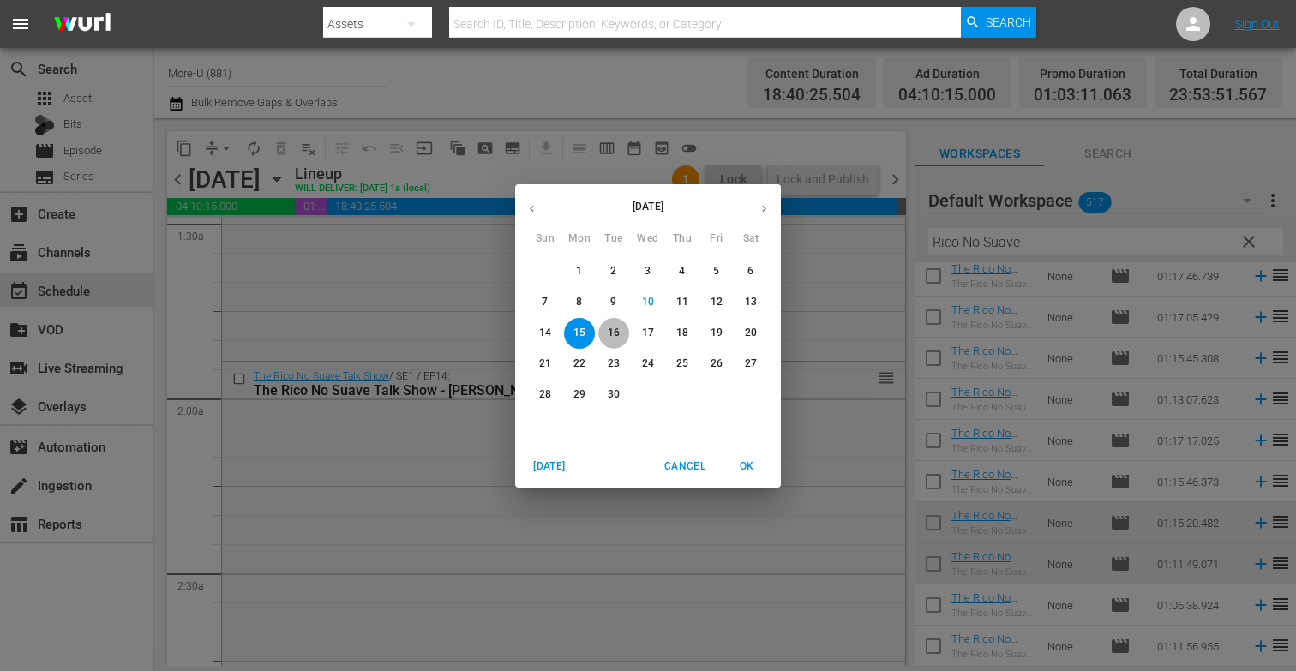
click at [628, 331] on span "16" at bounding box center [613, 333] width 31 height 15
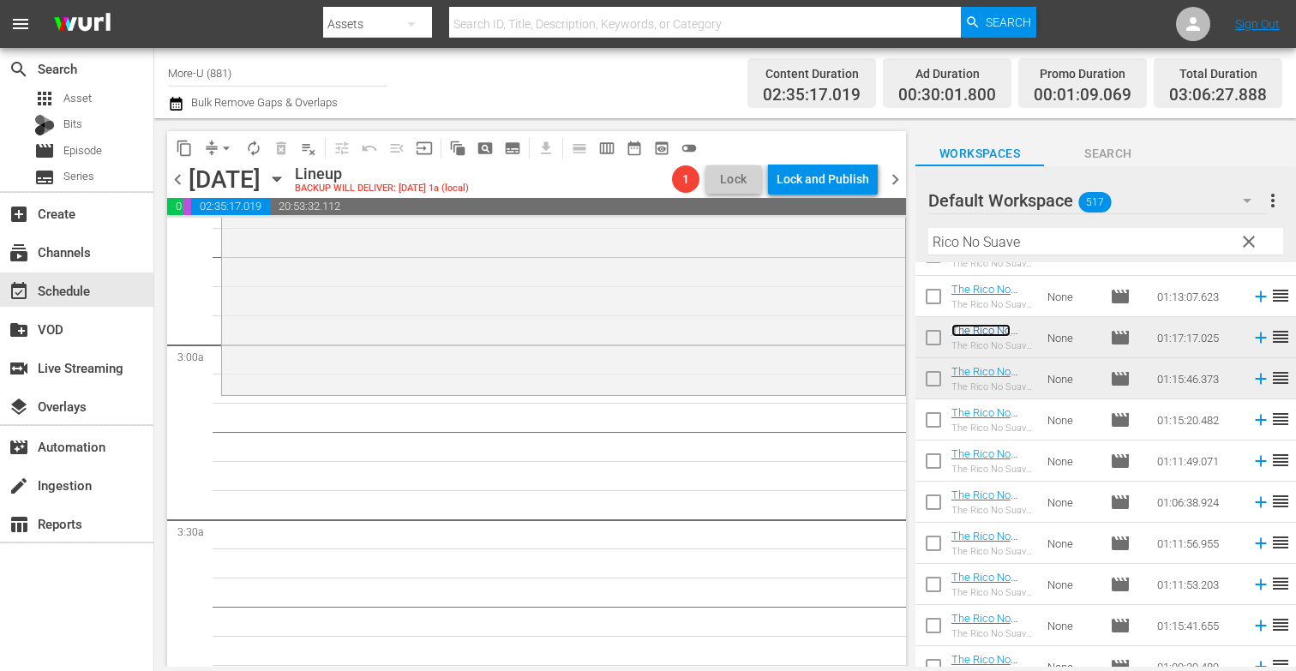
scroll to position [957, 0]
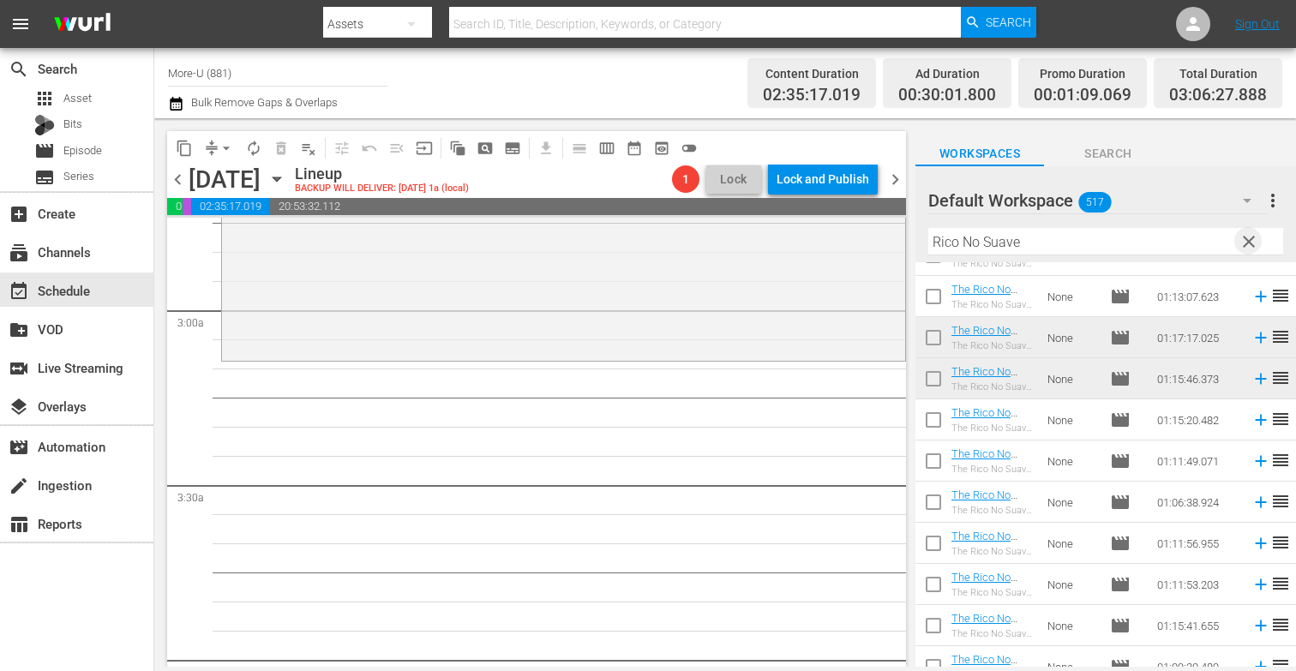
click at [1251, 236] on span "clear" at bounding box center [1249, 241] width 21 height 21
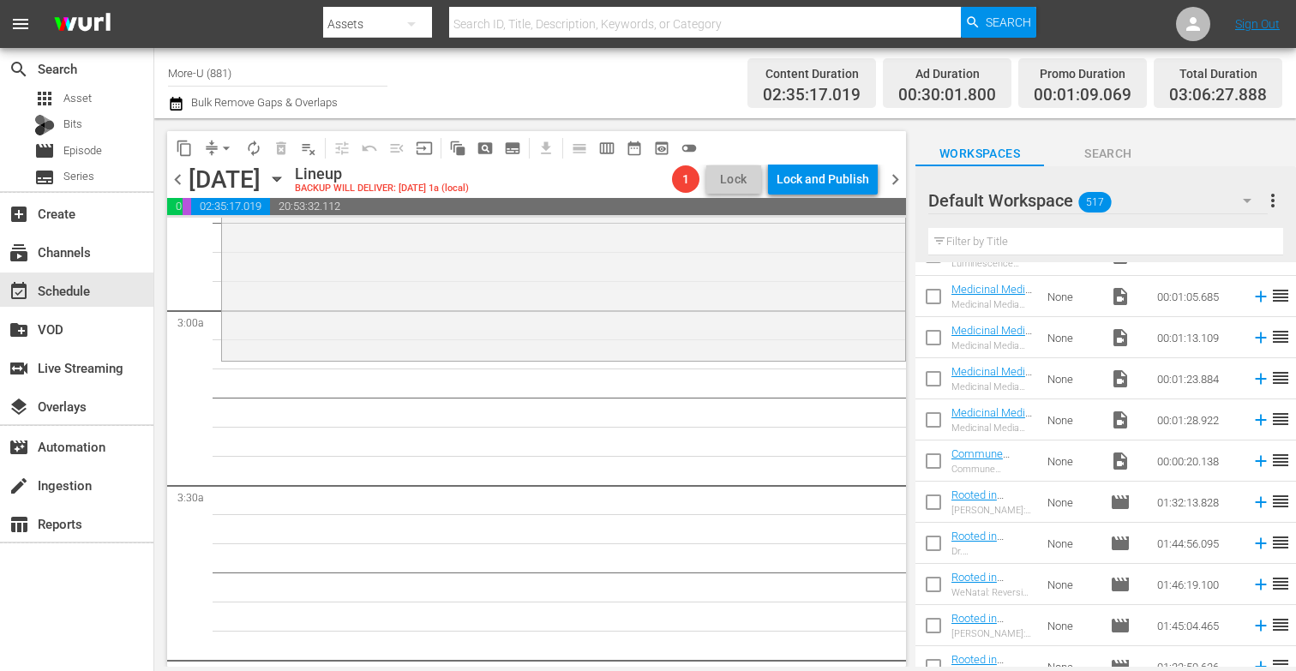
click at [1103, 239] on input "text" at bounding box center [1105, 241] width 355 height 27
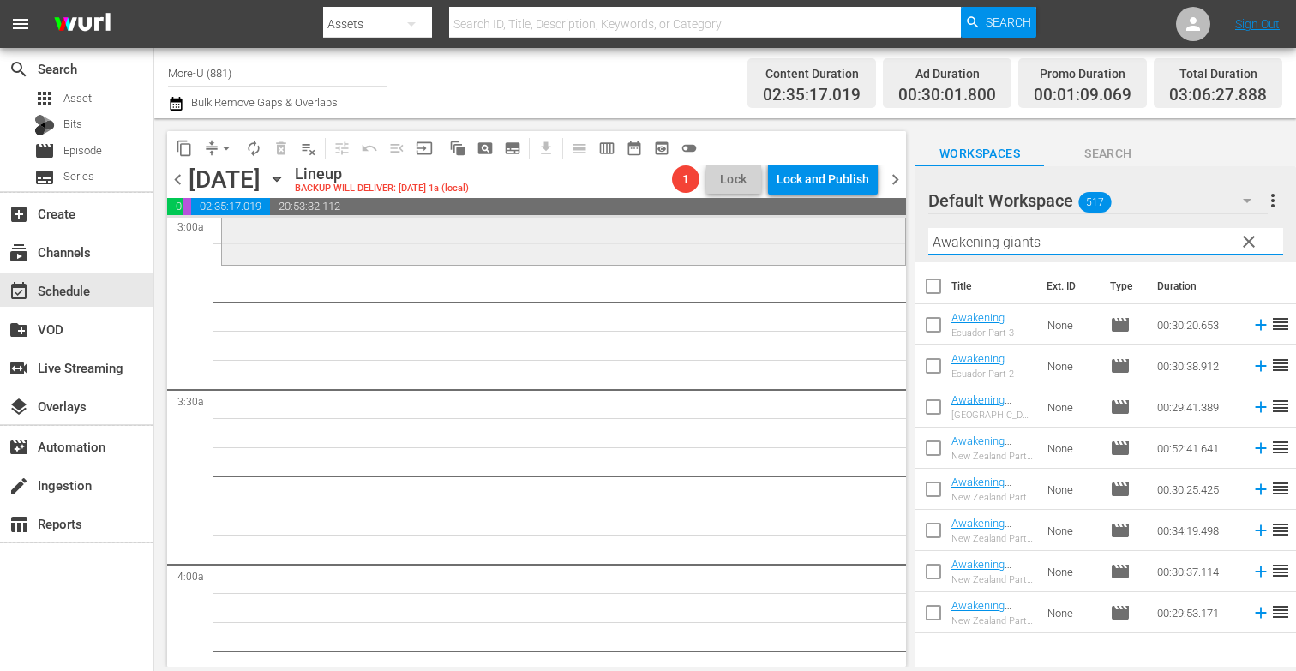
scroll to position [1050, 0]
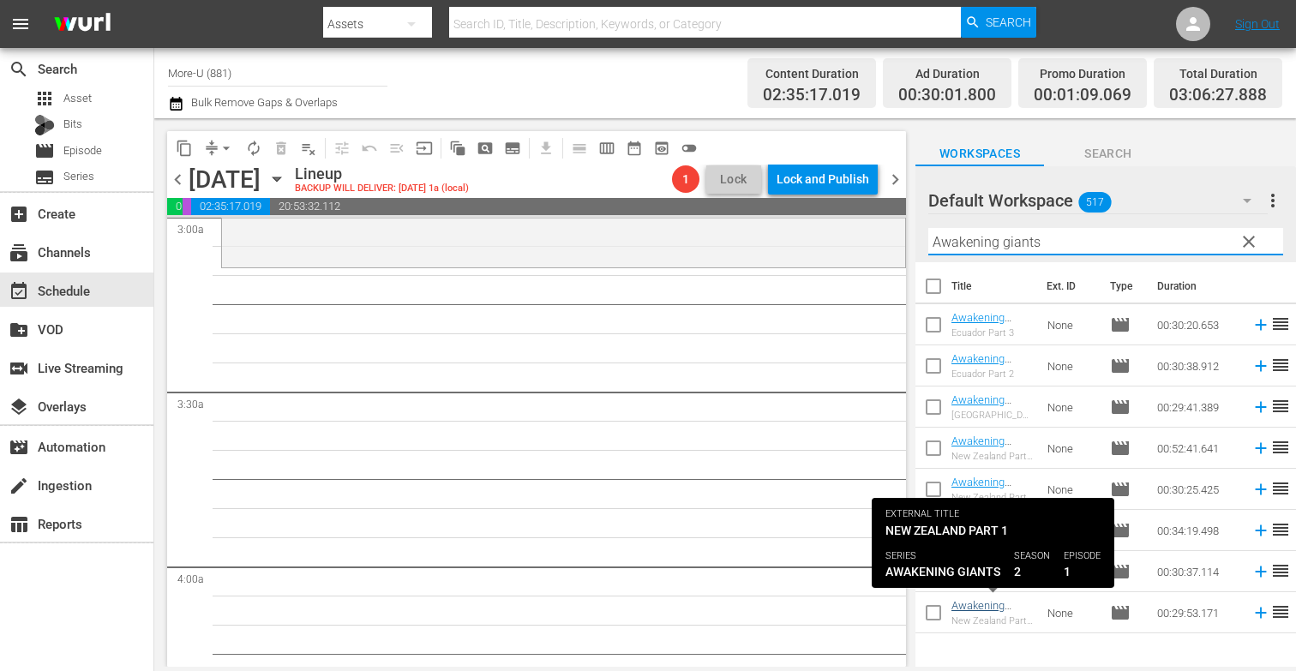
type input "Awakening giants"
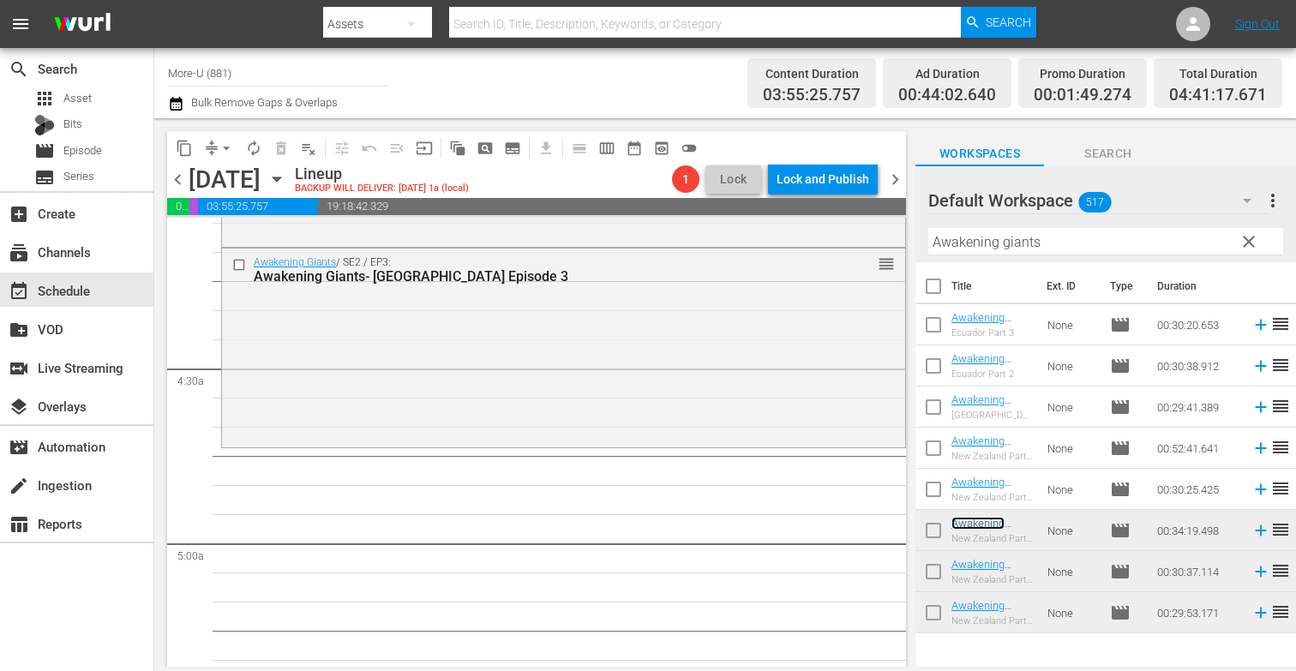
scroll to position [1430, 0]
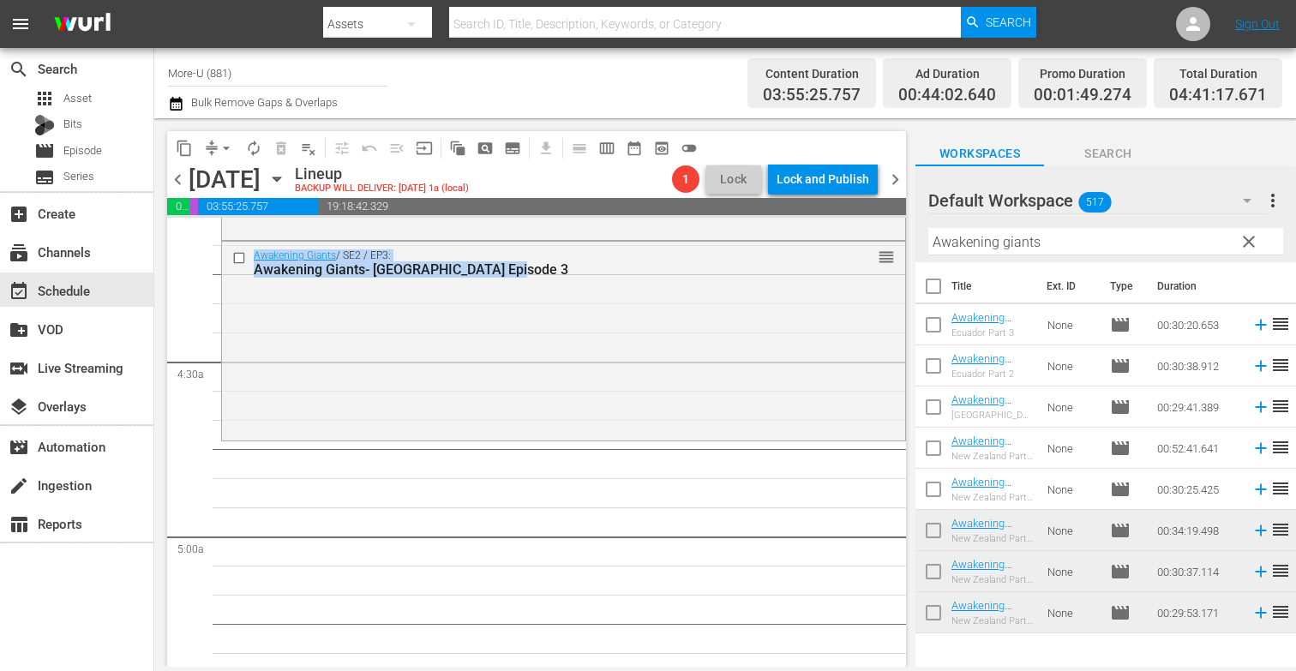
drag, startPoint x: 664, startPoint y: 354, endPoint x: 832, endPoint y: 477, distance: 207.3
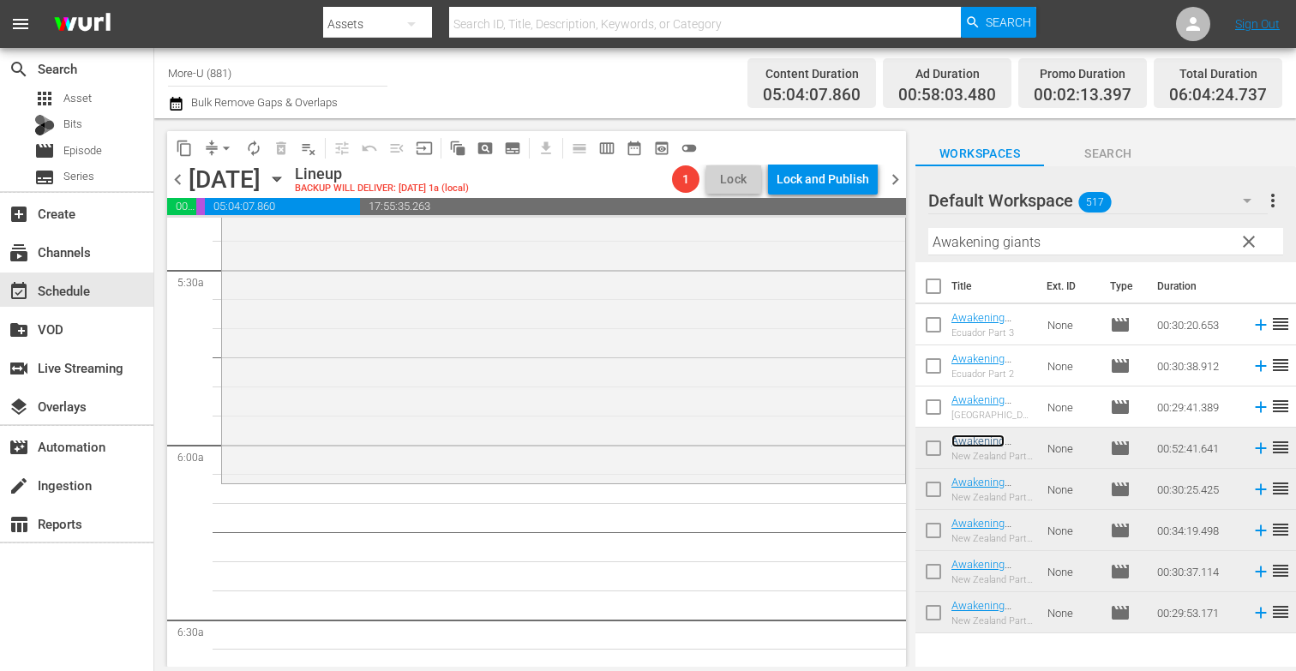
scroll to position [1882, 0]
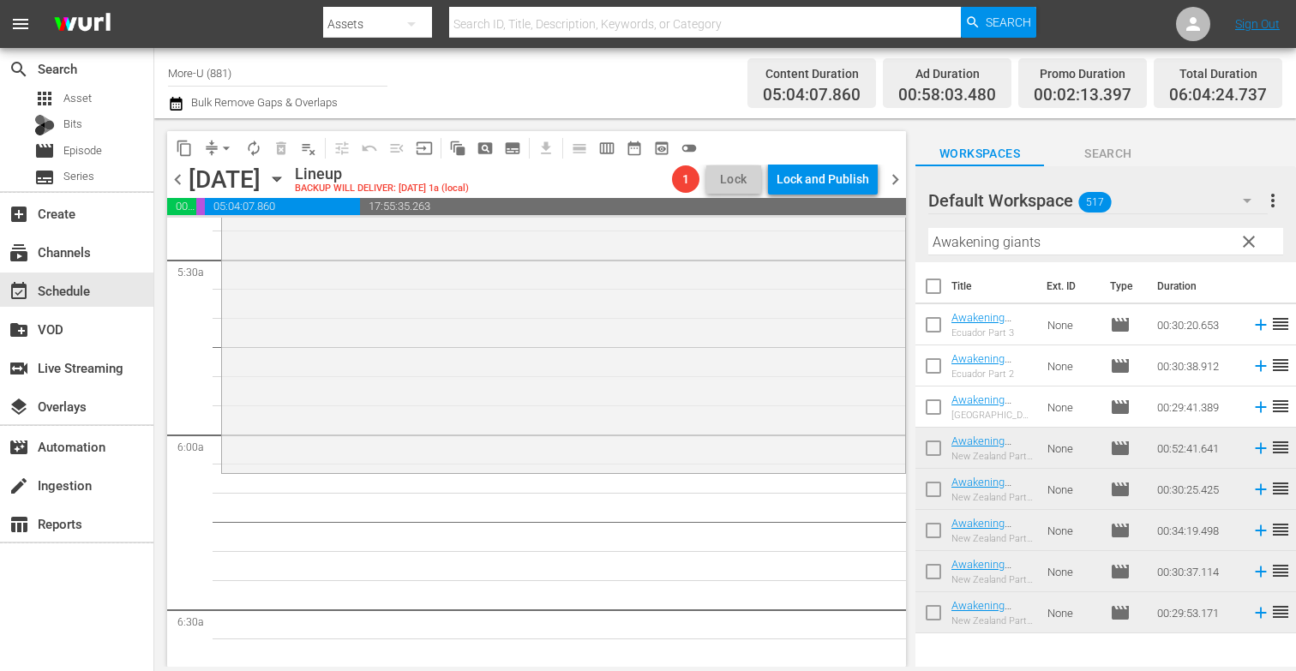
click at [1241, 241] on span "clear" at bounding box center [1249, 241] width 21 height 21
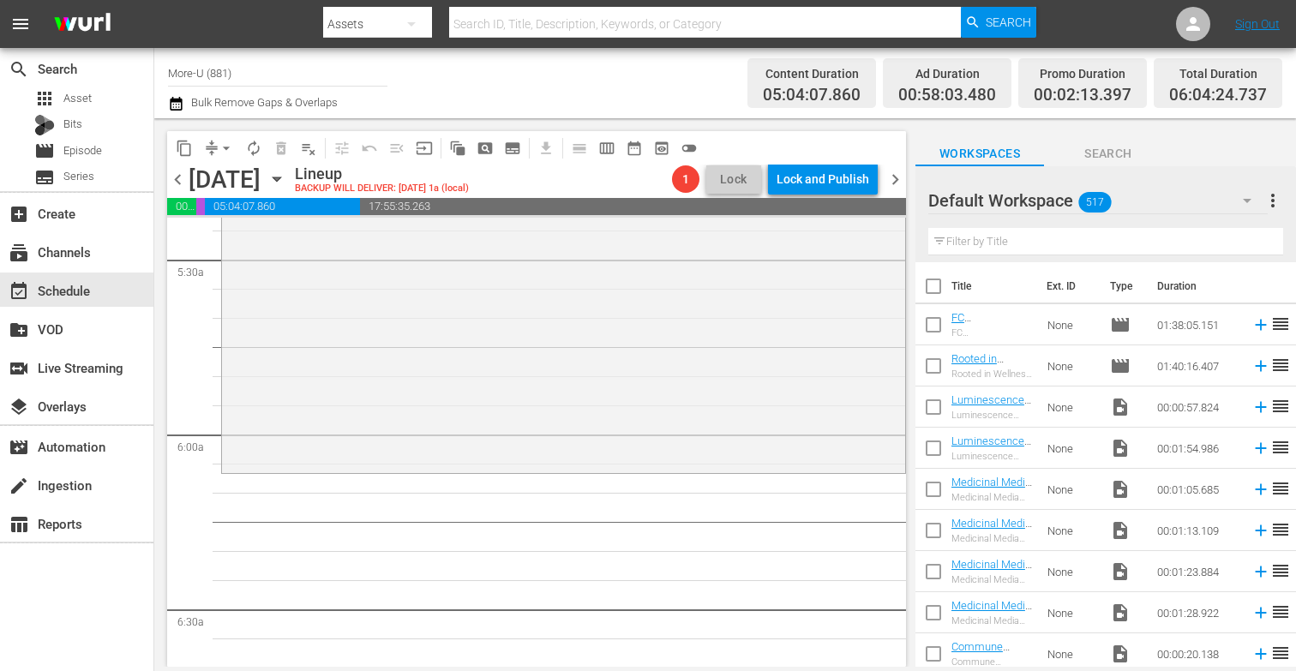
click at [1136, 243] on input "text" at bounding box center [1105, 241] width 355 height 27
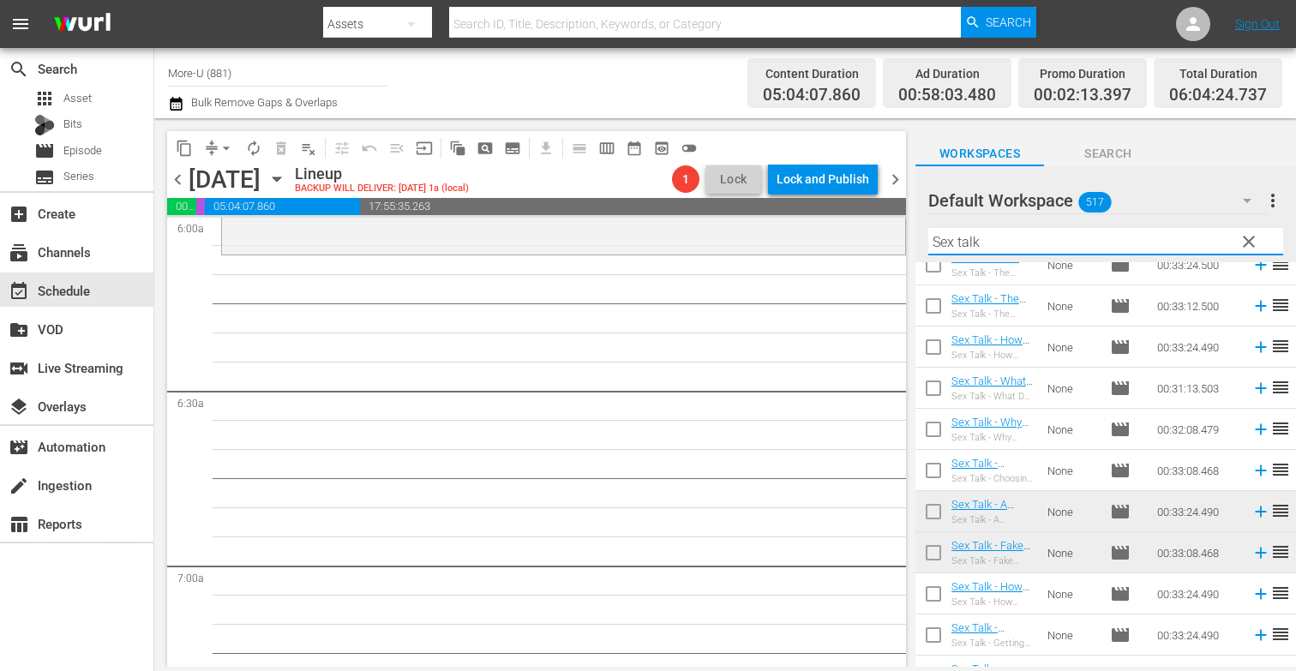
scroll to position [153, 0]
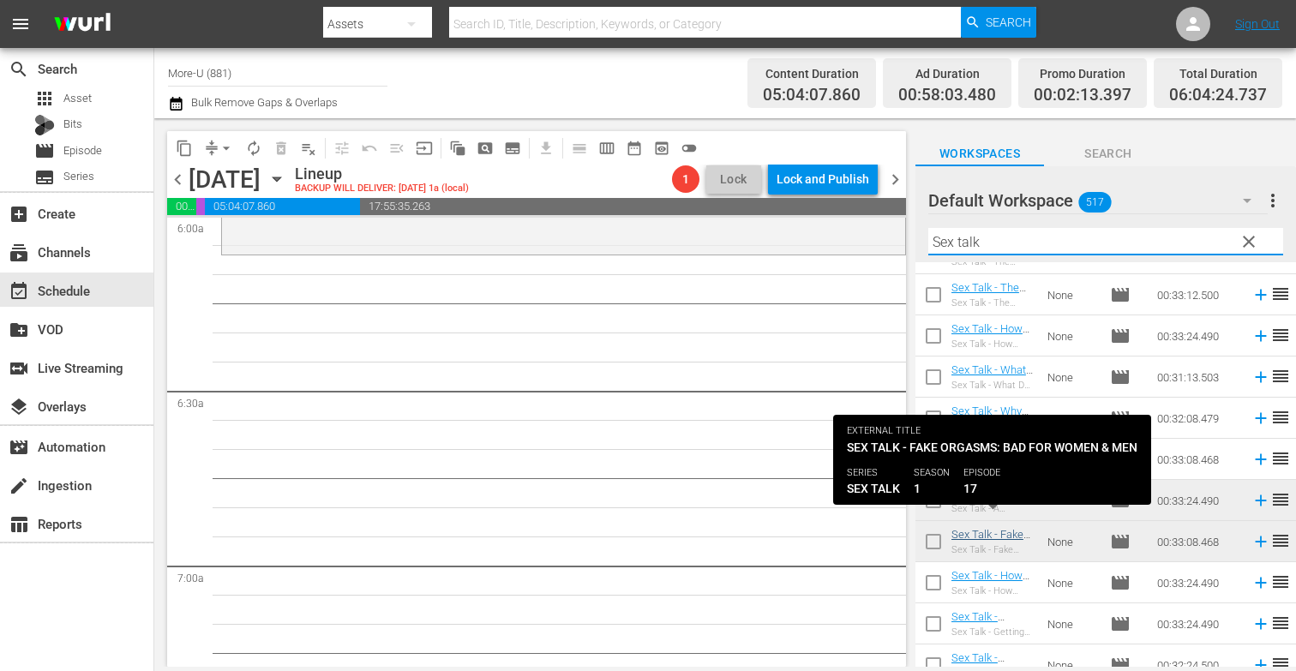
type input "Sex talk"
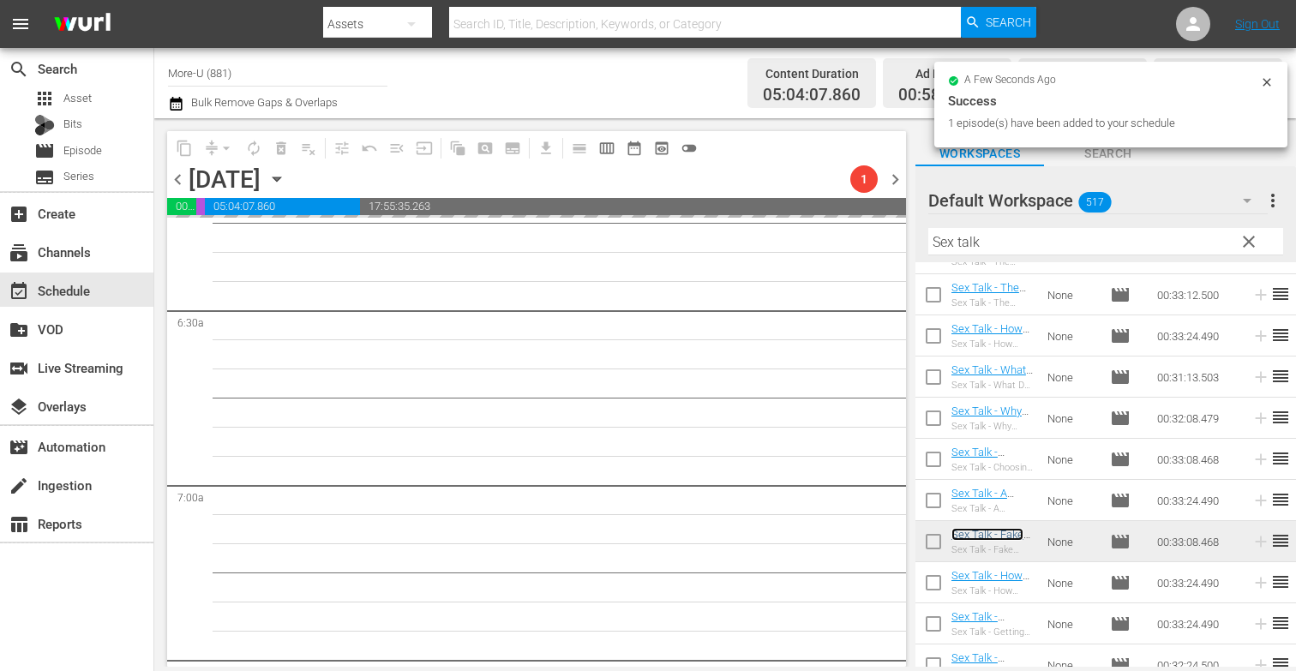
scroll to position [2197, 0]
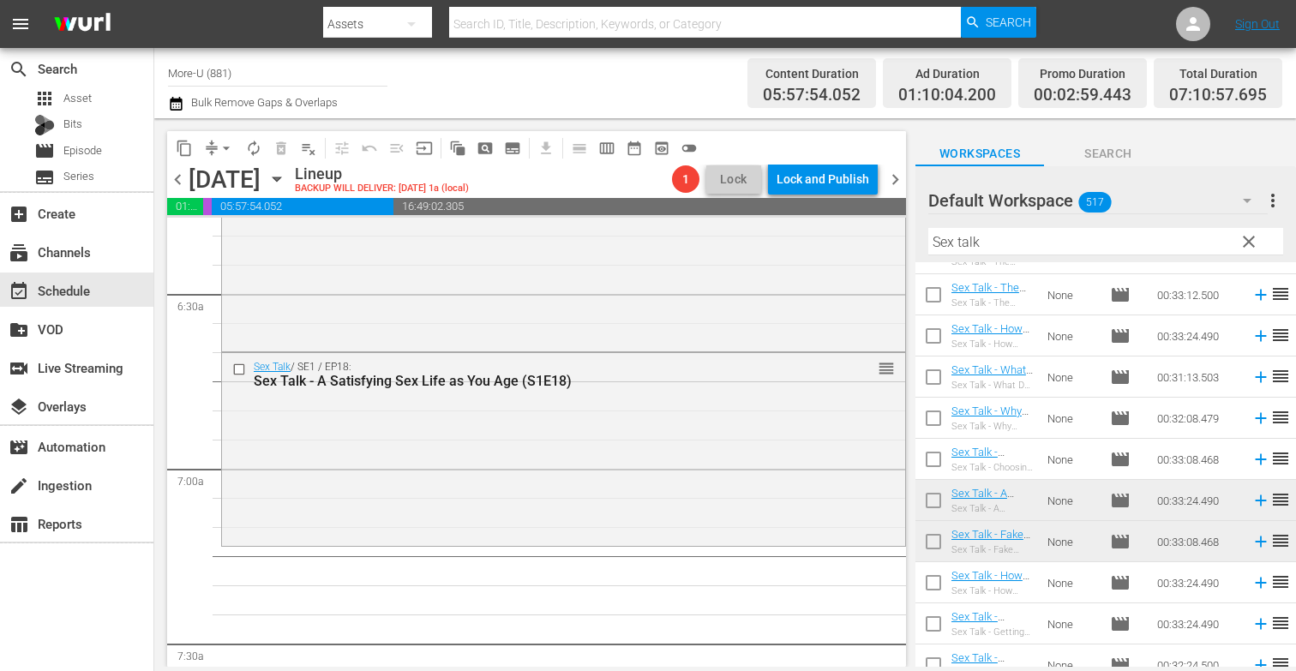
click at [179, 181] on span "chevron_left" at bounding box center [177, 179] width 21 height 21
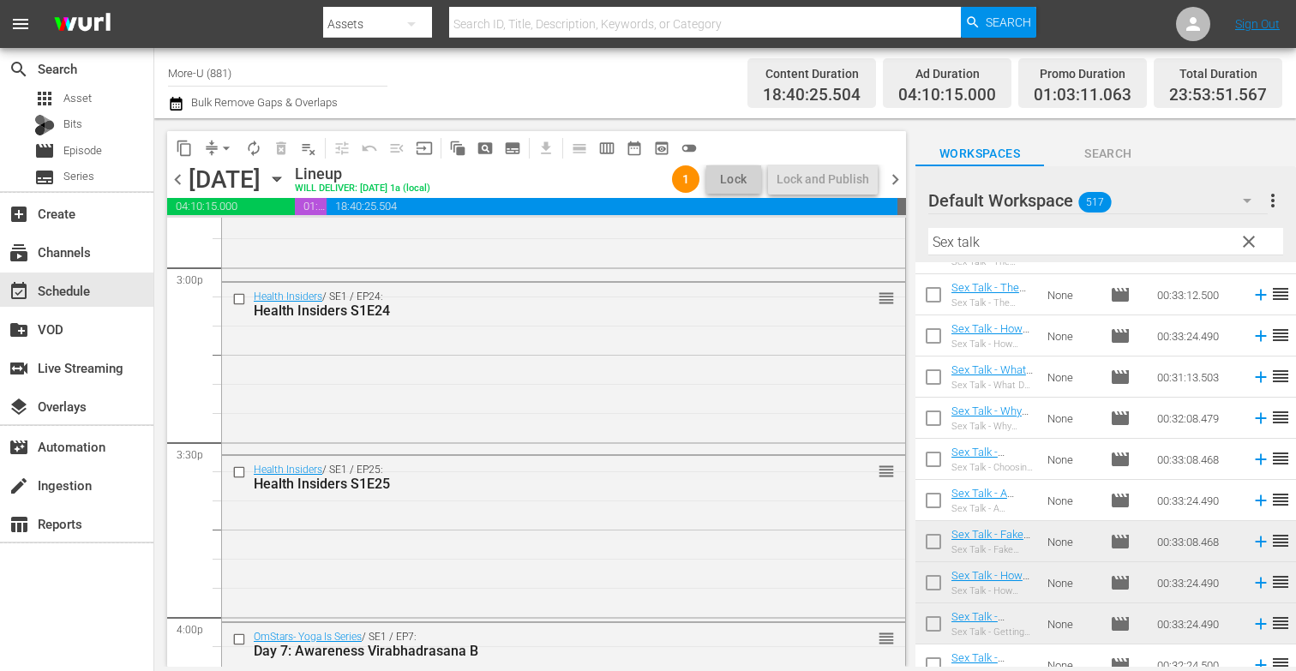
scroll to position [5493, 0]
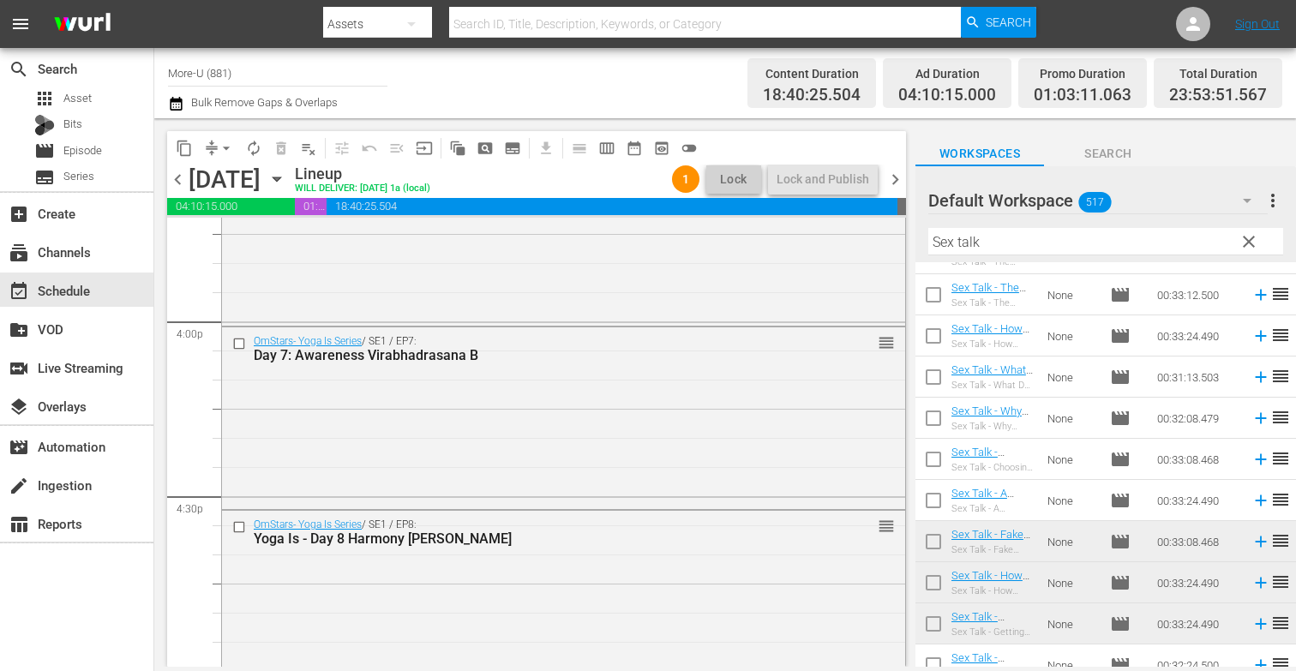
click at [1243, 245] on span "clear" at bounding box center [1249, 241] width 21 height 21
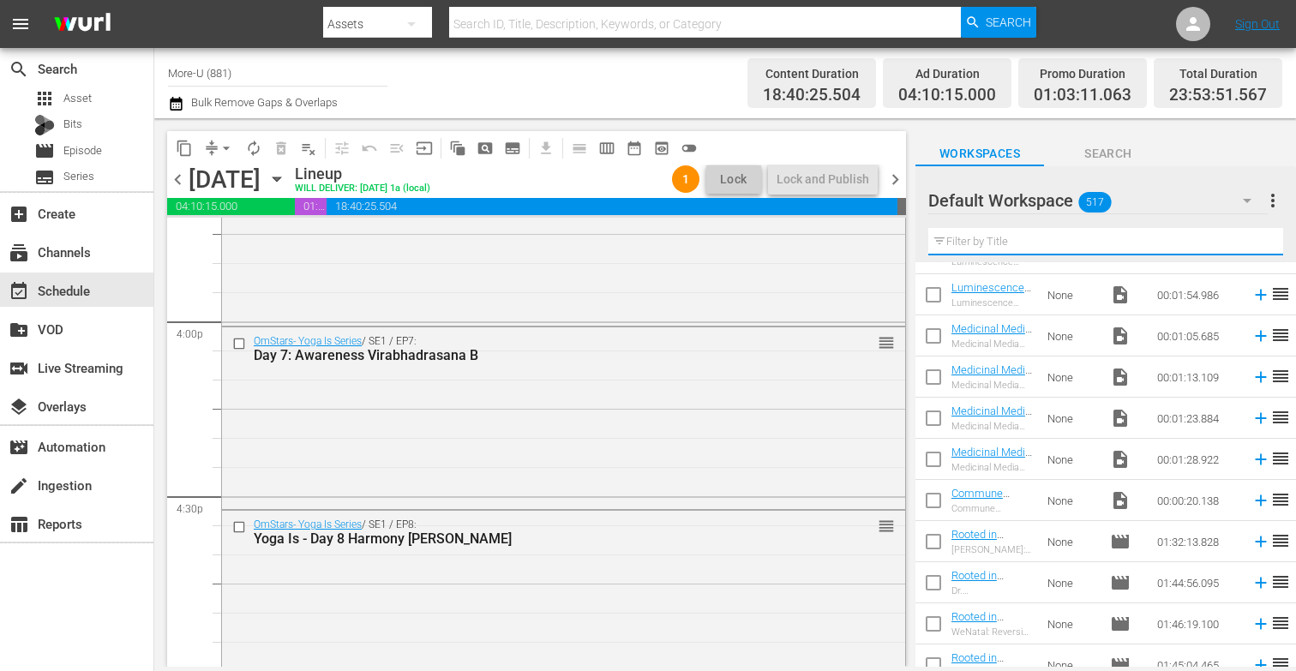
click at [1169, 253] on input "text" at bounding box center [1105, 241] width 355 height 27
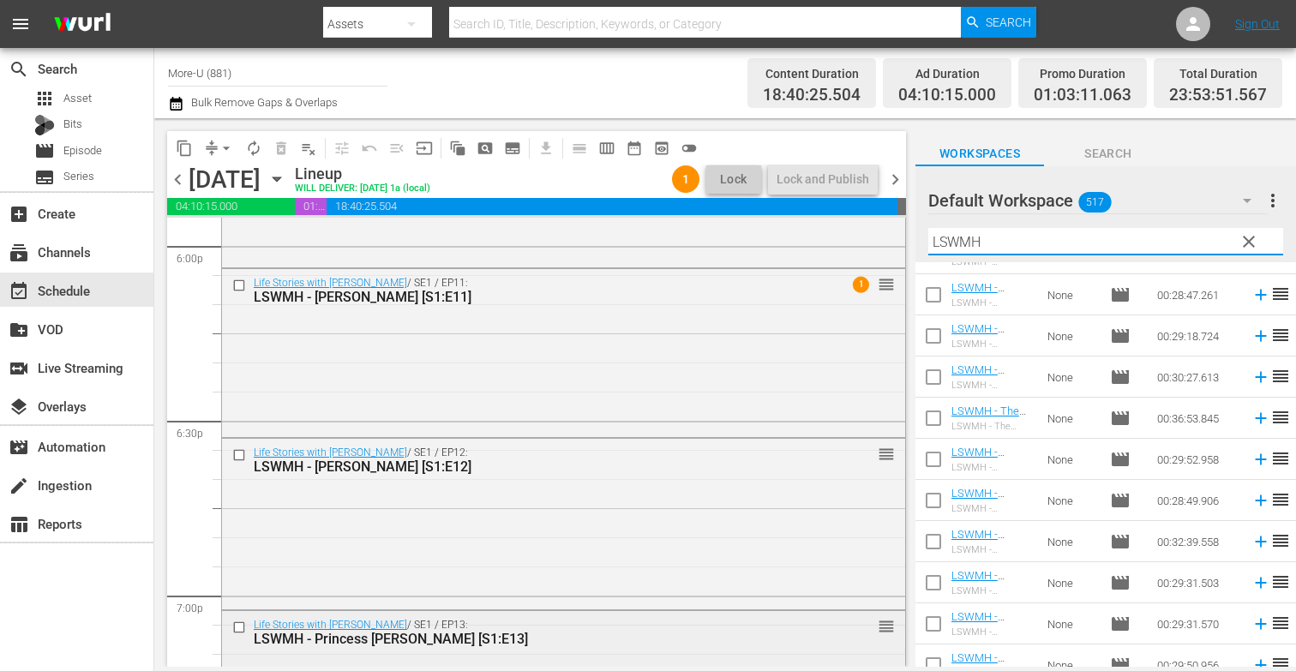
scroll to position [6256, 0]
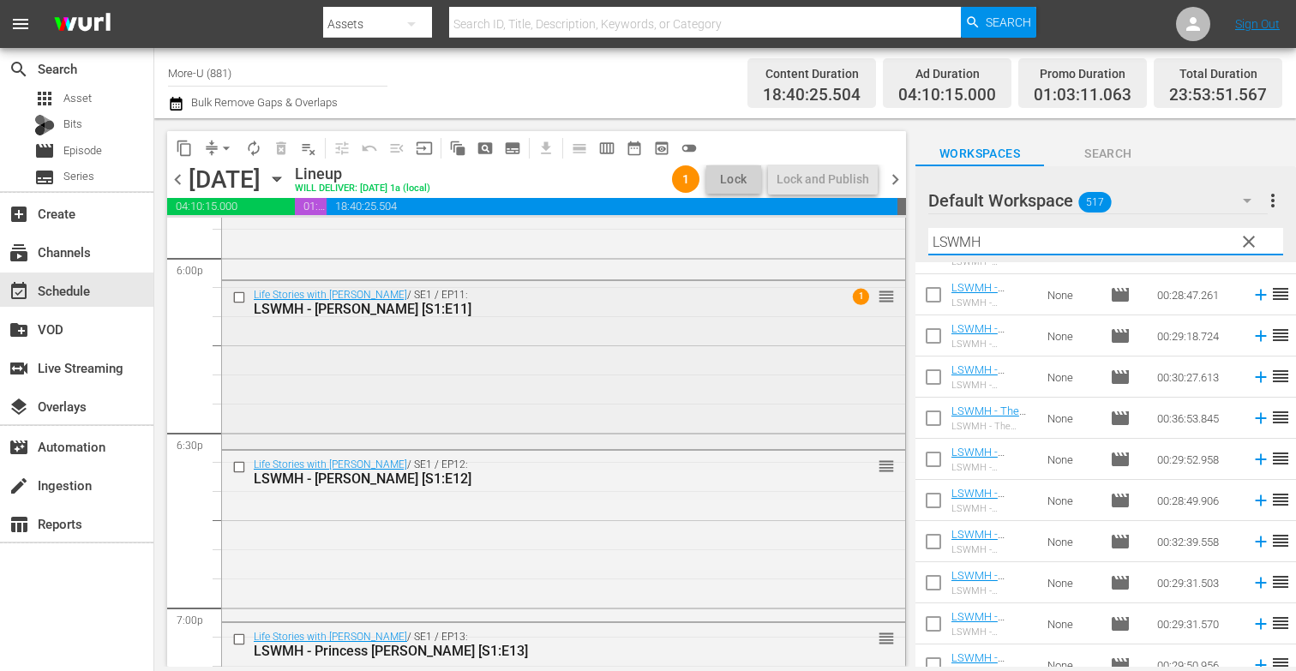
type input "LSWMH"
click at [618, 377] on div "Life Stories with Marc Hoberman / SE1 / EP11: LSWMH - Gregg Brinkley [S1:E11] 1…" at bounding box center [563, 363] width 683 height 165
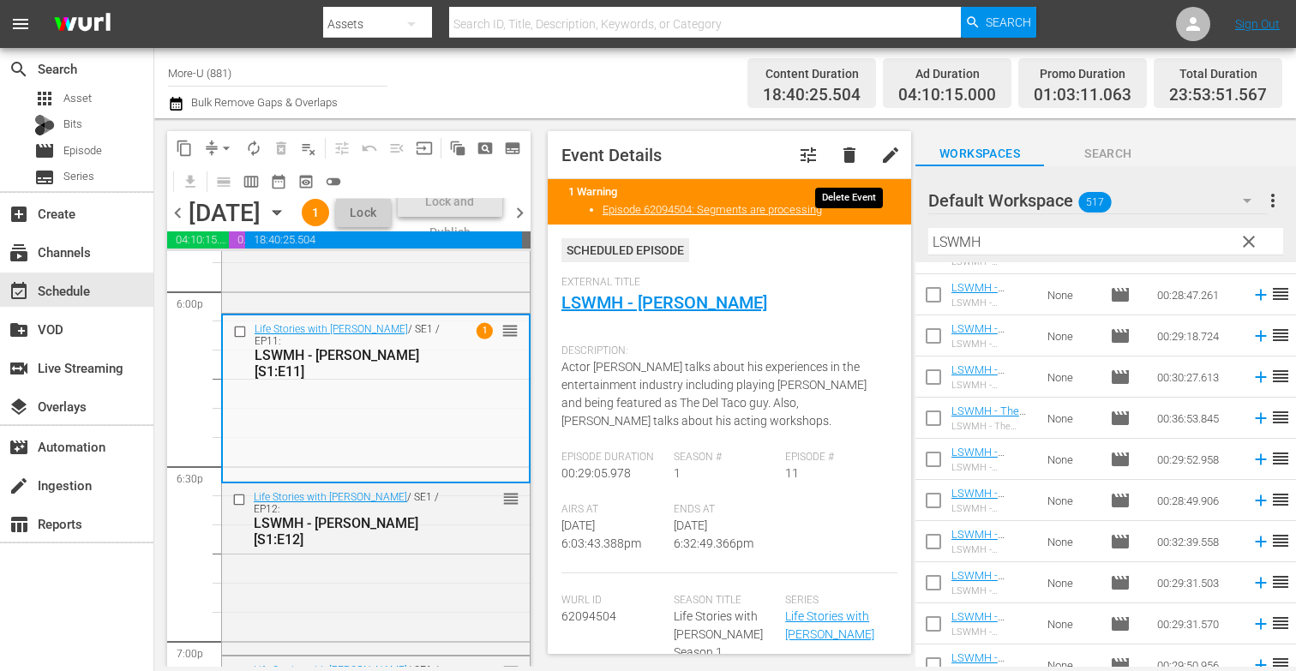
click at [847, 151] on span "delete" at bounding box center [849, 155] width 21 height 21
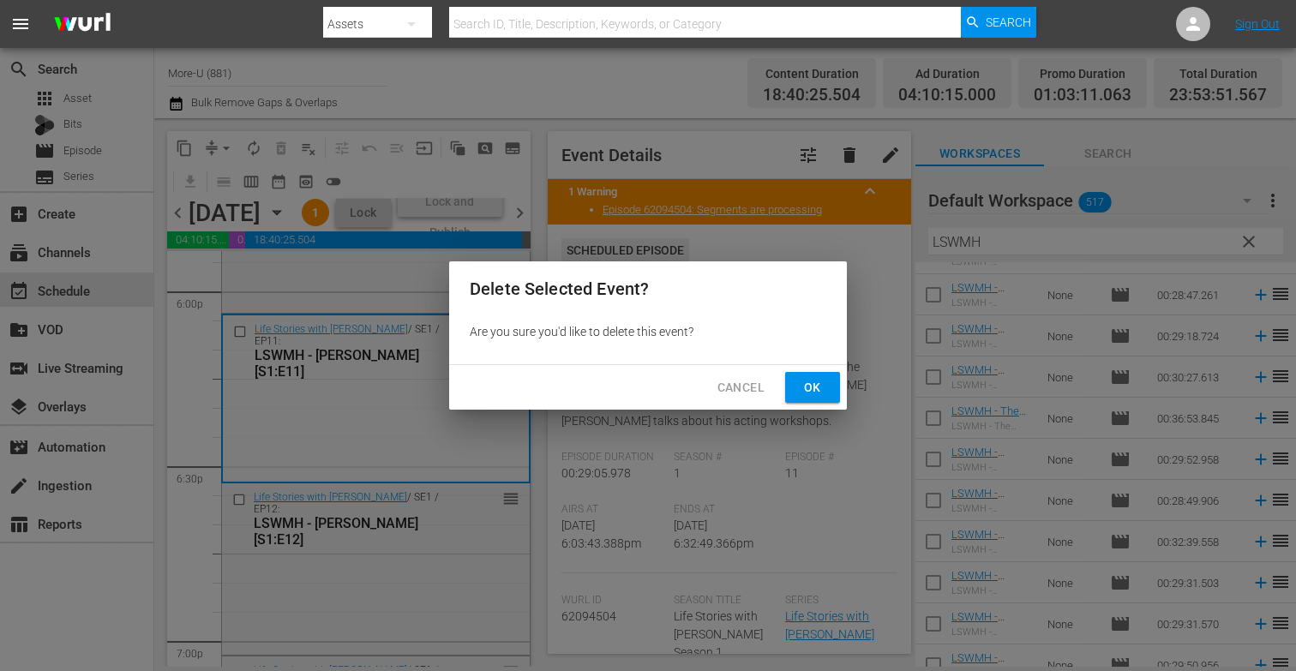
click at [801, 380] on span "Ok" at bounding box center [812, 387] width 27 height 21
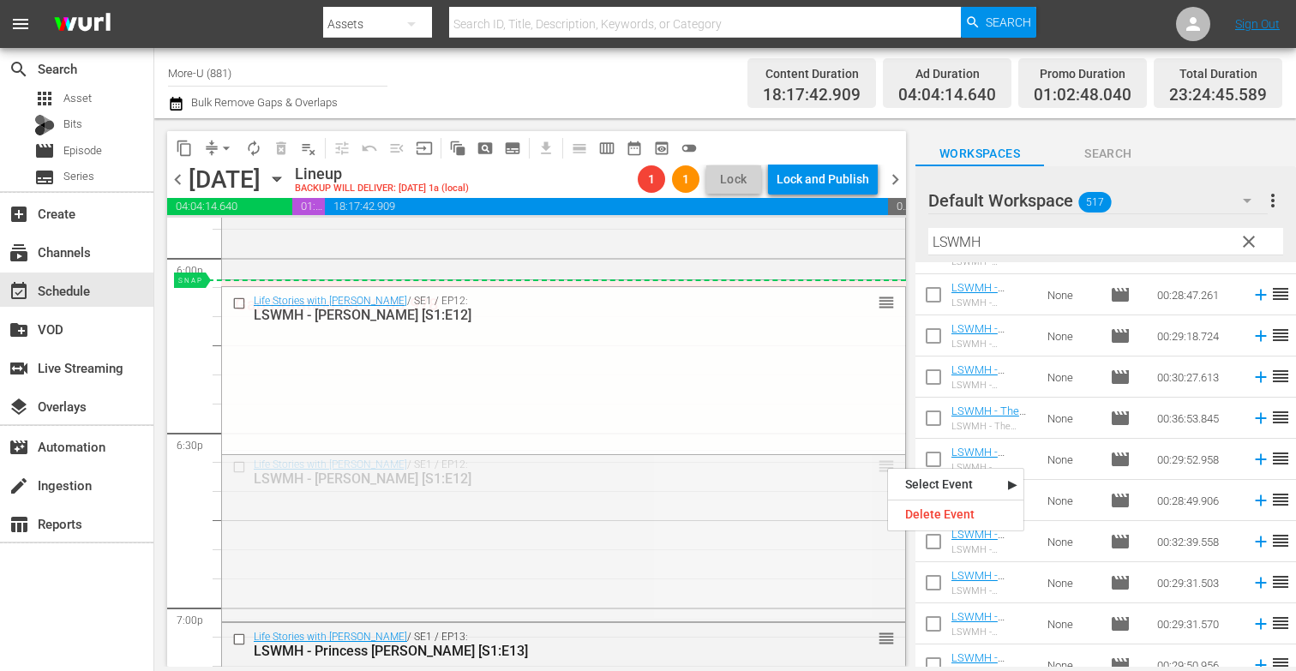
drag, startPoint x: 887, startPoint y: 466, endPoint x: 844, endPoint y: 286, distance: 185.3
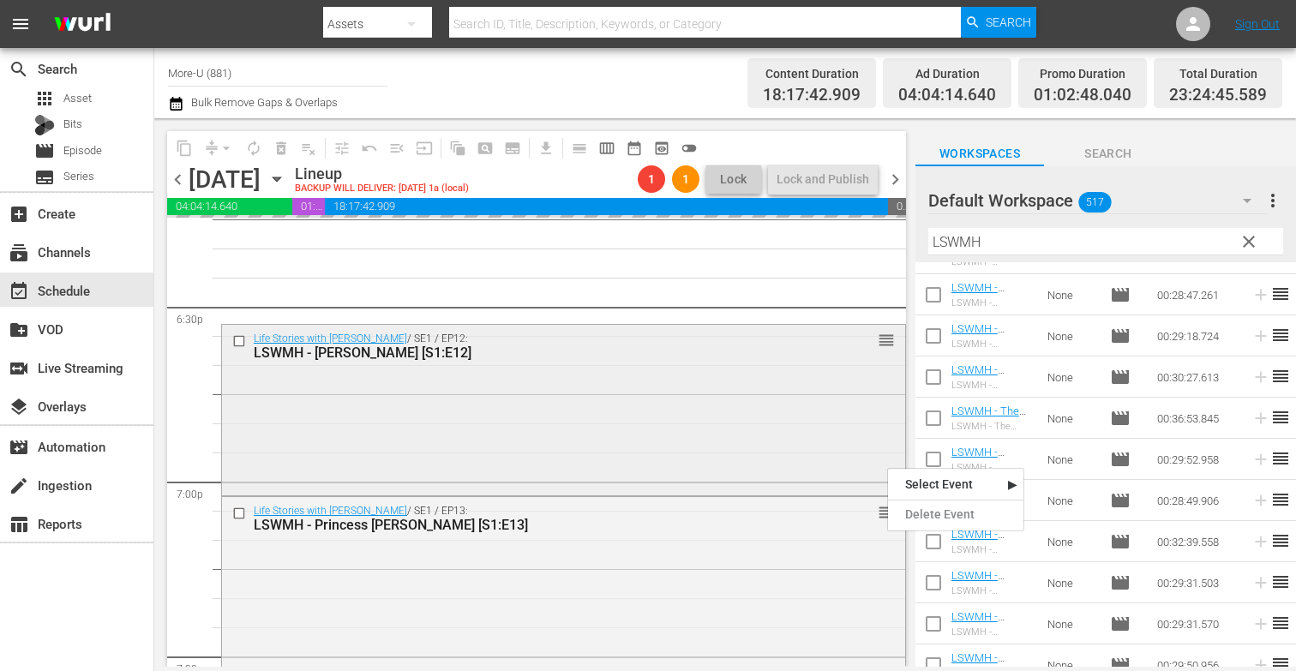
scroll to position [6416, 0]
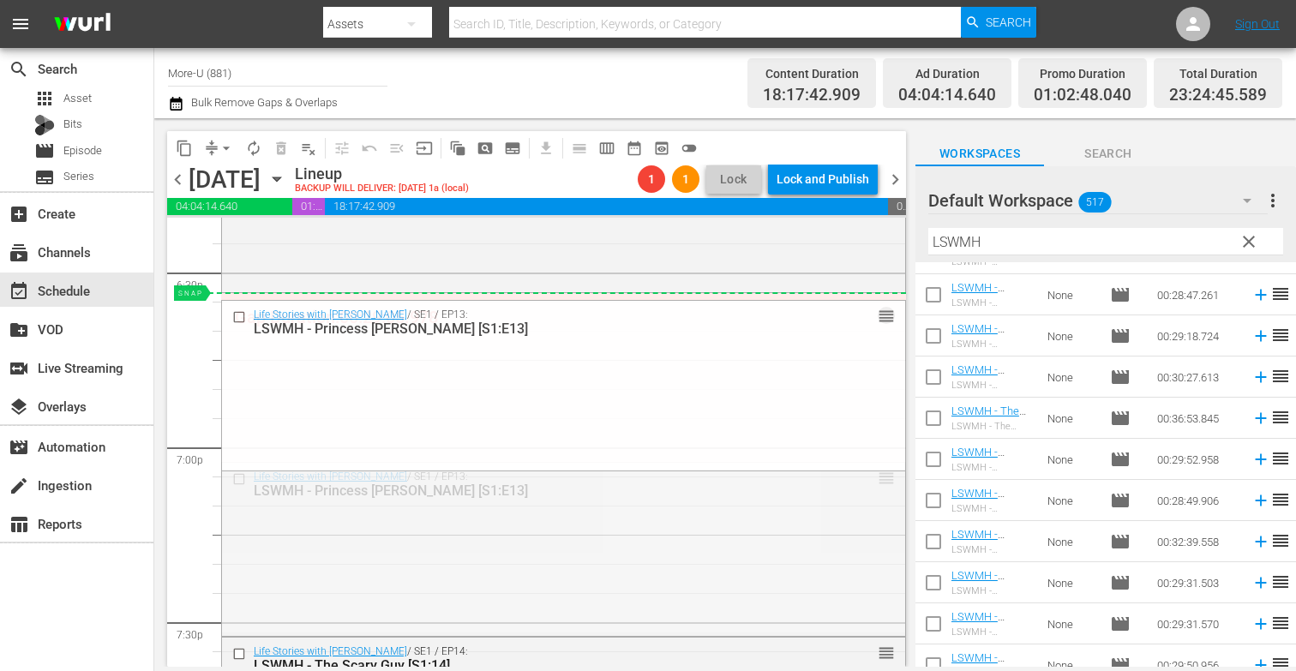
drag, startPoint x: 886, startPoint y: 481, endPoint x: 851, endPoint y: 299, distance: 185.0
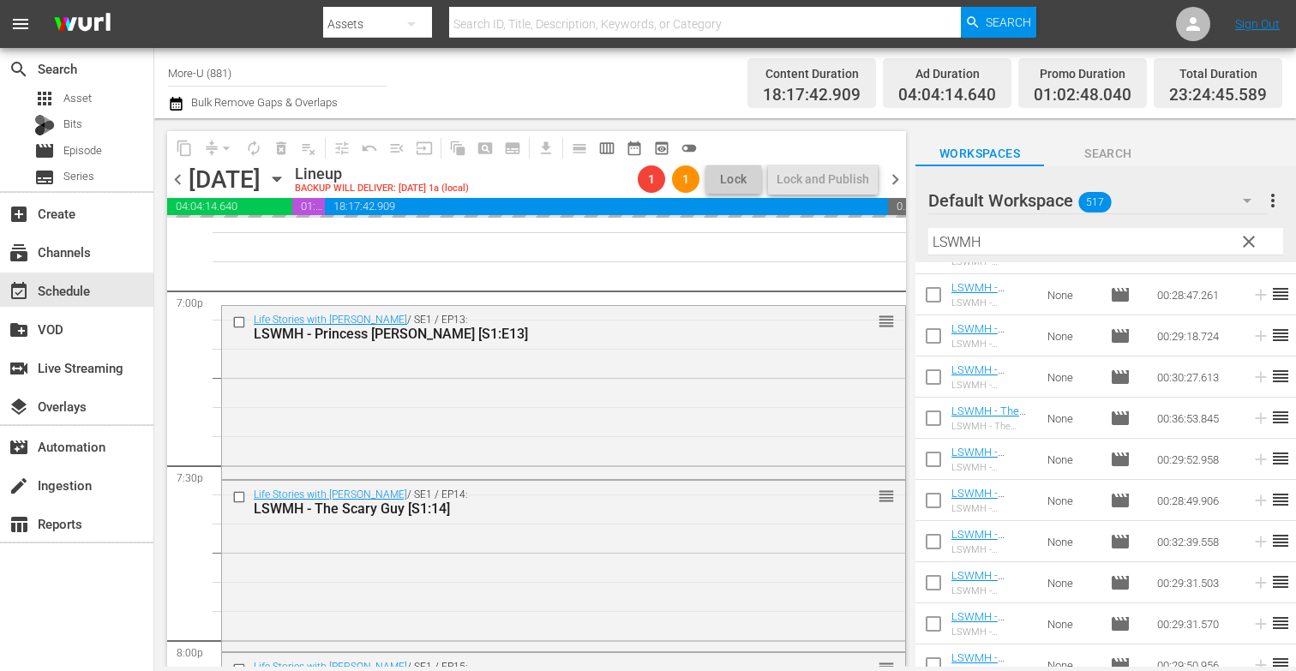
scroll to position [6581, 0]
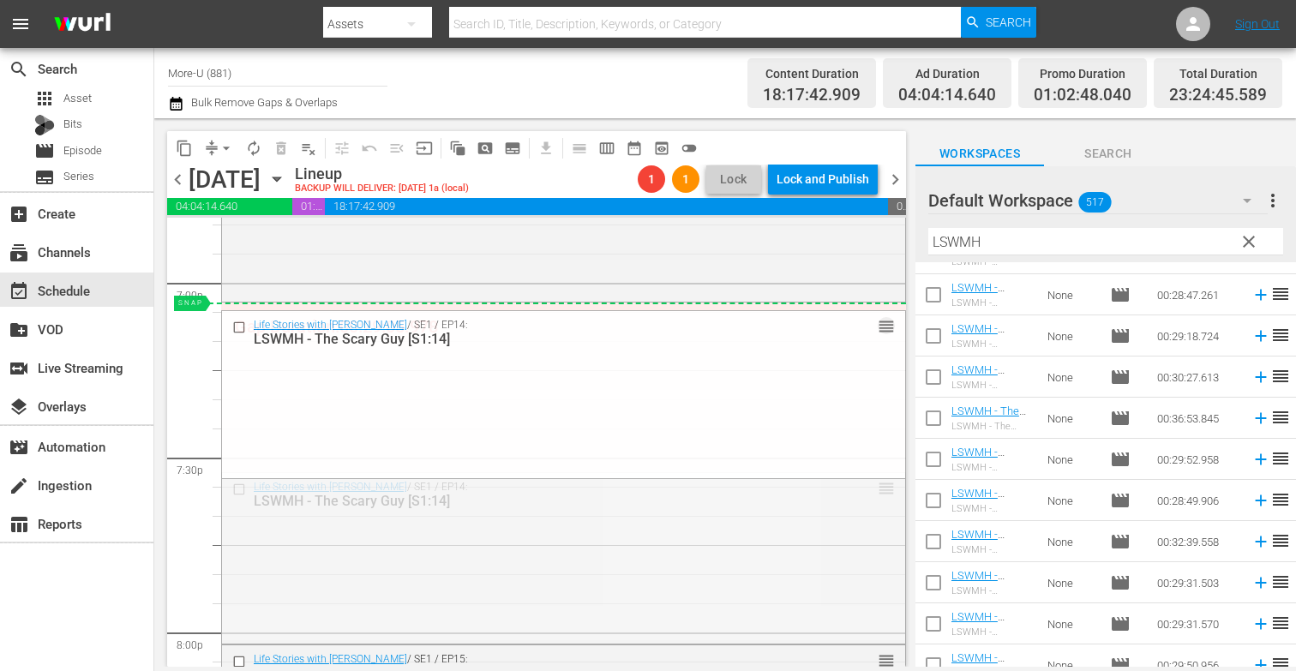
drag, startPoint x: 886, startPoint y: 486, endPoint x: 820, endPoint y: 307, distance: 190.7
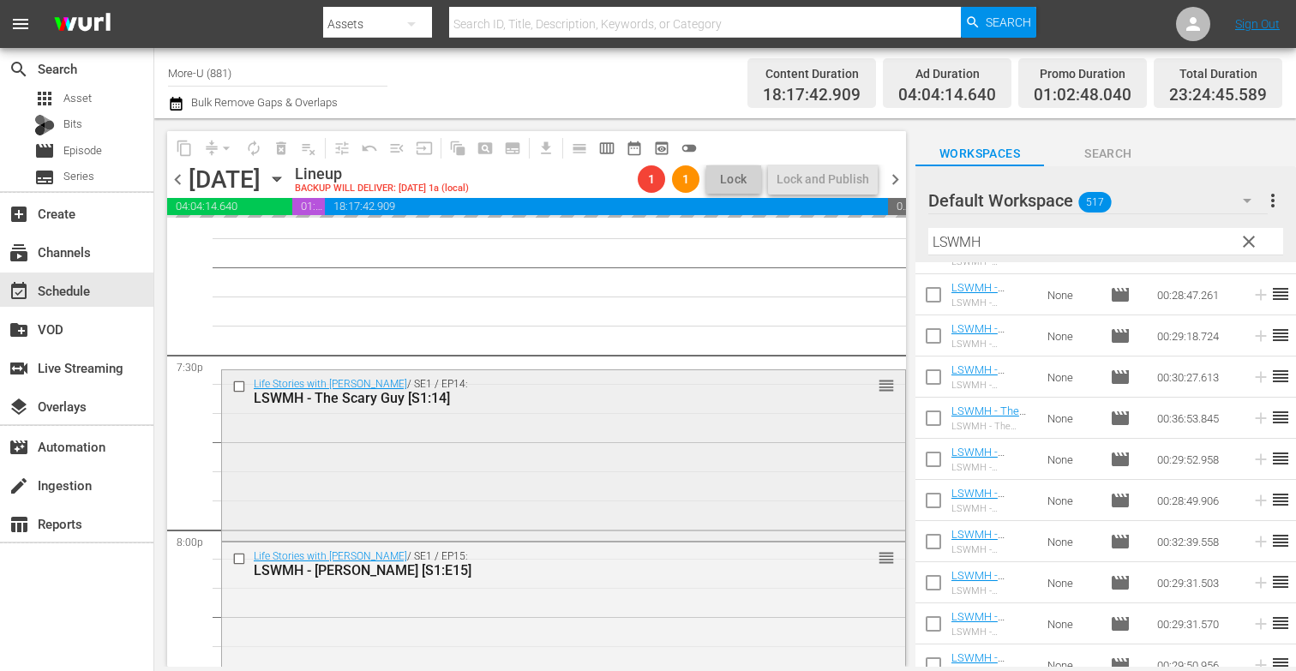
scroll to position [6697, 0]
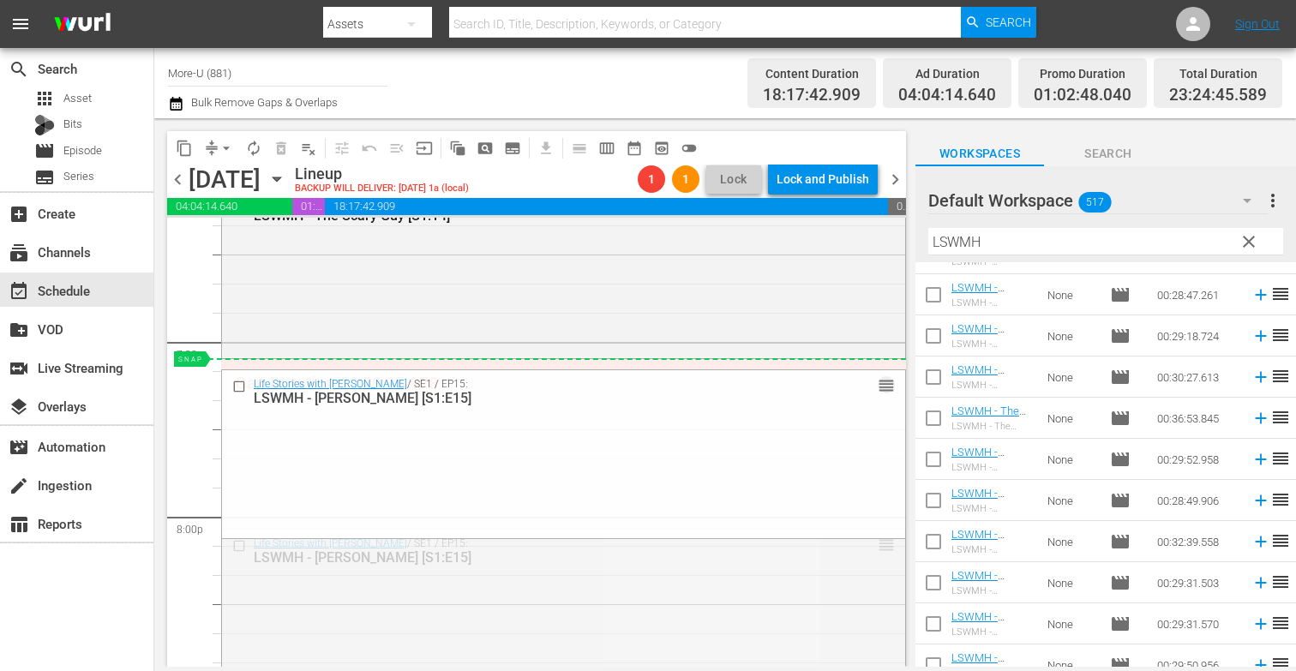
drag, startPoint x: 886, startPoint y: 547, endPoint x: 784, endPoint y: 364, distance: 209.2
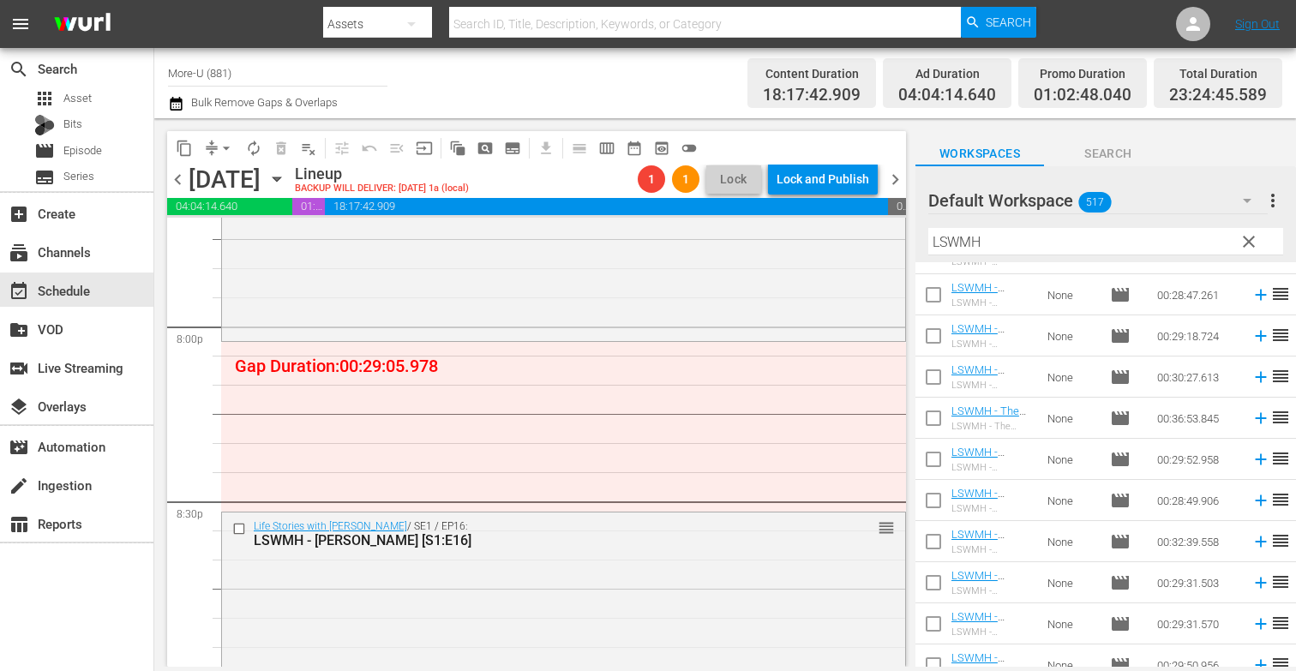
scroll to position [6884, 0]
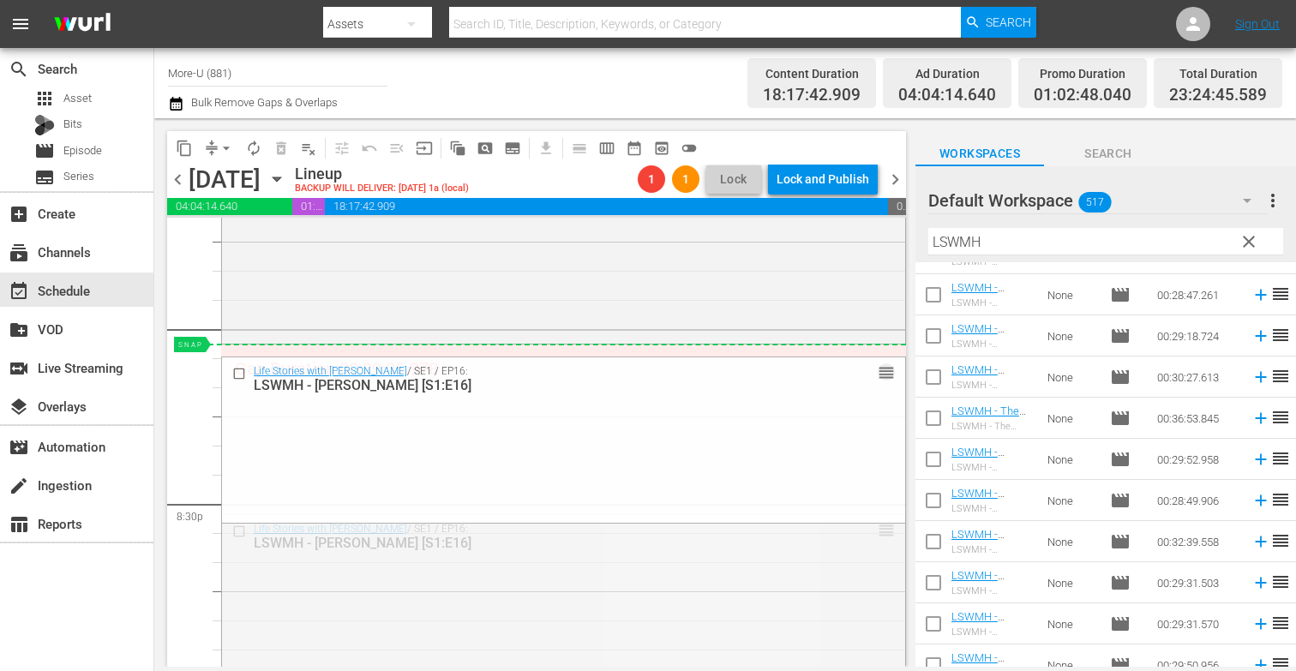
drag, startPoint x: 886, startPoint y: 530, endPoint x: 834, endPoint y: 351, distance: 186.4
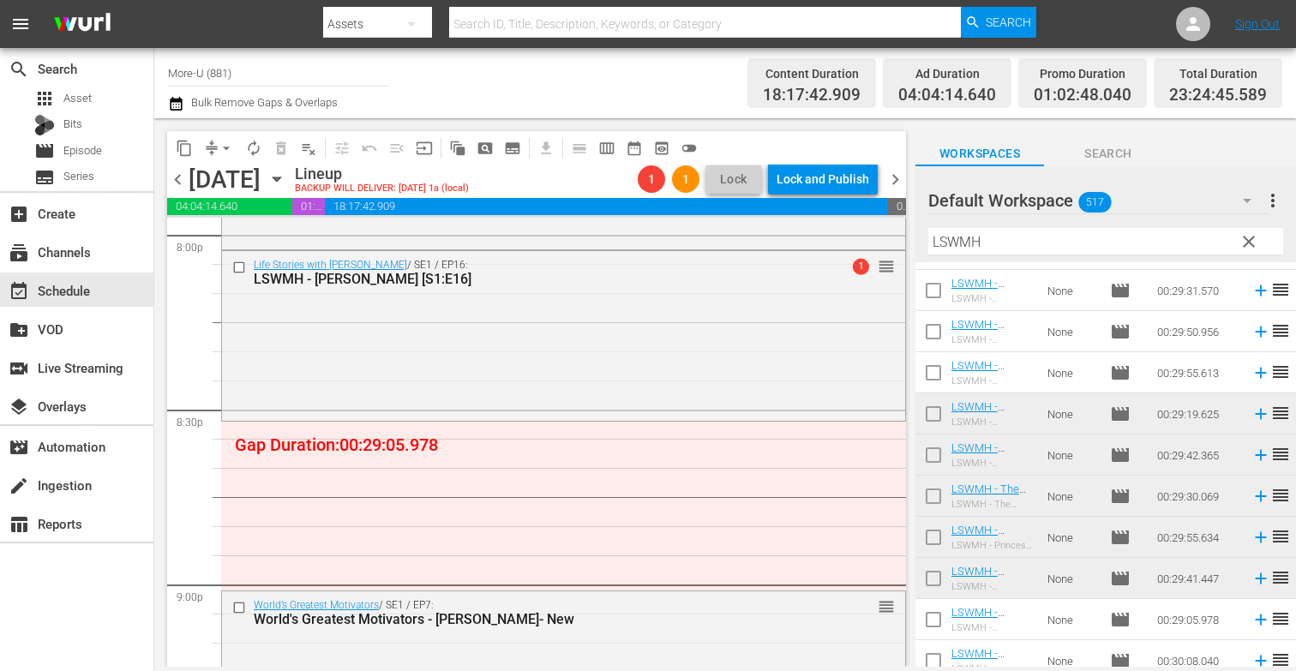
scroll to position [460, 0]
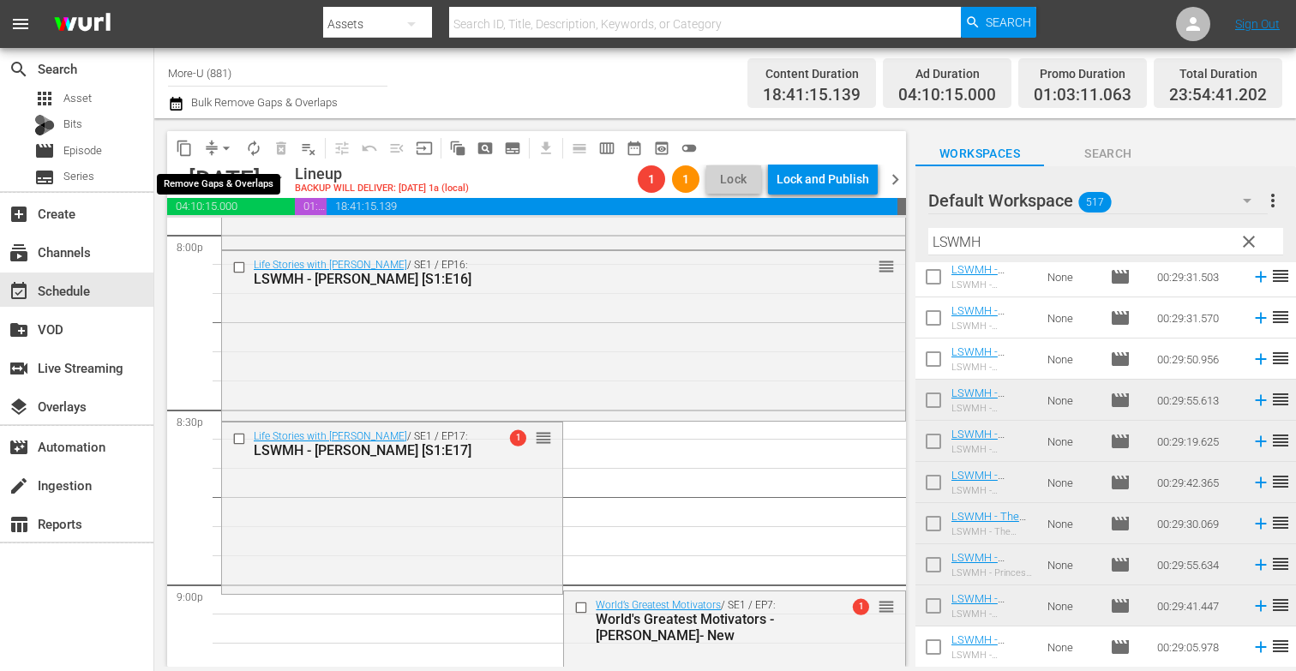
click at [219, 143] on span "arrow_drop_down" at bounding box center [226, 148] width 17 height 17
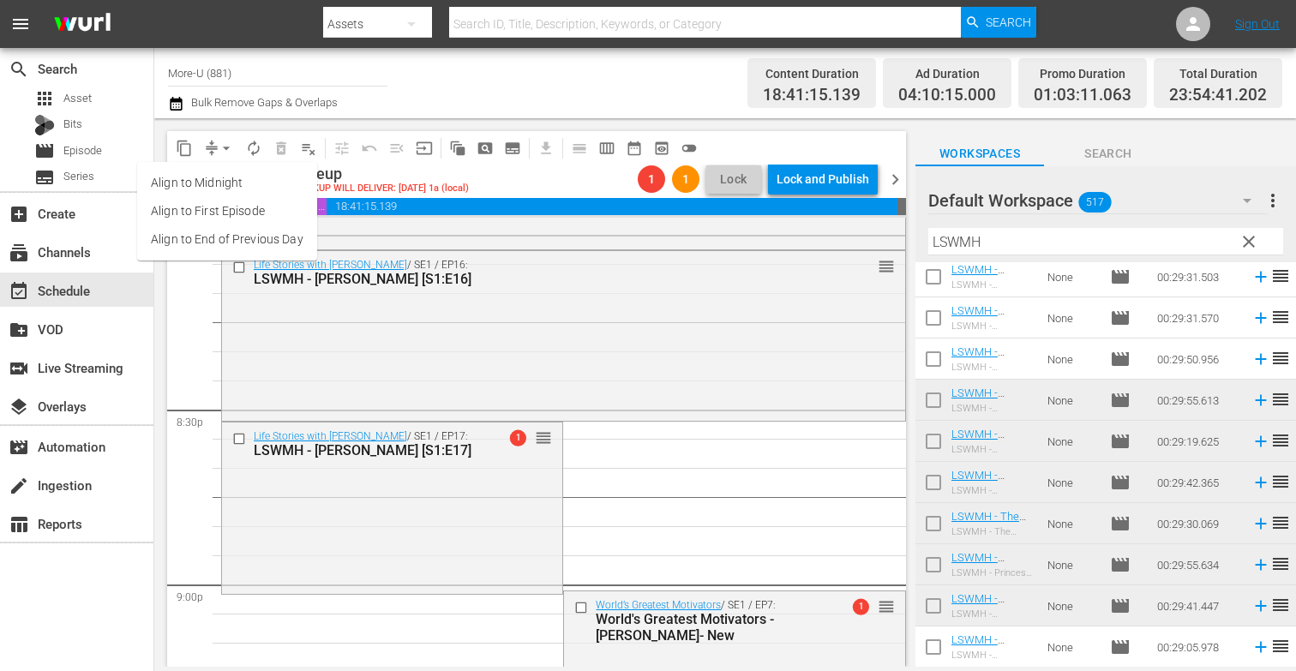
click at [270, 234] on li "Align to End of Previous Day" at bounding box center [227, 239] width 180 height 28
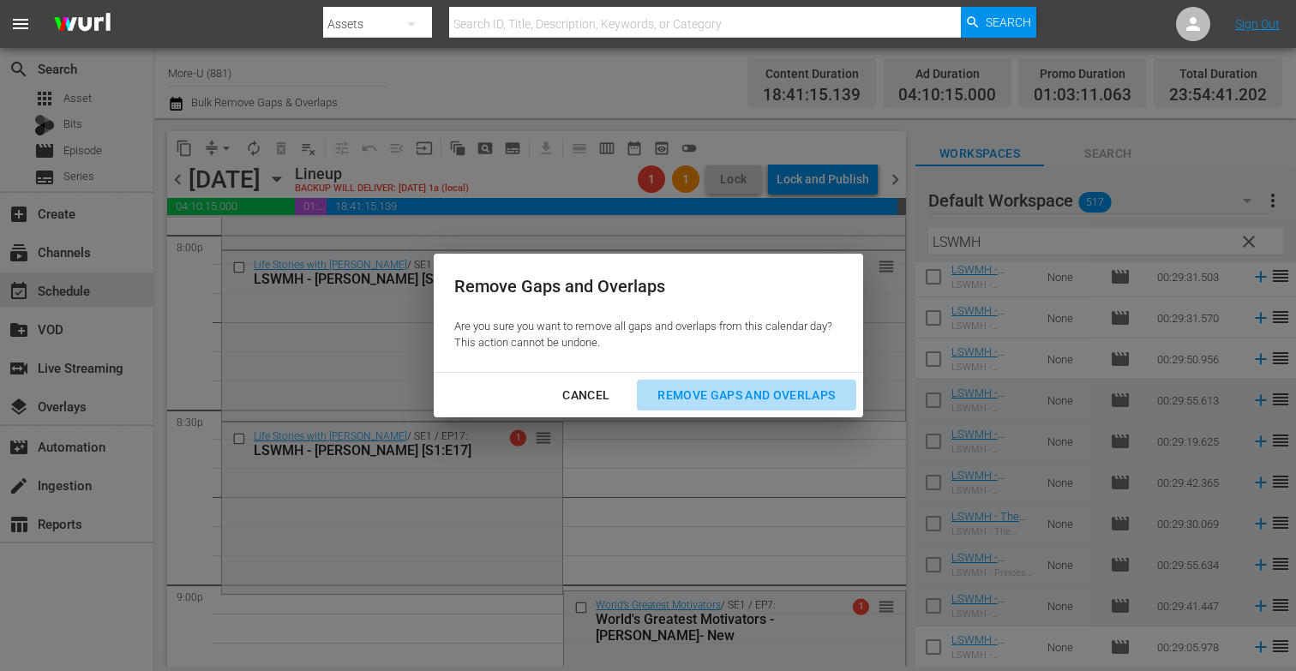
click at [739, 395] on div "Remove Gaps and Overlaps" at bounding box center [746, 395] width 205 height 21
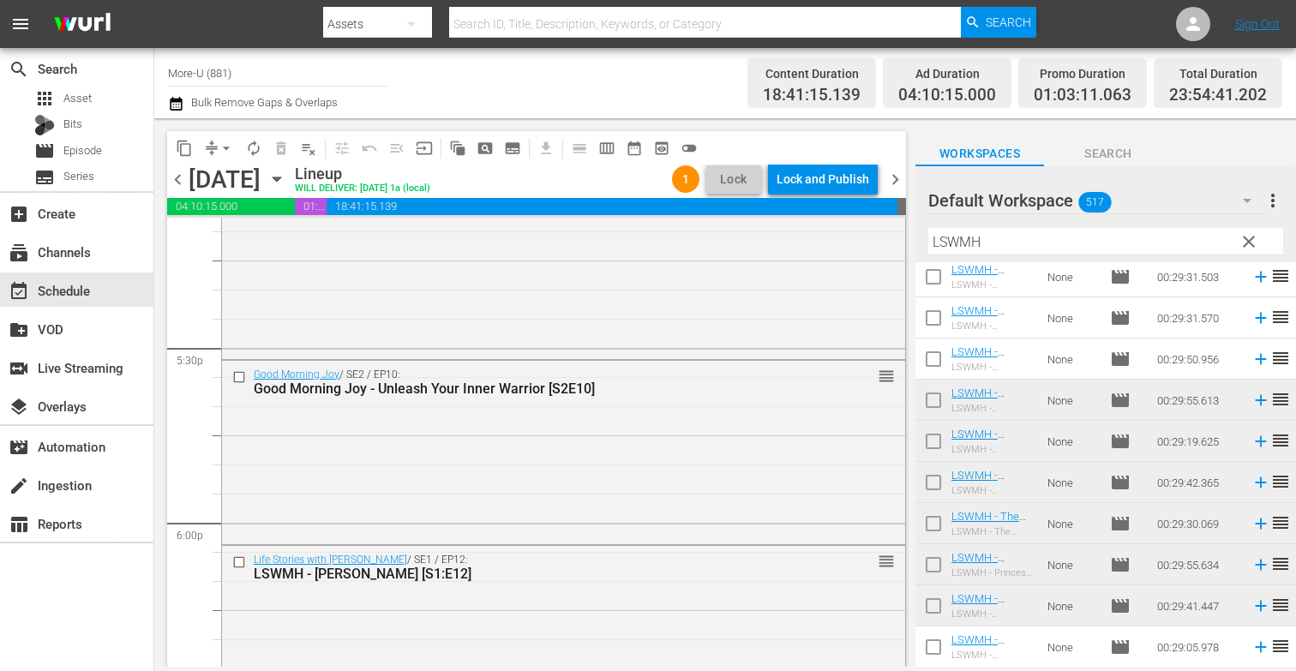
scroll to position [5637, 0]
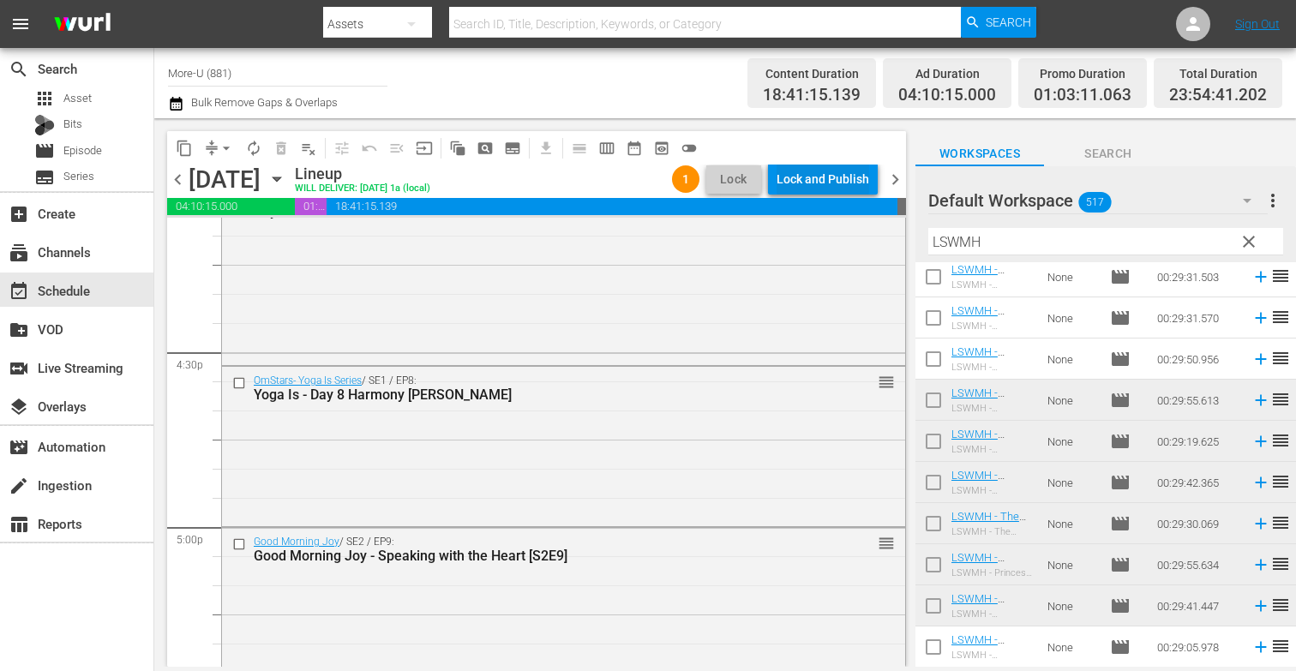
click at [827, 170] on div "Lock and Publish" at bounding box center [823, 179] width 93 height 31
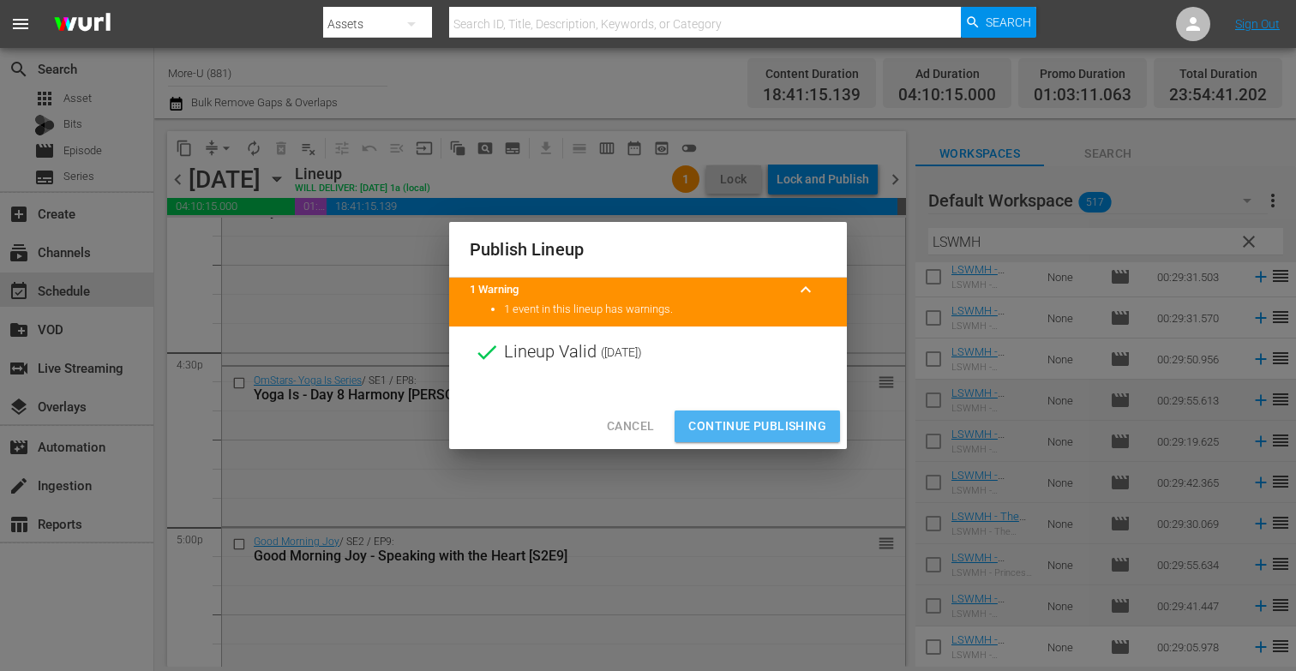
click at [749, 418] on span "Continue Publishing" at bounding box center [757, 426] width 138 height 21
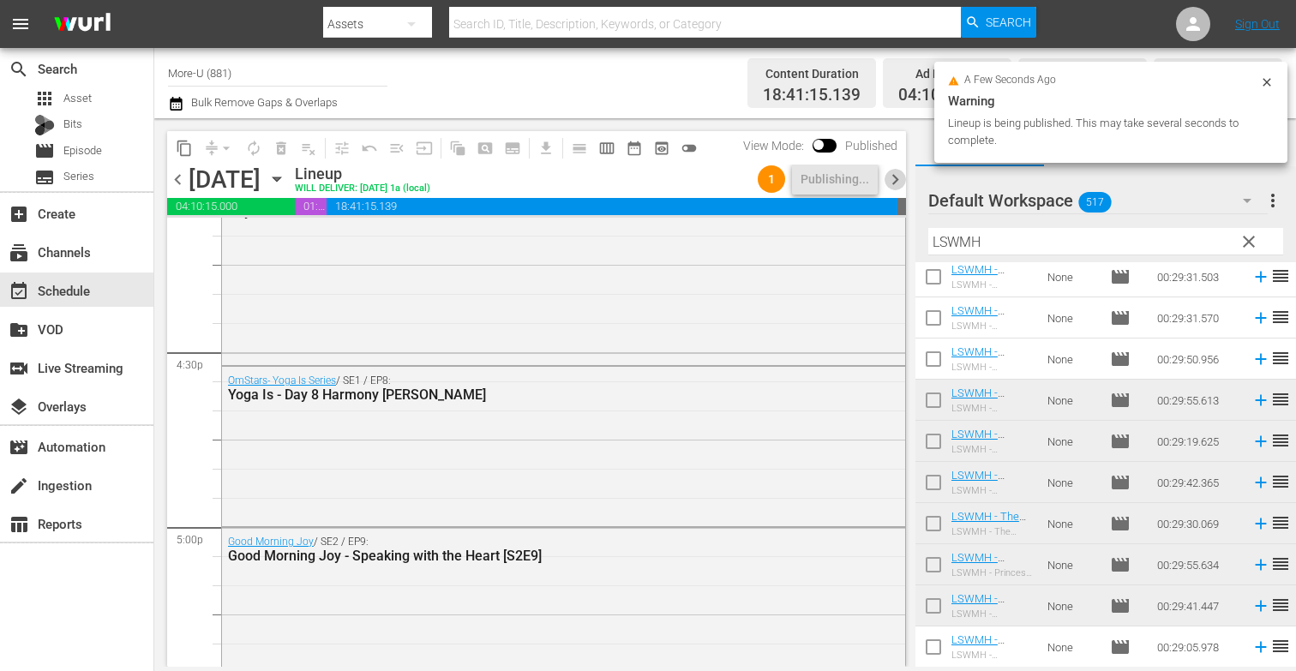
click at [895, 177] on span "chevron_right" at bounding box center [895, 179] width 21 height 21
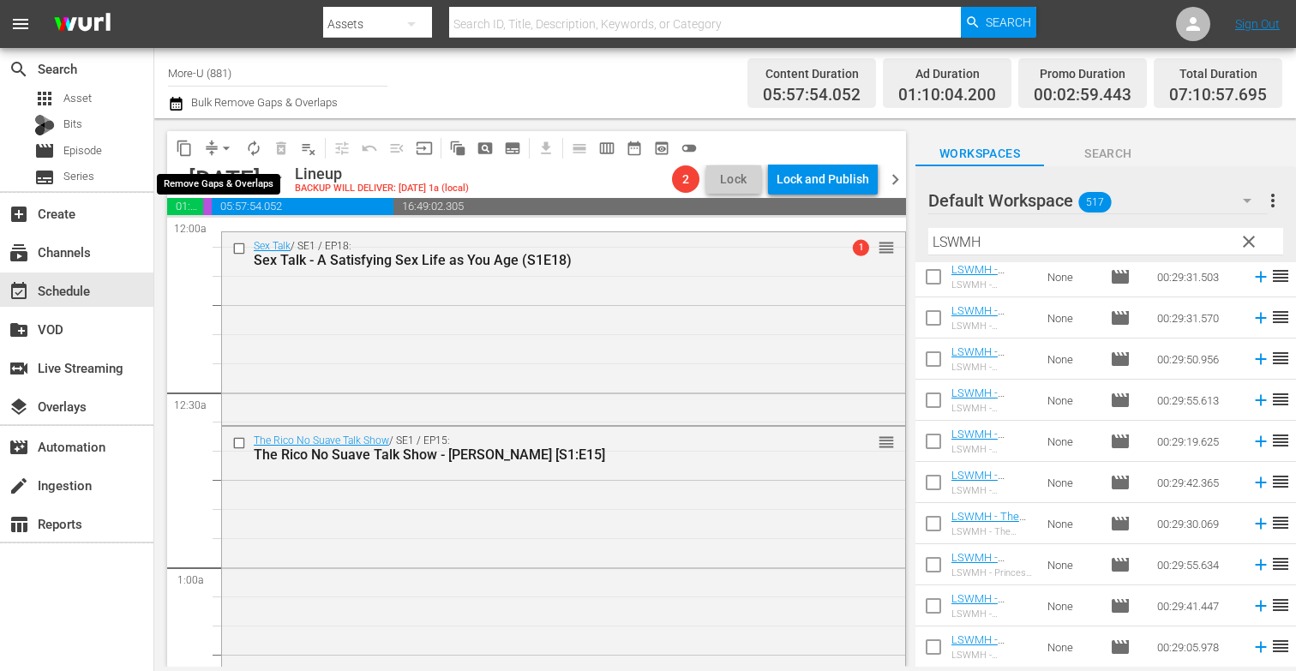
click at [226, 140] on span "arrow_drop_down" at bounding box center [226, 148] width 17 height 17
click at [245, 188] on li "Align to Midnight" at bounding box center [226, 183] width 141 height 28
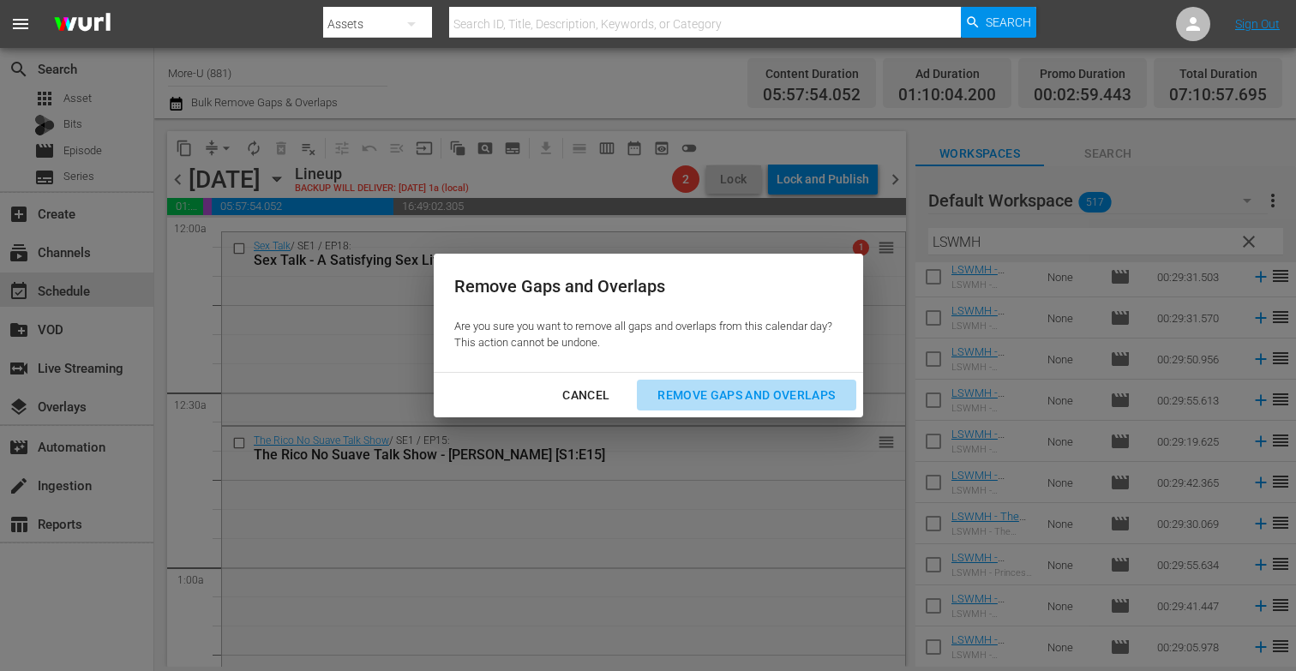
click at [691, 394] on div "Remove Gaps and Overlaps" at bounding box center [746, 395] width 205 height 21
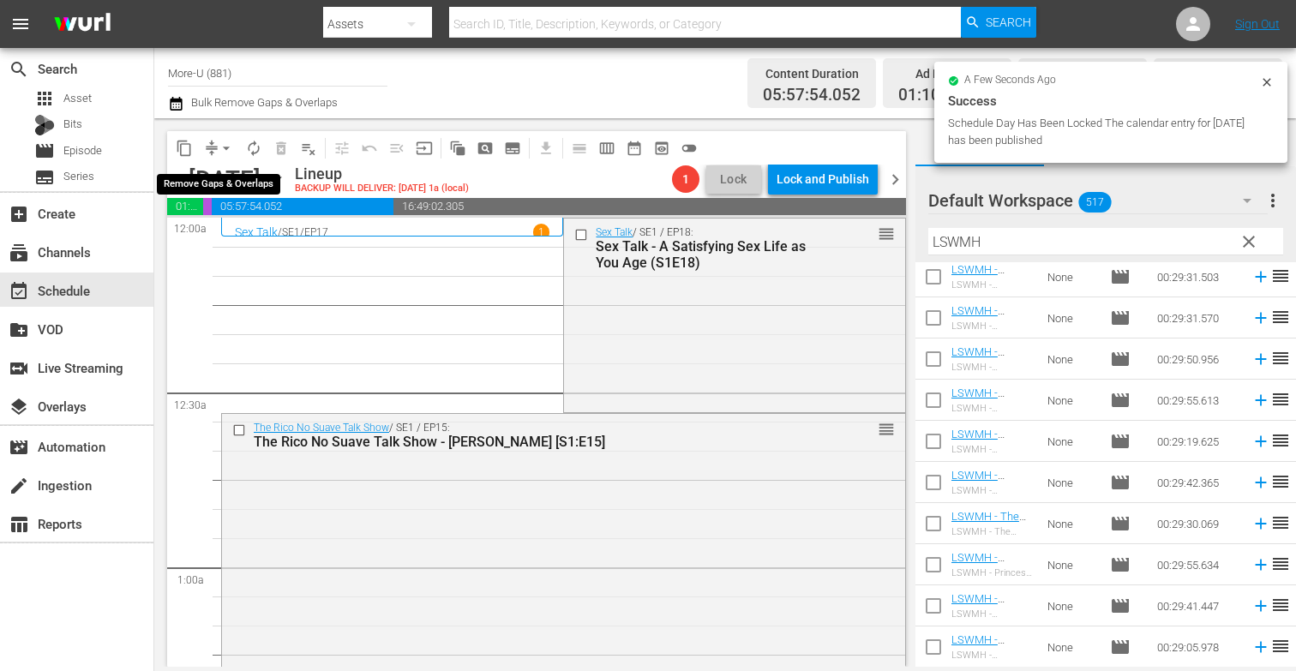
click at [225, 150] on span "arrow_drop_down" at bounding box center [226, 148] width 17 height 17
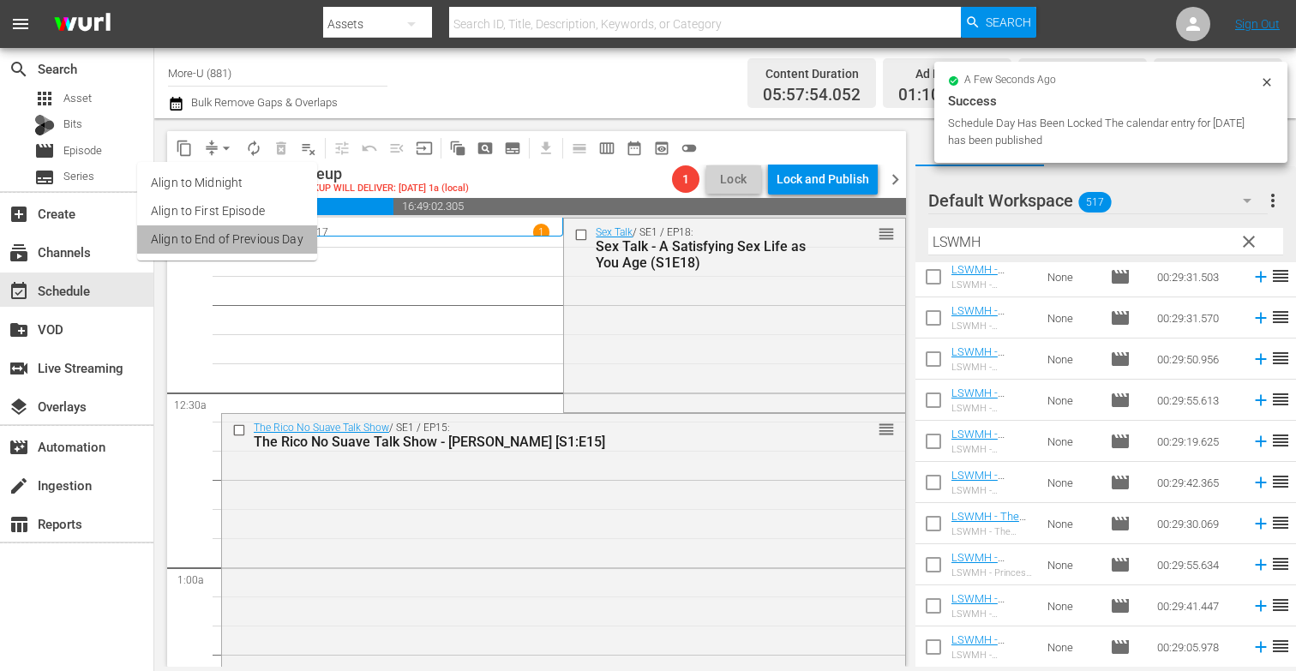
click at [236, 232] on li "Align to End of Previous Day" at bounding box center [227, 239] width 180 height 28
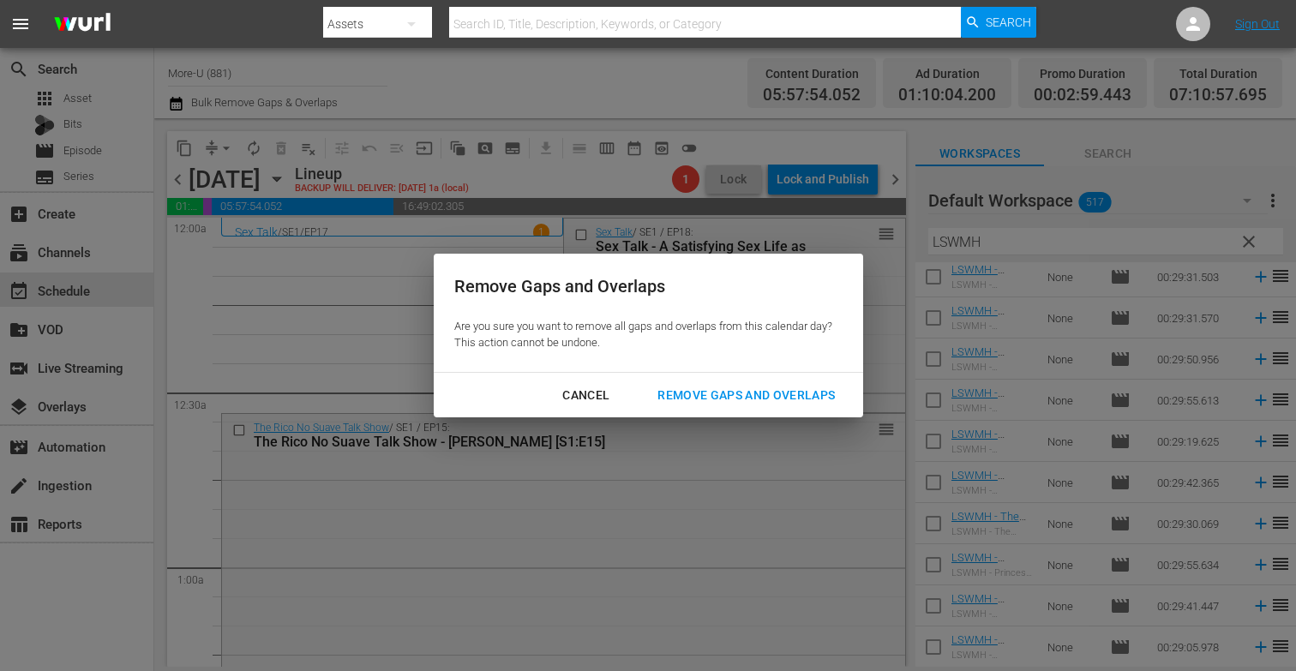
click at [700, 400] on div "Remove Gaps and Overlaps" at bounding box center [746, 395] width 205 height 21
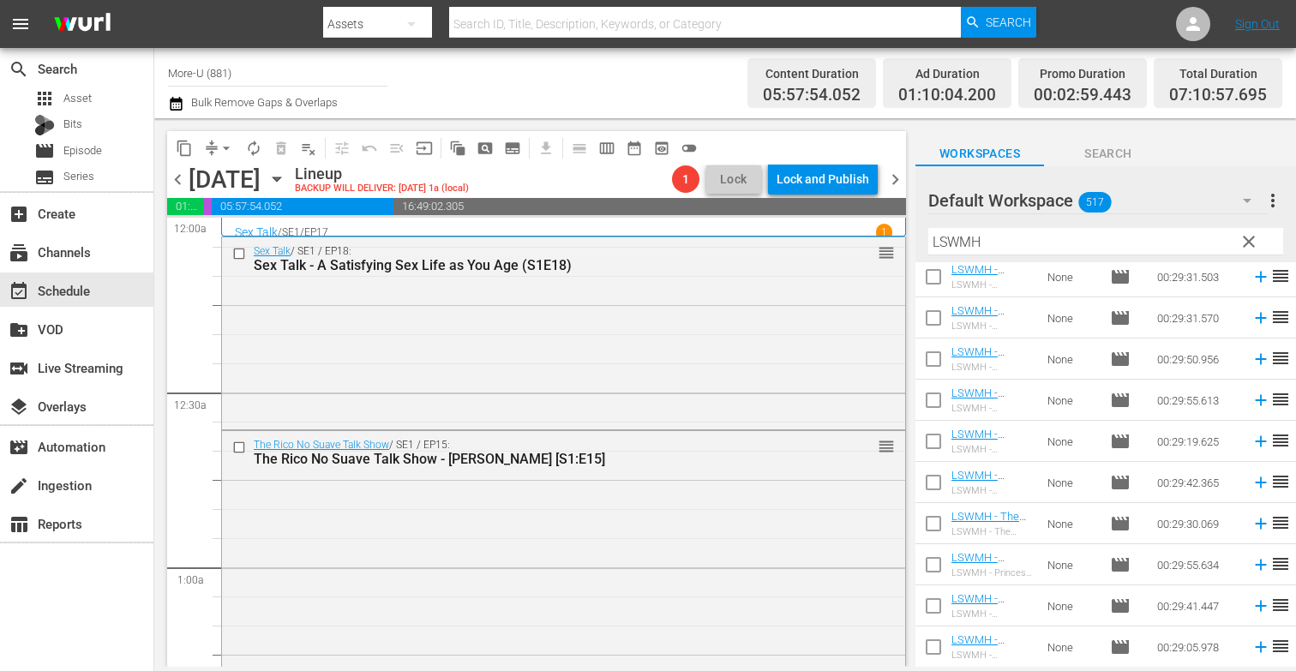
click at [181, 172] on span "chevron_left" at bounding box center [177, 179] width 21 height 21
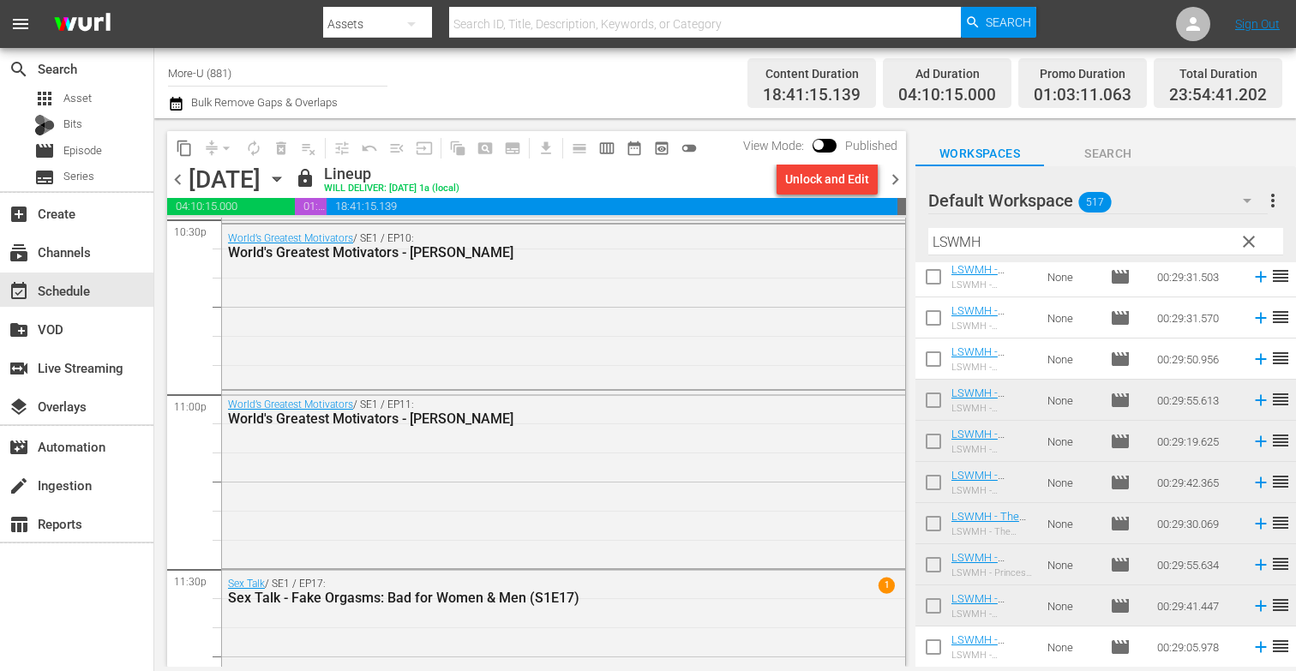
scroll to position [7965, 0]
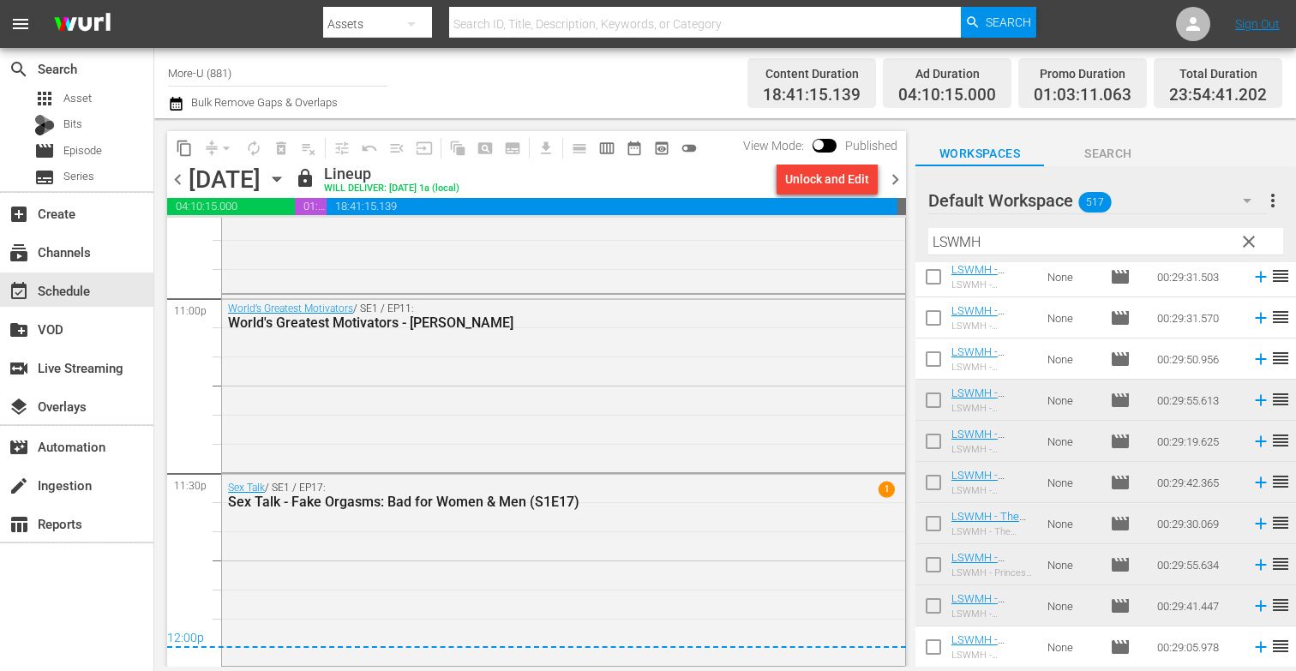
click at [891, 176] on span "chevron_right" at bounding box center [895, 179] width 21 height 21
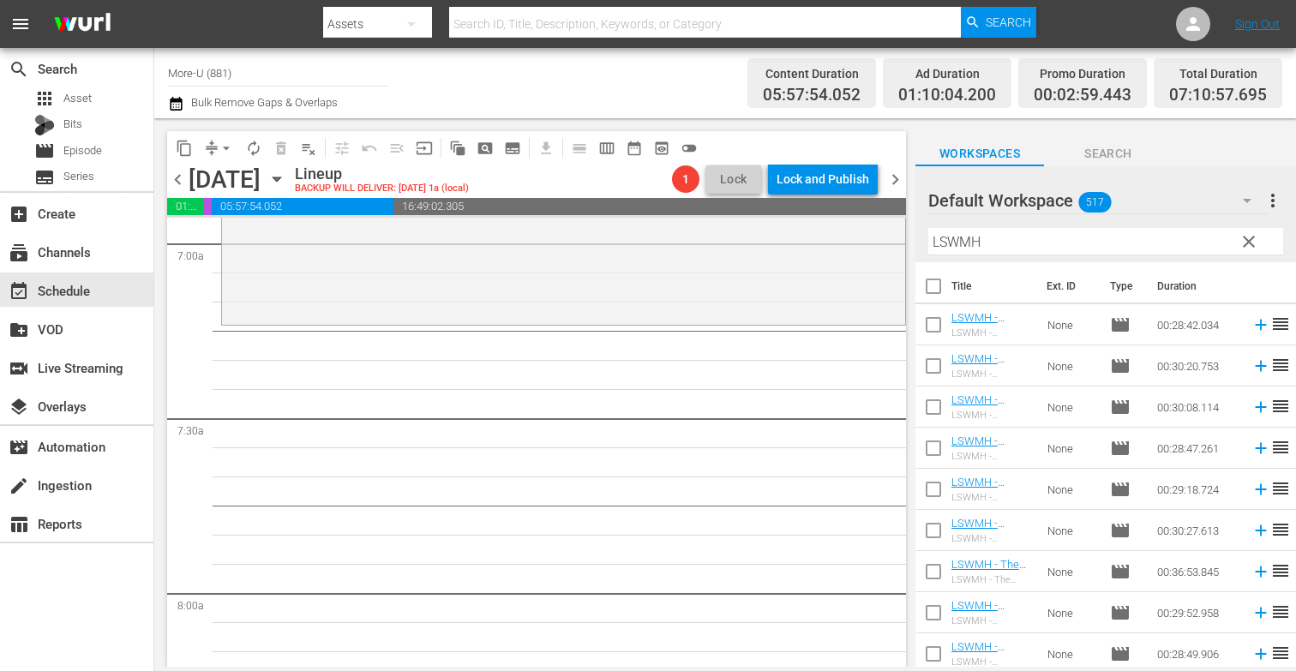
click at [1256, 247] on span "clear" at bounding box center [1249, 241] width 21 height 21
click at [986, 242] on input "text" at bounding box center [1105, 241] width 355 height 27
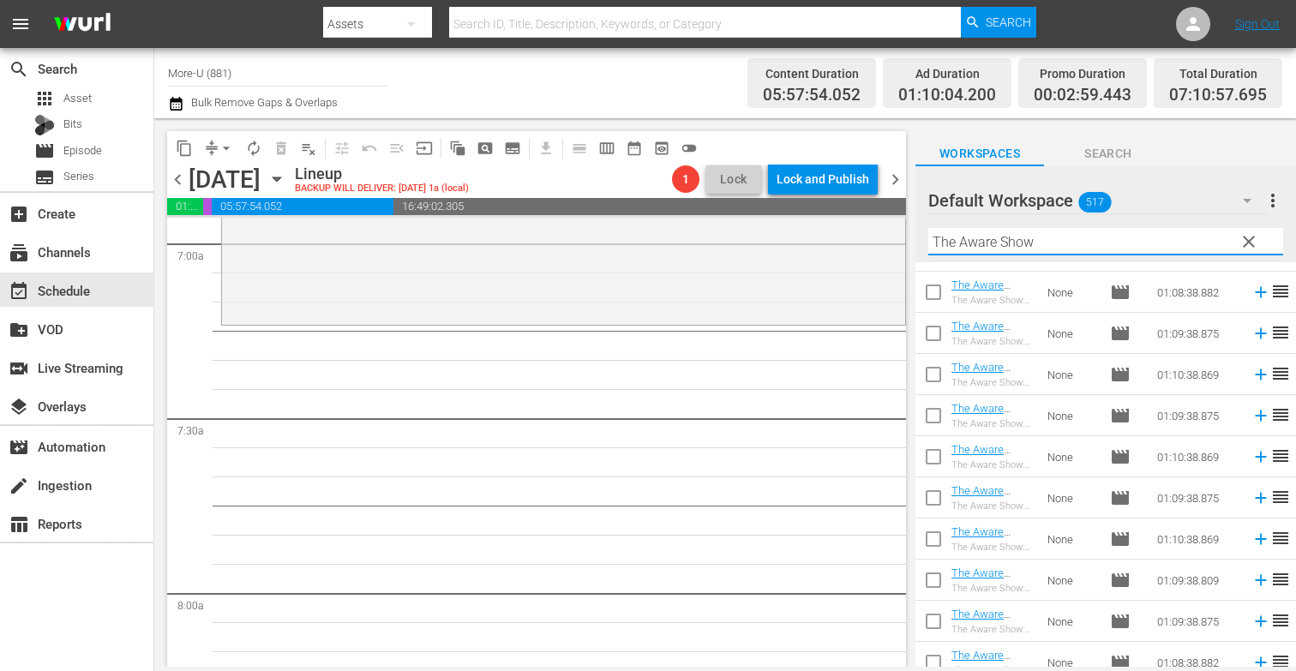
scroll to position [2721, 0]
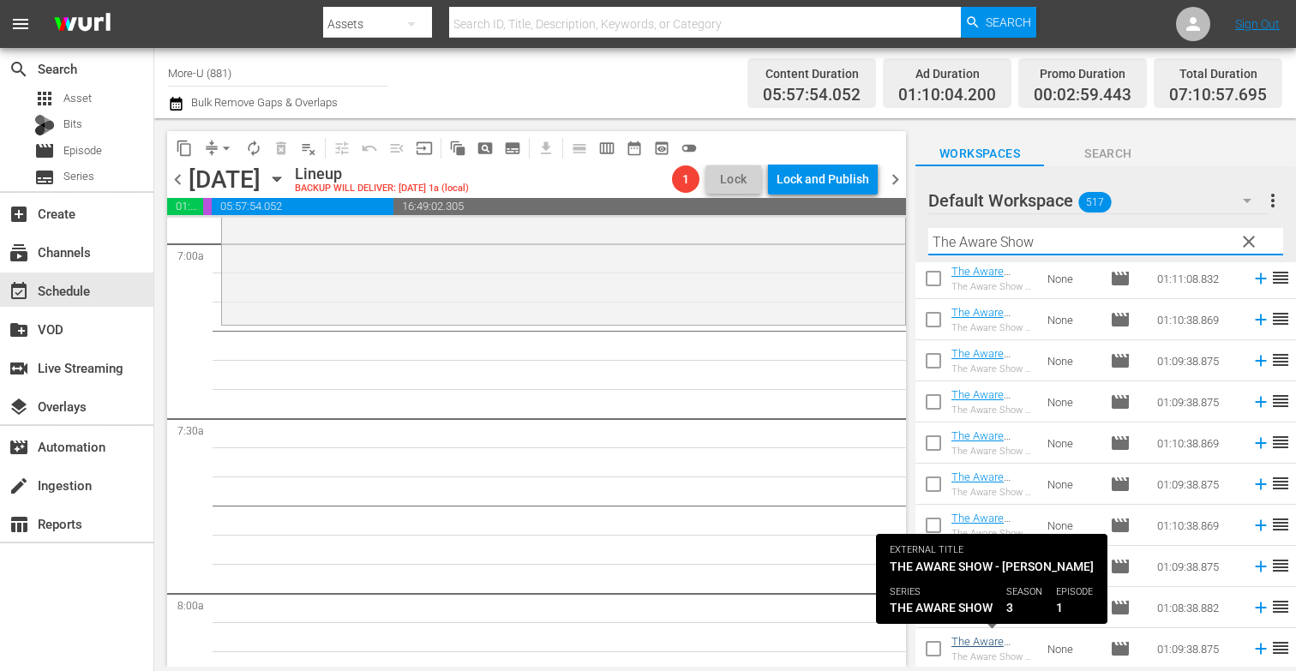
type input "The Aware Show"
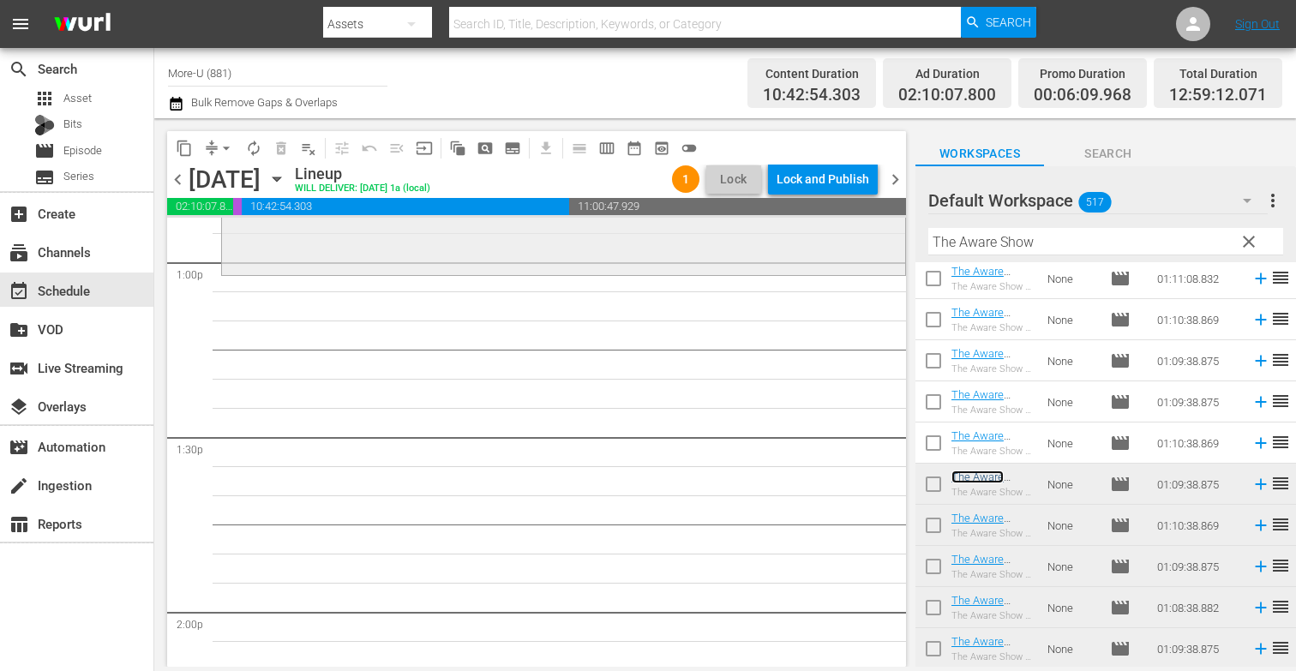
scroll to position [4541, 0]
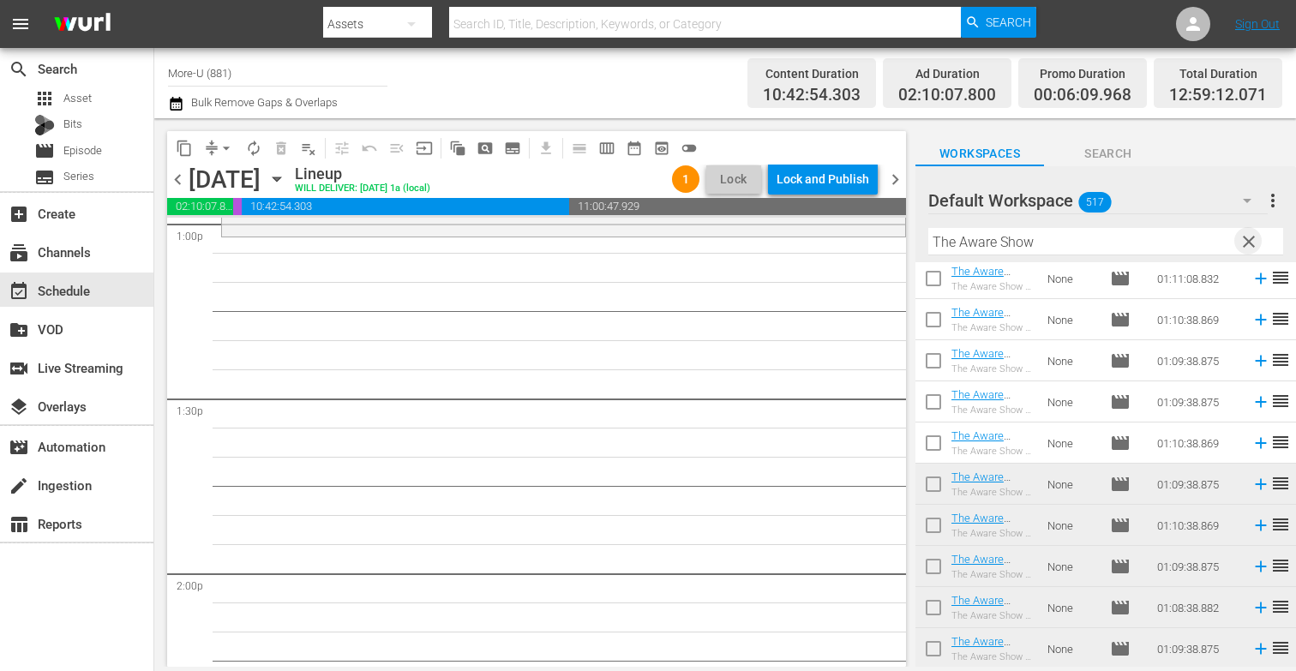
click at [1258, 238] on span "clear" at bounding box center [1249, 241] width 21 height 21
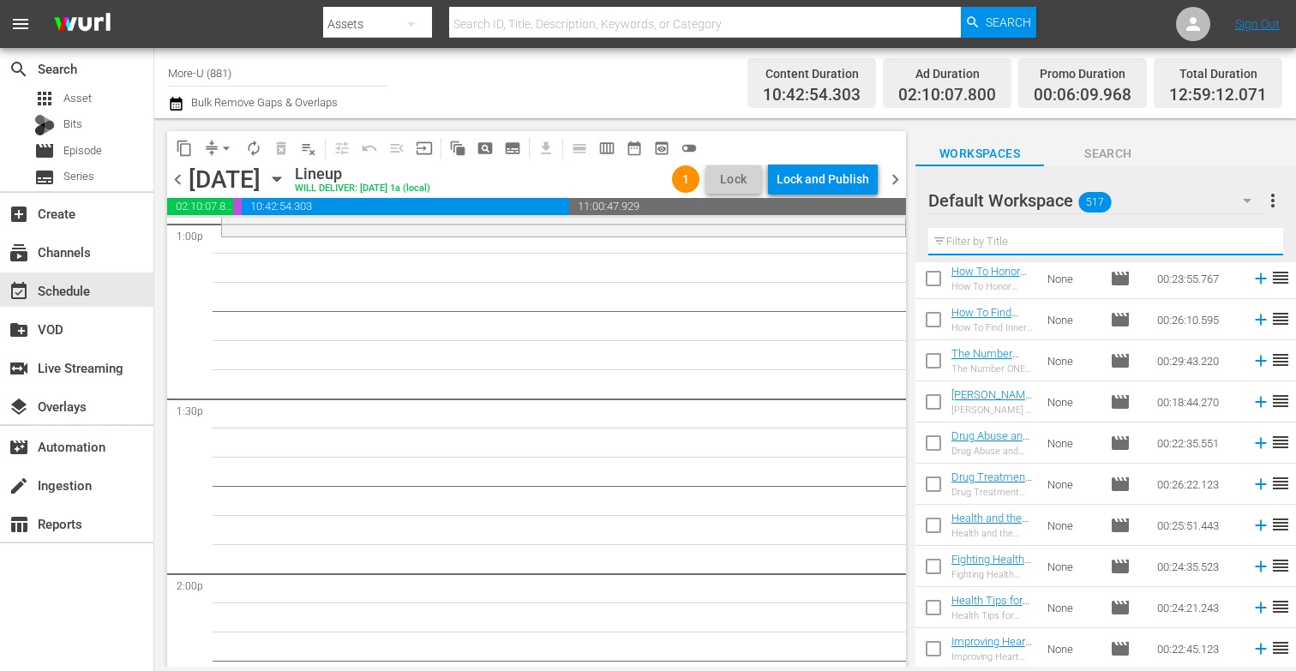
click at [1110, 253] on input "text" at bounding box center [1105, 241] width 355 height 27
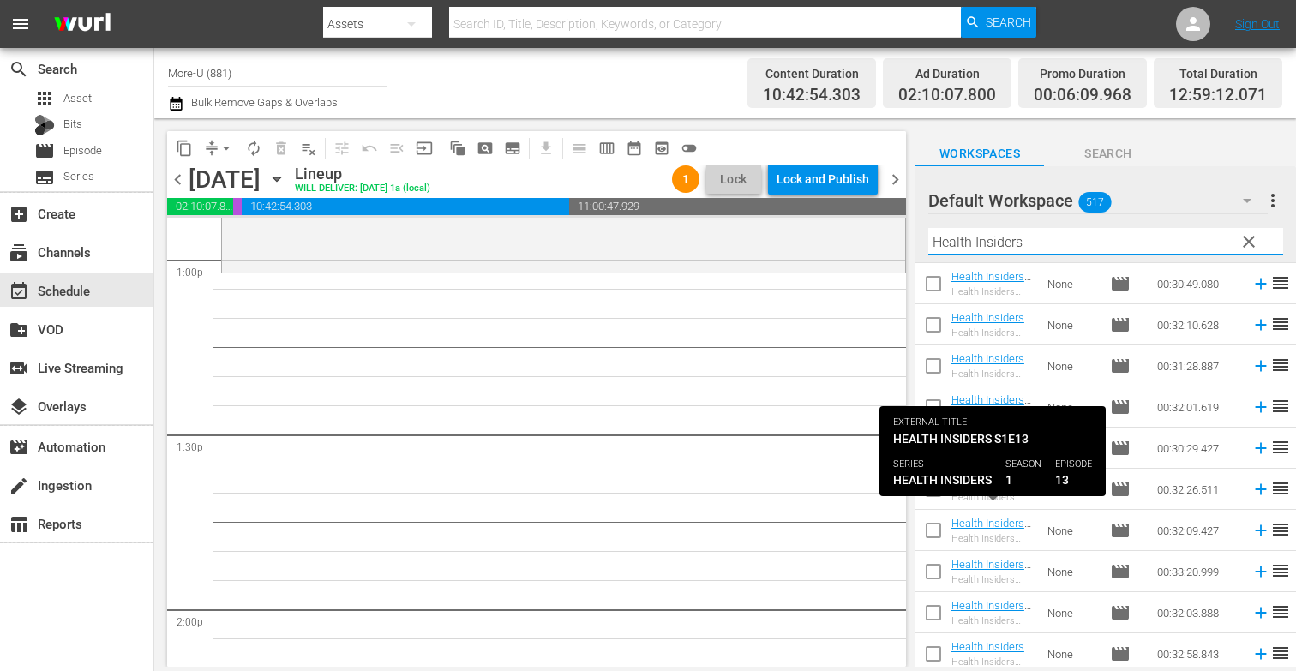
scroll to position [2028, 0]
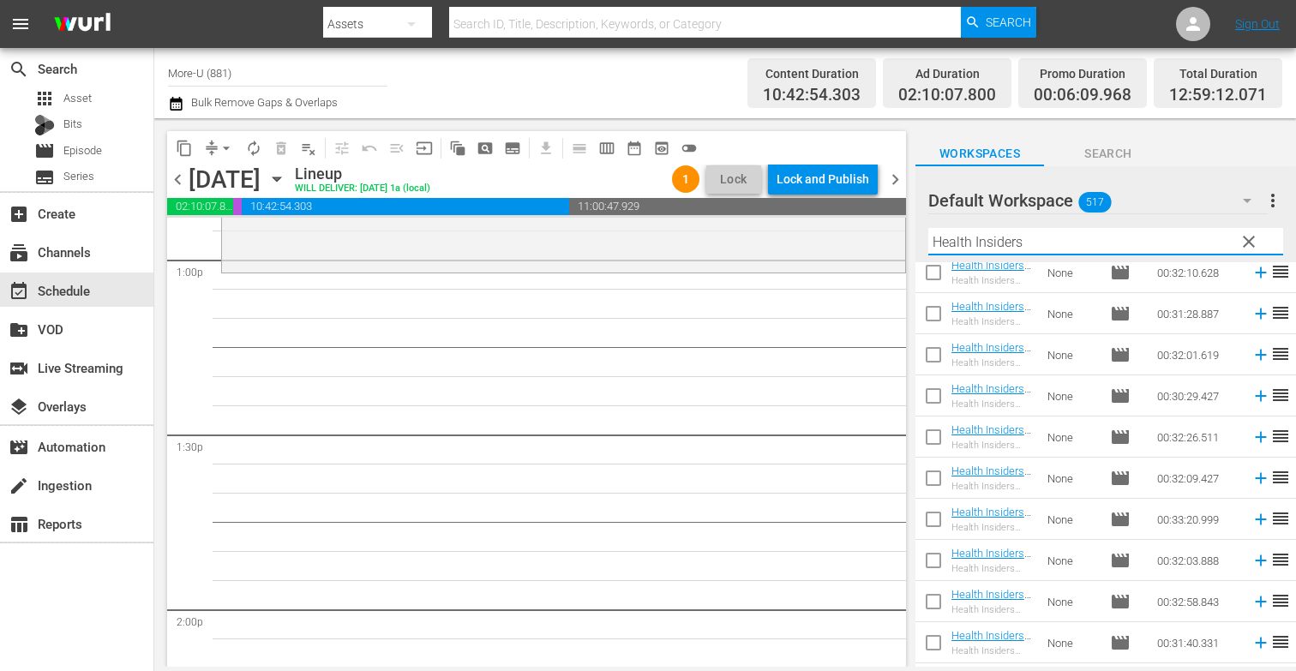
type input "Health Insiders"
click at [184, 177] on span "chevron_left" at bounding box center [177, 179] width 21 height 21
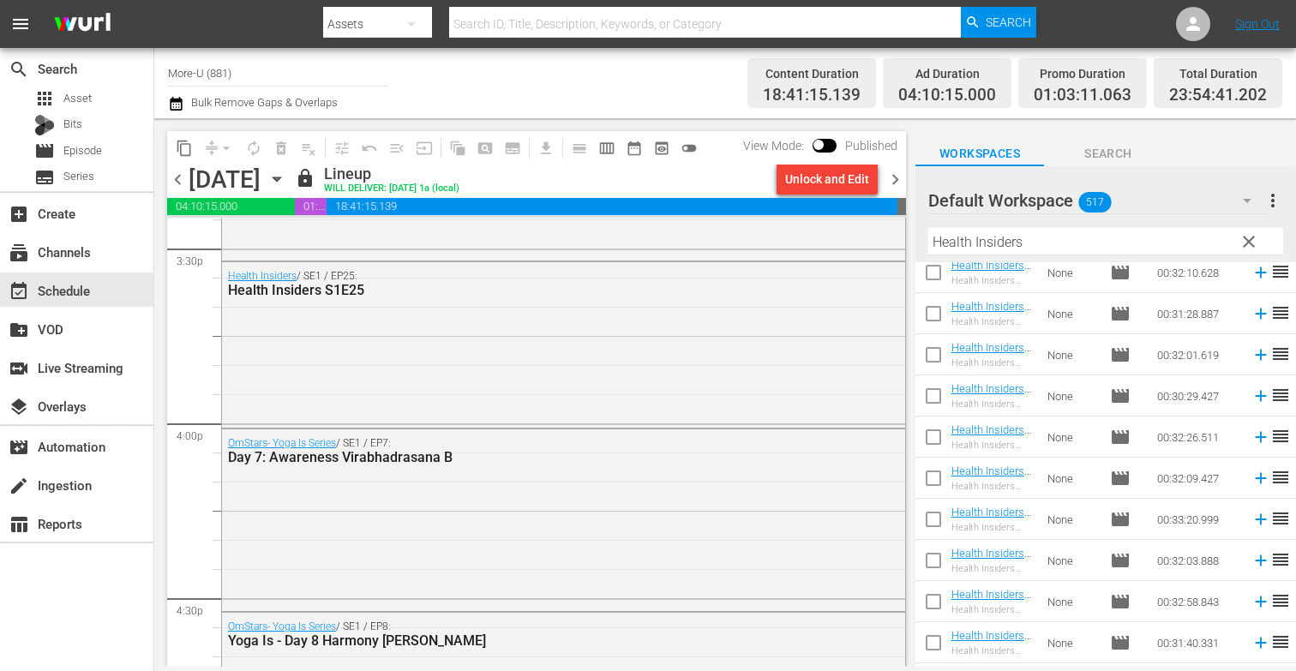
scroll to position [5411, 0]
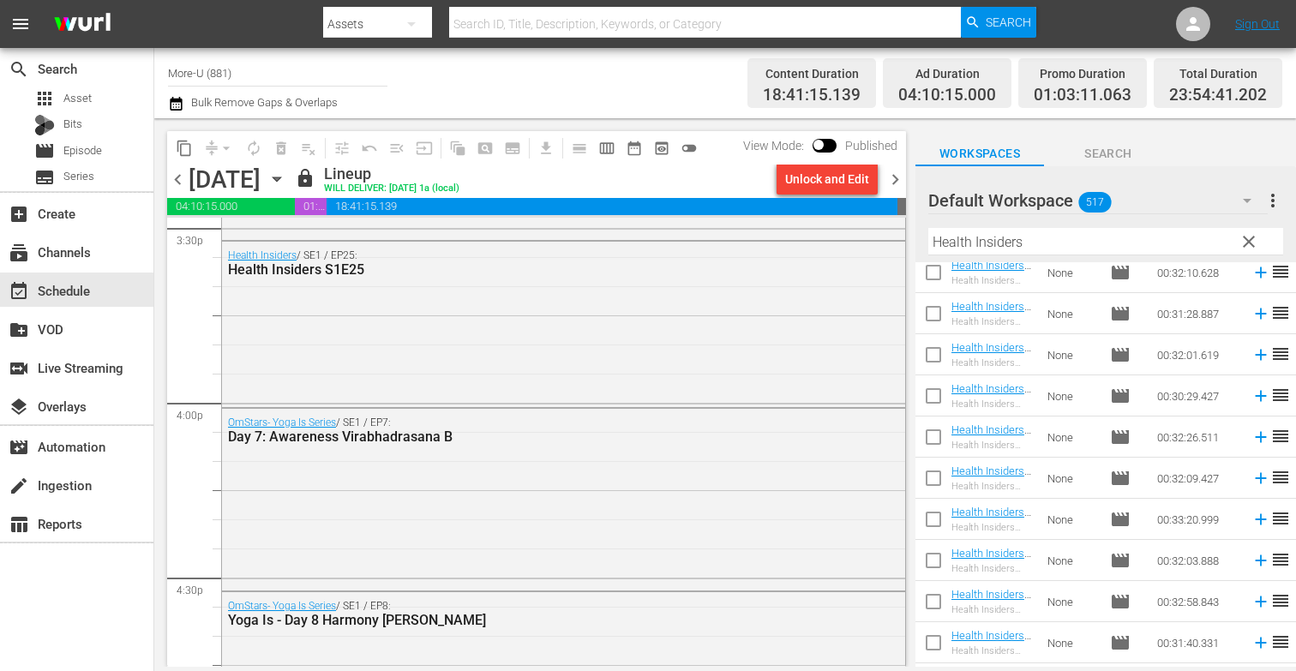
click at [891, 181] on span "chevron_right" at bounding box center [895, 179] width 21 height 21
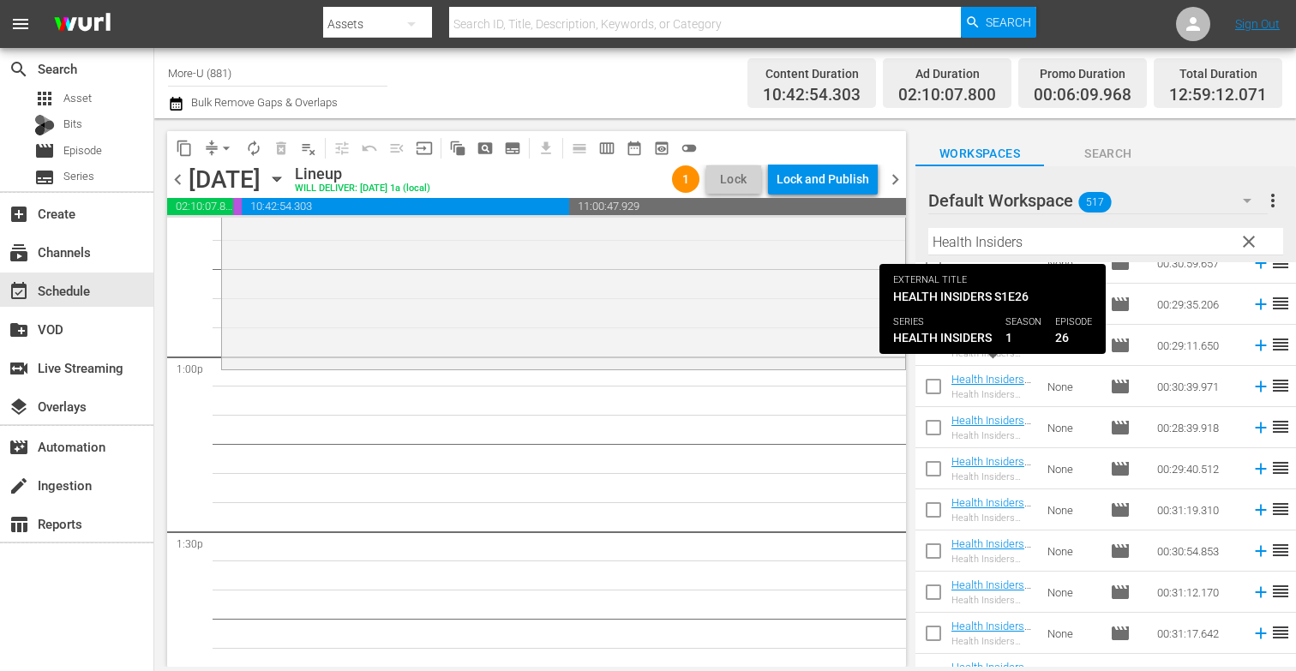
scroll to position [1330, 0]
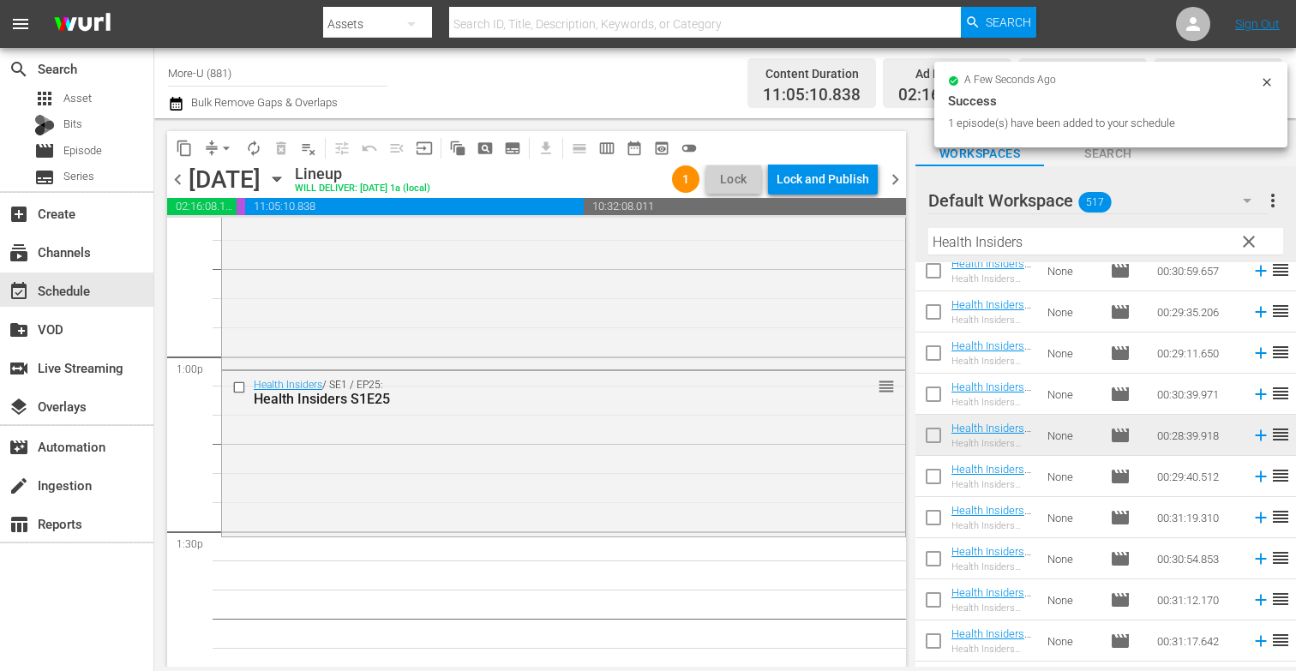
click at [286, 179] on icon "button" at bounding box center [276, 179] width 19 height 19
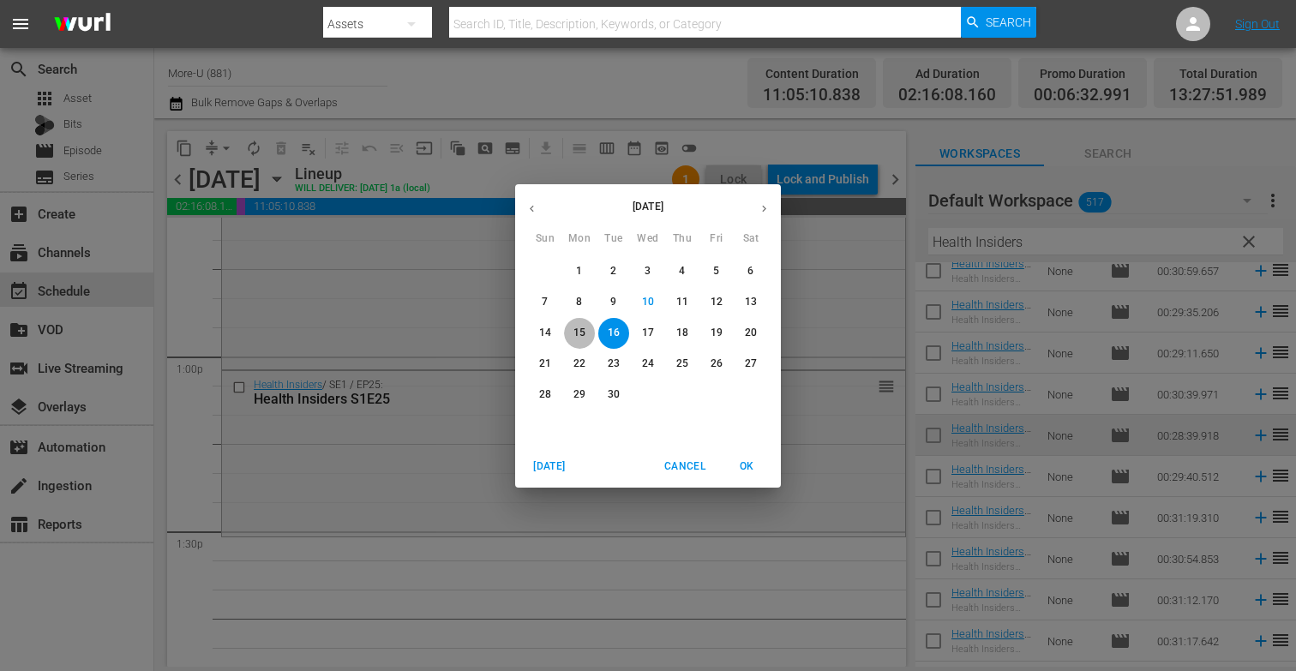
click at [578, 334] on p "15" at bounding box center [580, 333] width 12 height 15
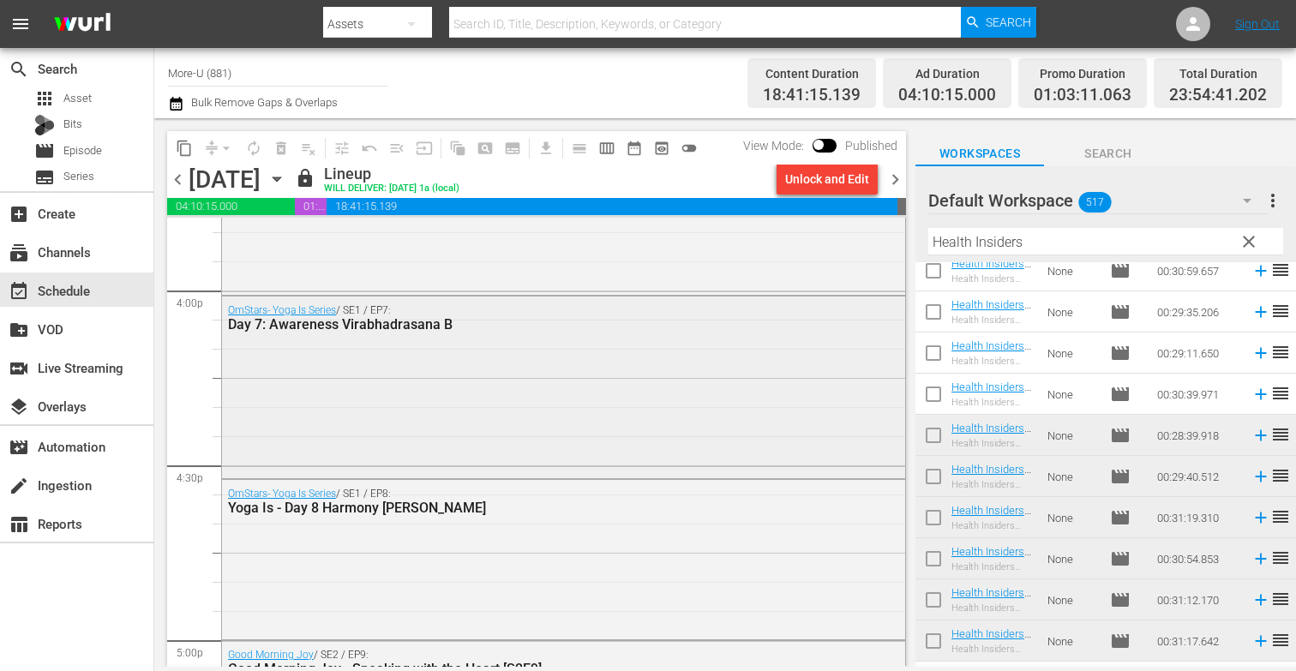
scroll to position [5527, 0]
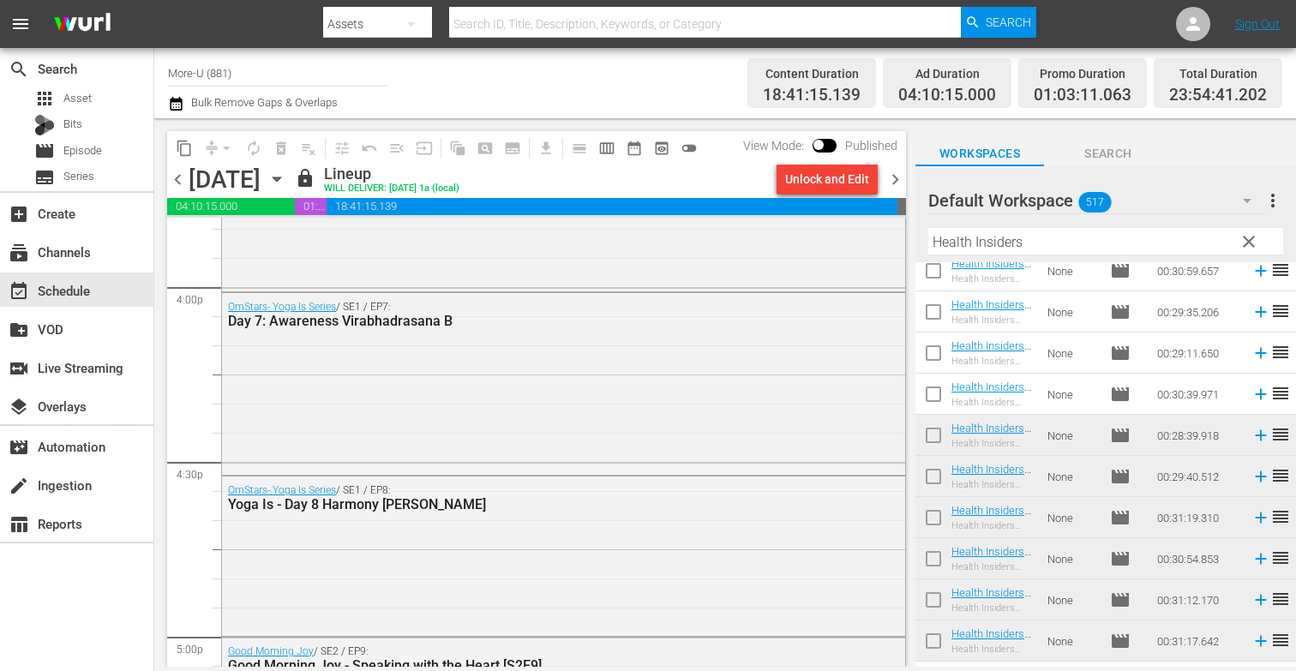
click at [894, 169] on span "chevron_right" at bounding box center [895, 179] width 21 height 21
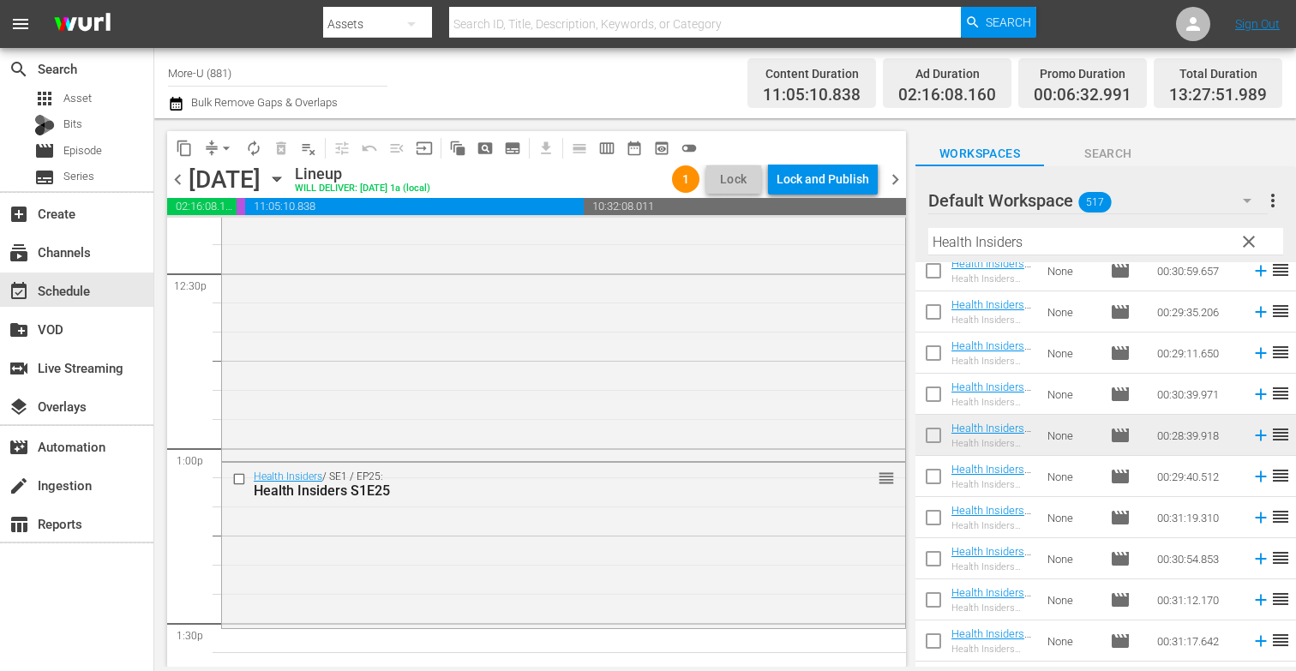
scroll to position [4329, 0]
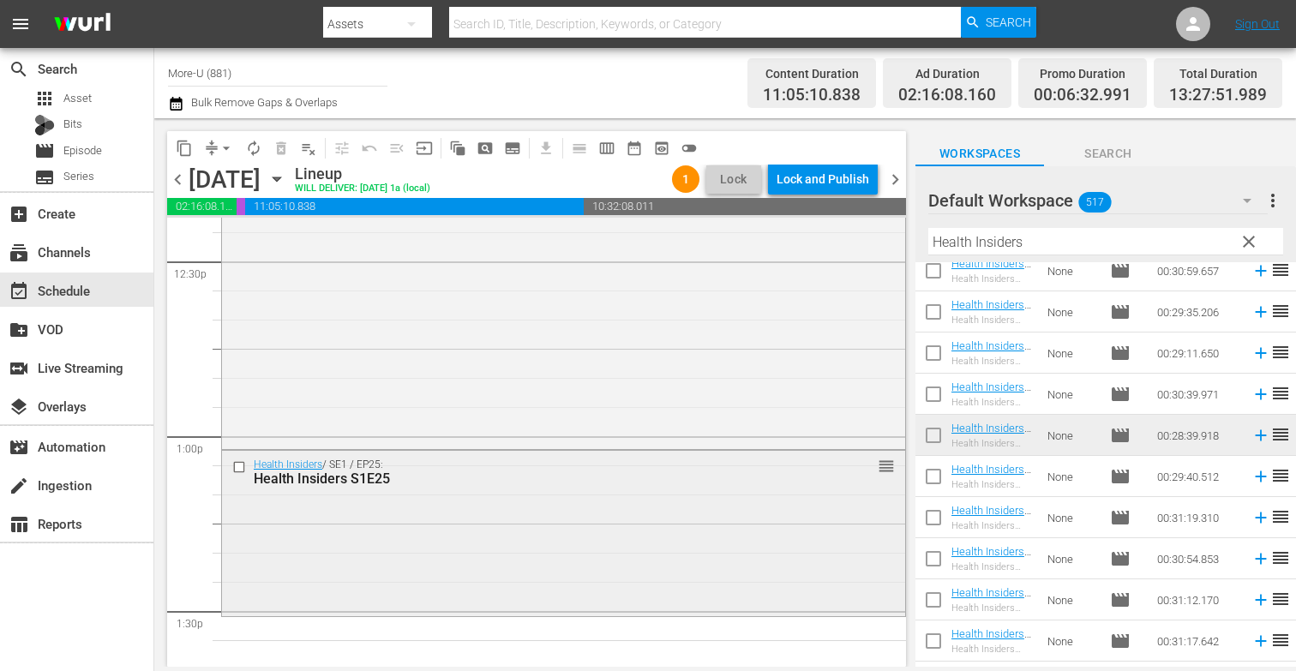
click at [237, 466] on input "checkbox" at bounding box center [241, 467] width 18 height 15
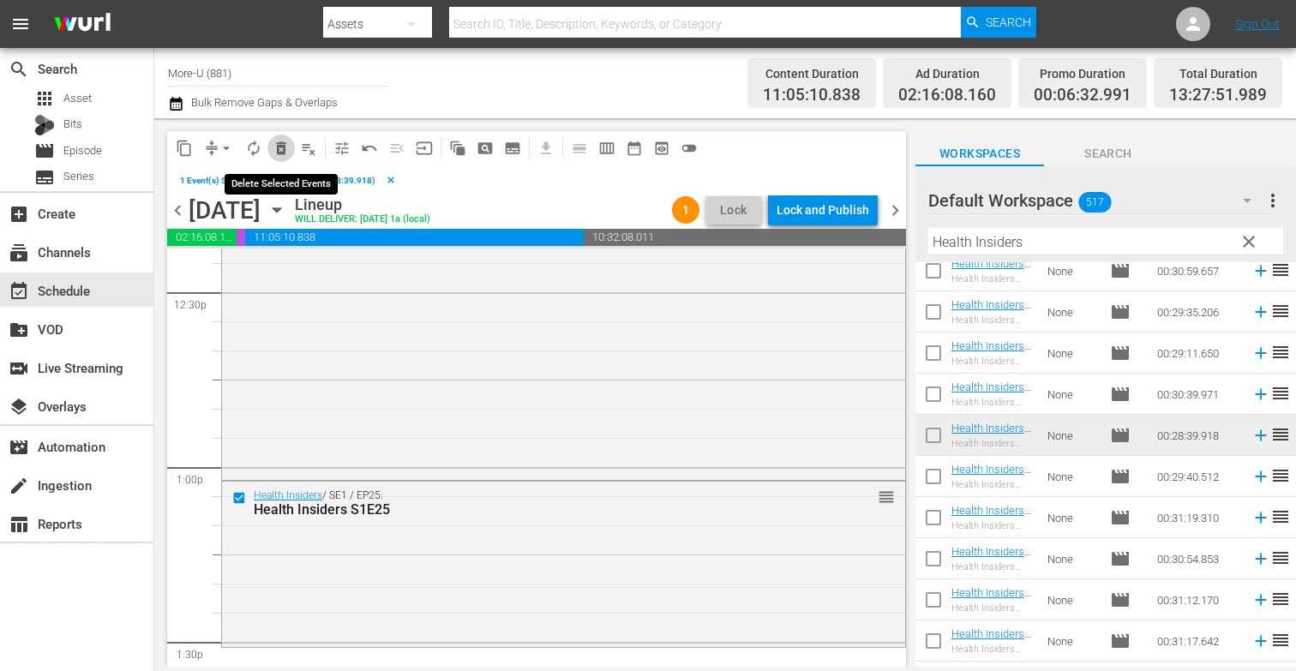
click at [289, 146] on span "delete_forever_outlined" at bounding box center [281, 148] width 17 height 17
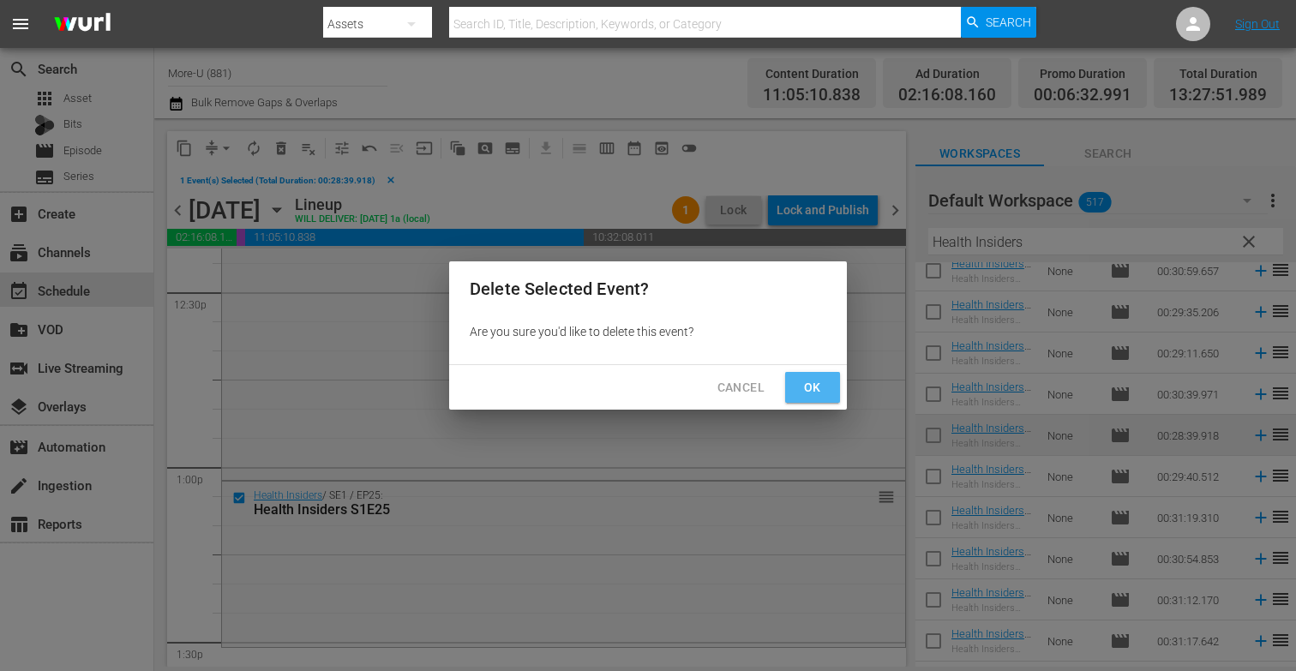
click at [824, 383] on span "Ok" at bounding box center [812, 387] width 27 height 21
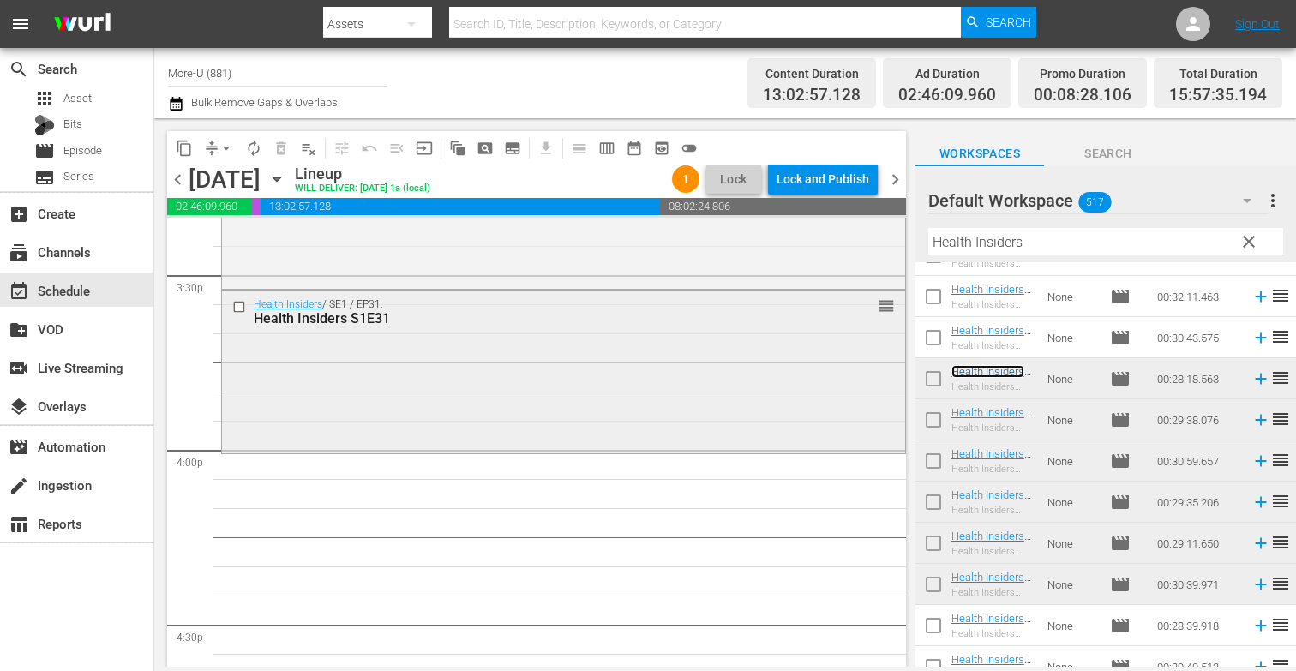
scroll to position [5373, 0]
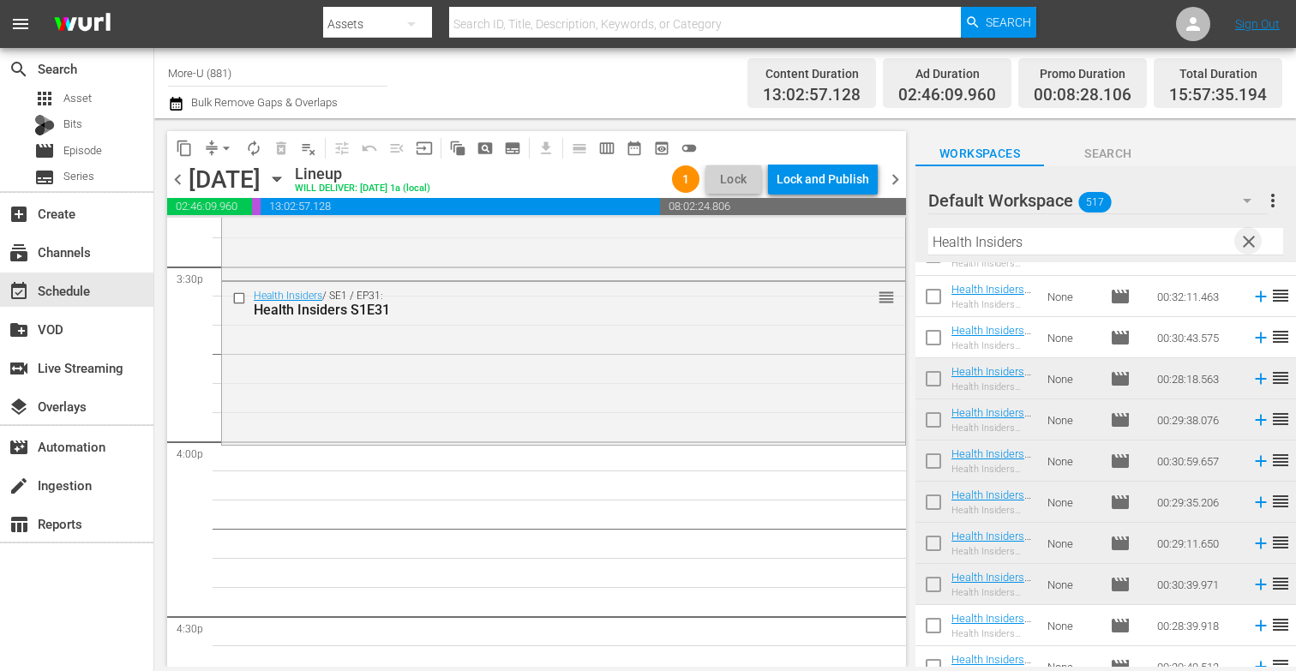
click at [1250, 236] on span "clear" at bounding box center [1249, 241] width 21 height 21
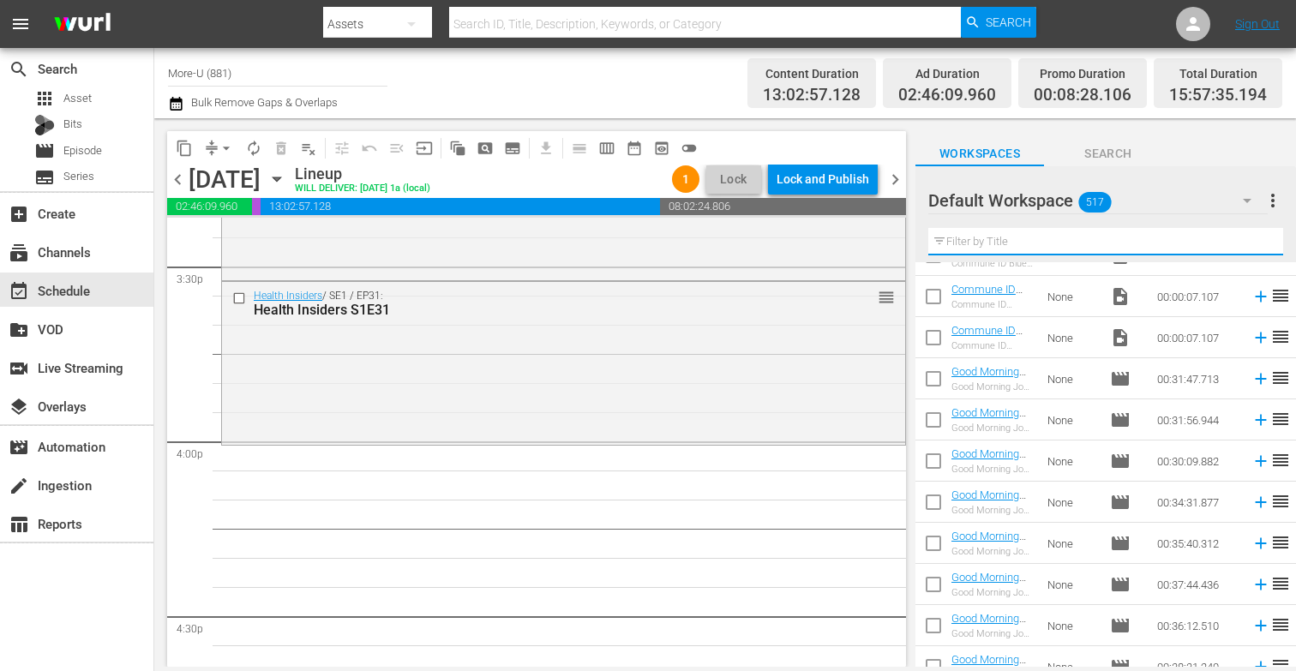
click at [1090, 237] on input "text" at bounding box center [1105, 241] width 355 height 27
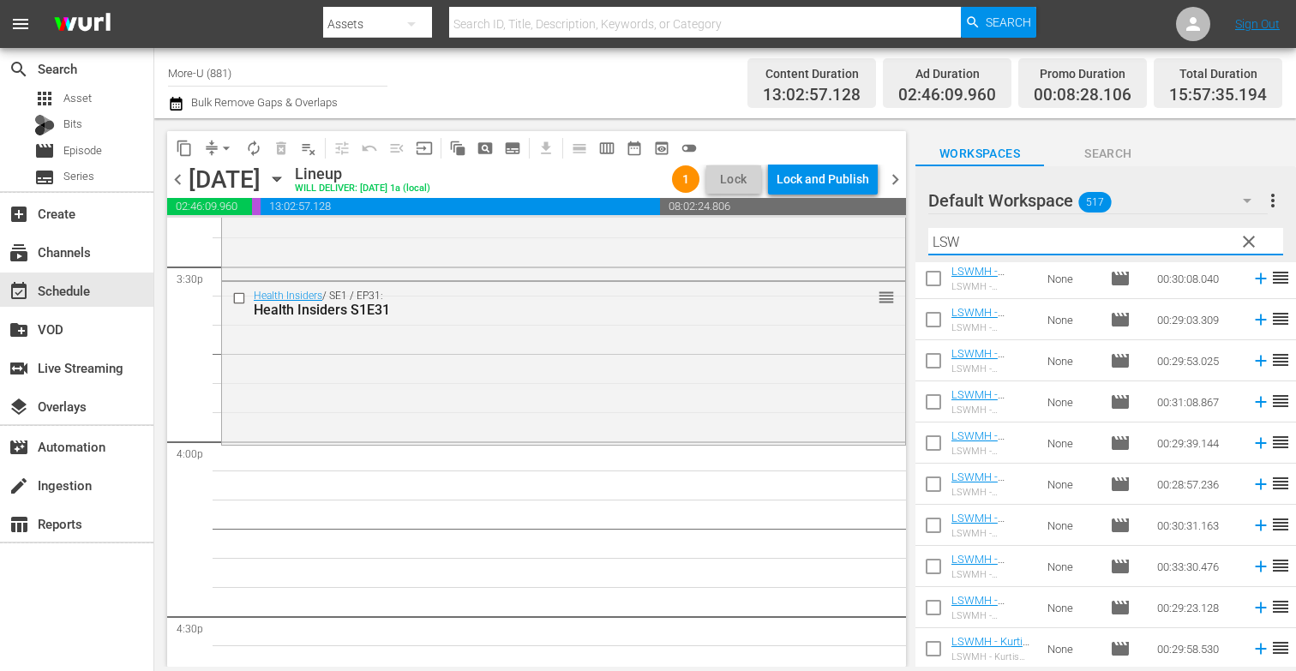
scroll to position [869, 0]
type input "LSWMH"
click at [182, 180] on span "chevron_left" at bounding box center [177, 179] width 21 height 21
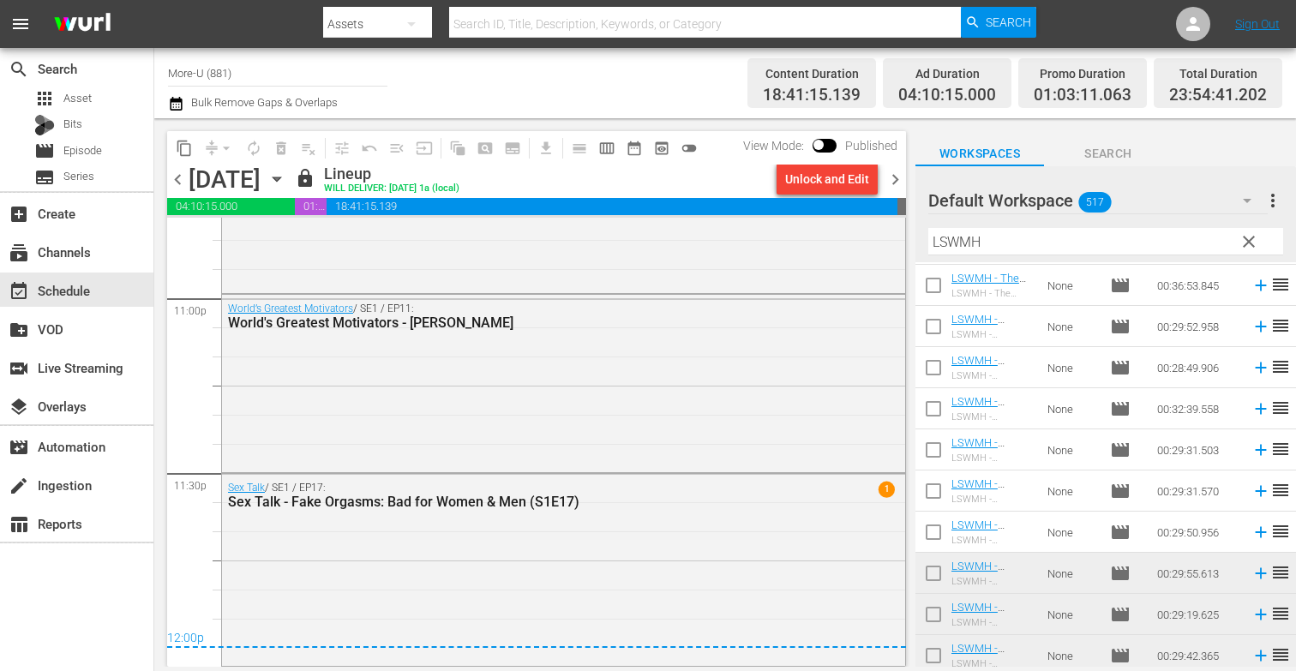
scroll to position [290, 0]
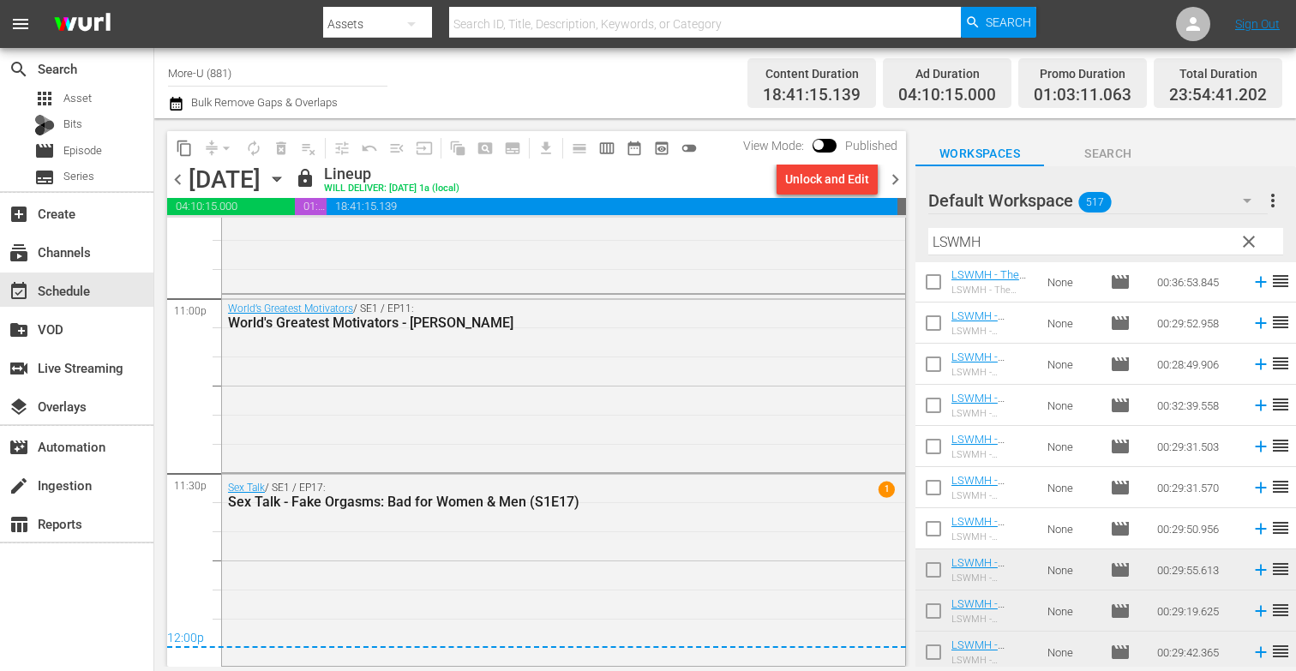
click at [888, 181] on span "chevron_right" at bounding box center [895, 179] width 21 height 21
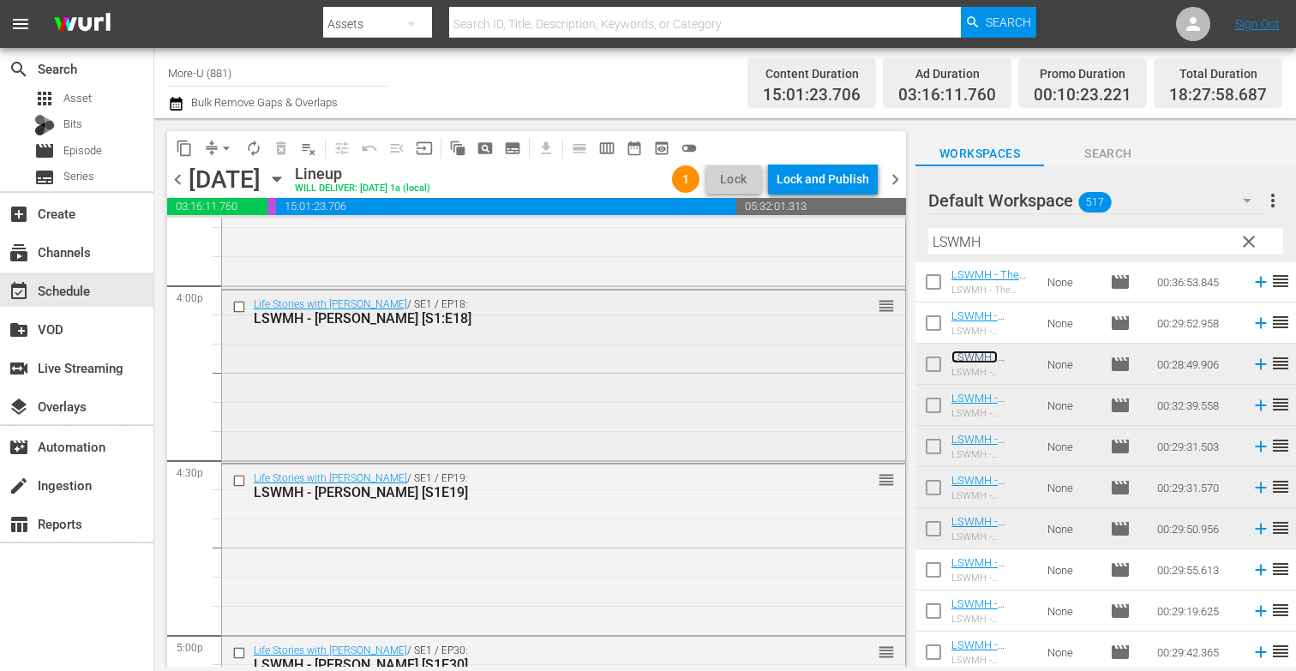
scroll to position [5549, 0]
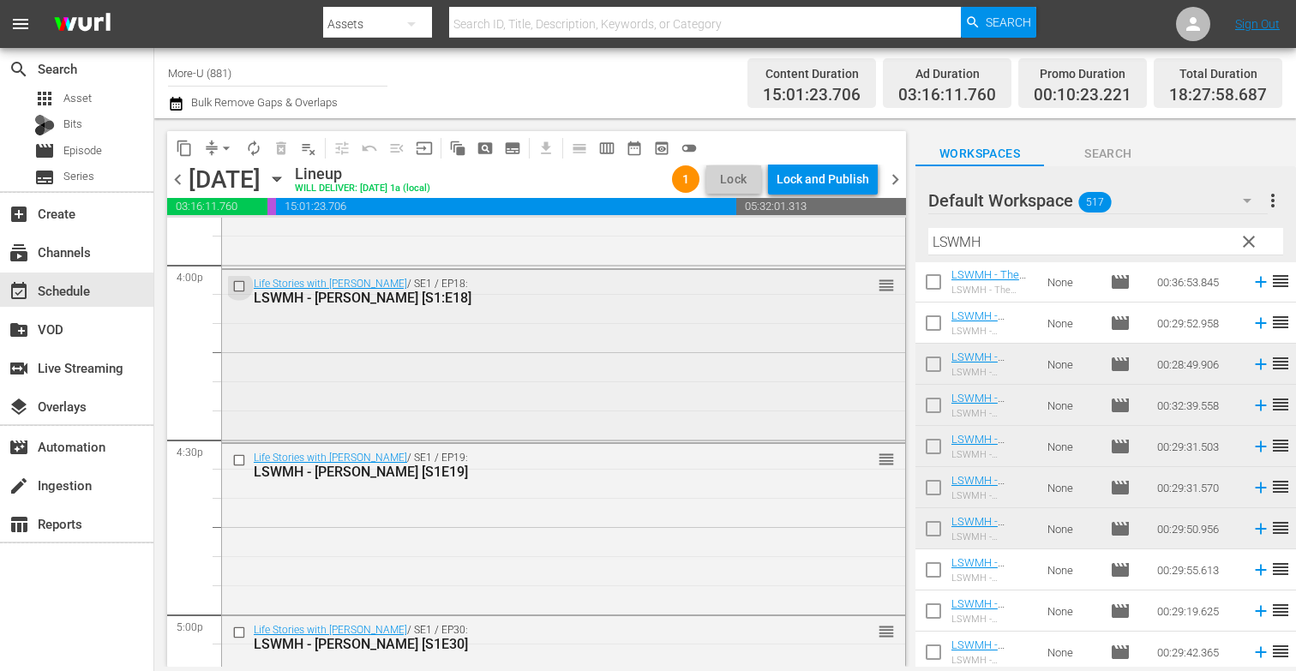
click at [243, 285] on input "checkbox" at bounding box center [241, 286] width 18 height 15
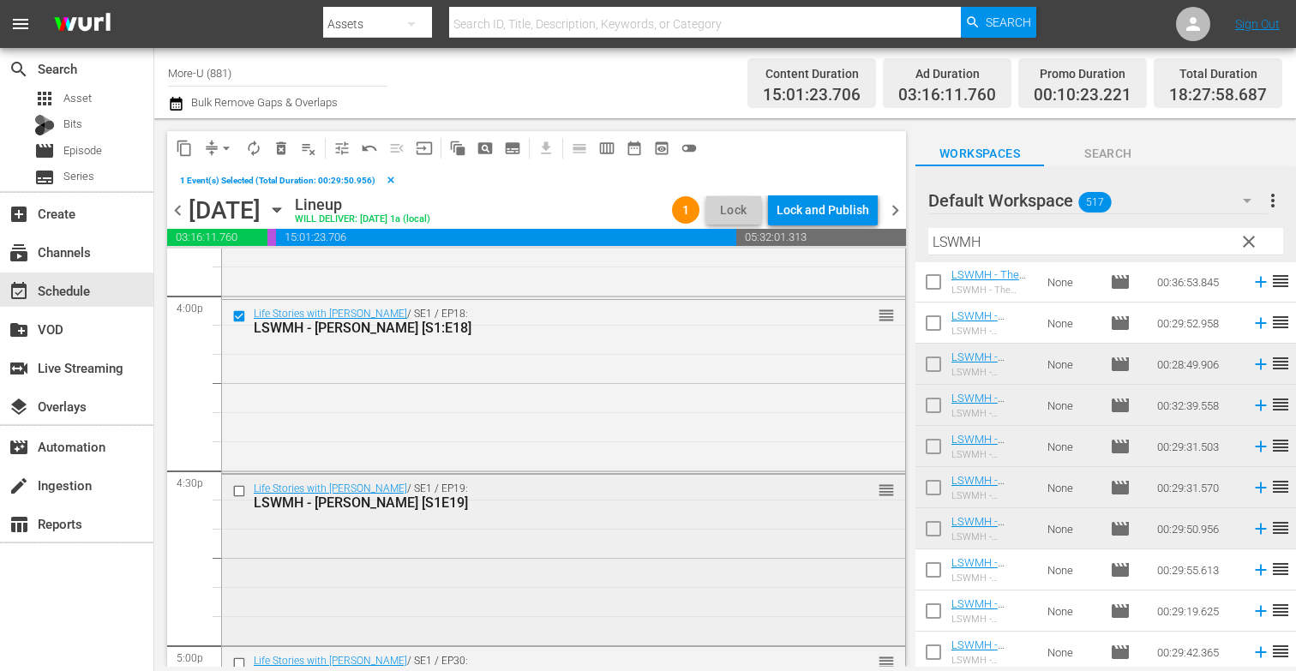
click at [250, 496] on div at bounding box center [241, 491] width 26 height 21
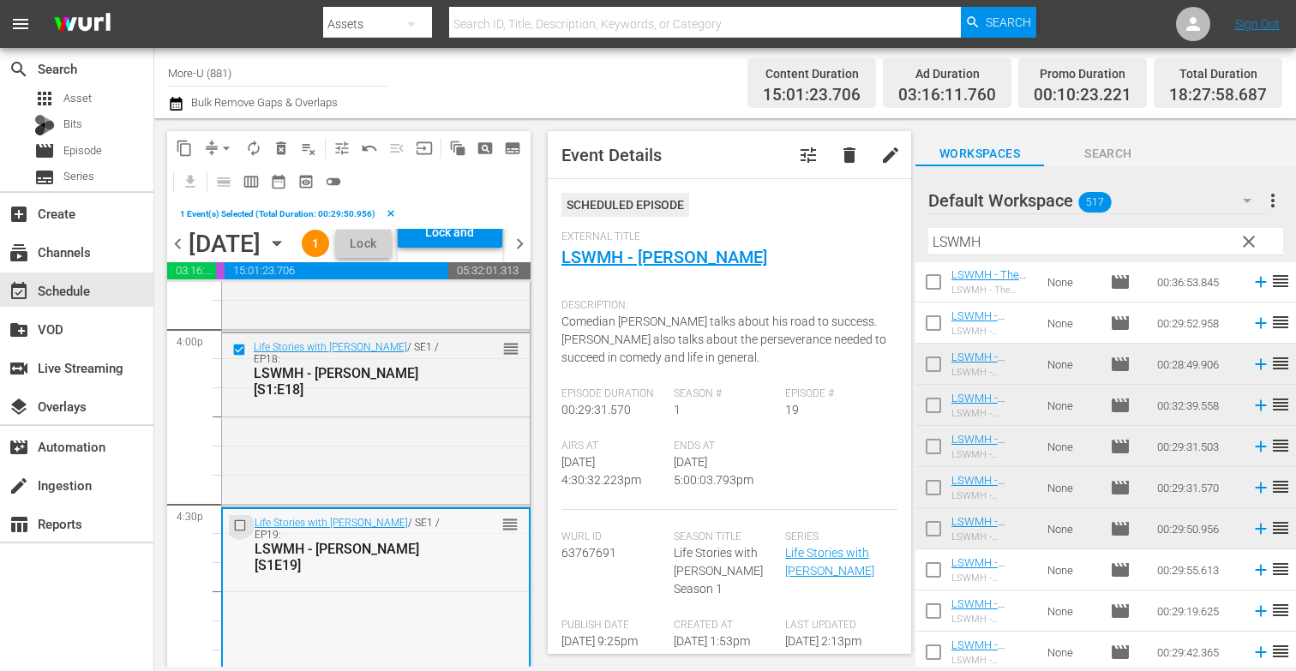
click at [239, 533] on input "checkbox" at bounding box center [242, 526] width 18 height 15
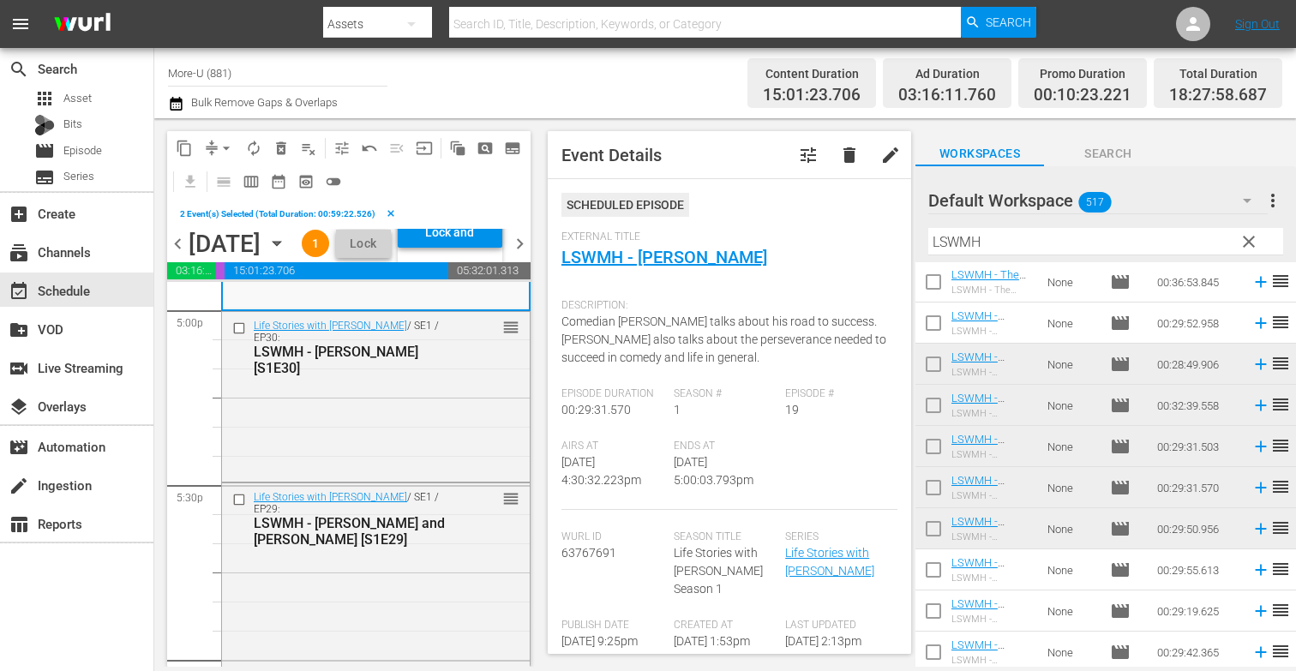
scroll to position [5922, 0]
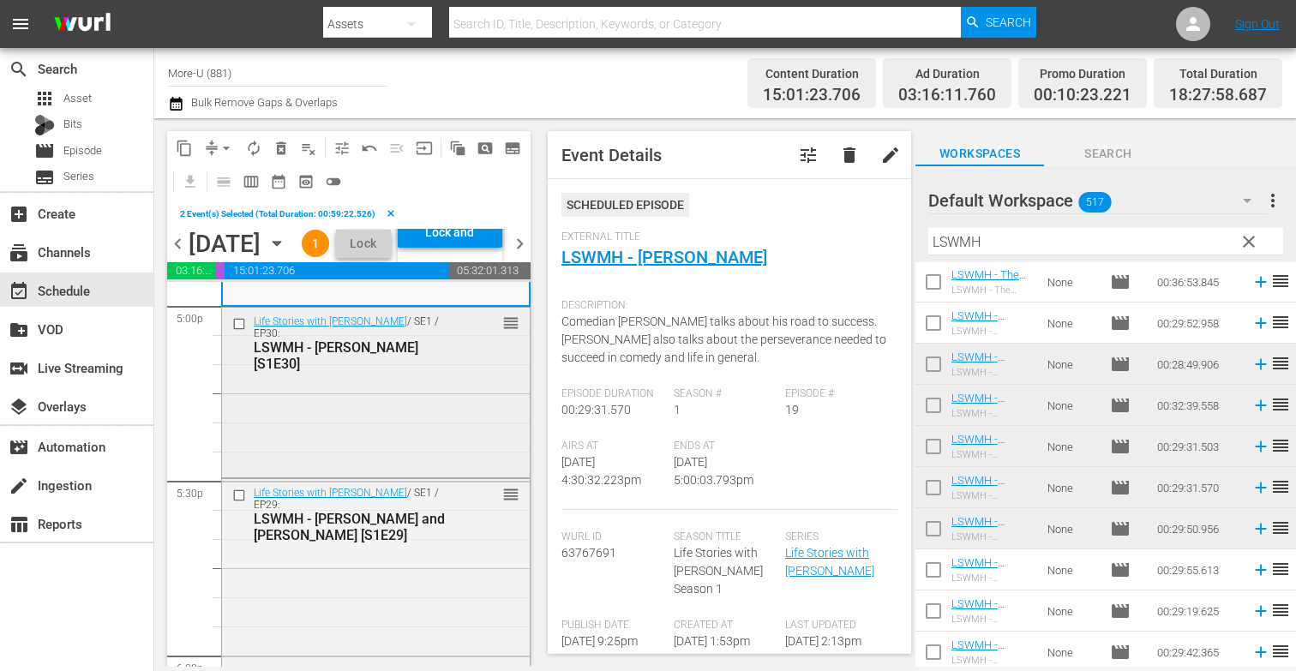
click at [237, 331] on input "checkbox" at bounding box center [241, 323] width 18 height 15
click at [243, 503] on input "checkbox" at bounding box center [241, 496] width 18 height 15
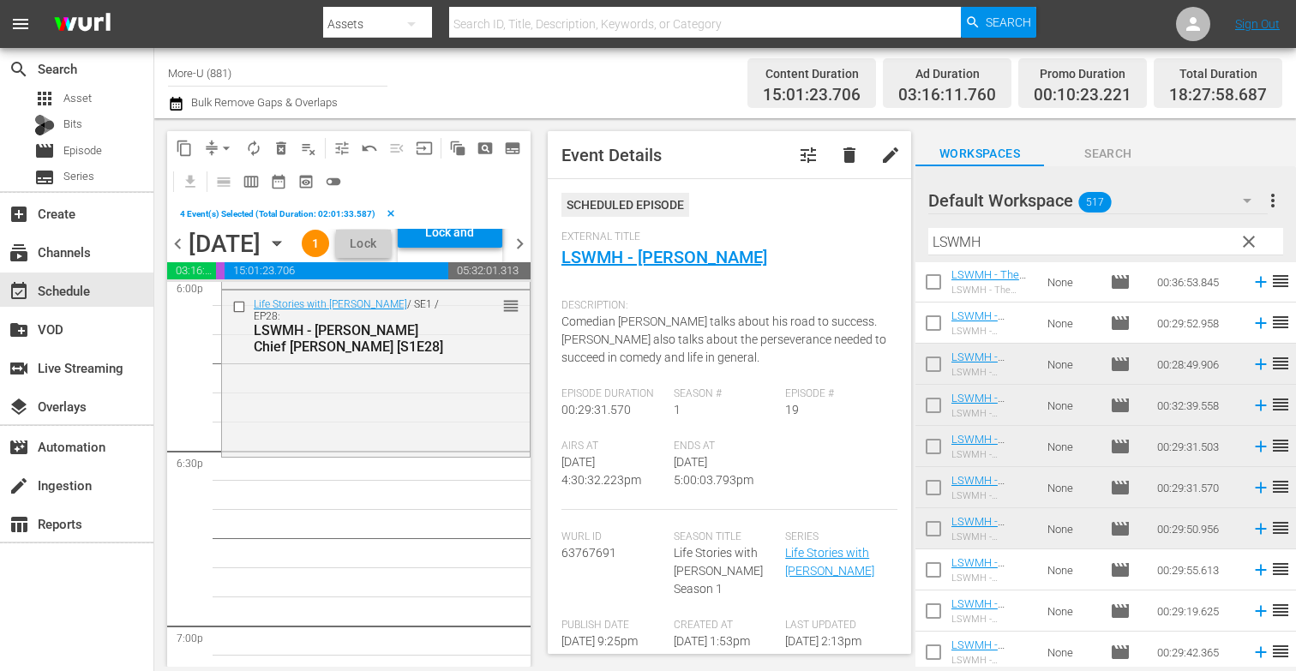
scroll to position [6306, 0]
click at [239, 310] on input "checkbox" at bounding box center [241, 303] width 18 height 15
click at [274, 144] on span "delete_forever_outlined" at bounding box center [281, 148] width 17 height 17
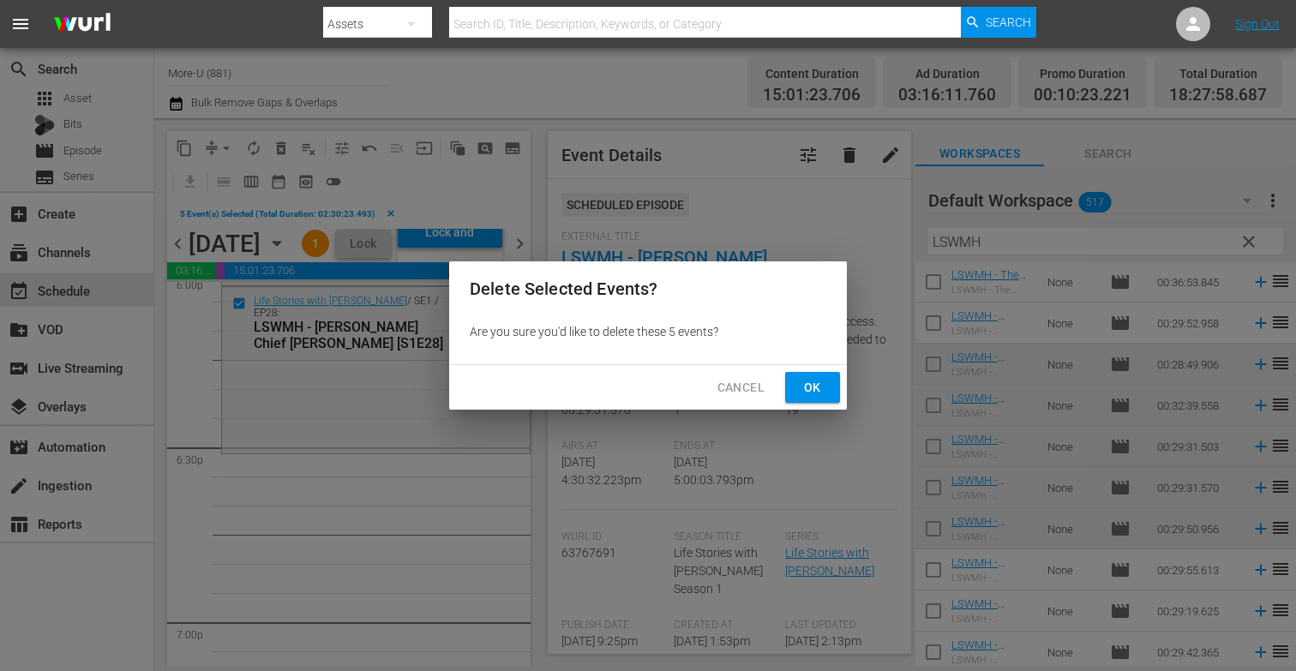
click at [814, 400] on button "Ok" at bounding box center [812, 388] width 55 height 32
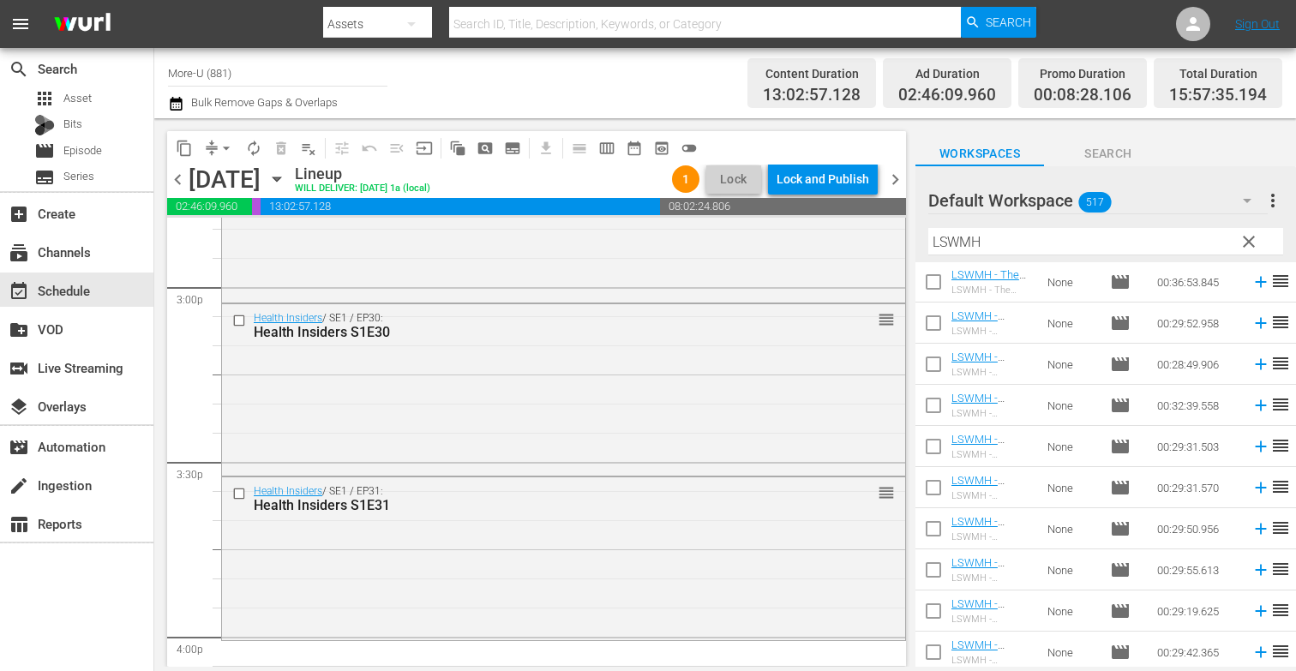
scroll to position [5294, 0]
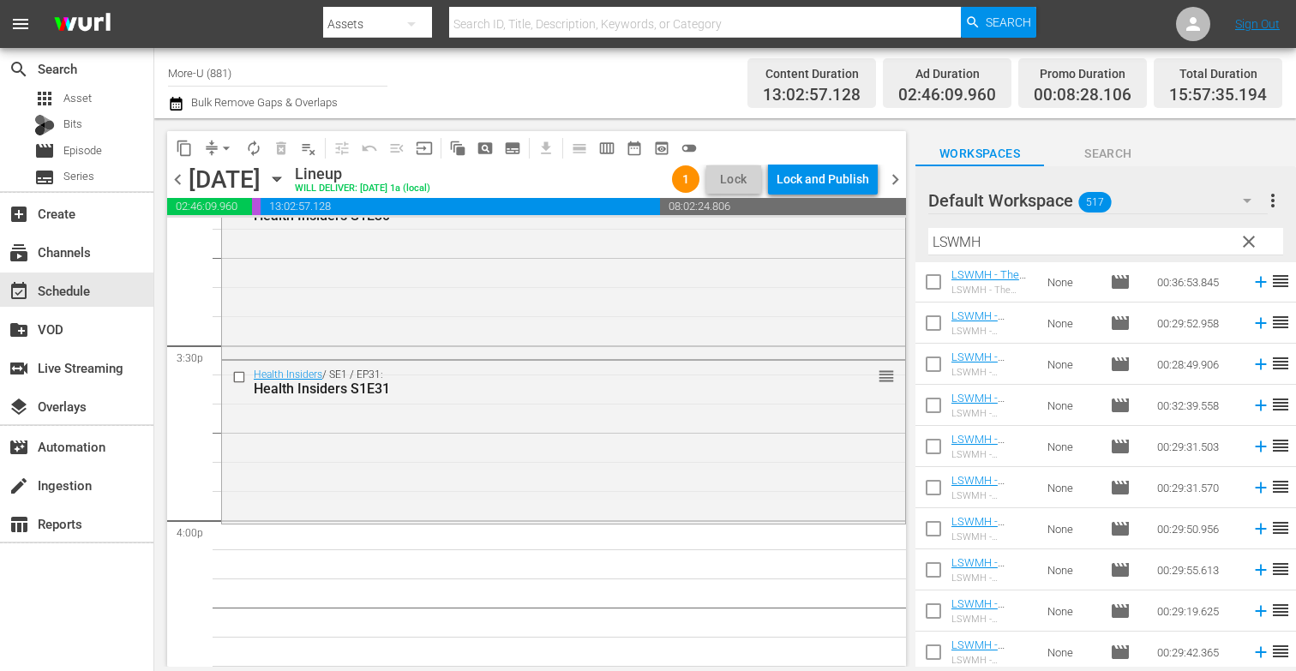
click at [1247, 230] on button "clear" at bounding box center [1248, 240] width 27 height 27
click at [1079, 240] on input "text" at bounding box center [1105, 241] width 355 height 27
click at [179, 186] on span "chevron_left" at bounding box center [177, 179] width 21 height 21
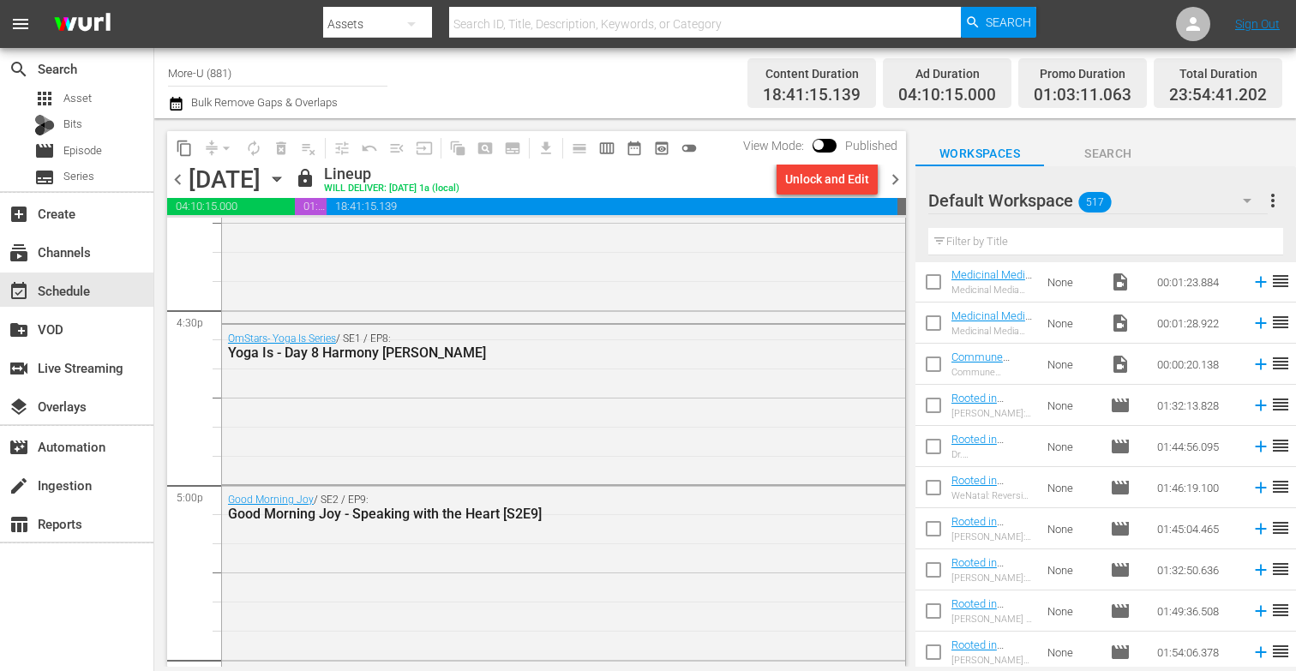
scroll to position [5669, 0]
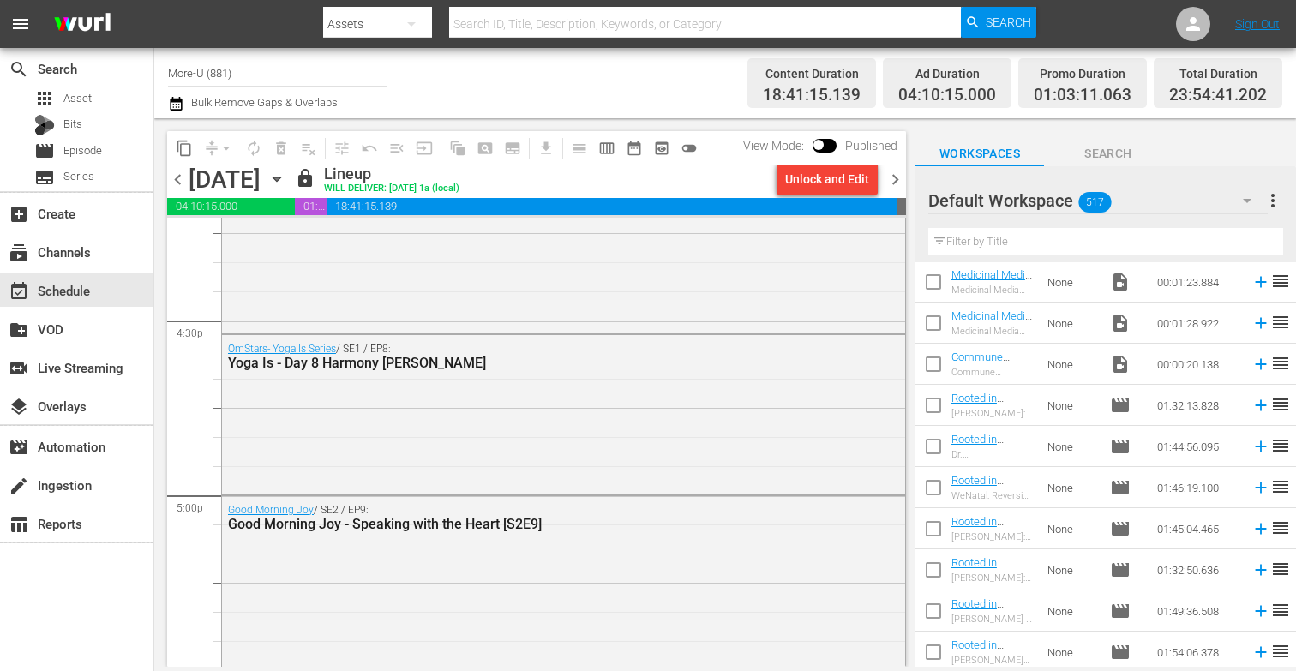
click at [898, 181] on span "chevron_right" at bounding box center [895, 179] width 21 height 21
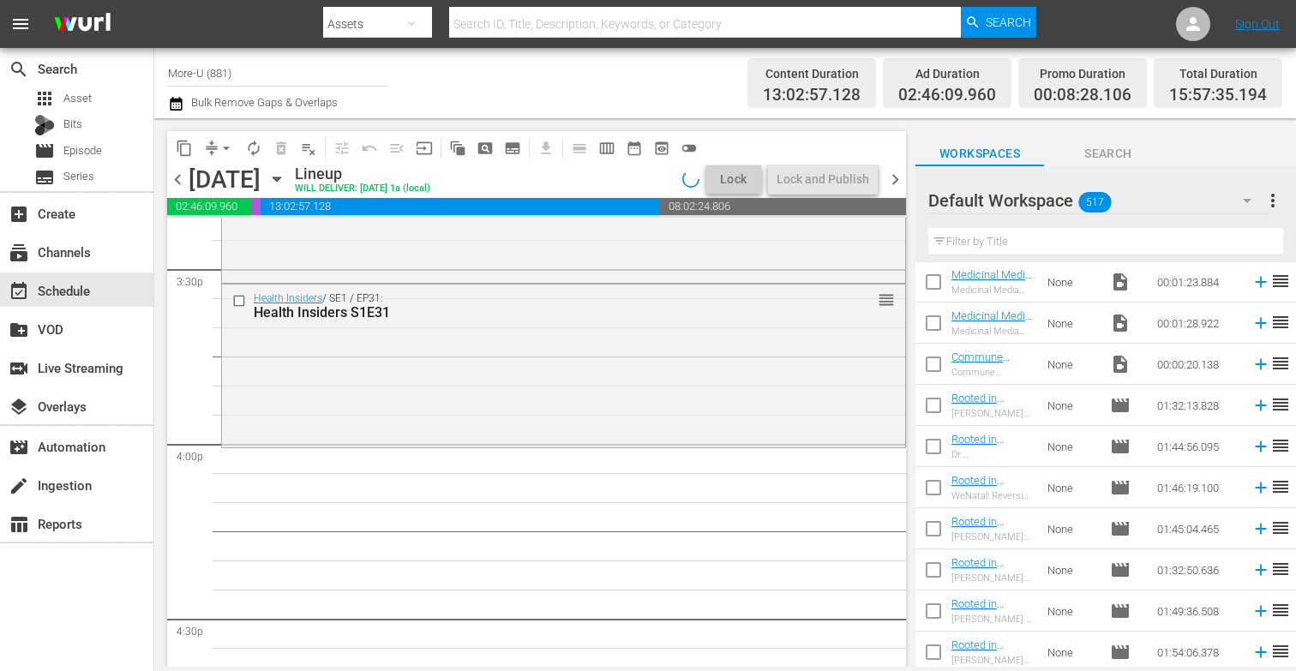
scroll to position [5411, 0]
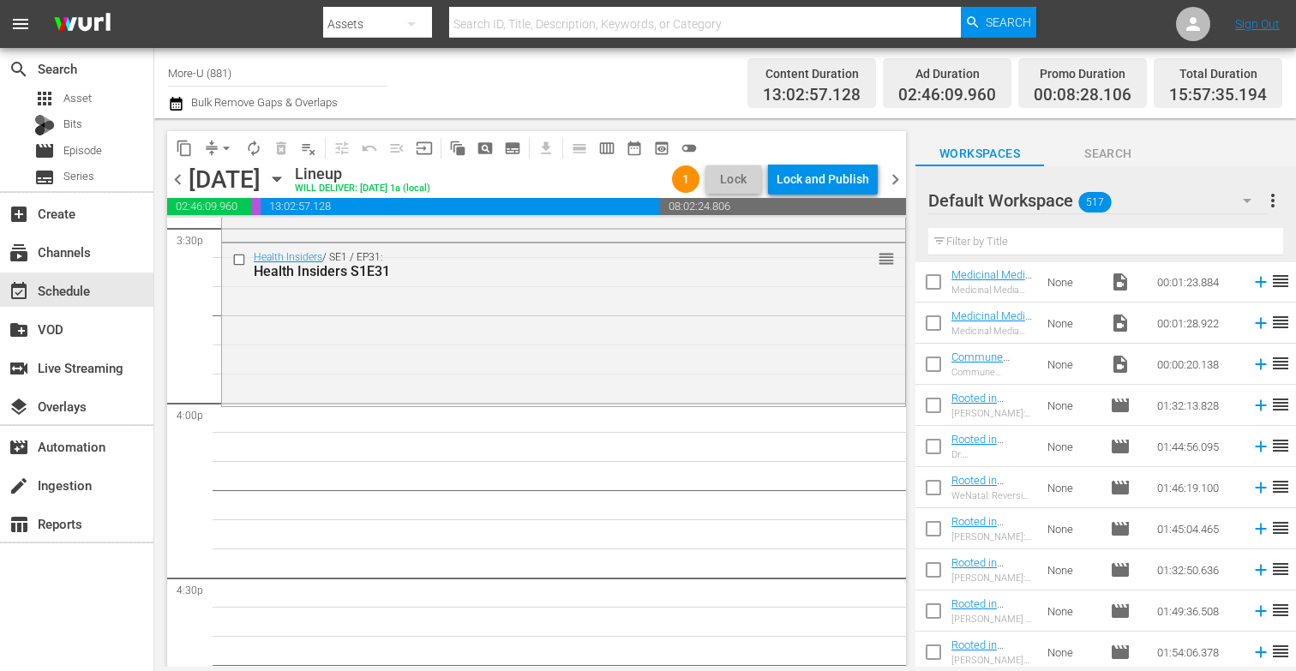
click at [988, 244] on input "text" at bounding box center [1105, 241] width 355 height 27
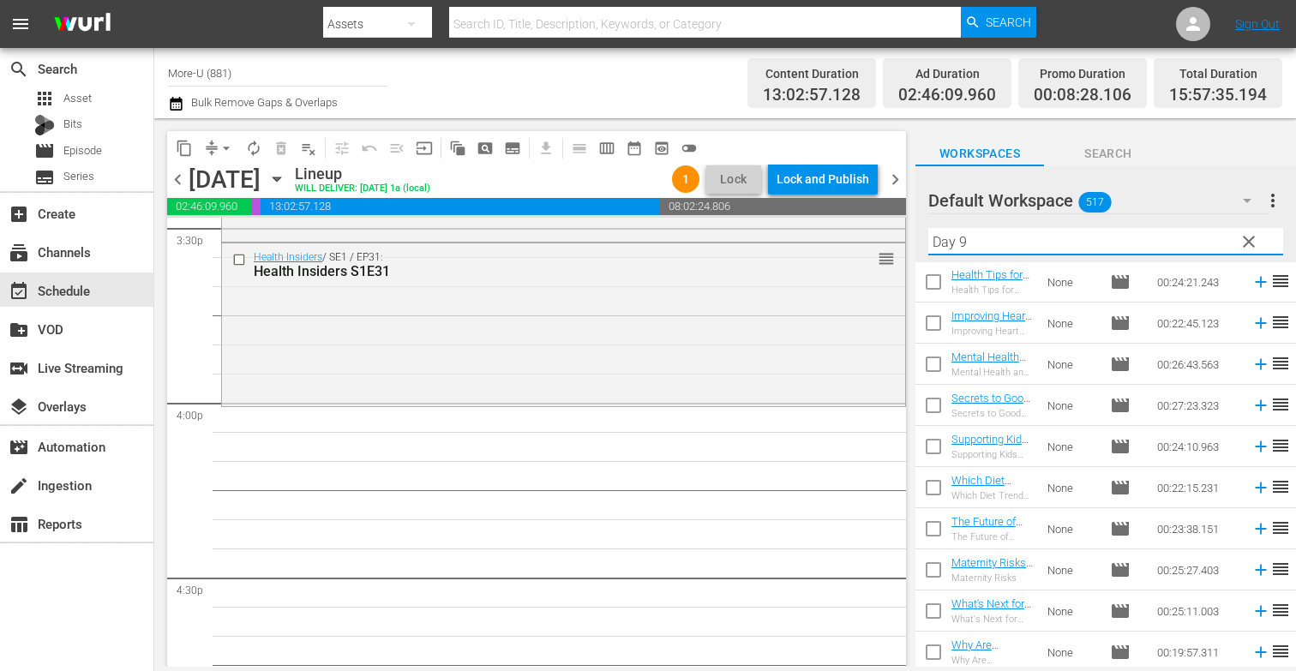
scroll to position [0, 0]
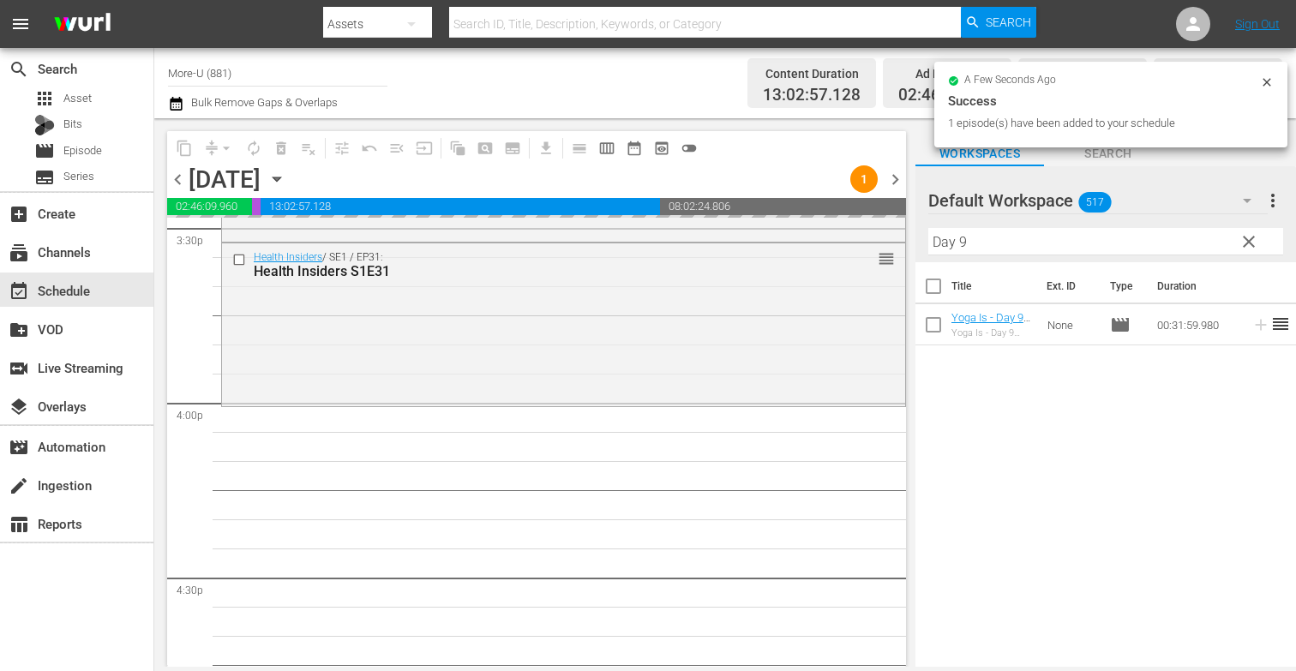
click at [1006, 249] on input "Day 9" at bounding box center [1105, 241] width 355 height 27
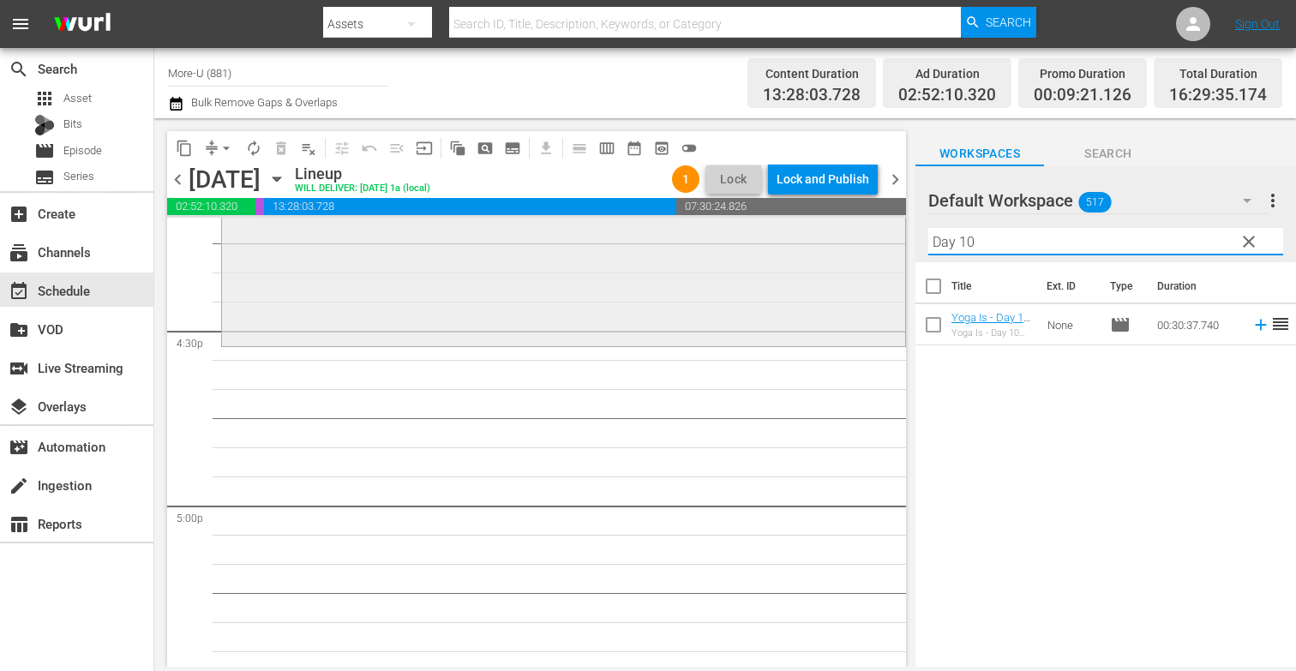
scroll to position [5671, 0]
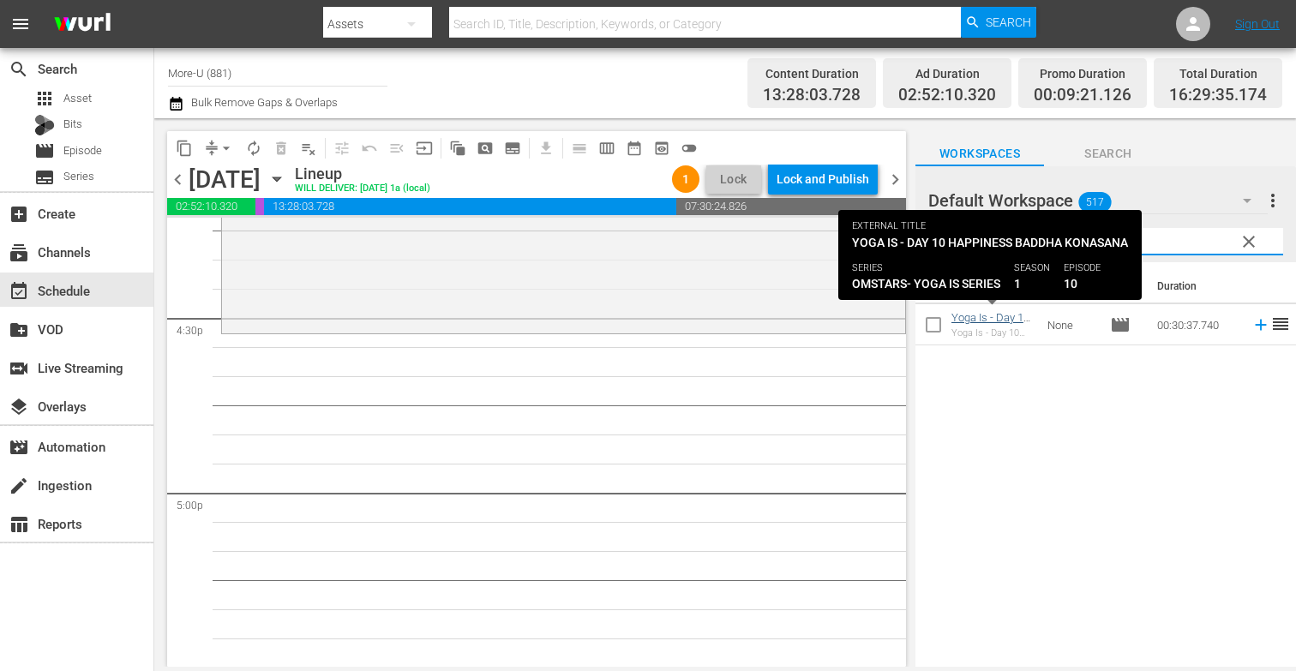
type input "Day 10"
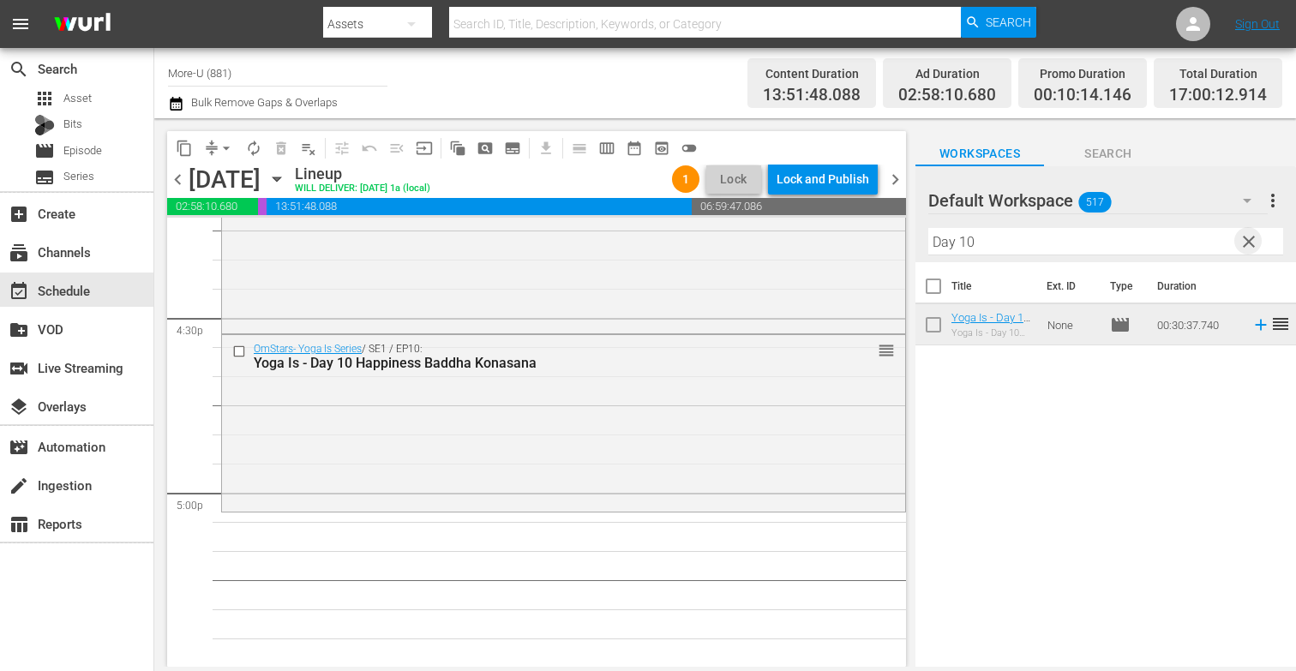
click at [1249, 236] on span "clear" at bounding box center [1249, 241] width 21 height 21
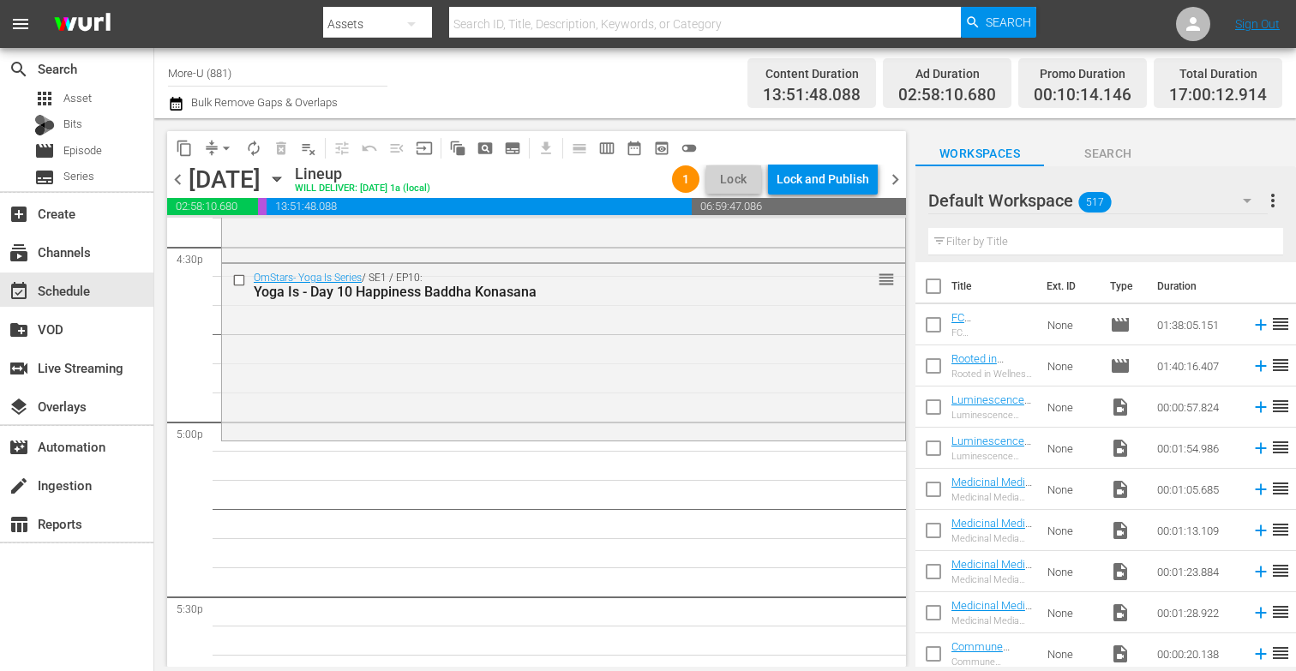
scroll to position [5725, 0]
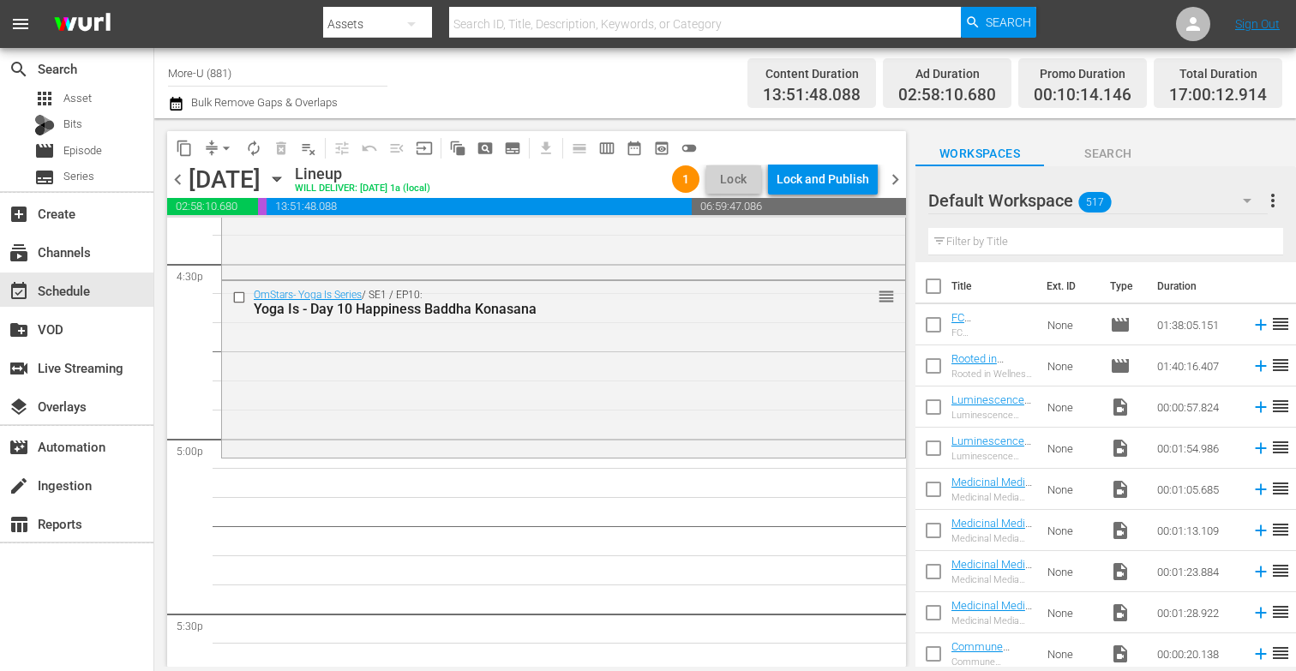
click at [994, 244] on input "text" at bounding box center [1105, 241] width 355 height 27
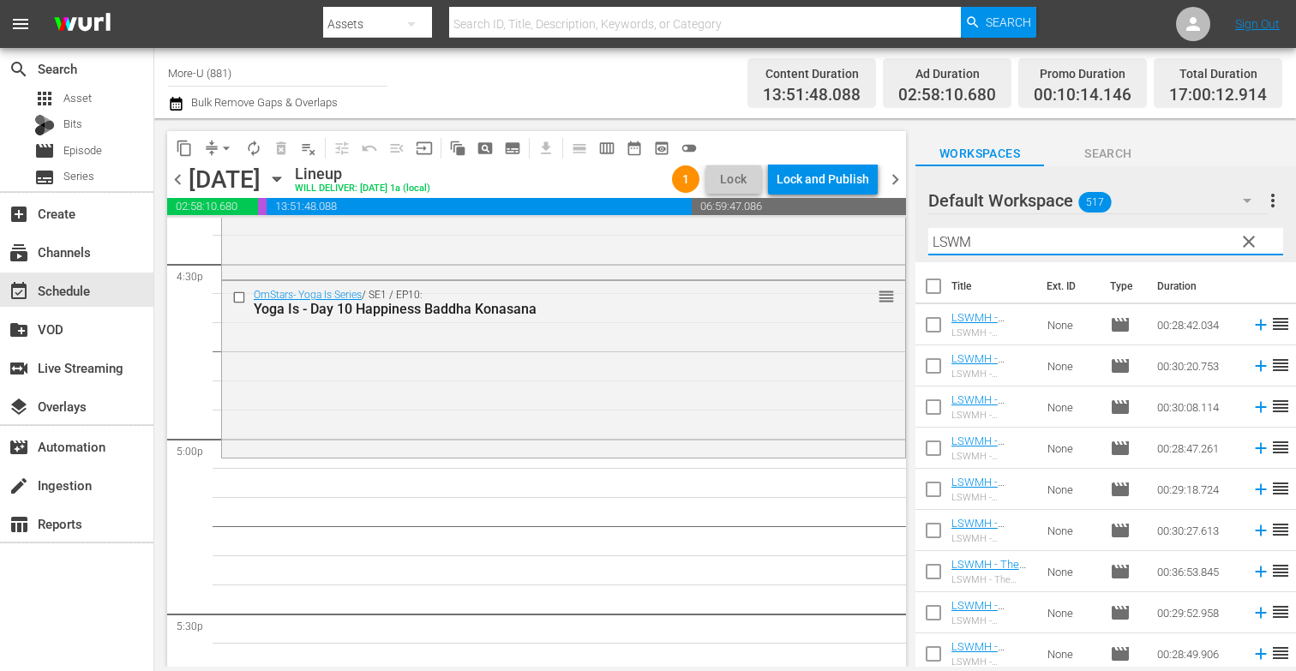
type input "LSWMH"
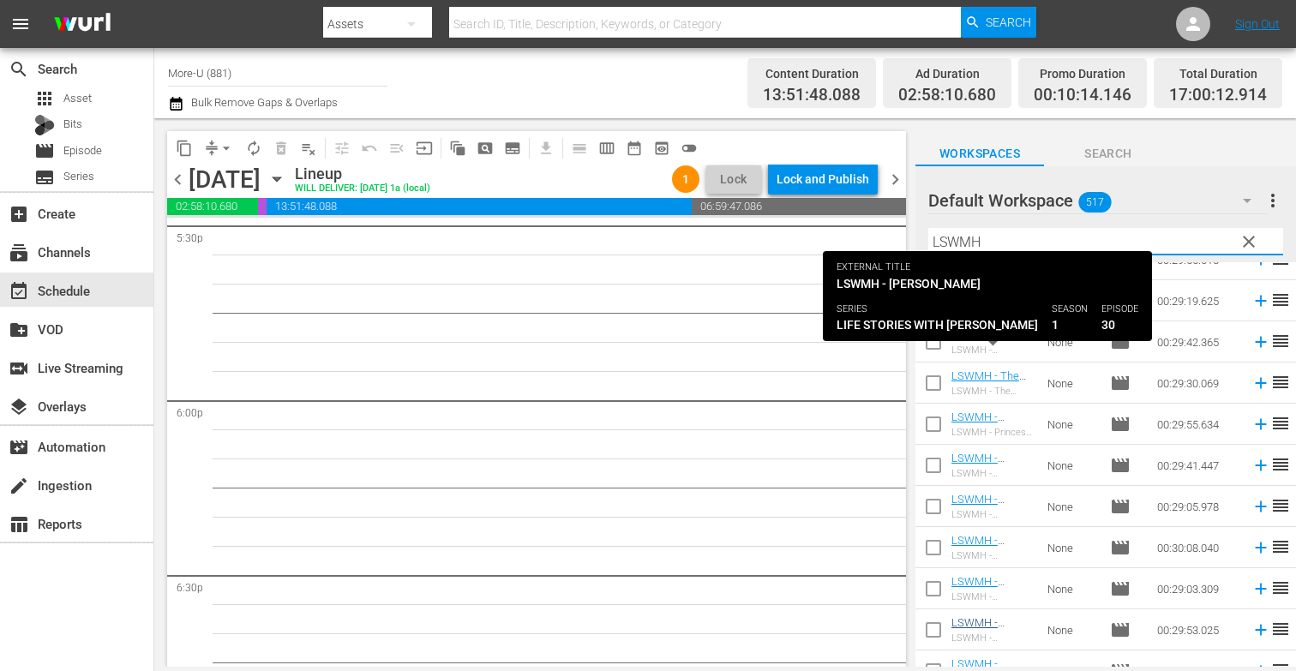
scroll to position [0, 0]
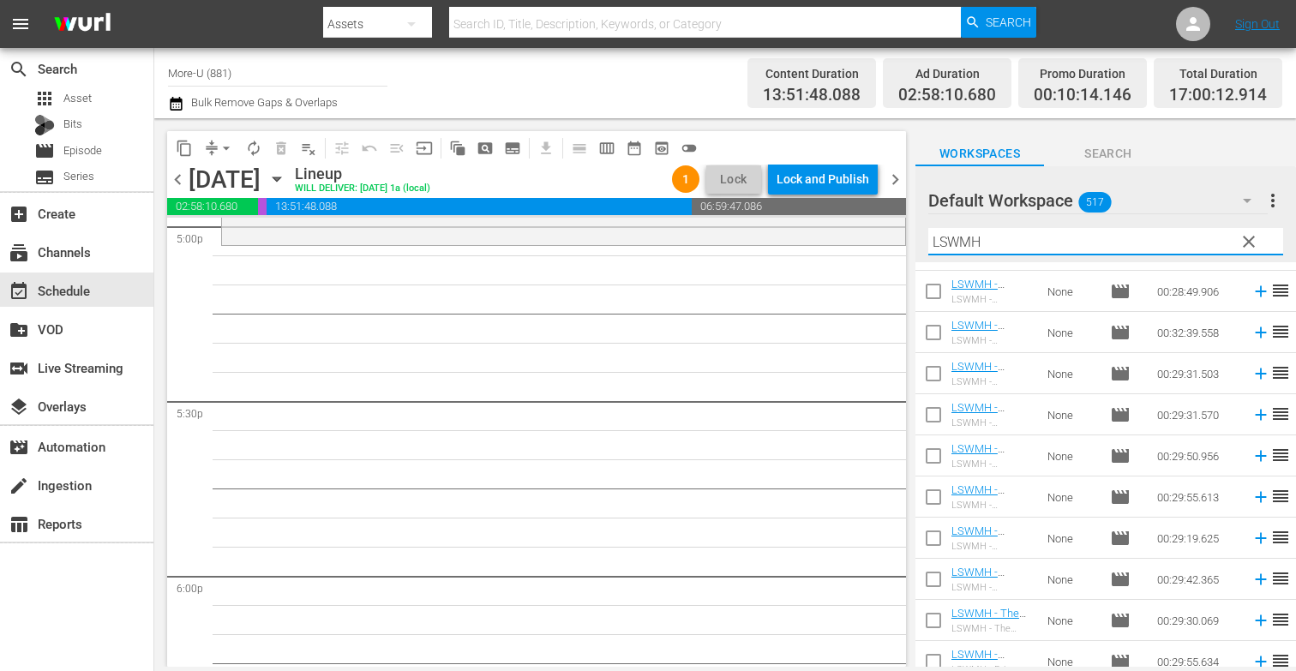
scroll to position [5885, 0]
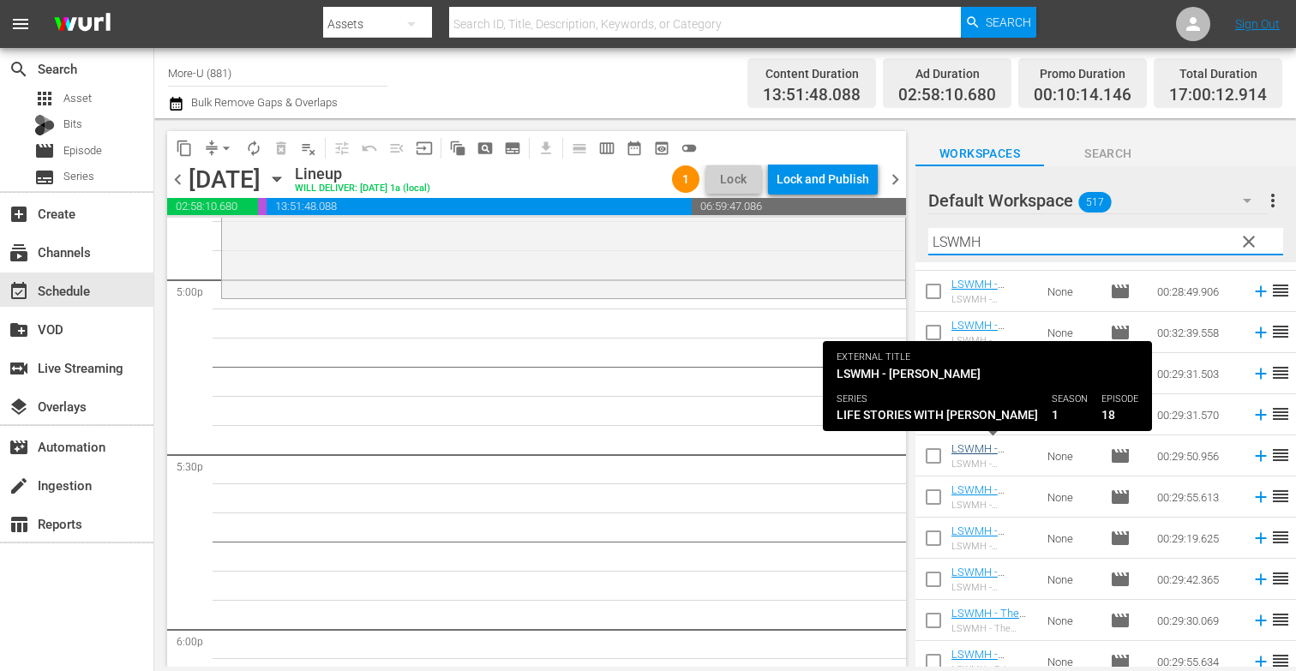
type input "LSWMH"
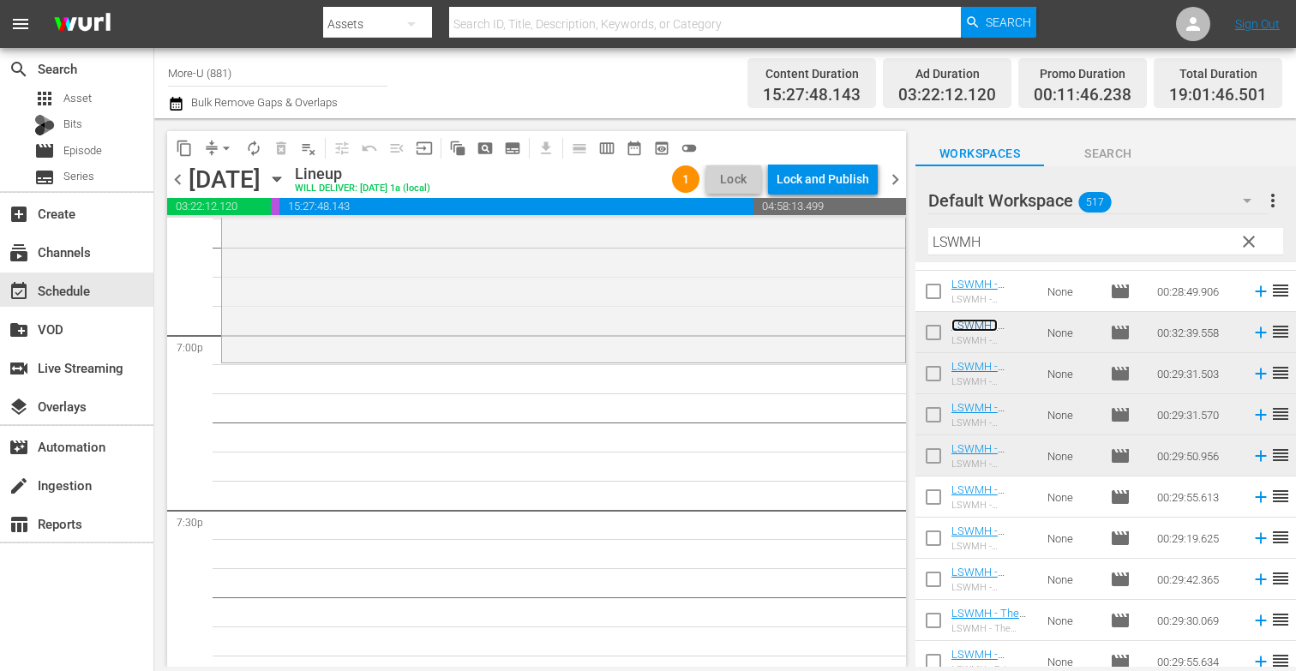
scroll to position [6532, 0]
click at [1253, 237] on span "clear" at bounding box center [1249, 241] width 21 height 21
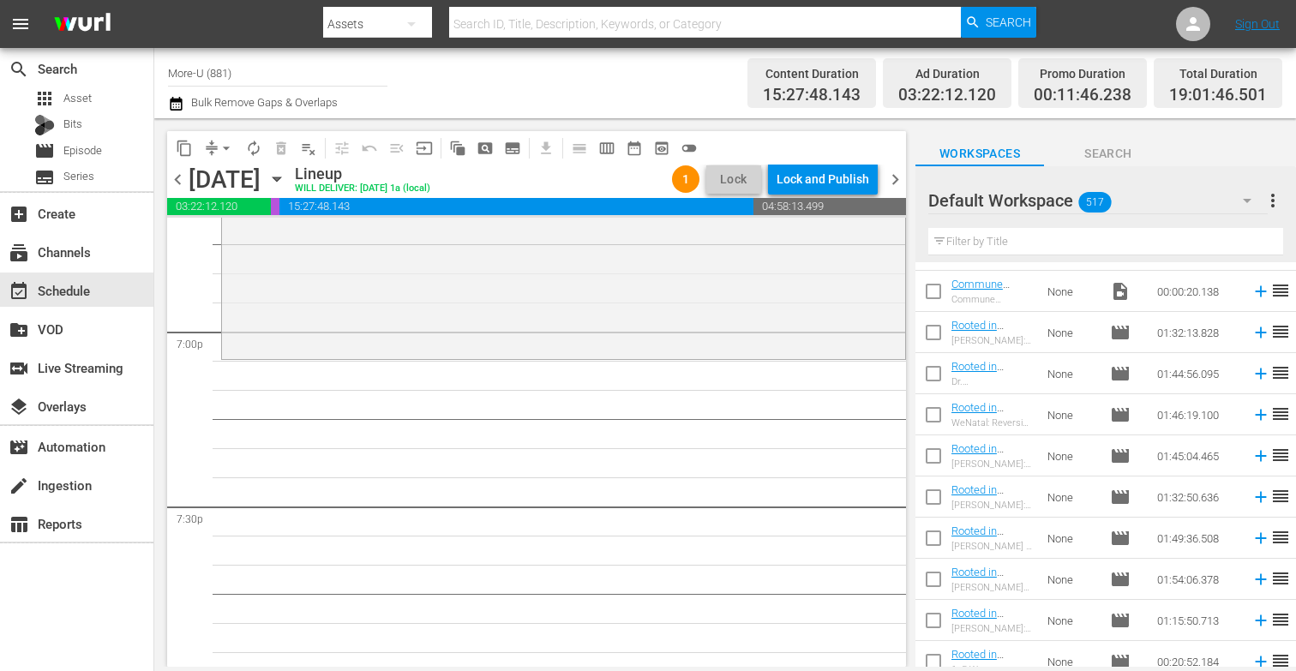
click at [1127, 245] on input "text" at bounding box center [1105, 241] width 355 height 27
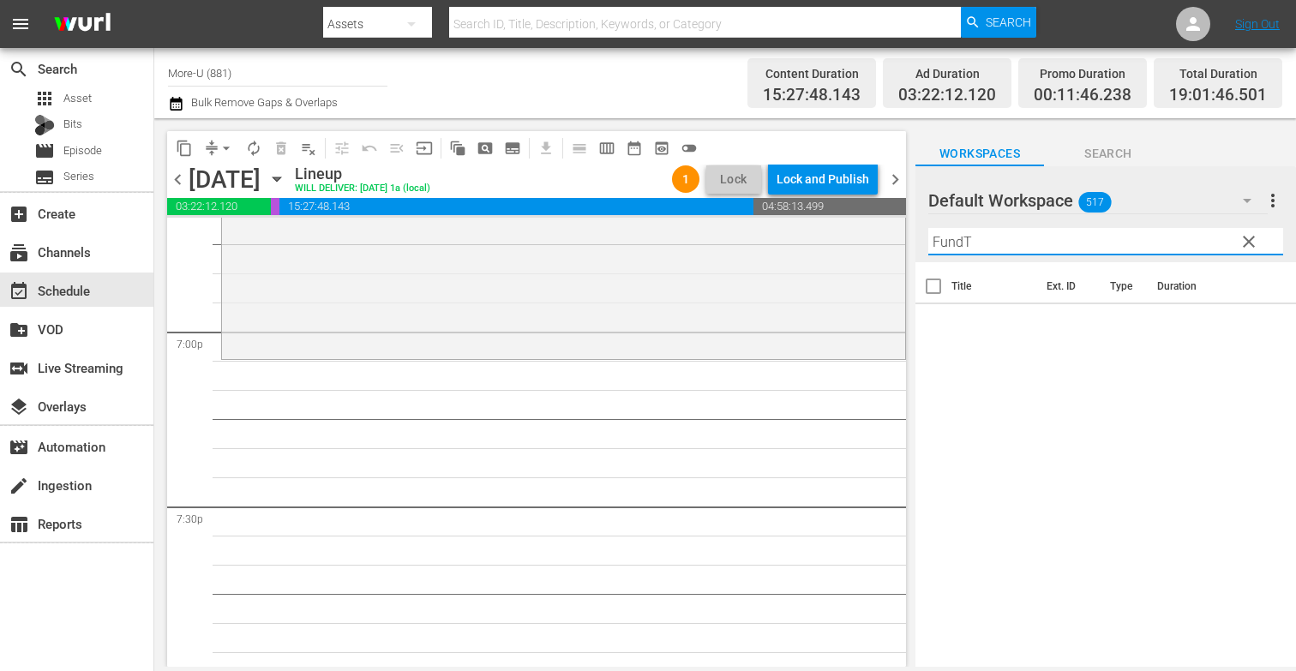
scroll to position [0, 0]
click at [964, 243] on input "FundTank" at bounding box center [1105, 241] width 355 height 27
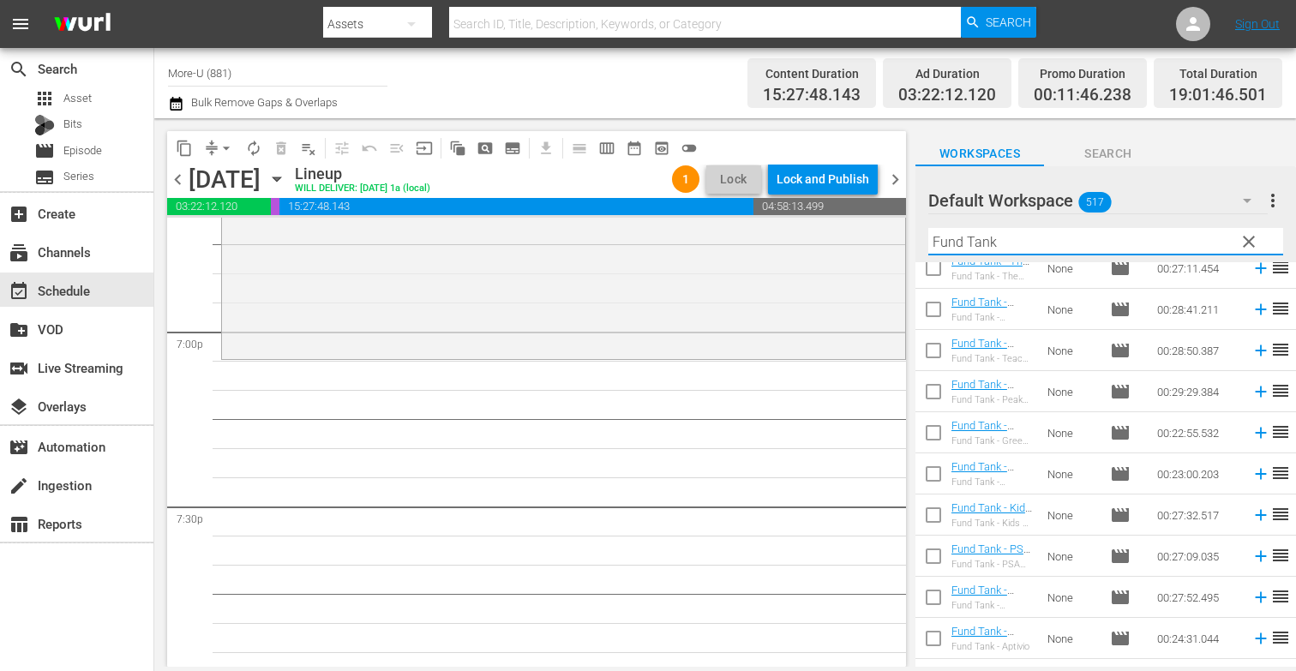
scroll to position [252, 0]
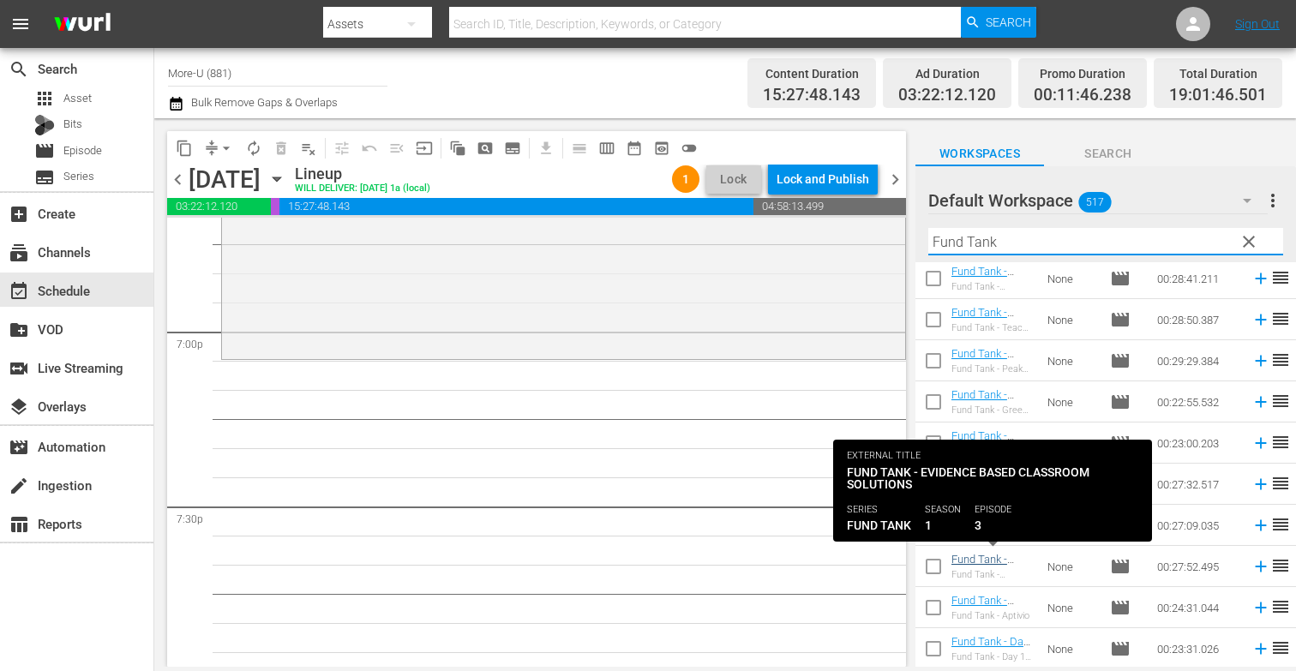
type input "Fund Tank"
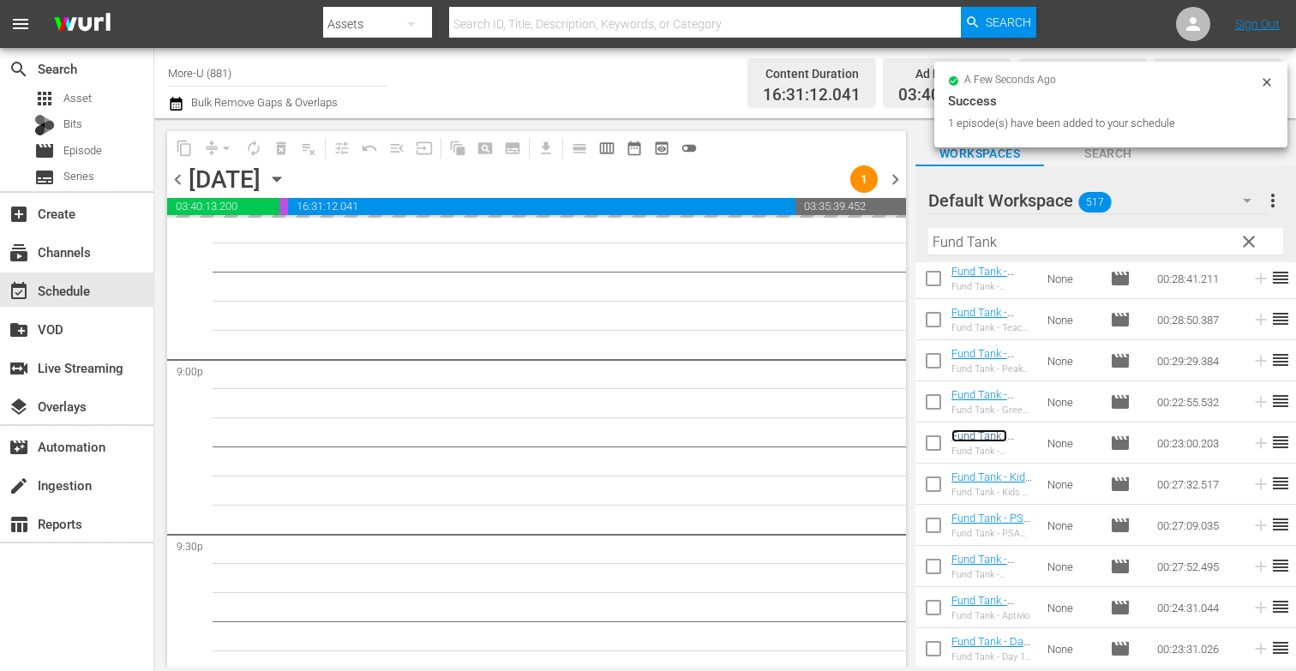
scroll to position [7206, 0]
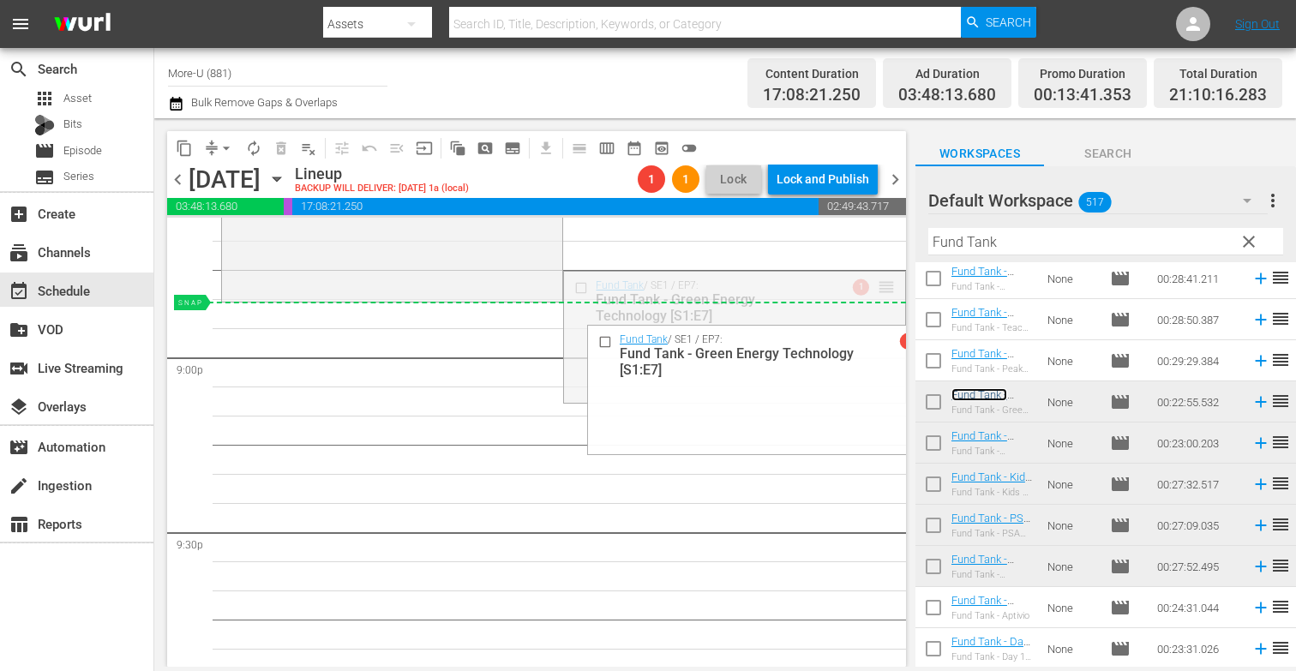
drag, startPoint x: 970, startPoint y: 394, endPoint x: 884, endPoint y: 308, distance: 121.9
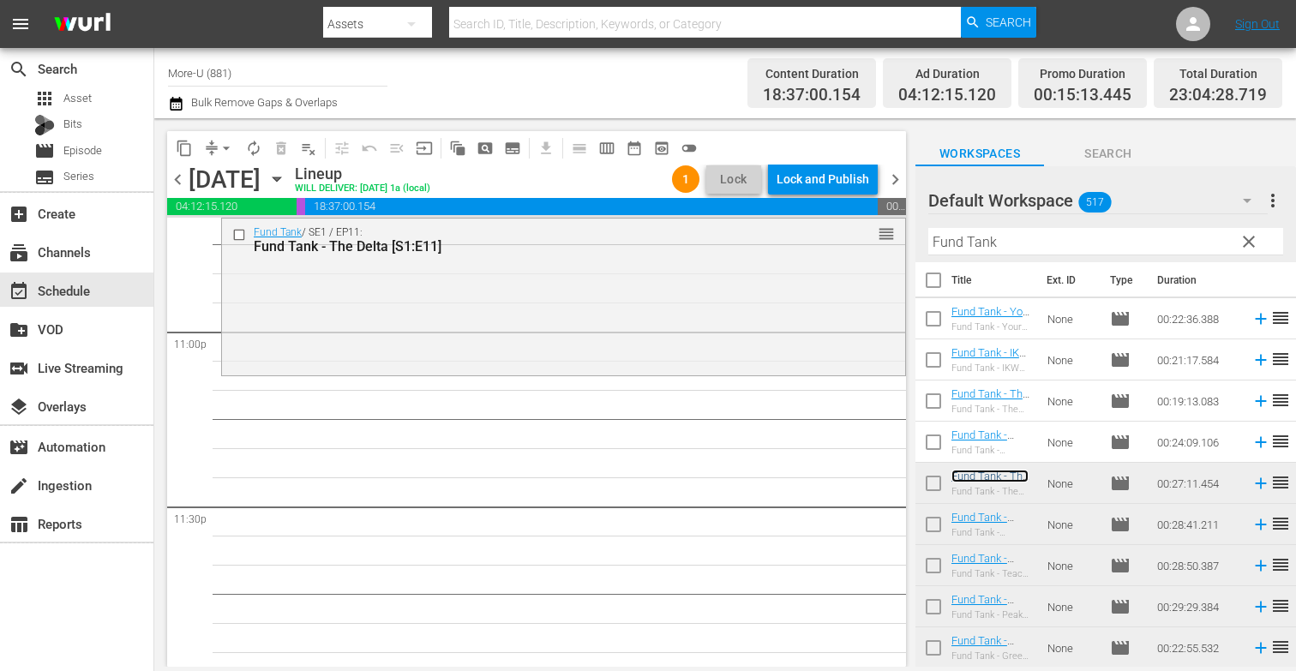
scroll to position [7946, 0]
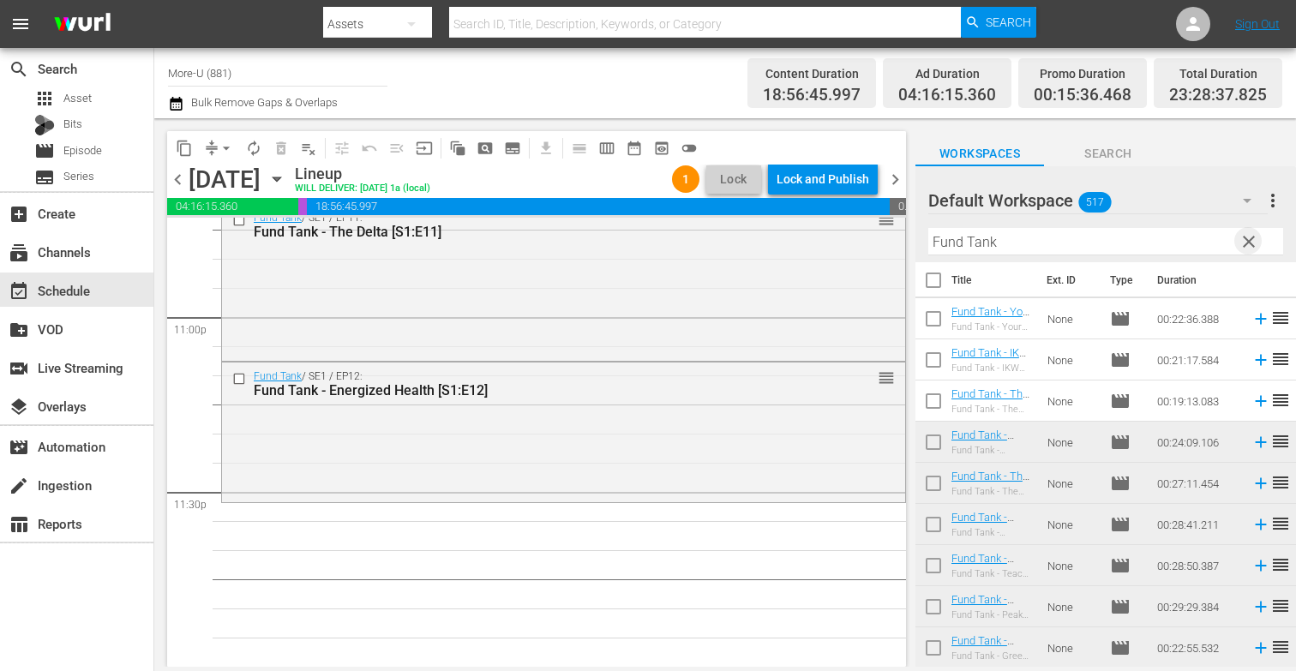
click at [1244, 241] on span "clear" at bounding box center [1249, 241] width 21 height 21
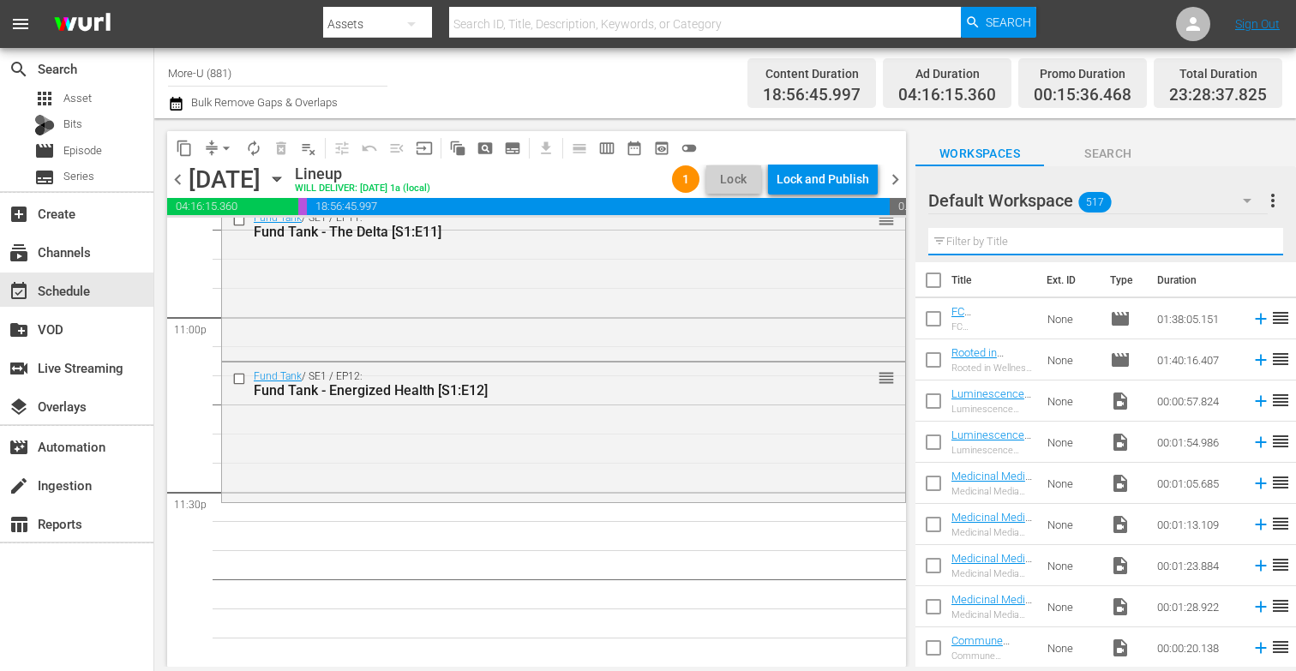
click at [966, 232] on input "text" at bounding box center [1105, 241] width 355 height 27
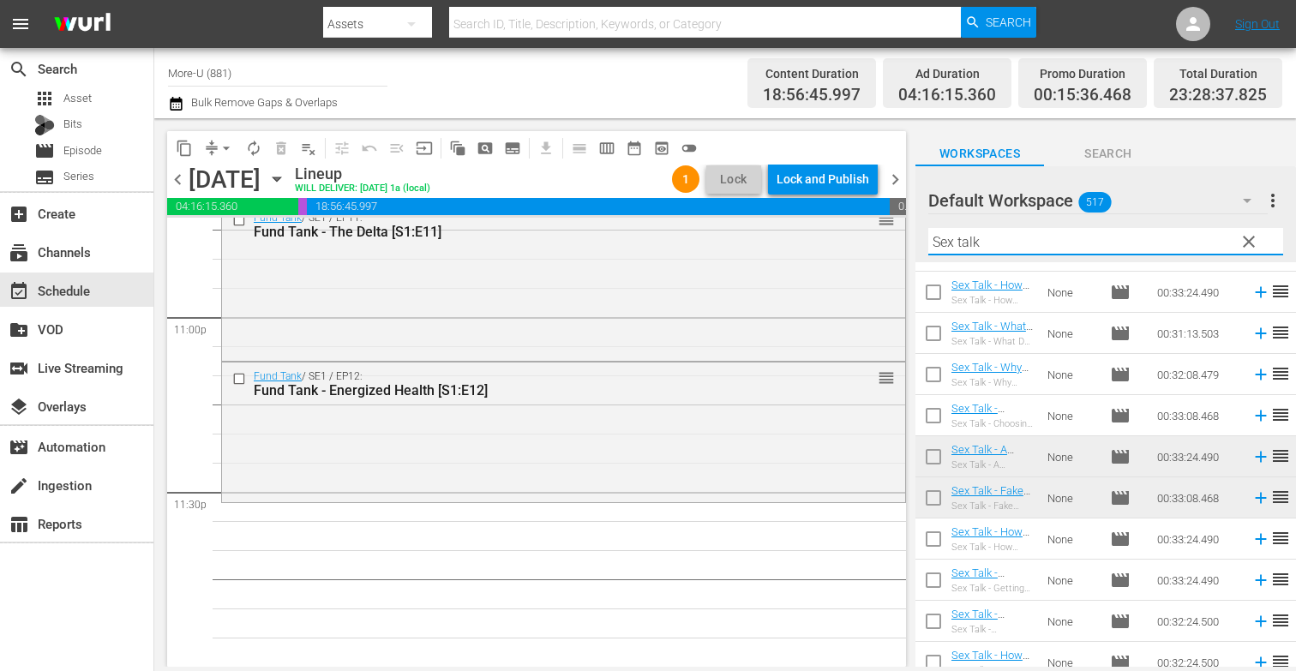
scroll to position [213, 0]
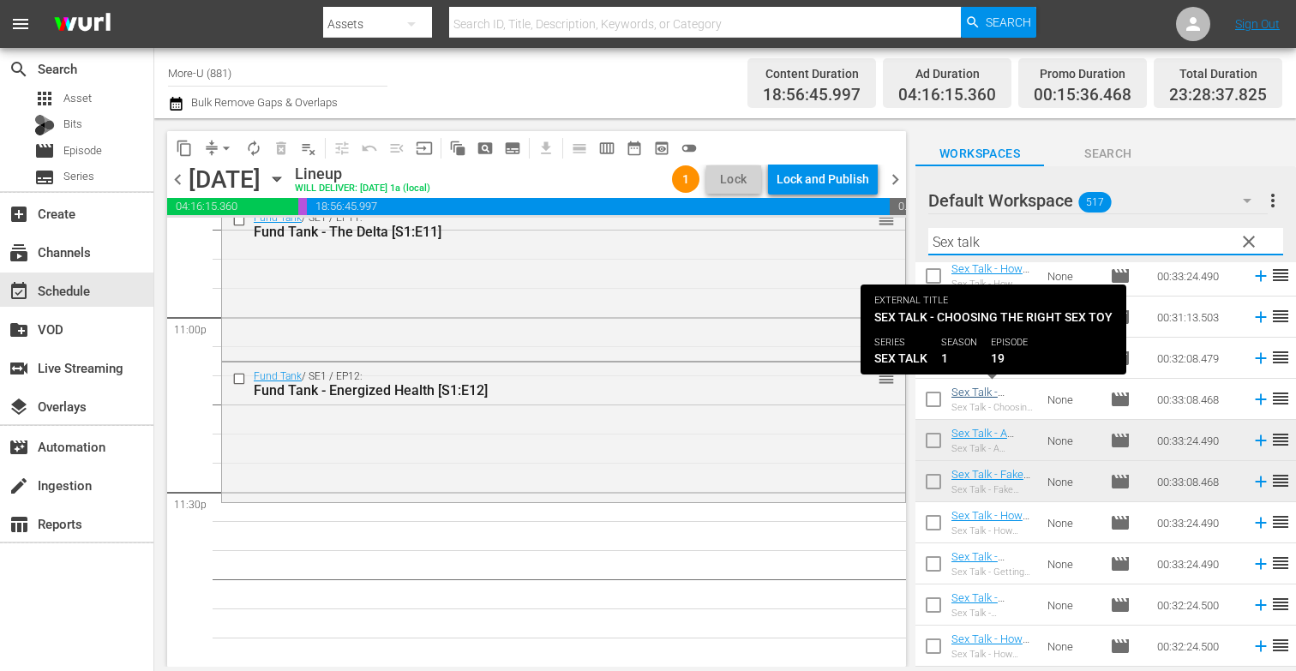
type input "Sex talk"
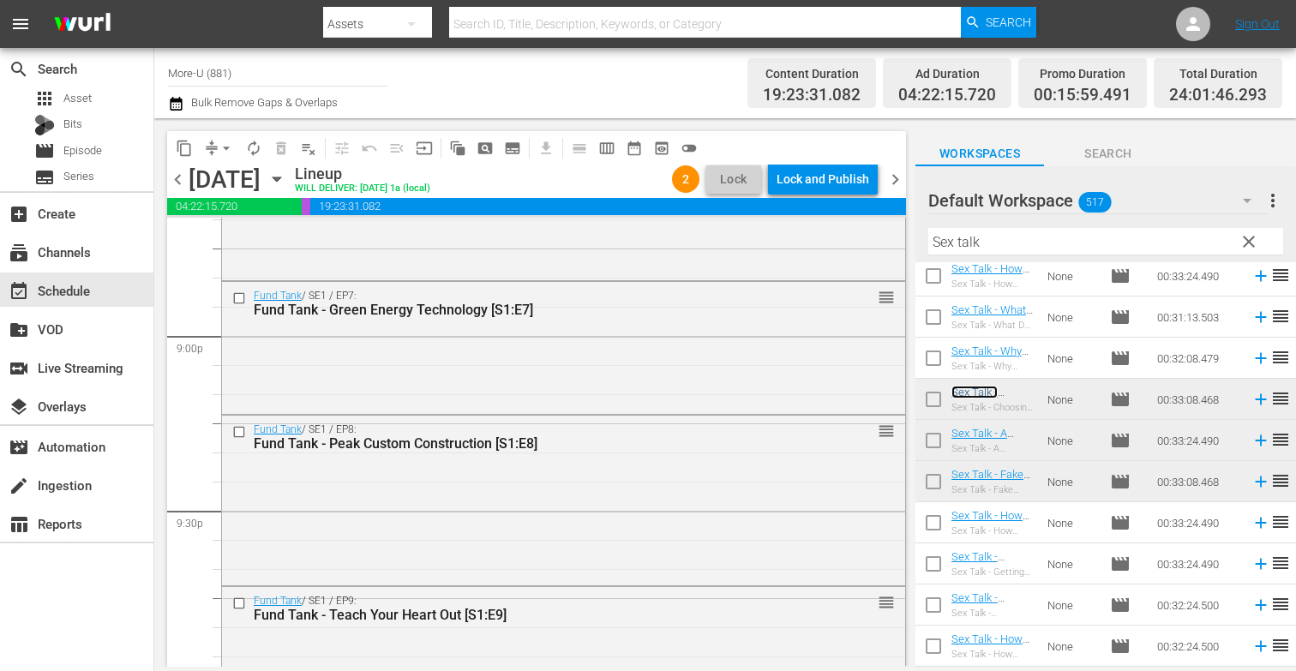
scroll to position [7975, 0]
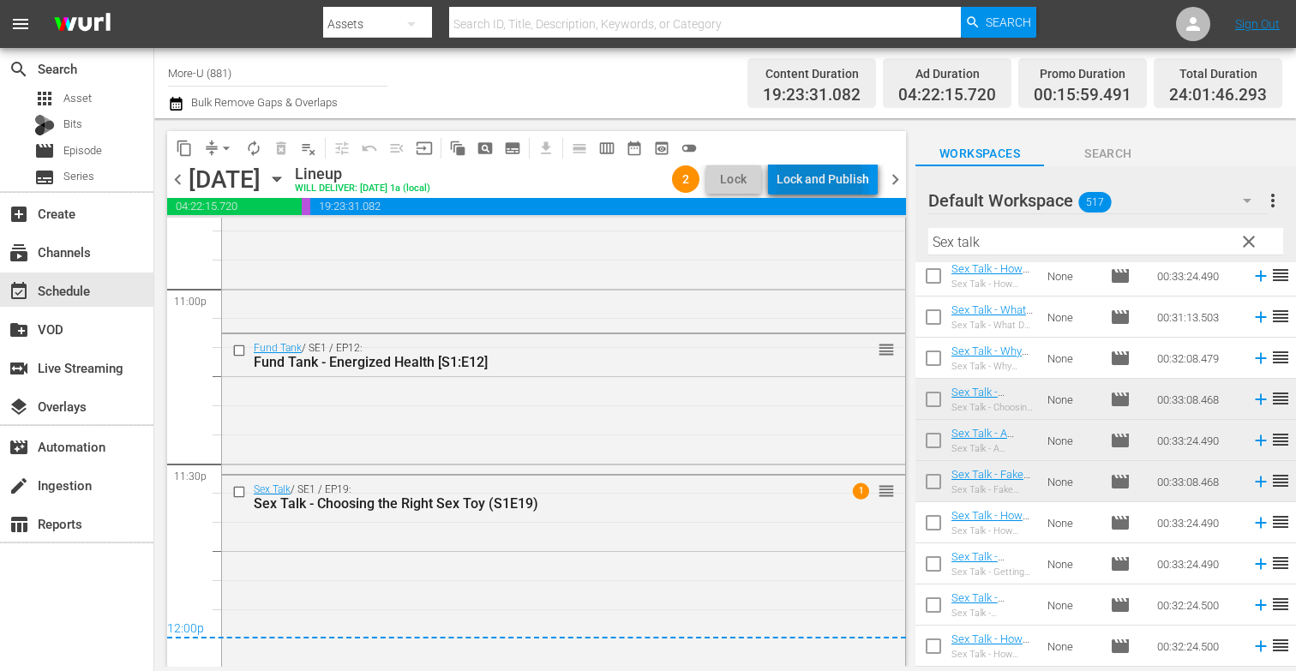
click at [814, 183] on div "Lock and Publish" at bounding box center [823, 179] width 93 height 31
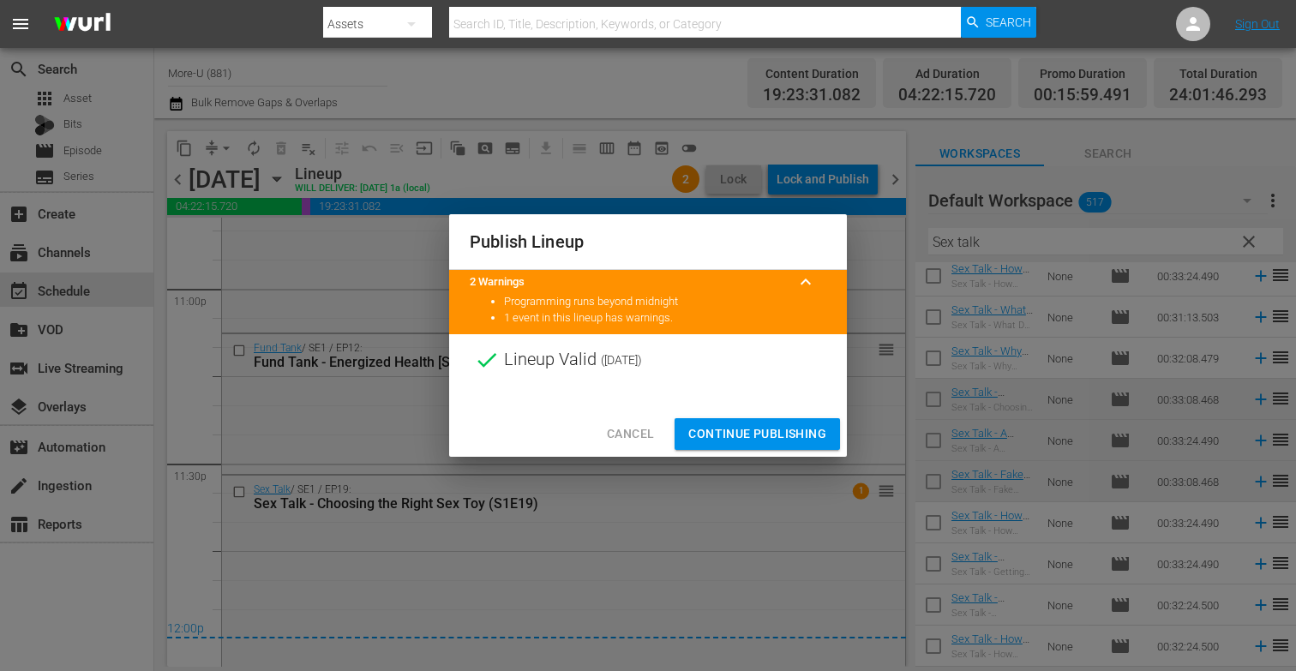
click at [748, 436] on span "Continue Publishing" at bounding box center [757, 434] width 138 height 21
